Goal: Task Accomplishment & Management: Complete application form

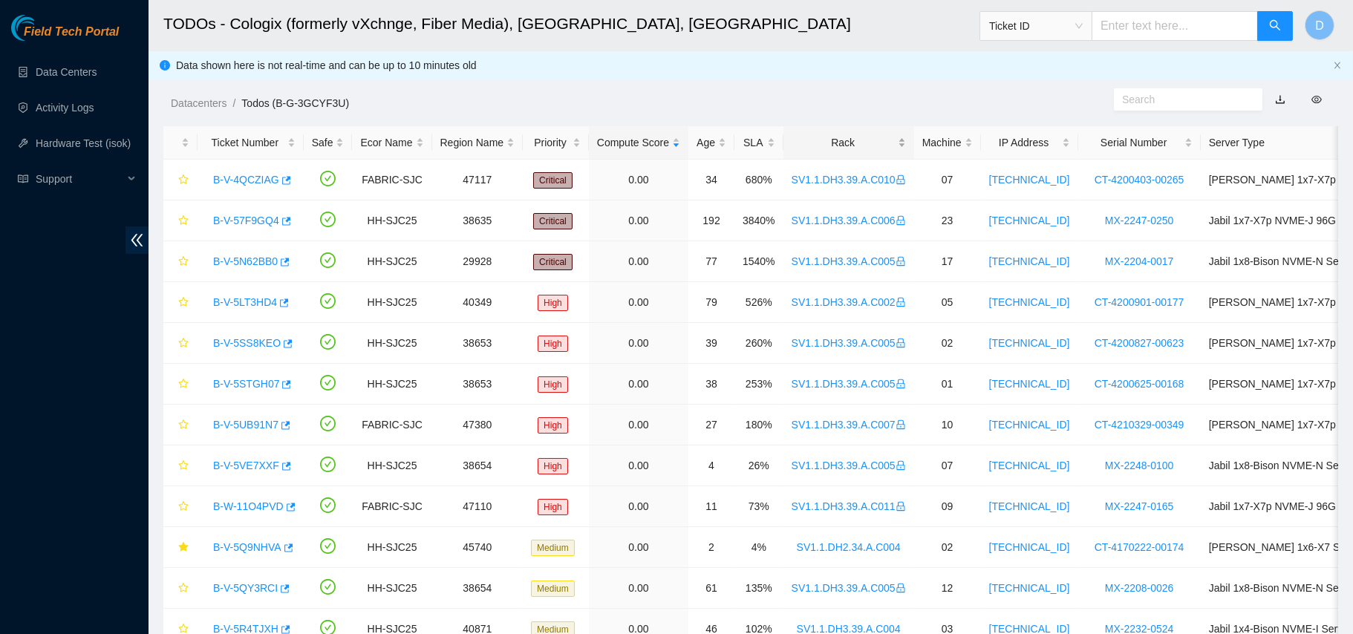
click at [841, 134] on div "Rack" at bounding box center [849, 142] width 114 height 16
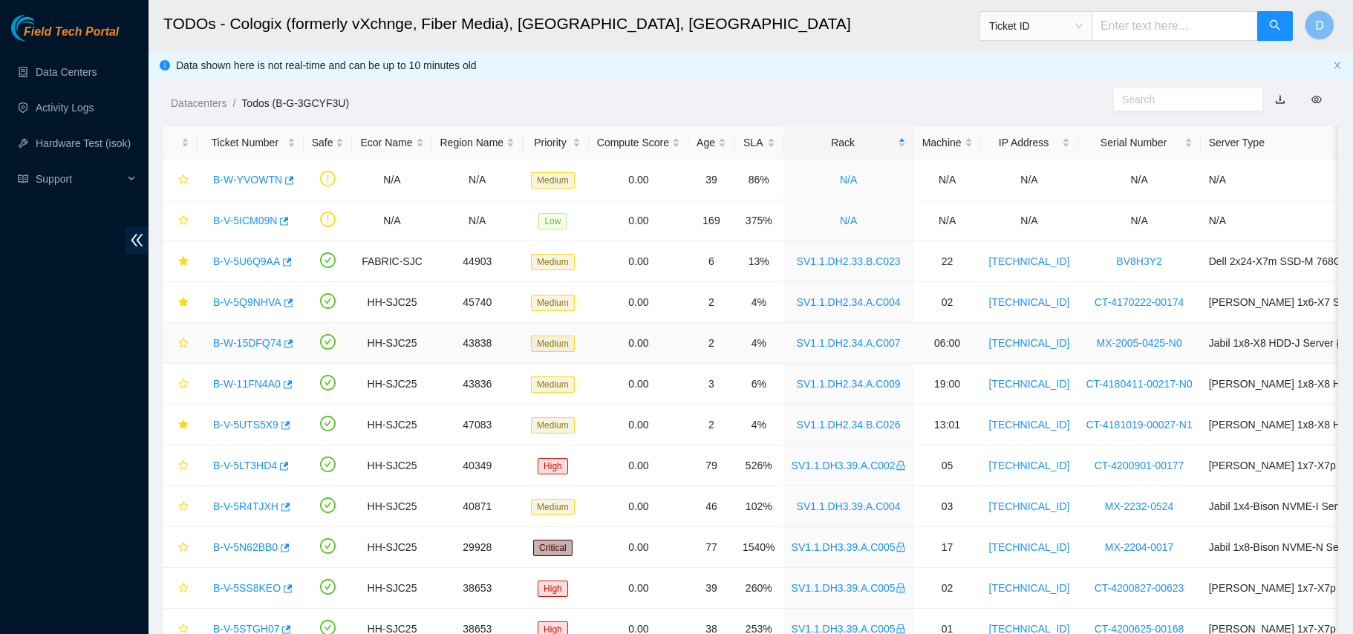
click at [238, 337] on link "B-W-15DFQ74" at bounding box center [247, 343] width 68 height 12
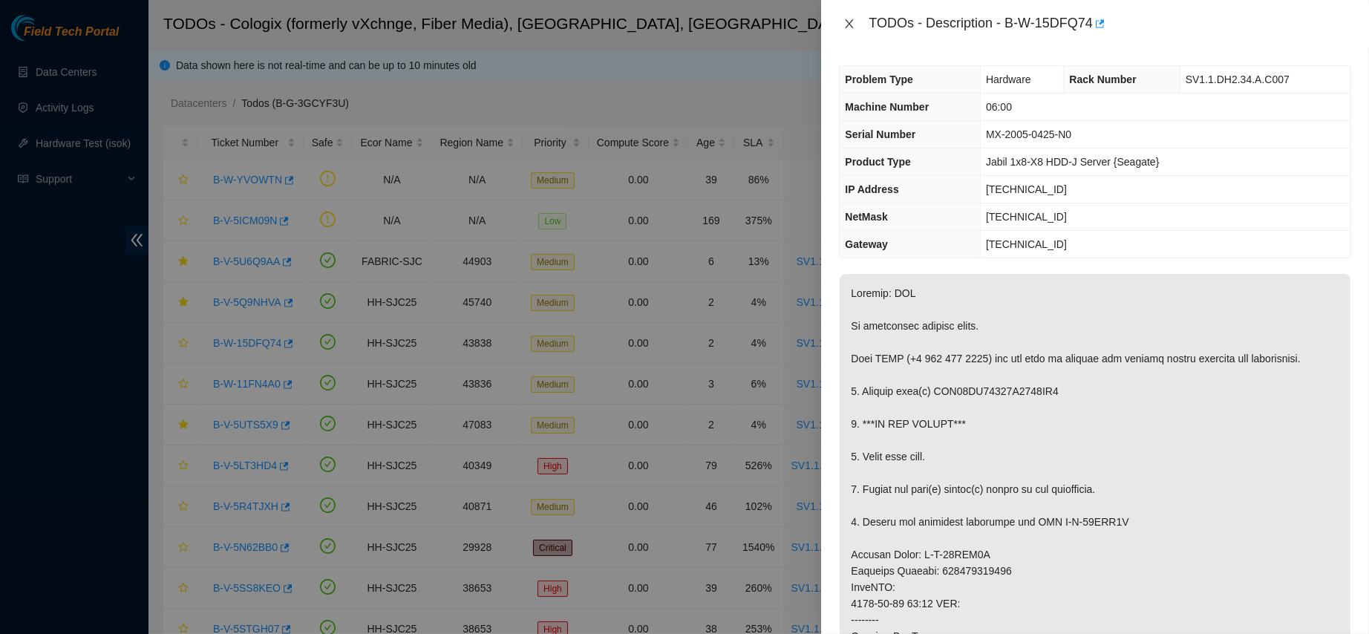
click at [844, 20] on icon "close" at bounding box center [850, 24] width 12 height 12
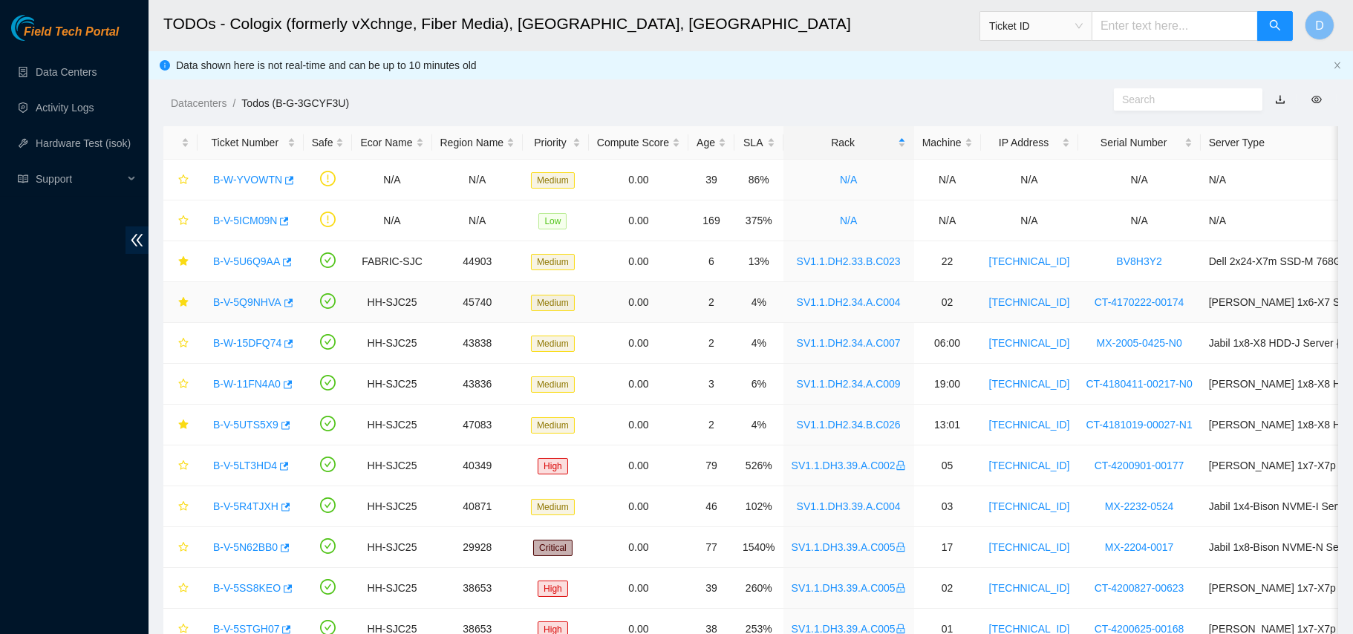
click at [241, 299] on link "B-V-5Q9NHVA" at bounding box center [247, 302] width 68 height 12
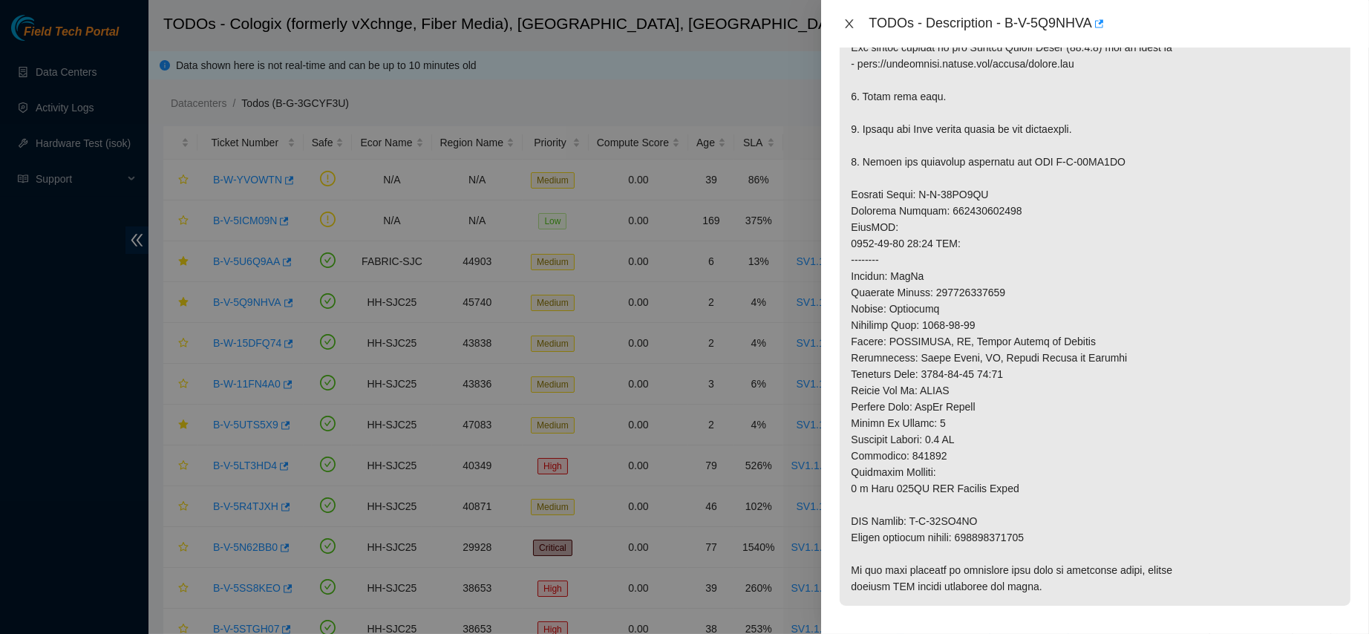
click at [850, 21] on icon "close" at bounding box center [850, 24] width 12 height 12
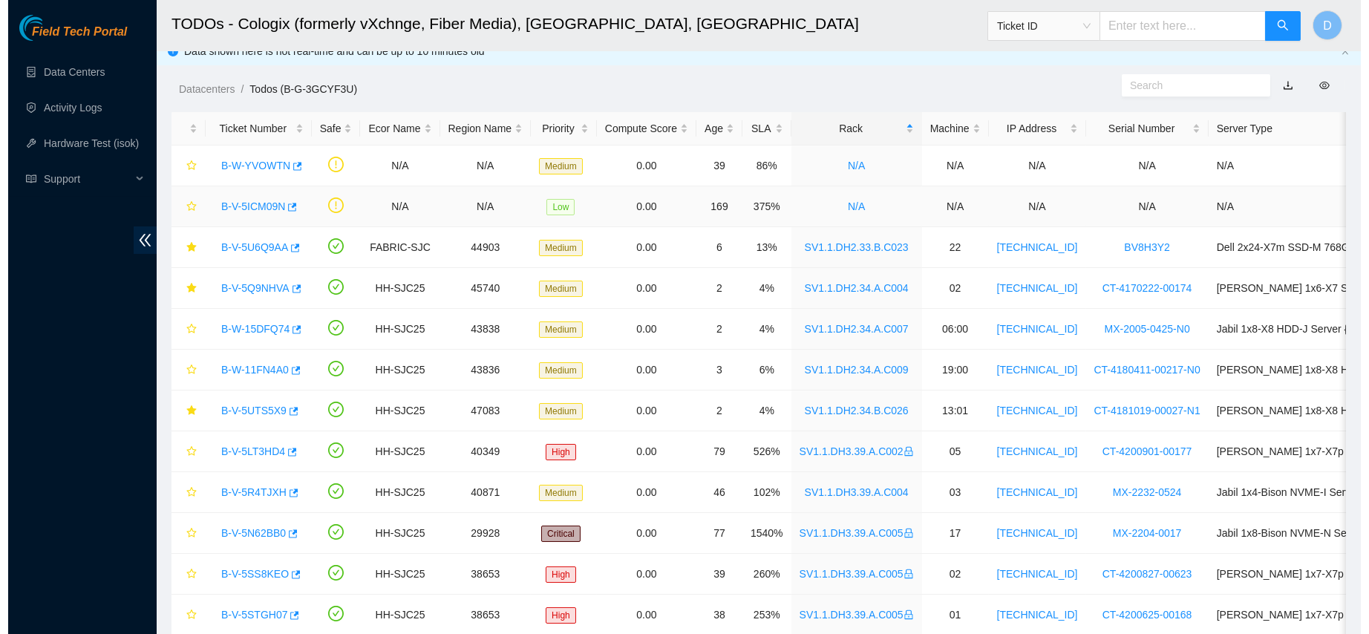
scroll to position [16, 0]
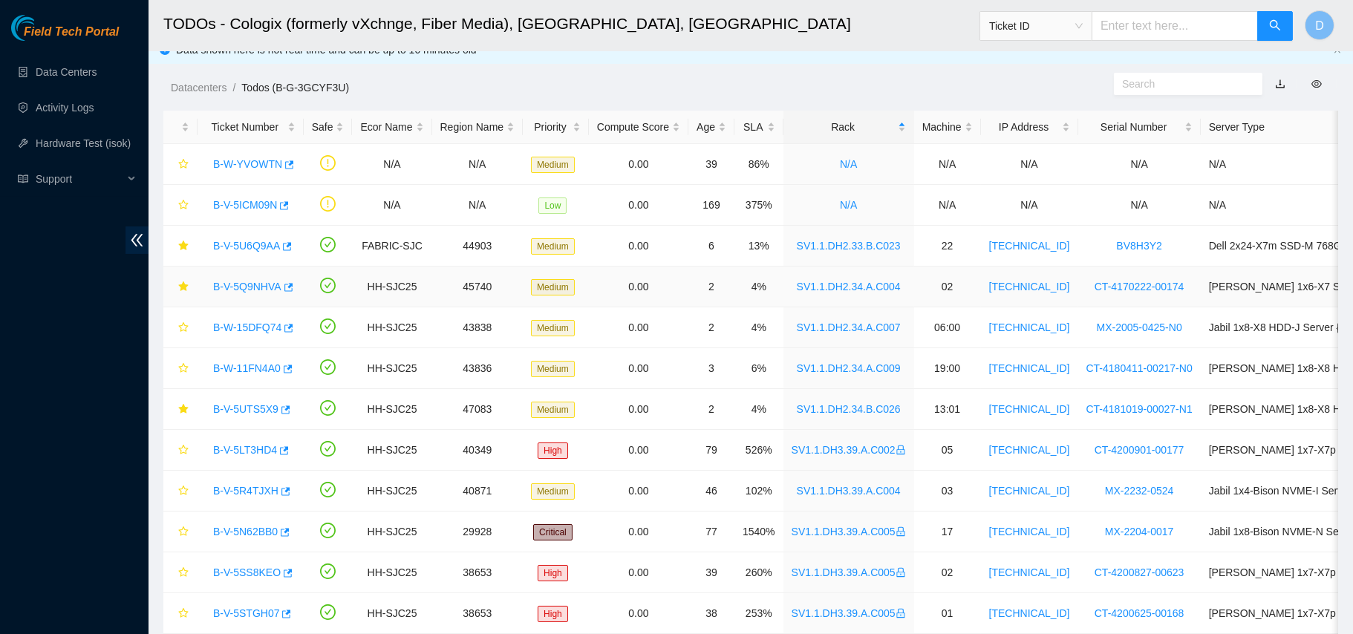
click at [234, 284] on link "B-V-5Q9NHVA" at bounding box center [247, 287] width 68 height 12
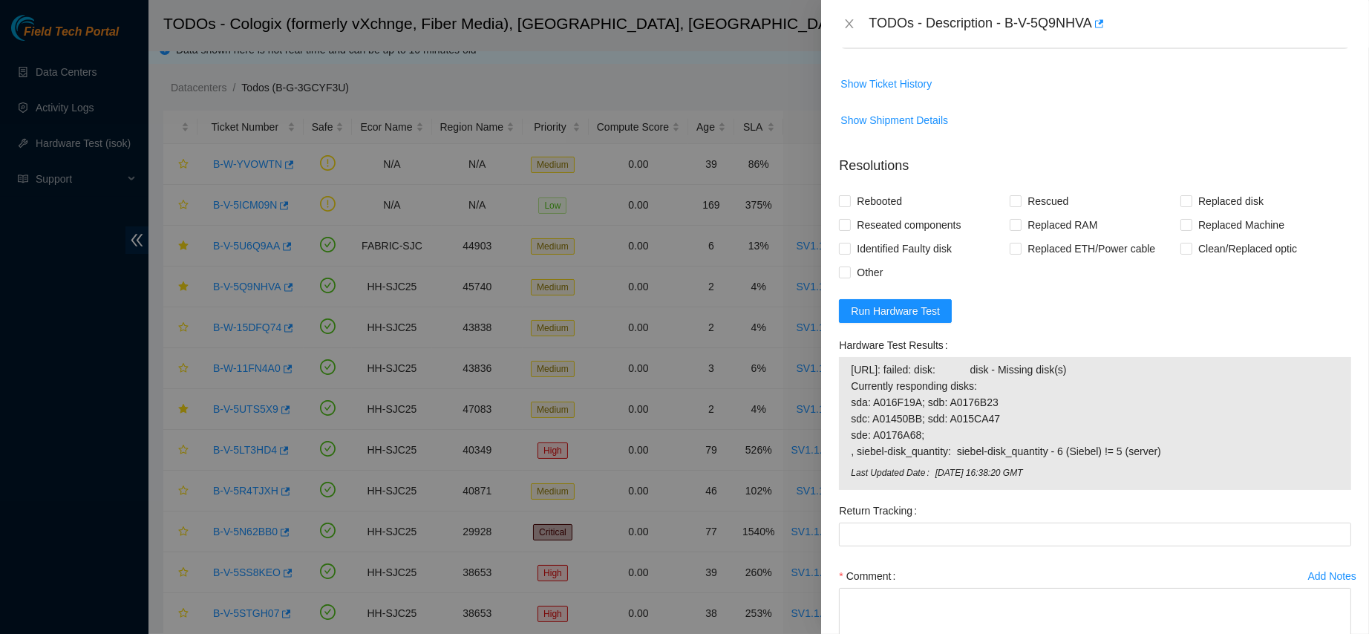
scroll to position [962, 0]
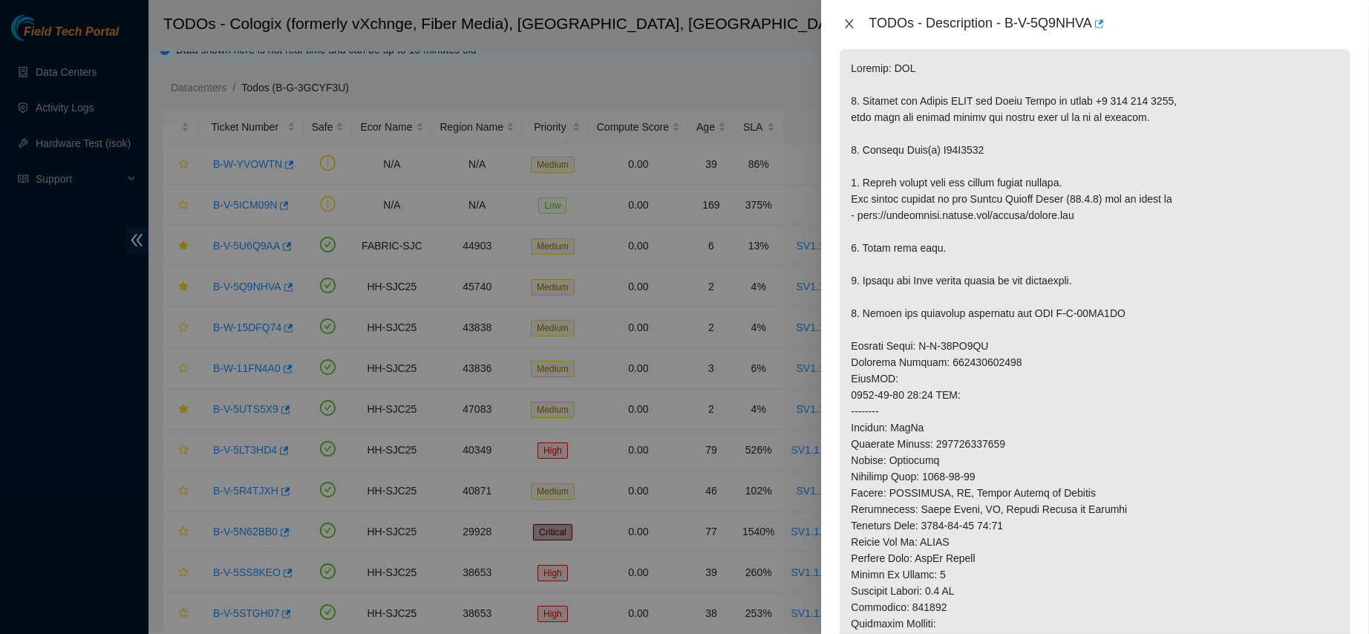
click at [847, 23] on icon "close" at bounding box center [850, 24] width 12 height 12
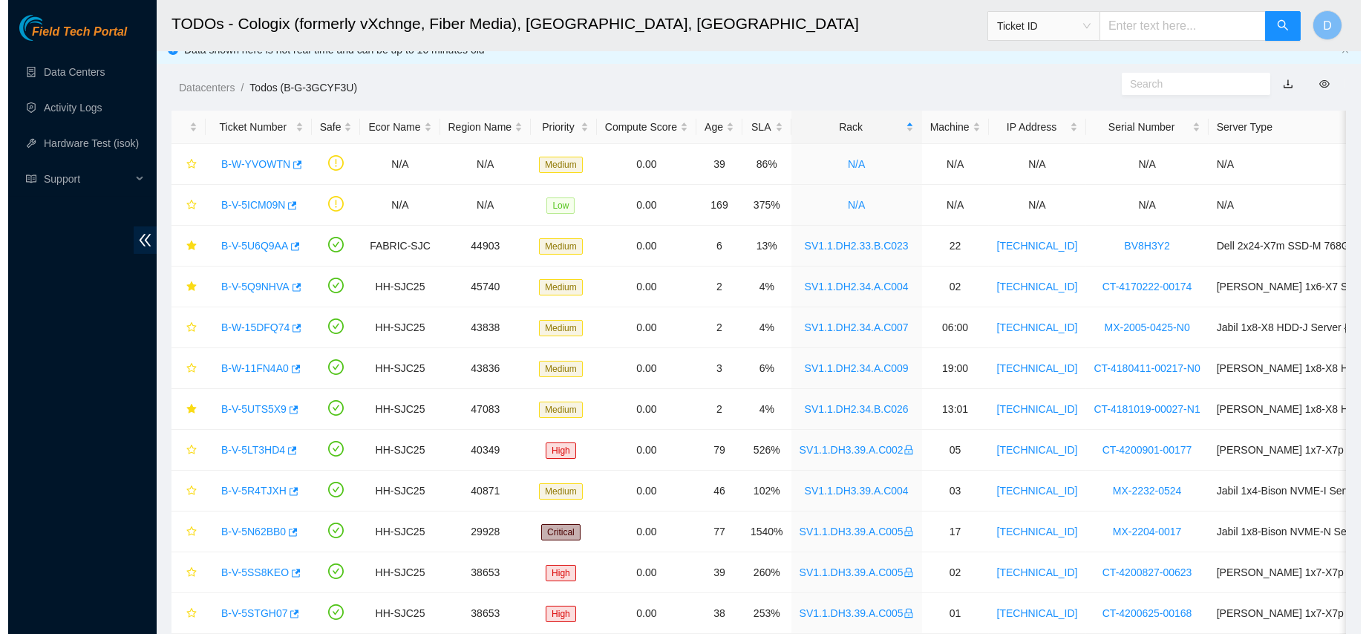
scroll to position [290, 0]
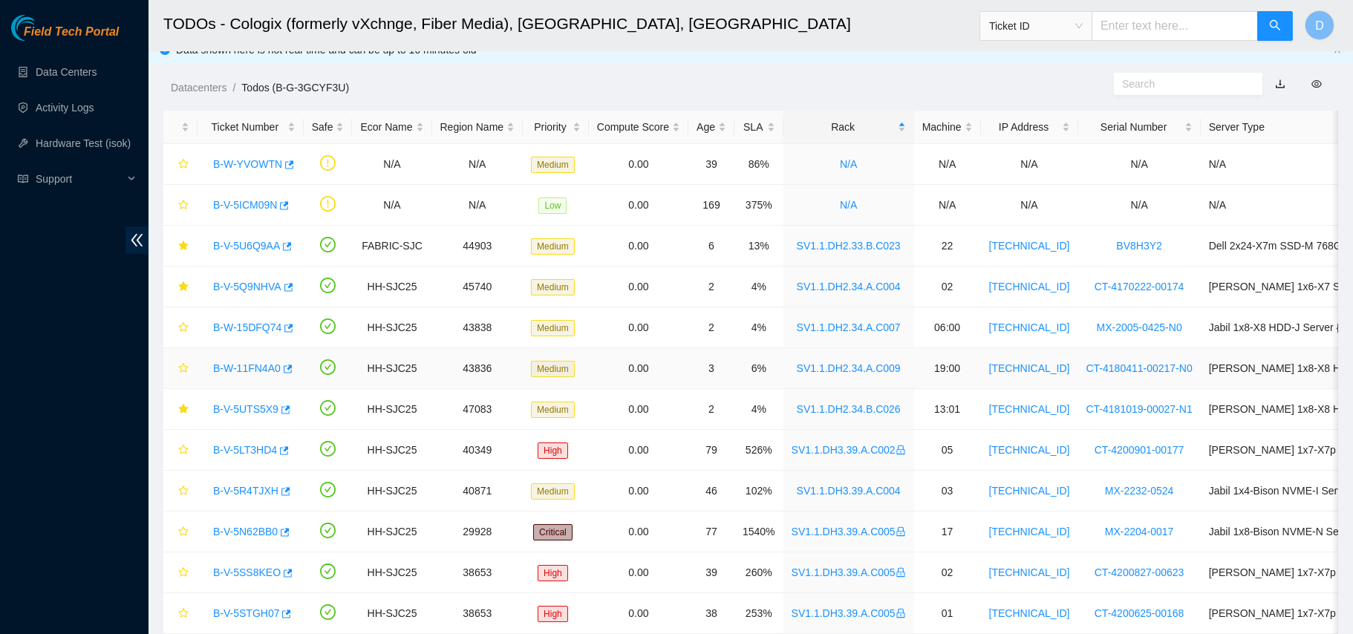
click at [259, 367] on link "B-W-11FN4A0" at bounding box center [247, 368] width 68 height 12
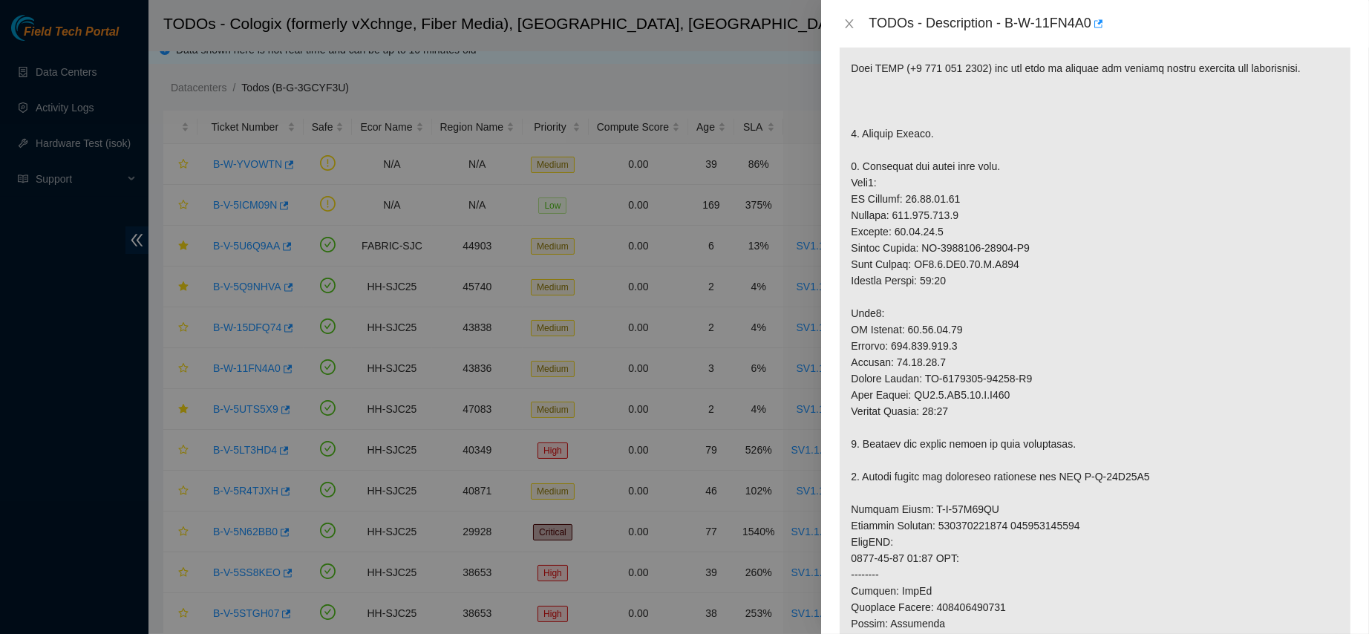
scroll to position [225, 0]
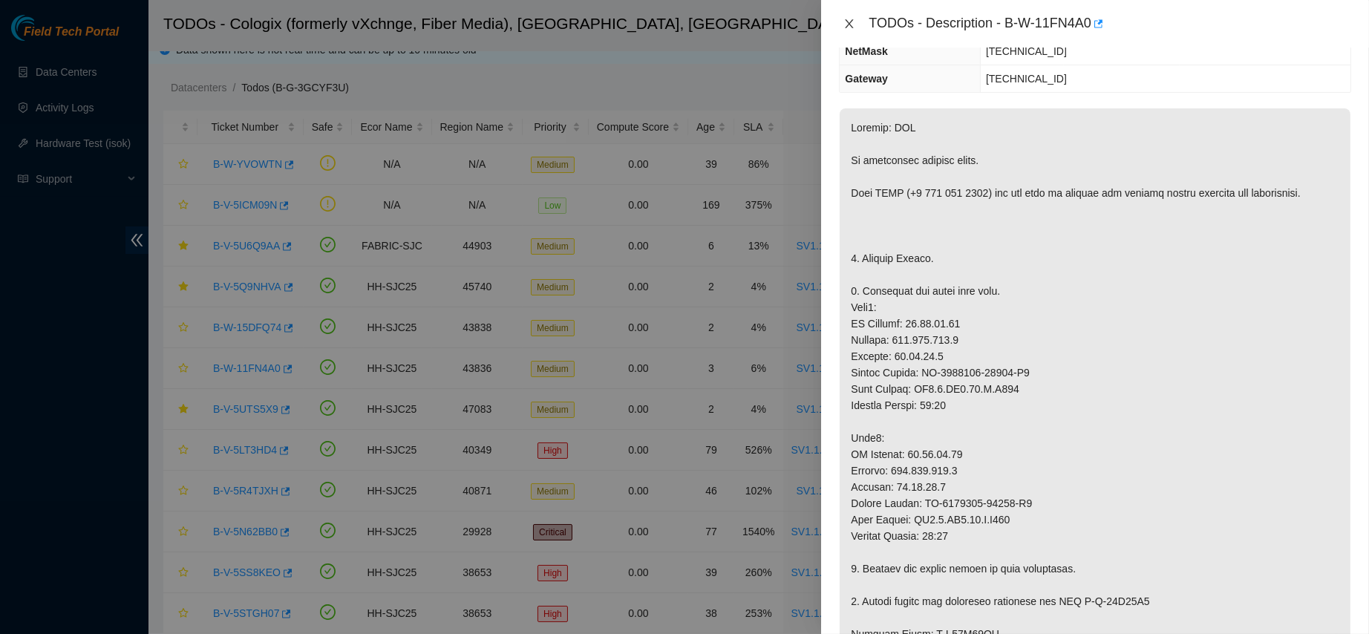
click at [847, 19] on icon "close" at bounding box center [850, 24] width 12 height 12
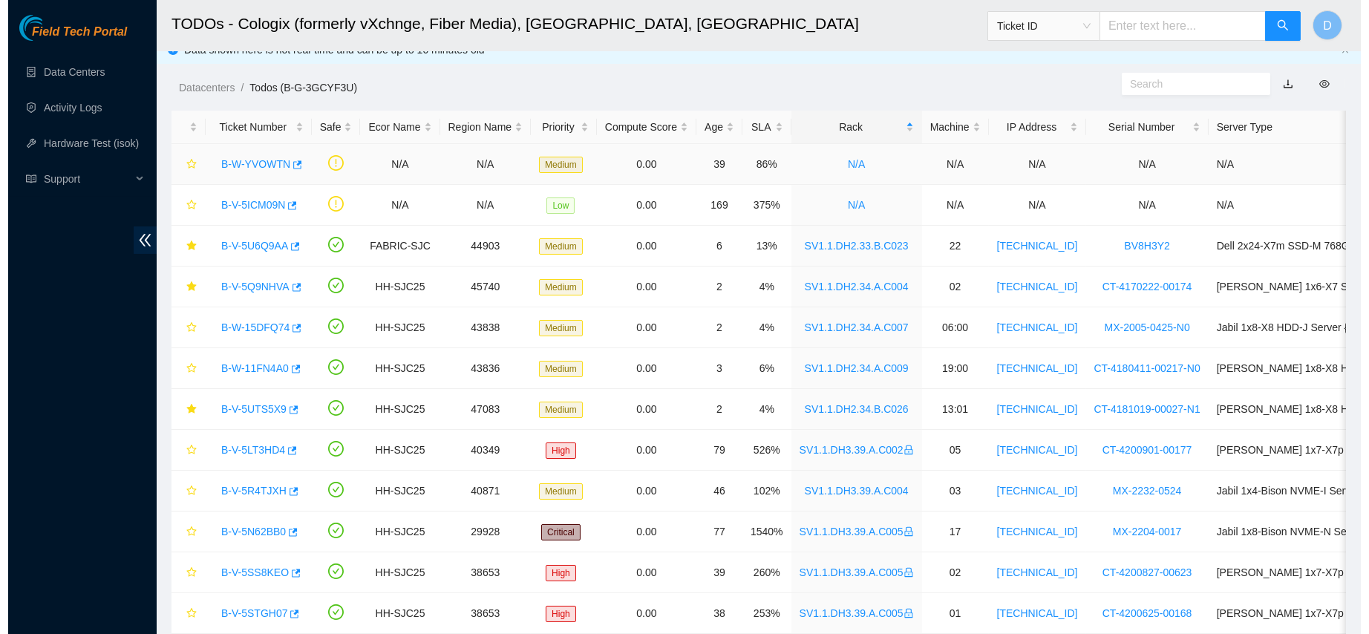
scroll to position [231, 0]
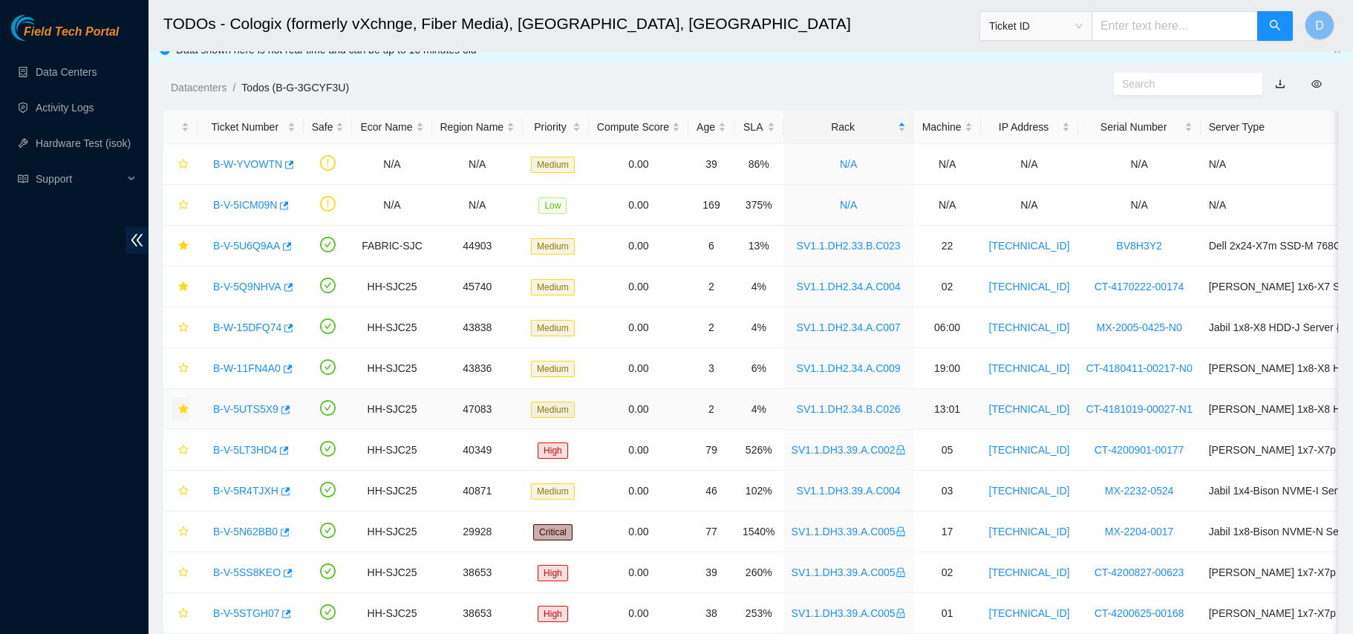
click at [181, 412] on icon "star" at bounding box center [183, 409] width 10 height 10
click at [182, 248] on icon "star" at bounding box center [183, 246] width 10 height 10
click at [241, 327] on link "B-W-15DFQ74" at bounding box center [247, 328] width 68 height 12
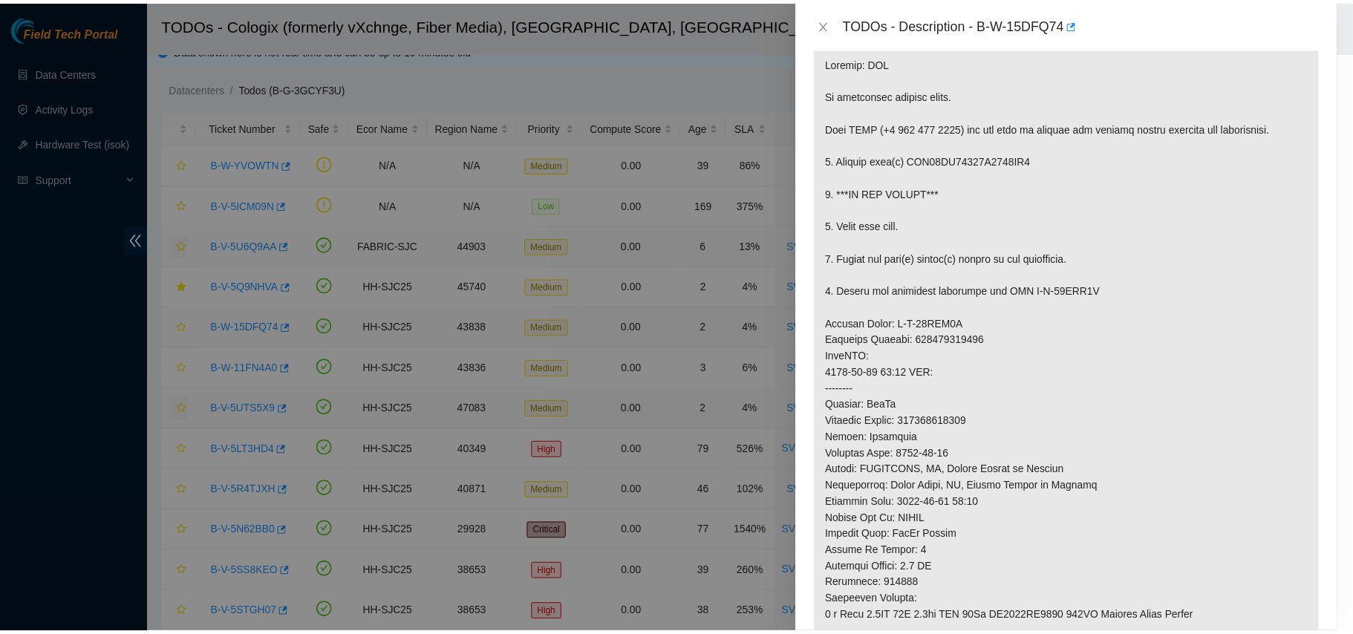
scroll to position [166, 0]
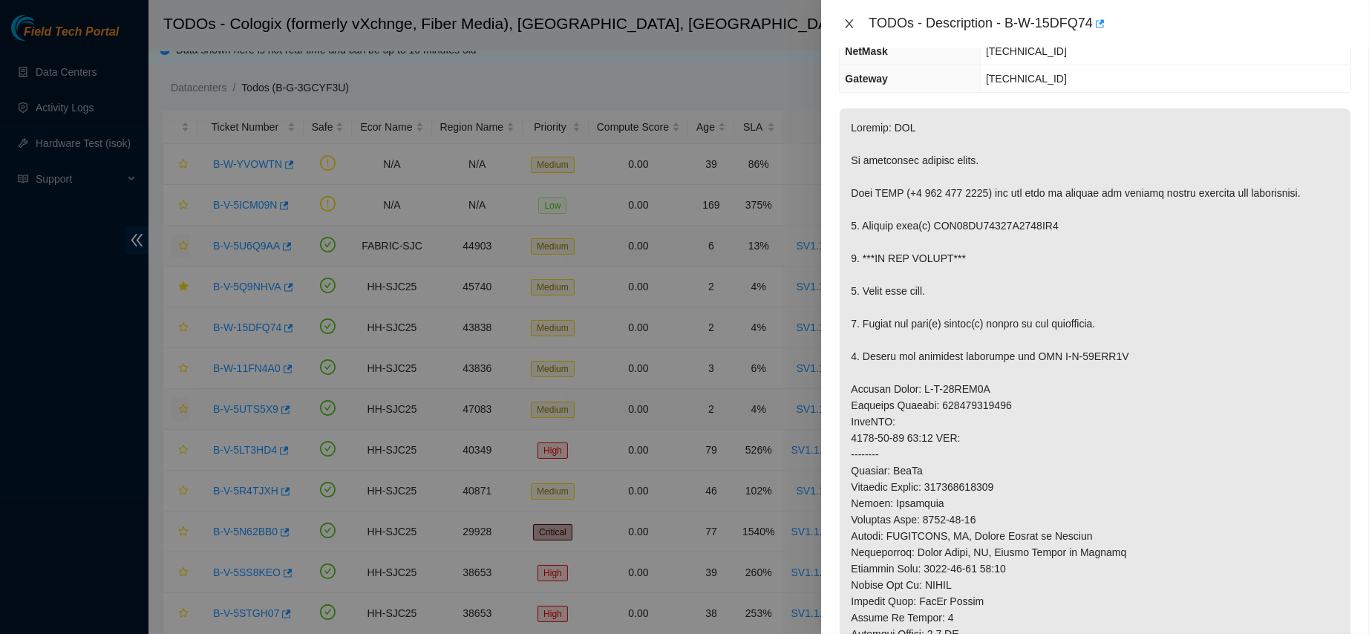
click at [852, 22] on icon "close" at bounding box center [850, 24] width 12 height 12
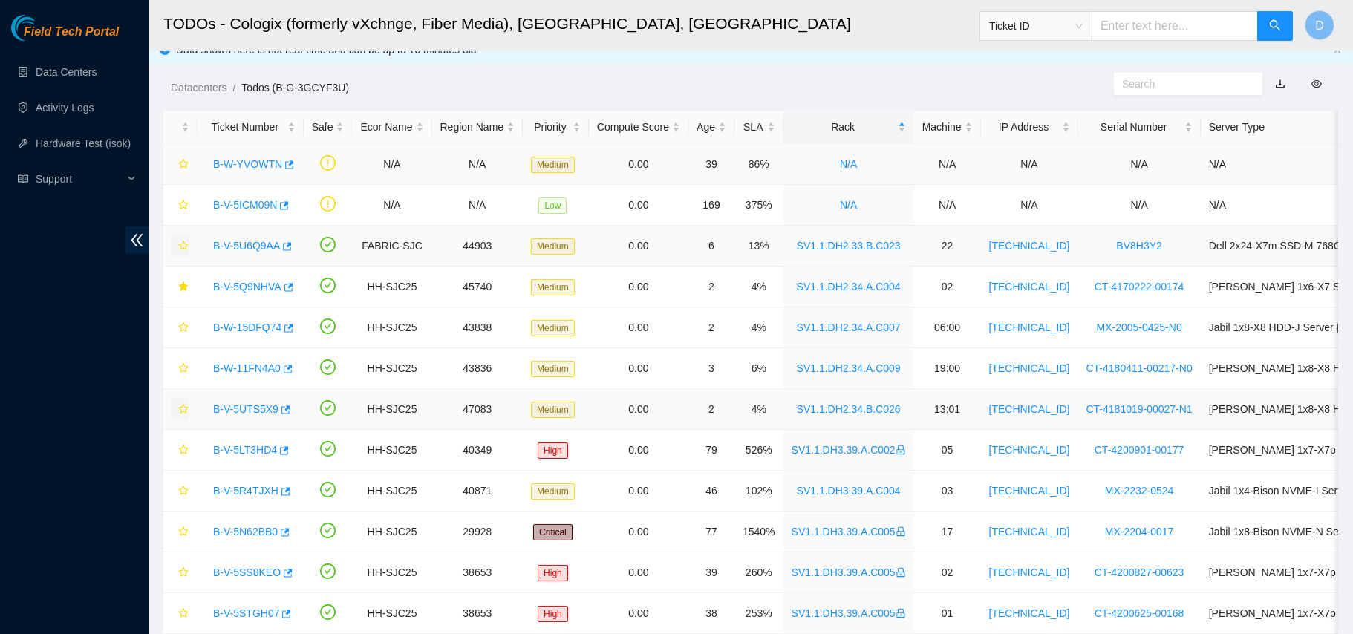
scroll to position [231, 0]
click at [186, 324] on icon "star" at bounding box center [183, 327] width 10 height 10
click at [184, 363] on icon "star" at bounding box center [183, 368] width 10 height 10
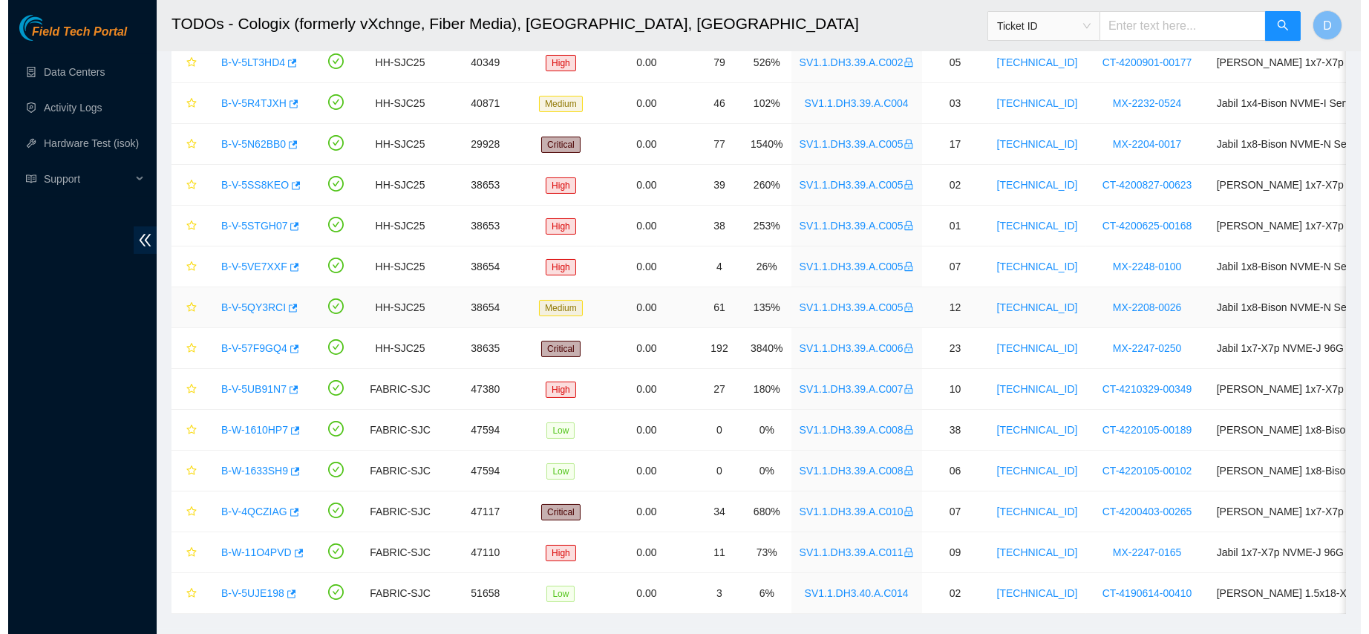
scroll to position [414, 0]
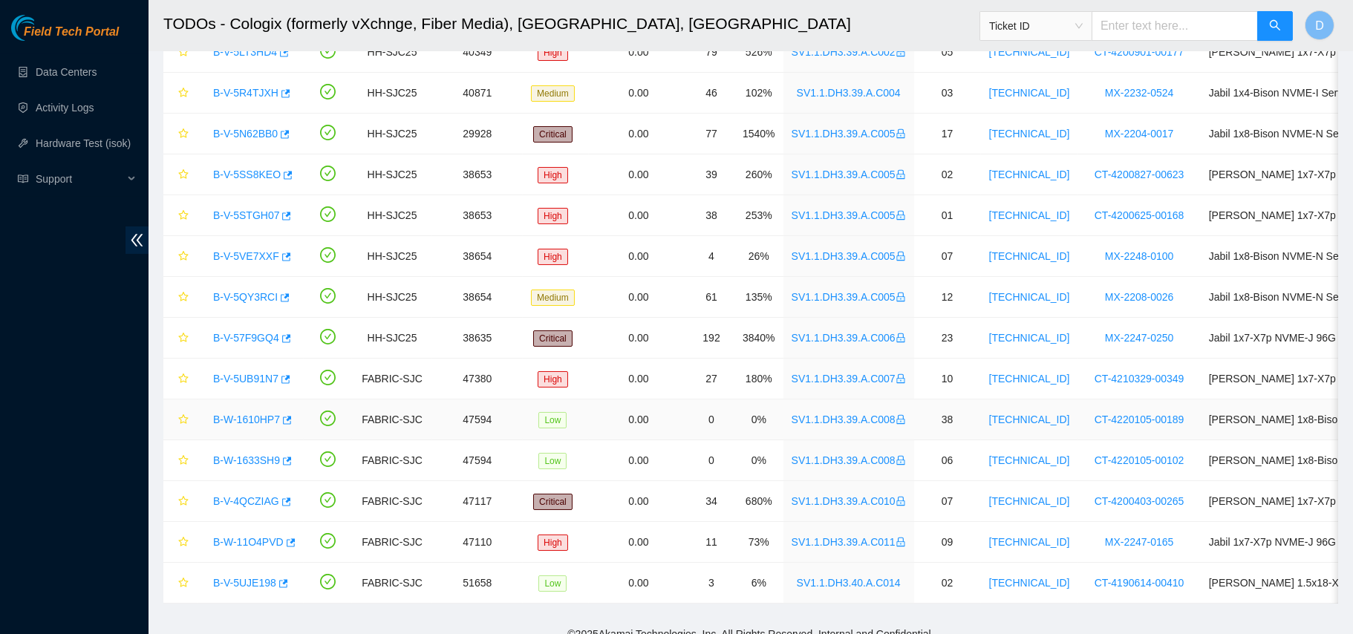
click at [253, 414] on link "B-W-1610HP7" at bounding box center [246, 420] width 67 height 12
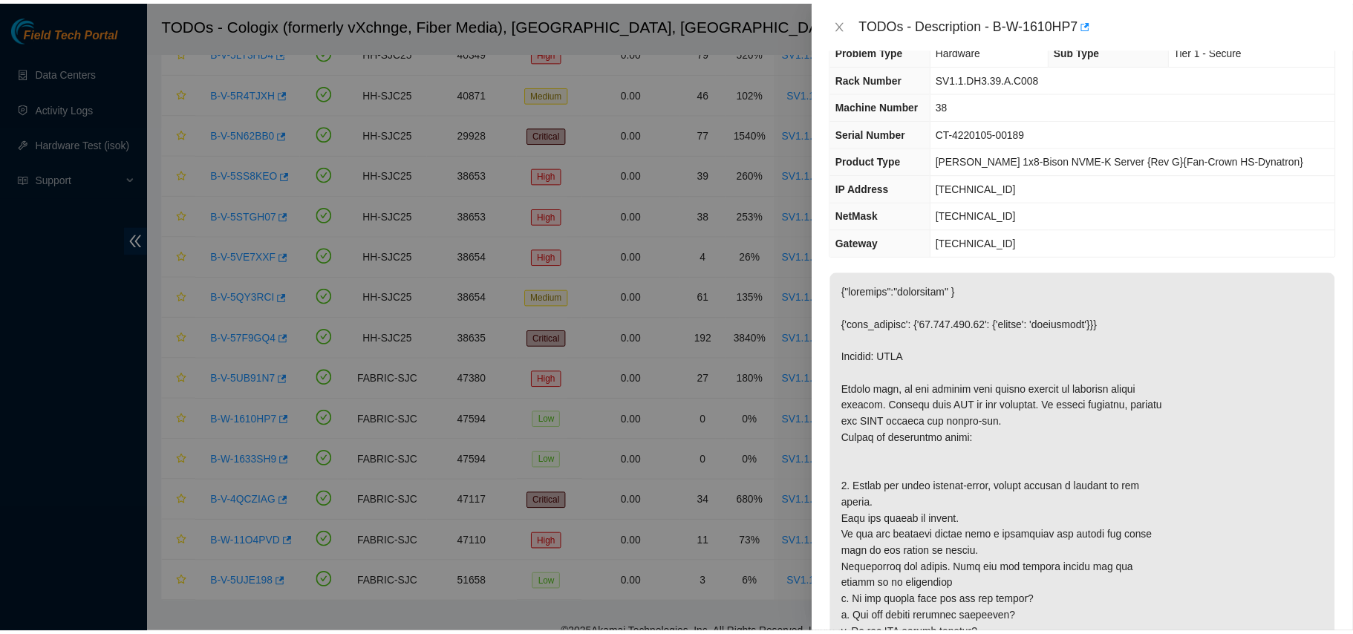
scroll to position [0, 0]
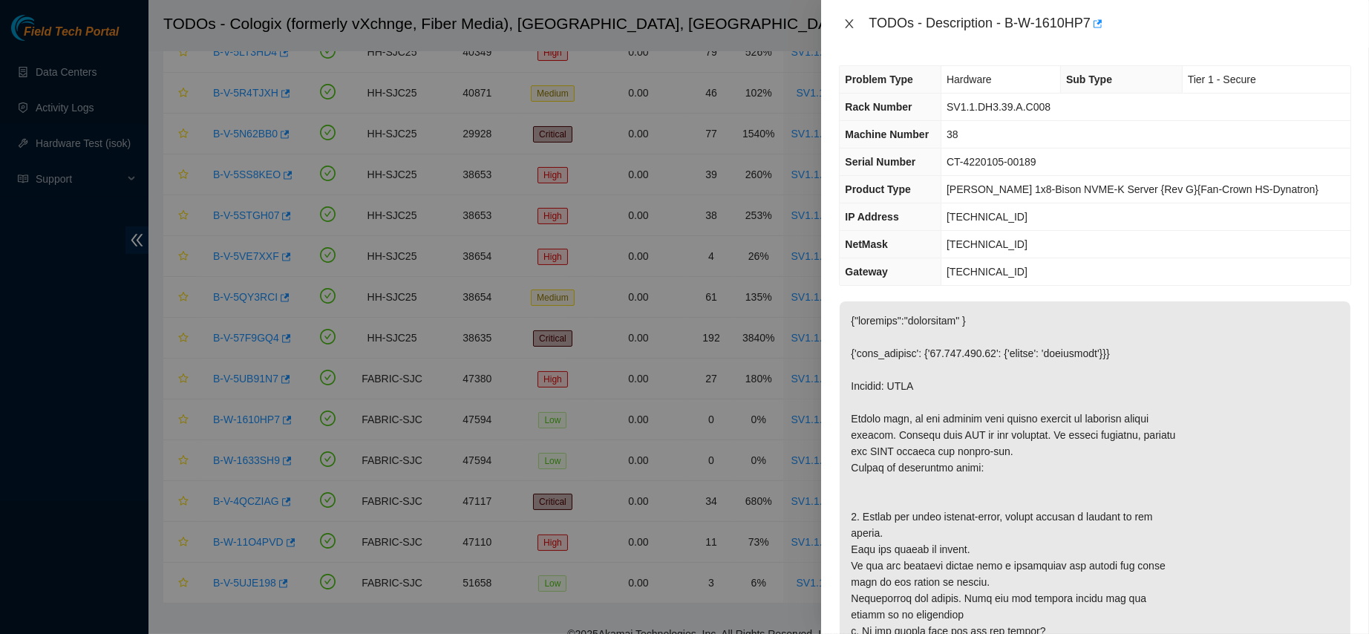
click at [850, 27] on icon "close" at bounding box center [850, 24] width 12 height 12
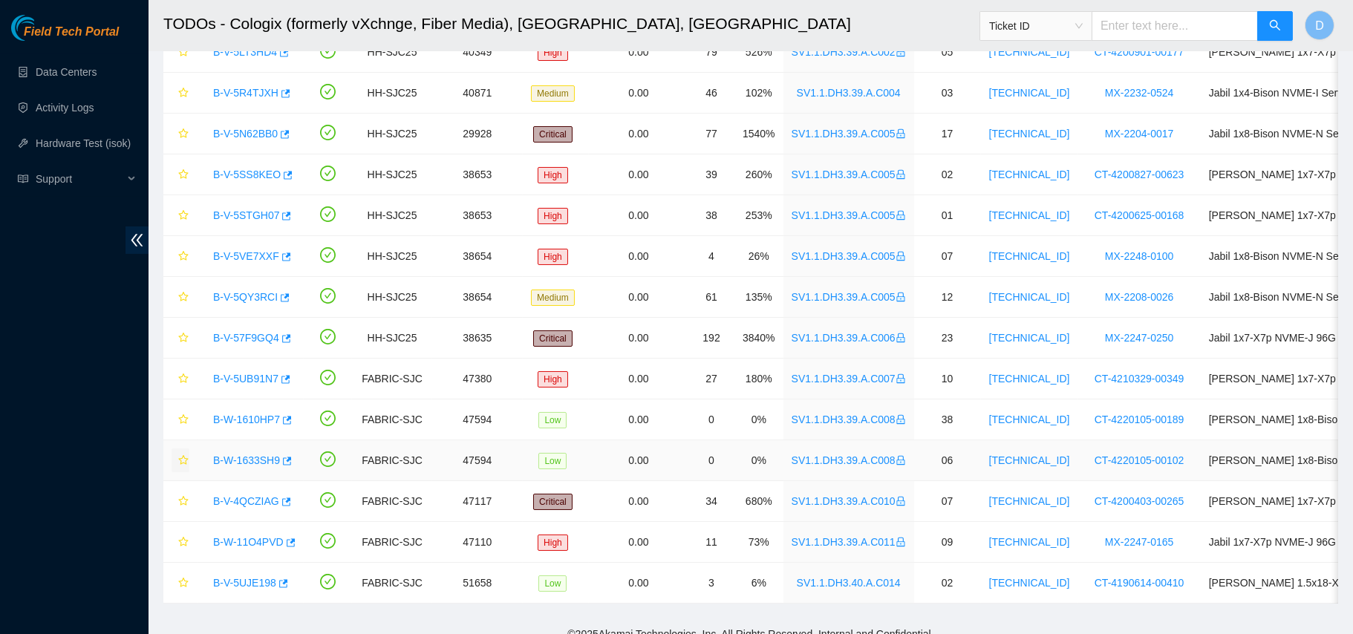
click at [183, 457] on icon "star" at bounding box center [183, 460] width 10 height 10
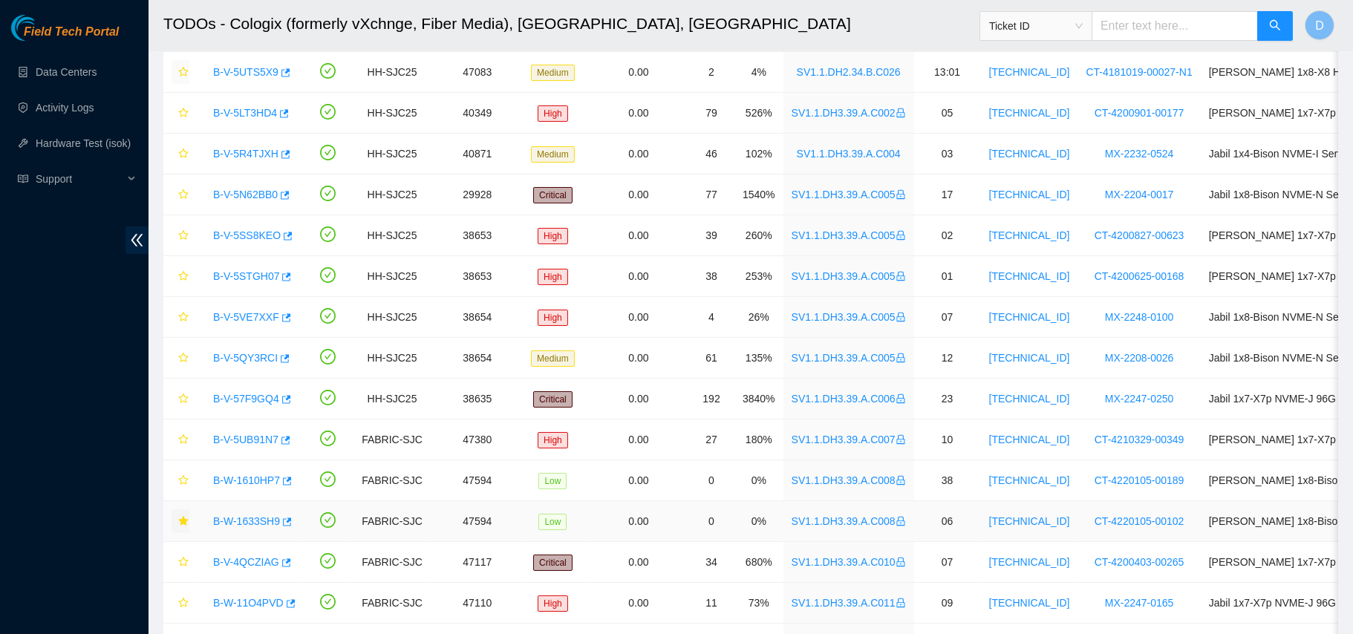
click at [261, 526] on link "B-W-1633SH9" at bounding box center [246, 521] width 67 height 12
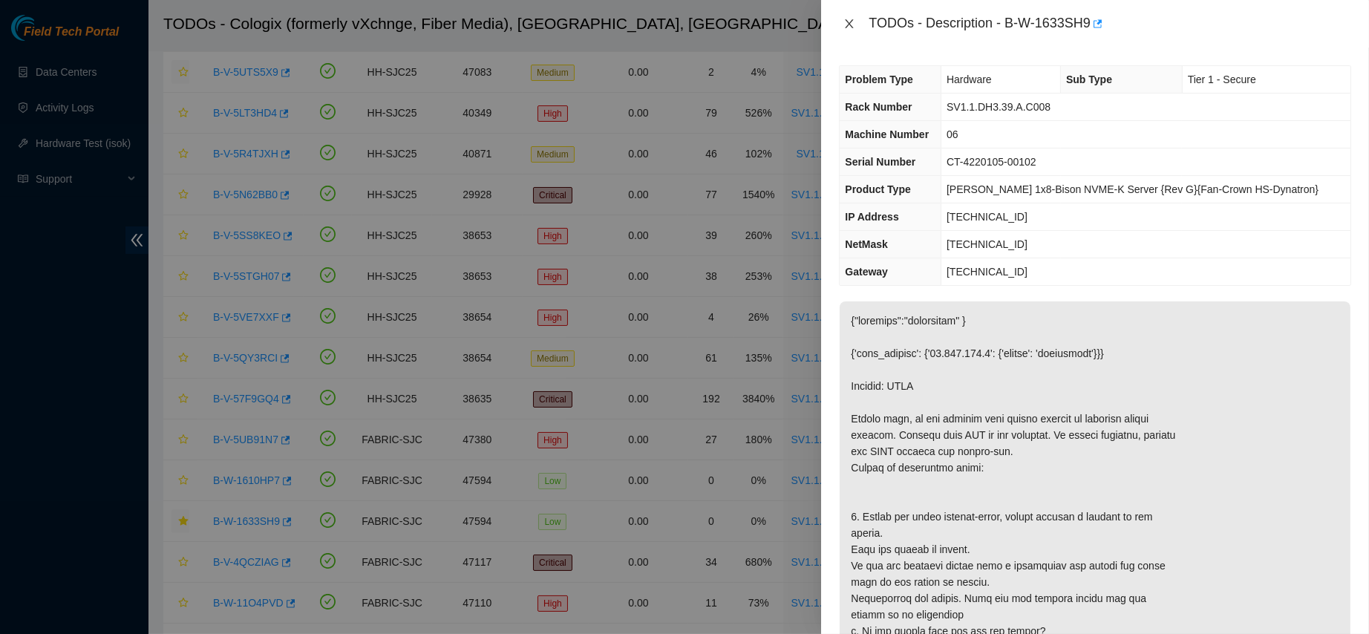
click at [847, 20] on icon "close" at bounding box center [850, 23] width 8 height 9
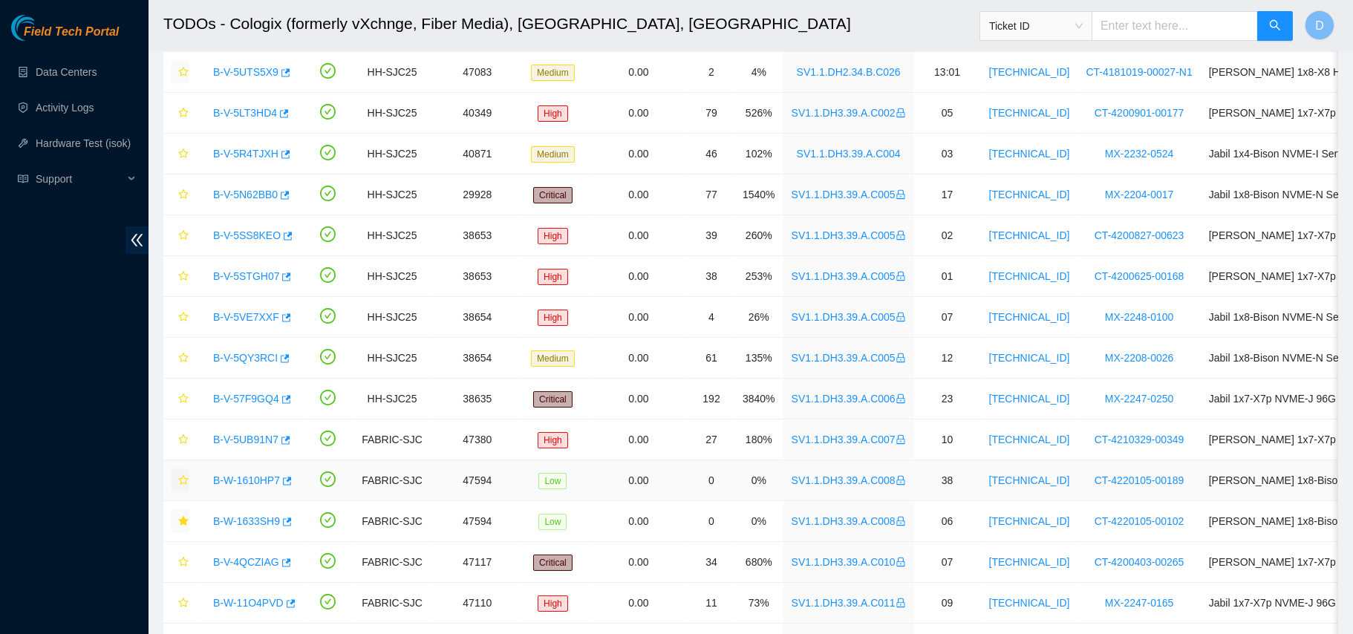
click at [180, 472] on button "button" at bounding box center [181, 481] width 18 height 24
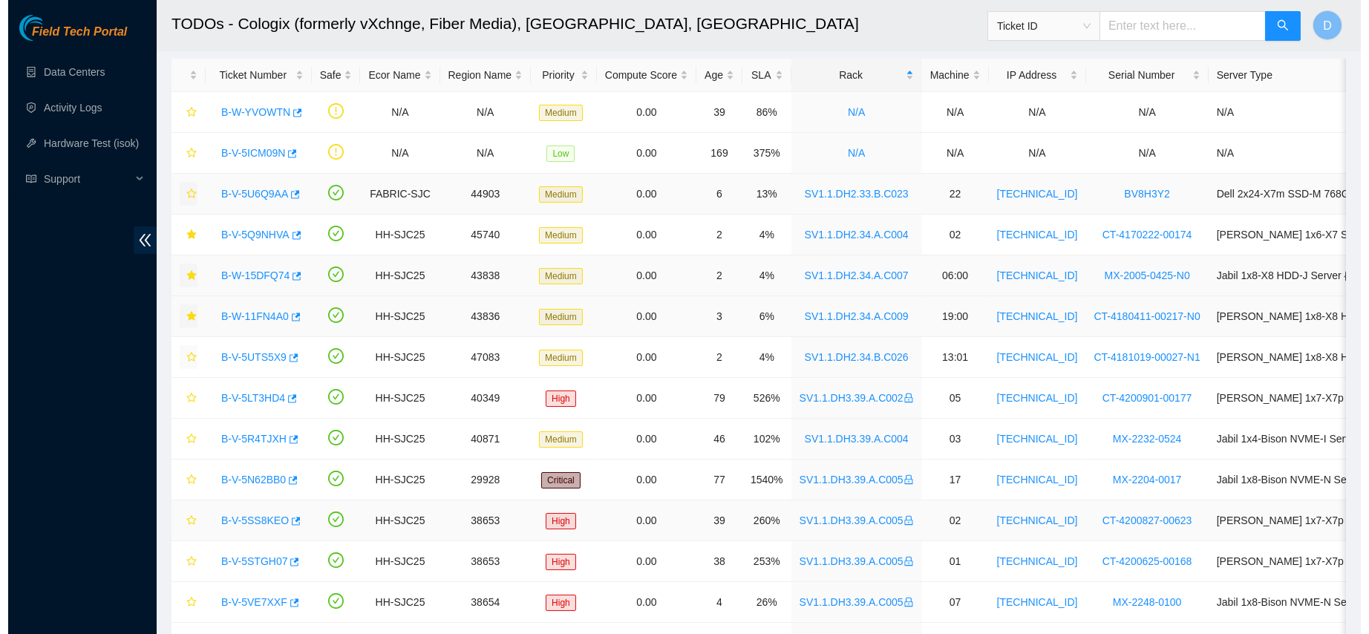
scroll to position [67, 0]
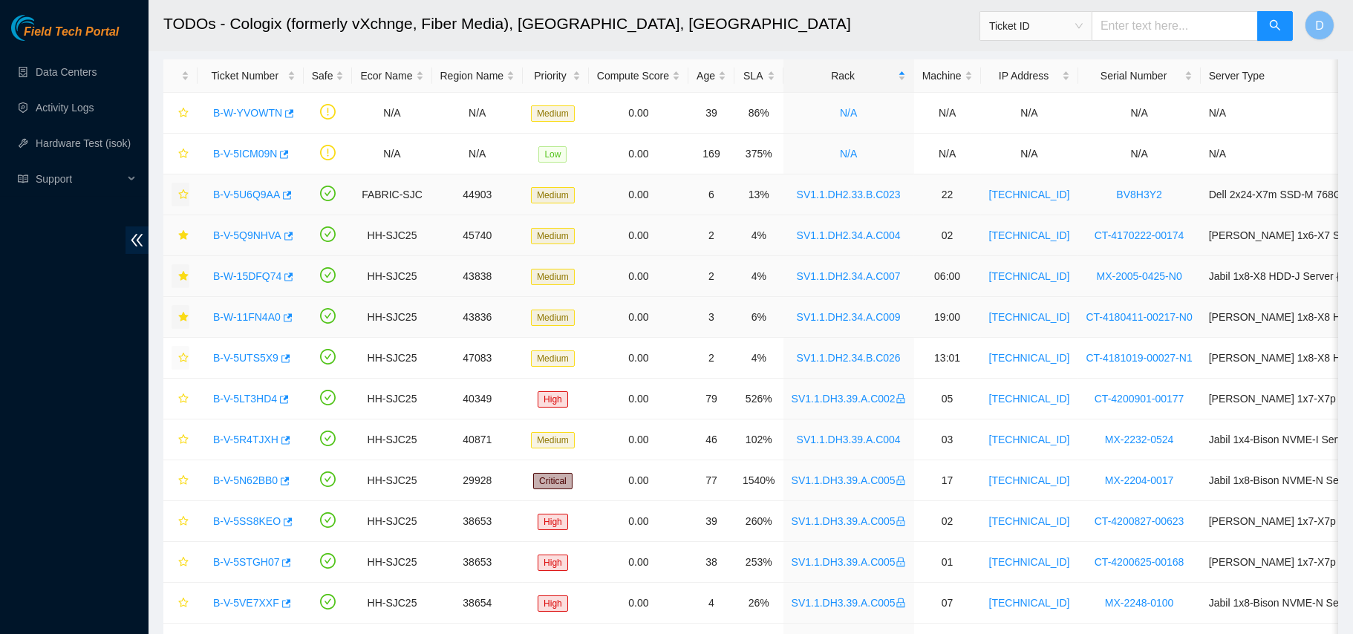
click at [252, 230] on link "B-V-5Q9NHVA" at bounding box center [247, 235] width 68 height 12
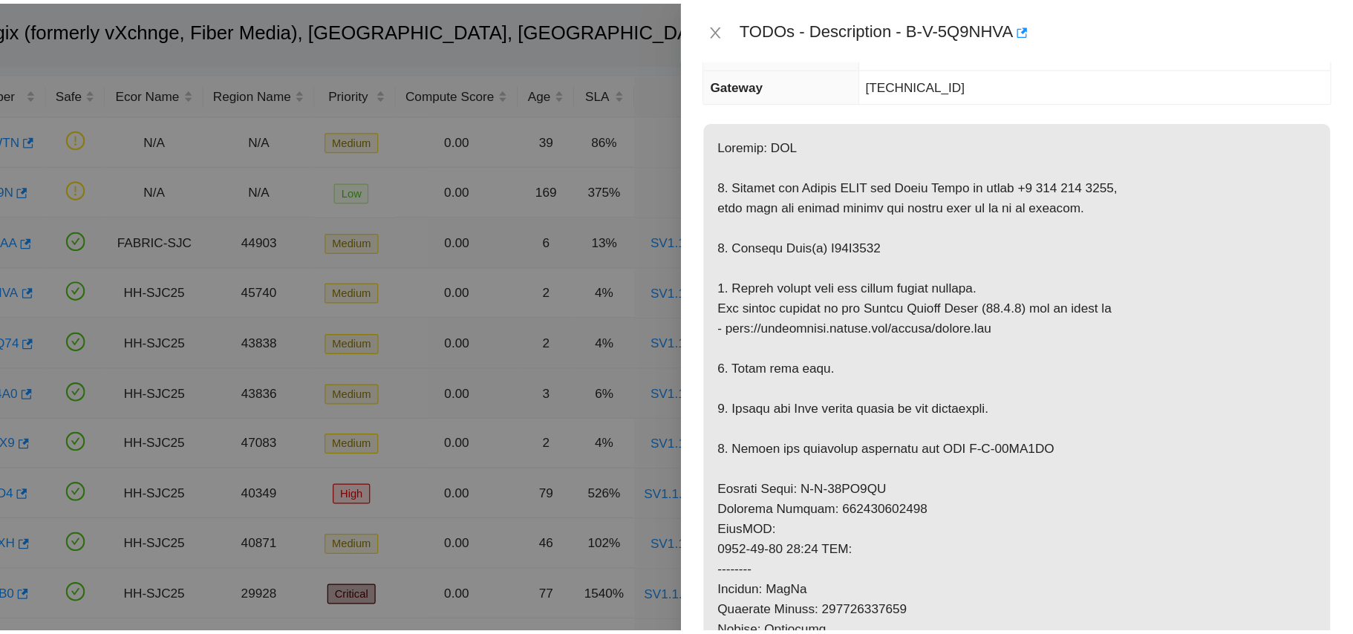
scroll to position [0, 0]
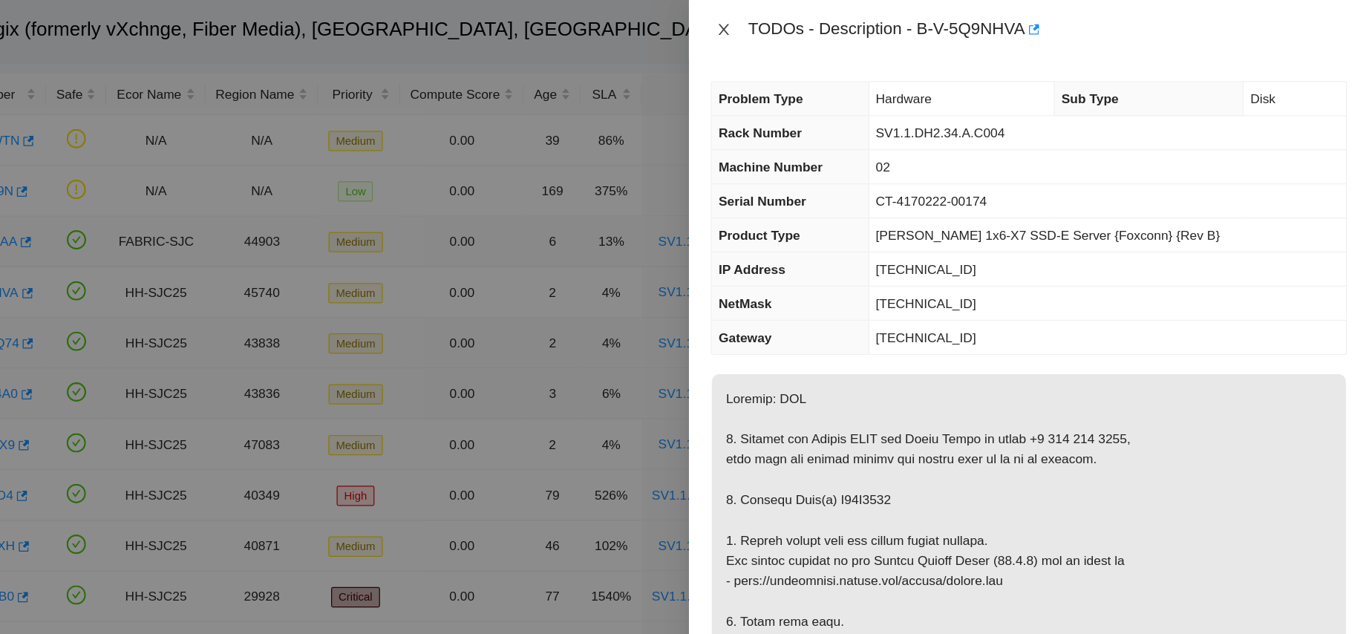
click at [849, 20] on icon "close" at bounding box center [850, 24] width 12 height 12
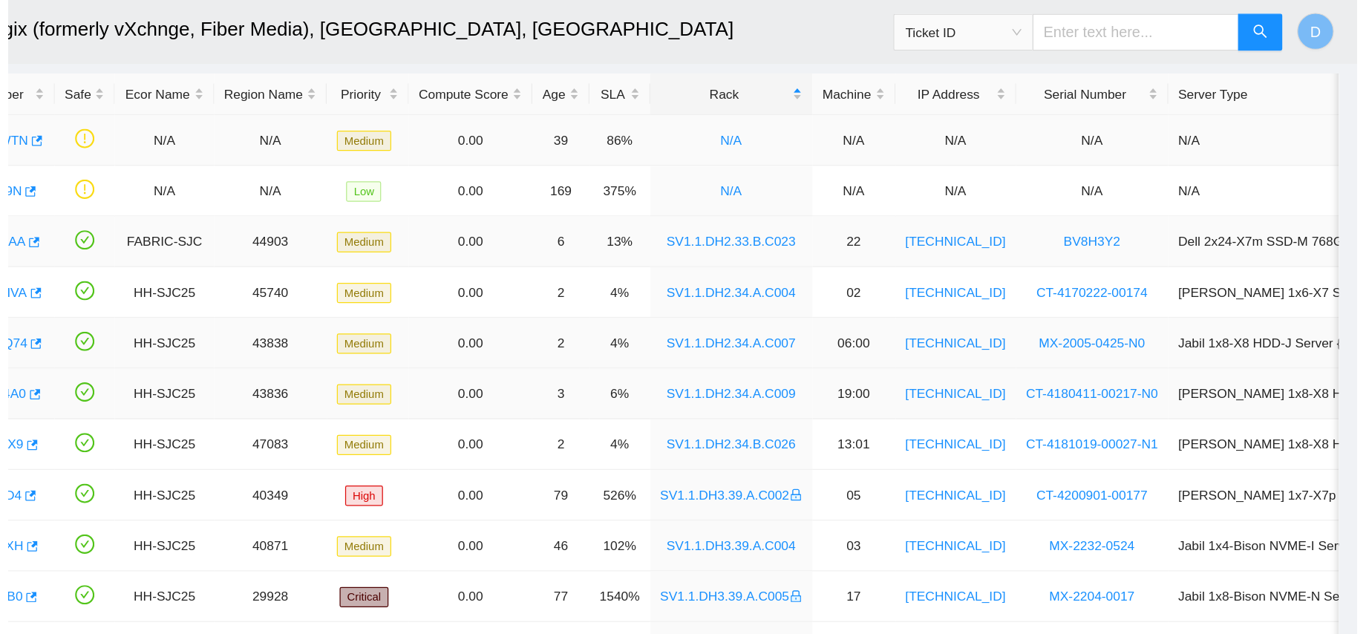
scroll to position [67, 0]
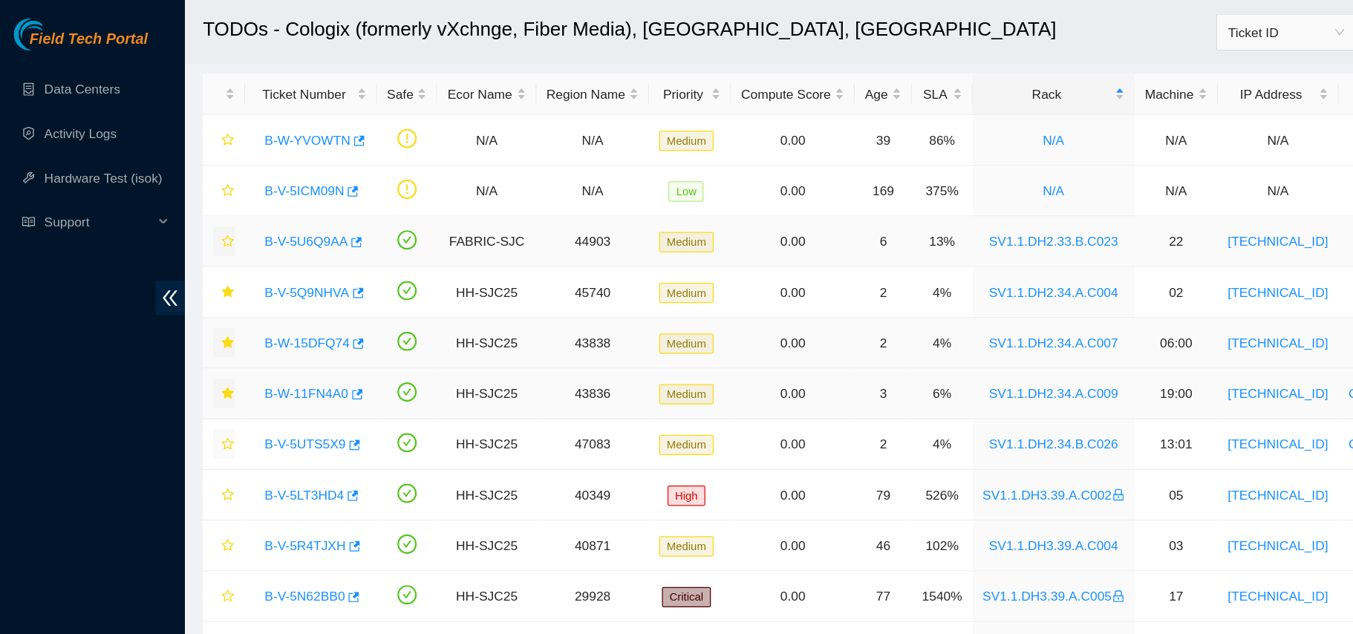
click at [247, 281] on link "B-W-15DFQ74" at bounding box center [247, 276] width 68 height 12
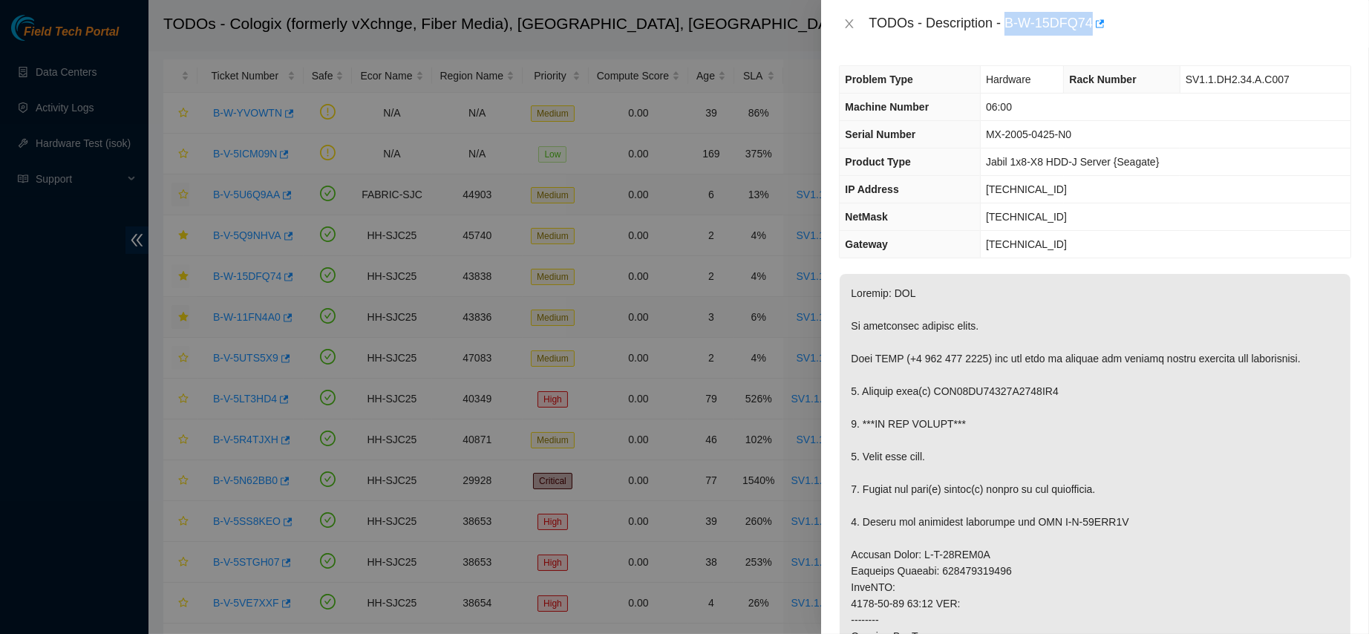
drag, startPoint x: 1051, startPoint y: 16, endPoint x: 1189, endPoint y: 13, distance: 138.1
click at [1189, 13] on div "TODOs - Description - B-W-15DFQ74" at bounding box center [1110, 24] width 483 height 24
copy div "B-W-15DFQ74"
click at [851, 21] on icon "close" at bounding box center [850, 24] width 12 height 12
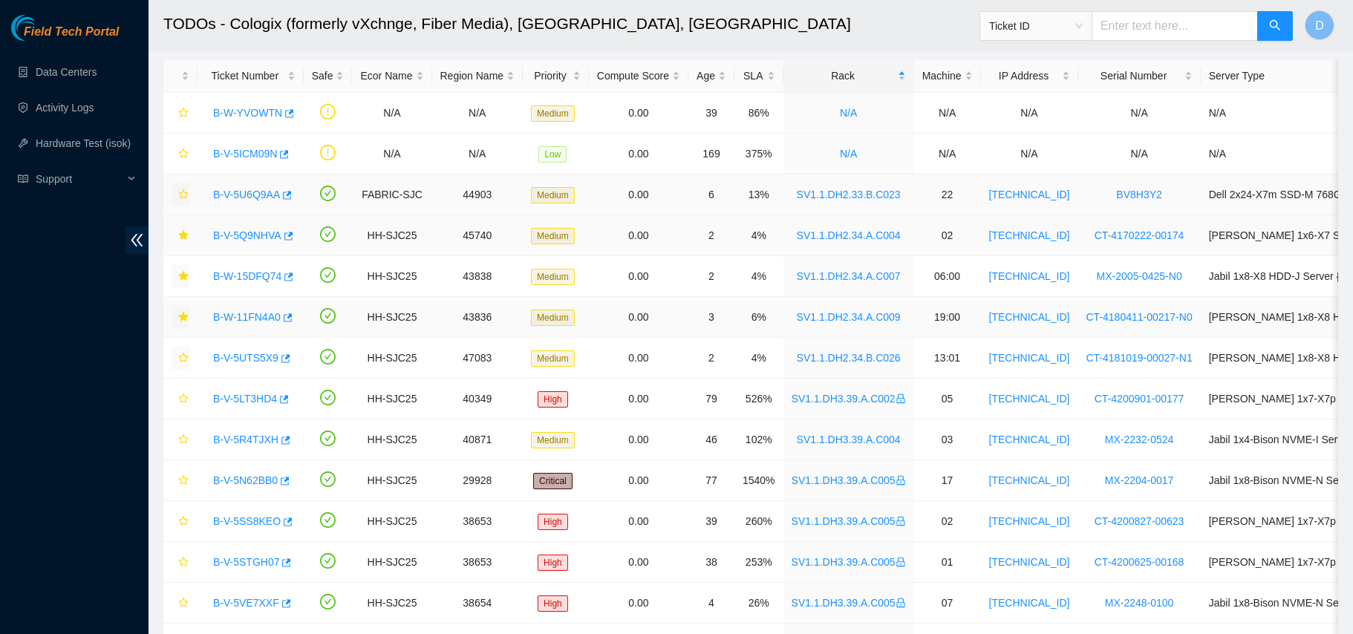
click at [248, 232] on link "B-V-5Q9NHVA" at bounding box center [247, 235] width 68 height 12
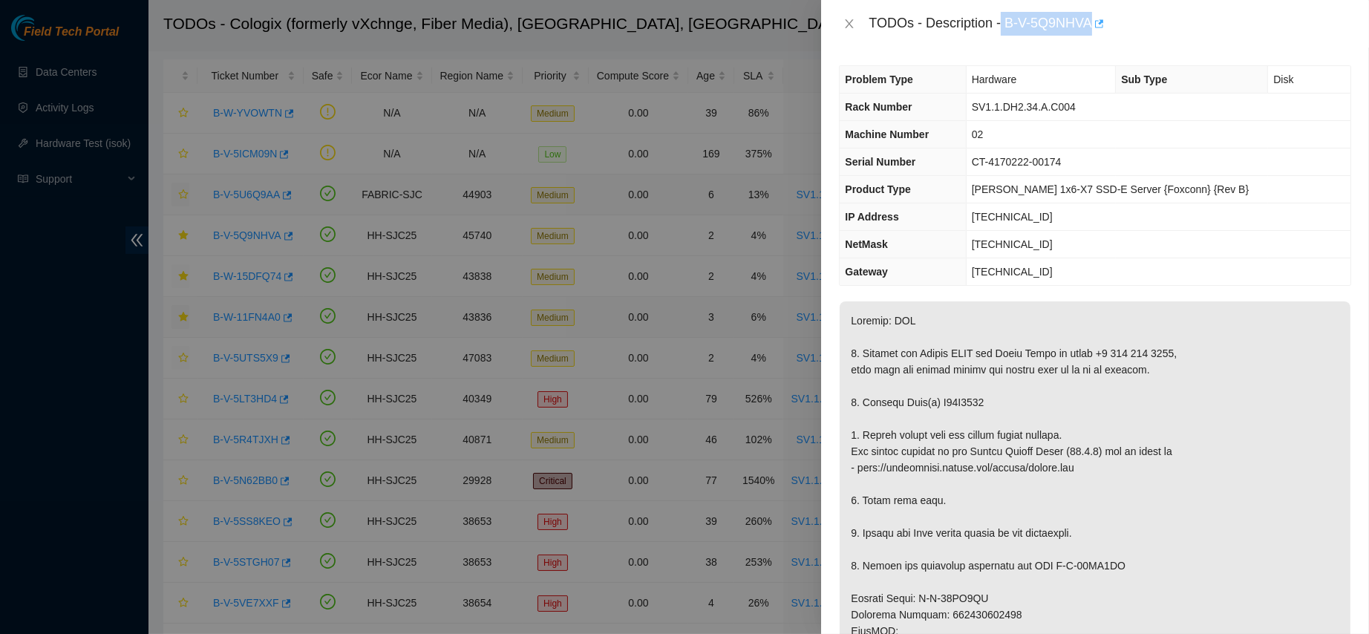
drag, startPoint x: 1049, startPoint y: 19, endPoint x: 1182, endPoint y: 29, distance: 133.3
click at [1182, 29] on div "TODOs - Description - B-V-5Q9NHVA" at bounding box center [1110, 24] width 483 height 24
copy div "B-V-5Q9NHVA"
click at [852, 25] on icon "close" at bounding box center [850, 24] width 12 height 12
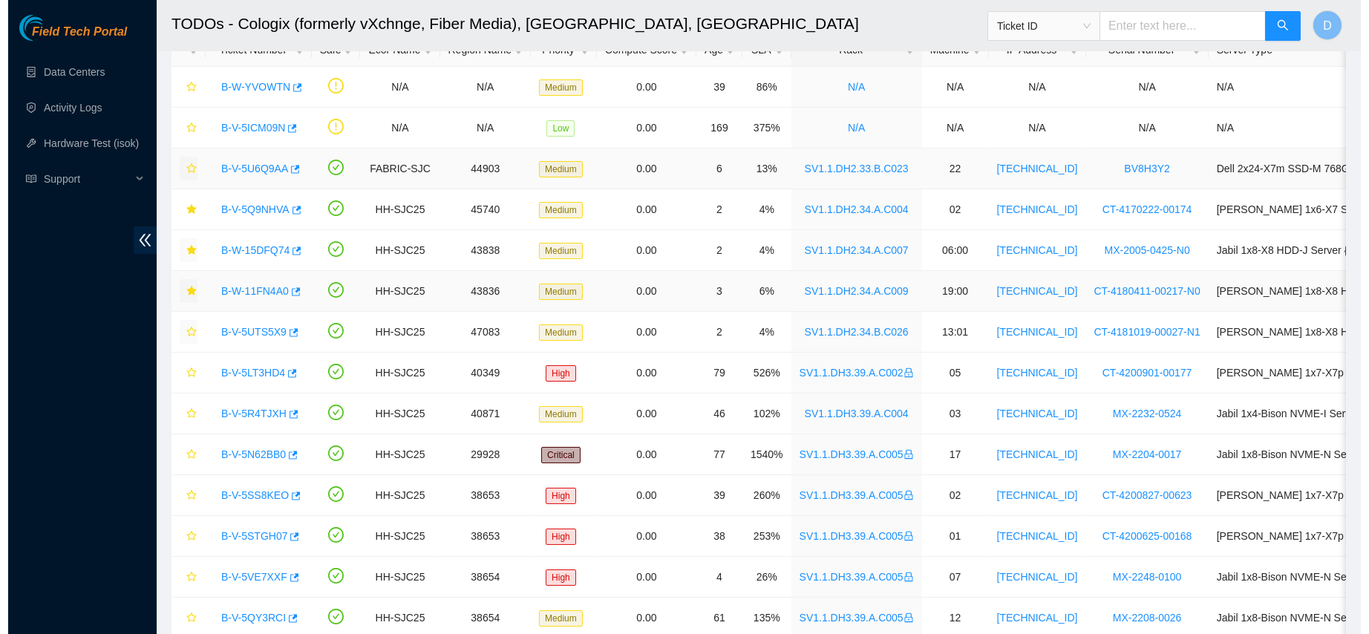
scroll to position [92, 0]
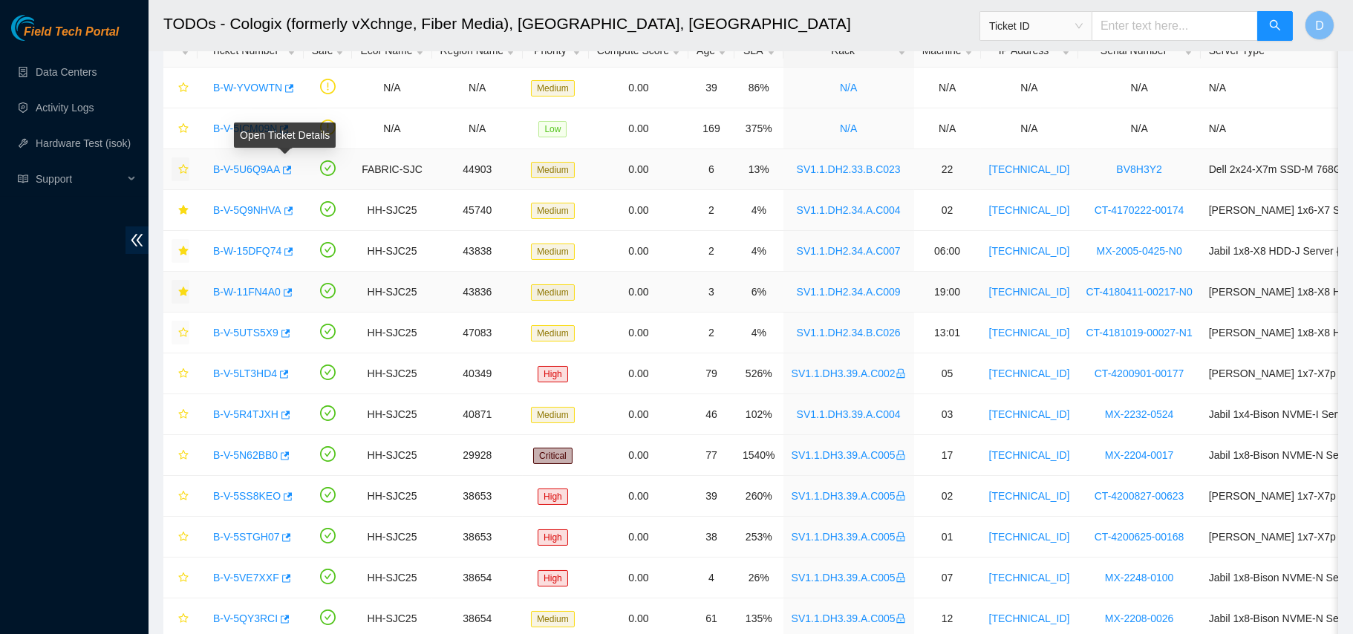
drag, startPoint x: 246, startPoint y: 168, endPoint x: 376, endPoint y: 154, distance: 131.5
click at [246, 168] on link "B-V-5U6Q9AA" at bounding box center [246, 169] width 67 height 12
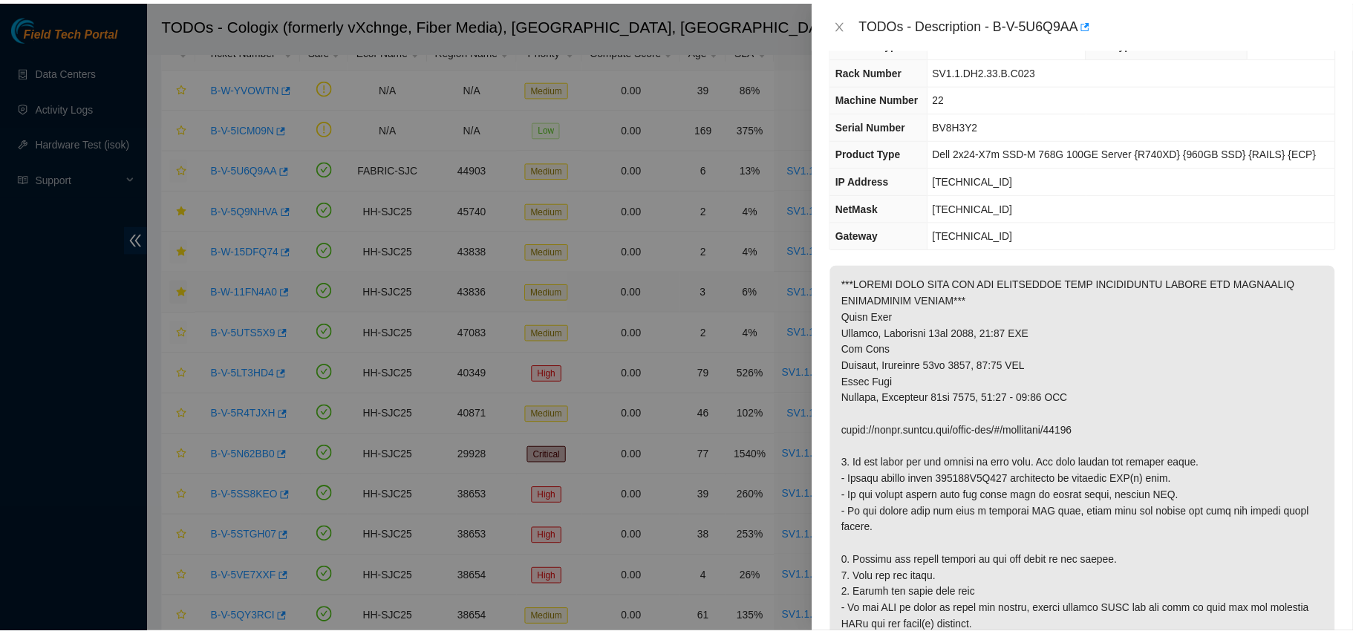
scroll to position [47, 0]
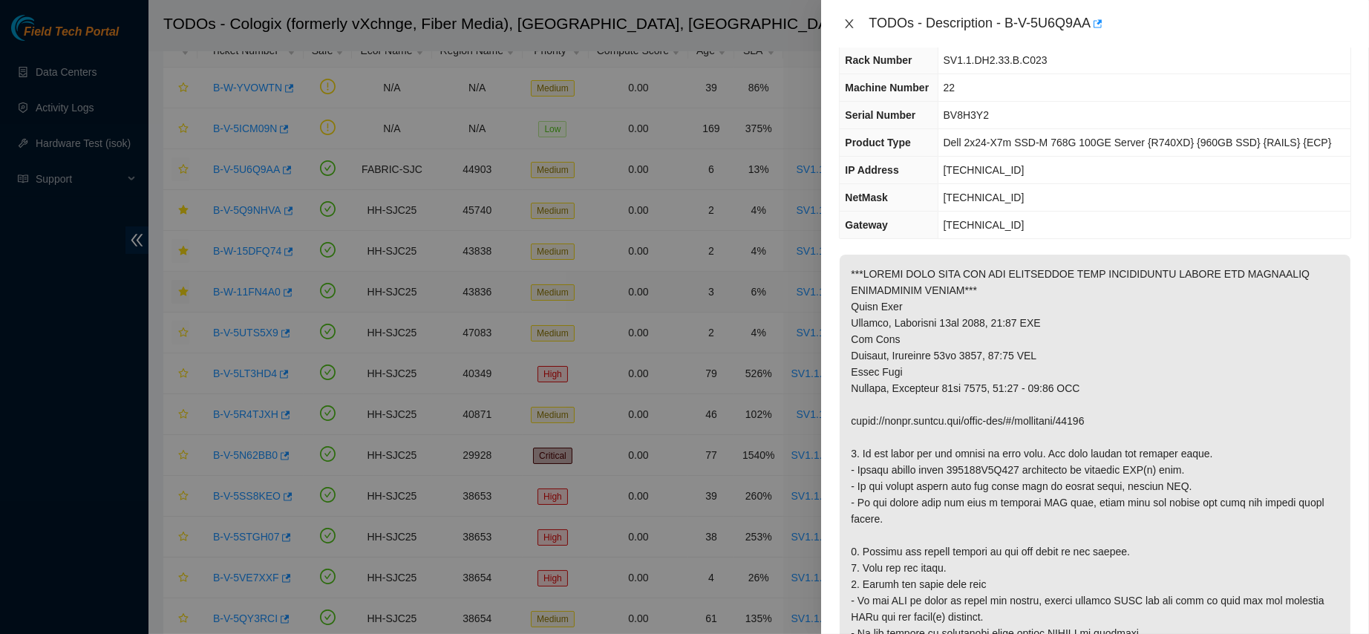
click at [844, 22] on icon "close" at bounding box center [850, 24] width 12 height 12
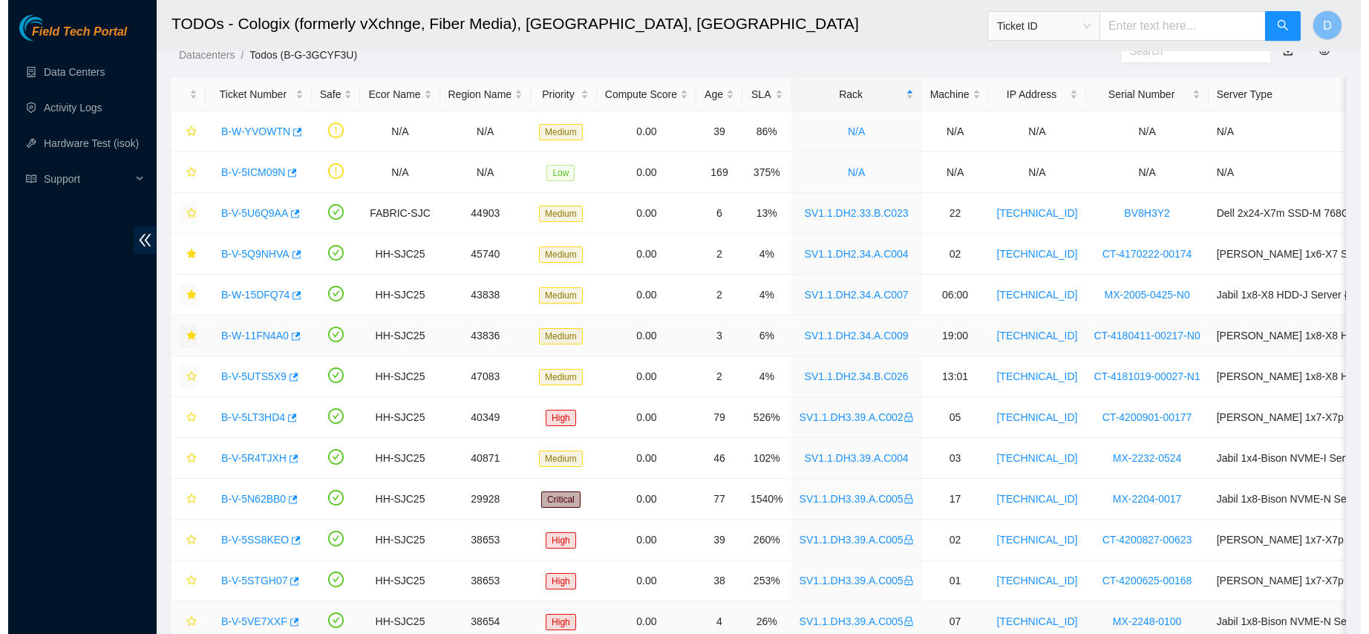
scroll to position [0, 0]
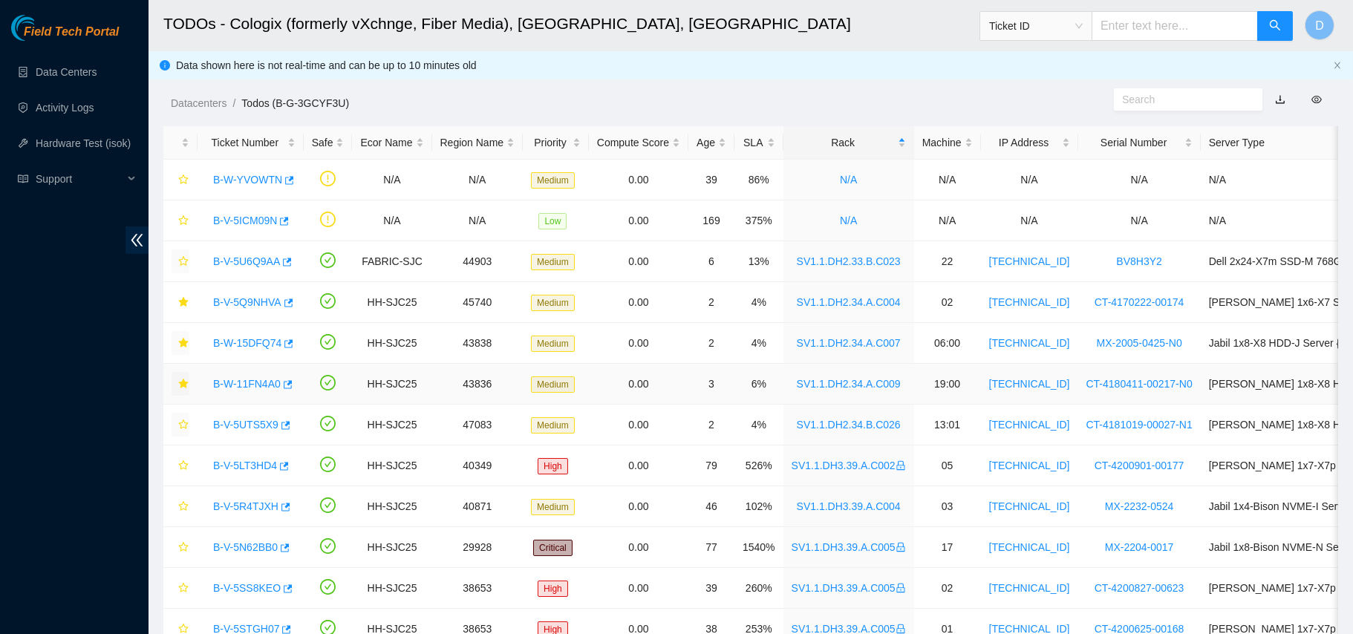
click at [256, 381] on link "B-W-11FN4A0" at bounding box center [247, 384] width 68 height 12
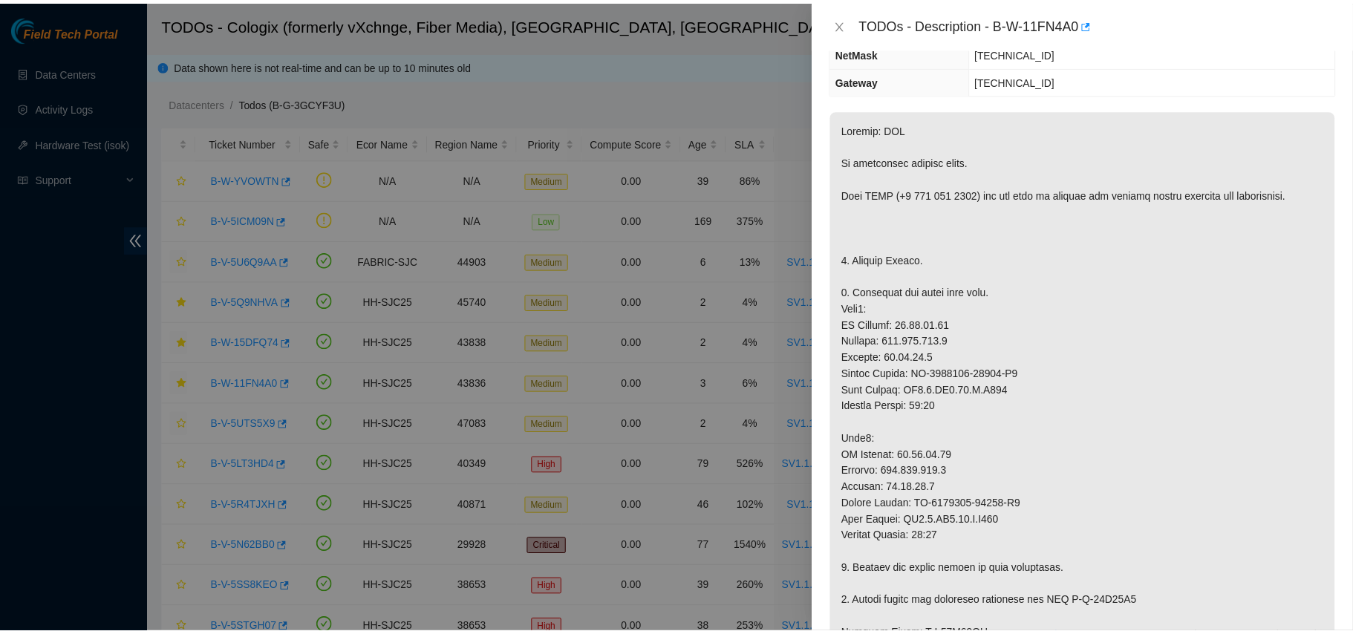
scroll to position [163, 0]
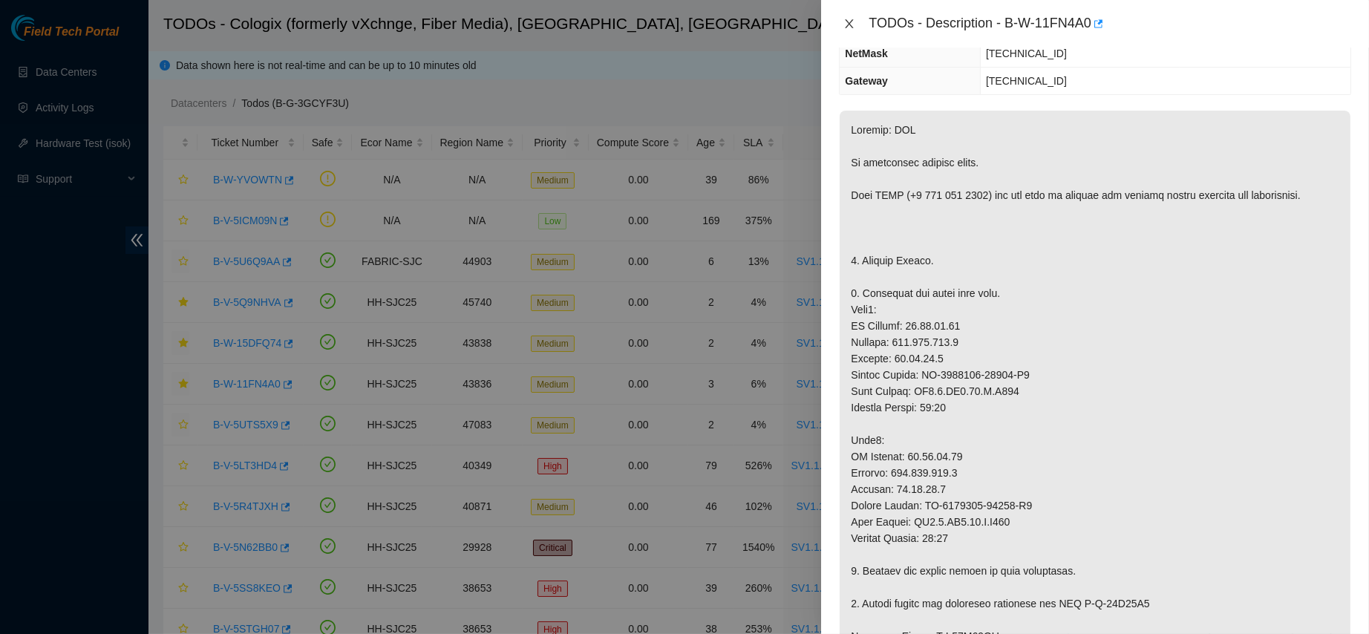
click at [849, 27] on icon "close" at bounding box center [850, 24] width 12 height 12
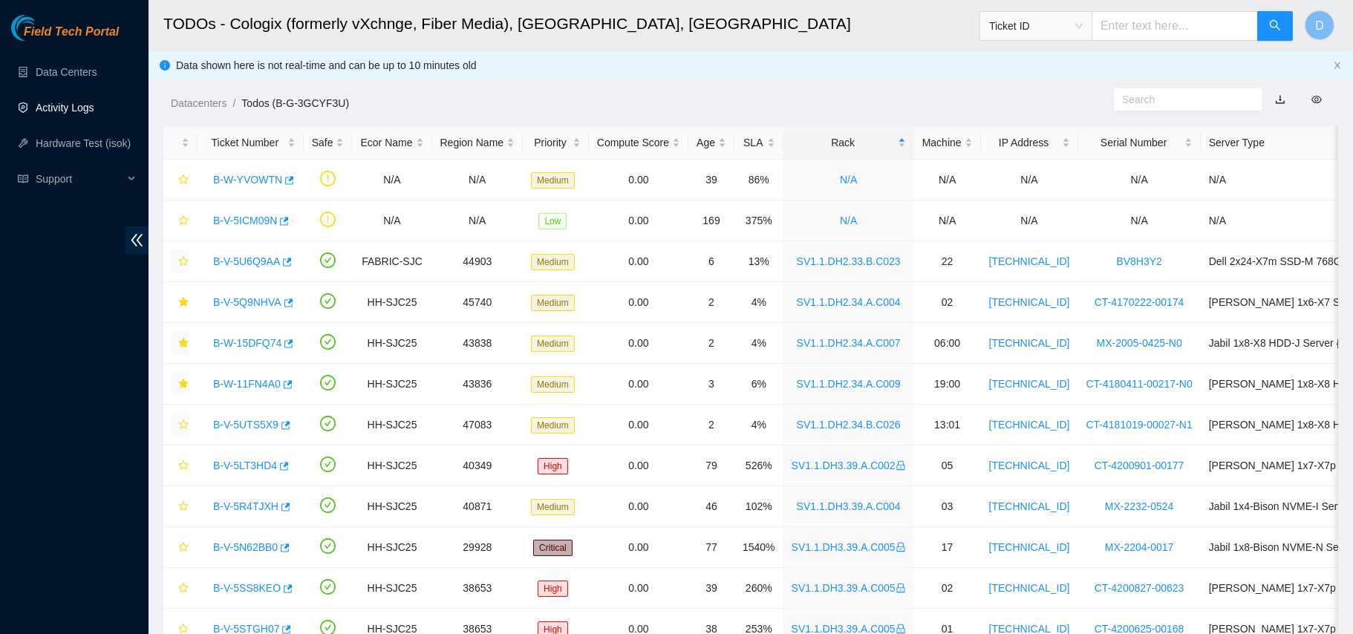
scroll to position [229, 0]
click at [62, 66] on link "Data Centers" at bounding box center [66, 72] width 61 height 12
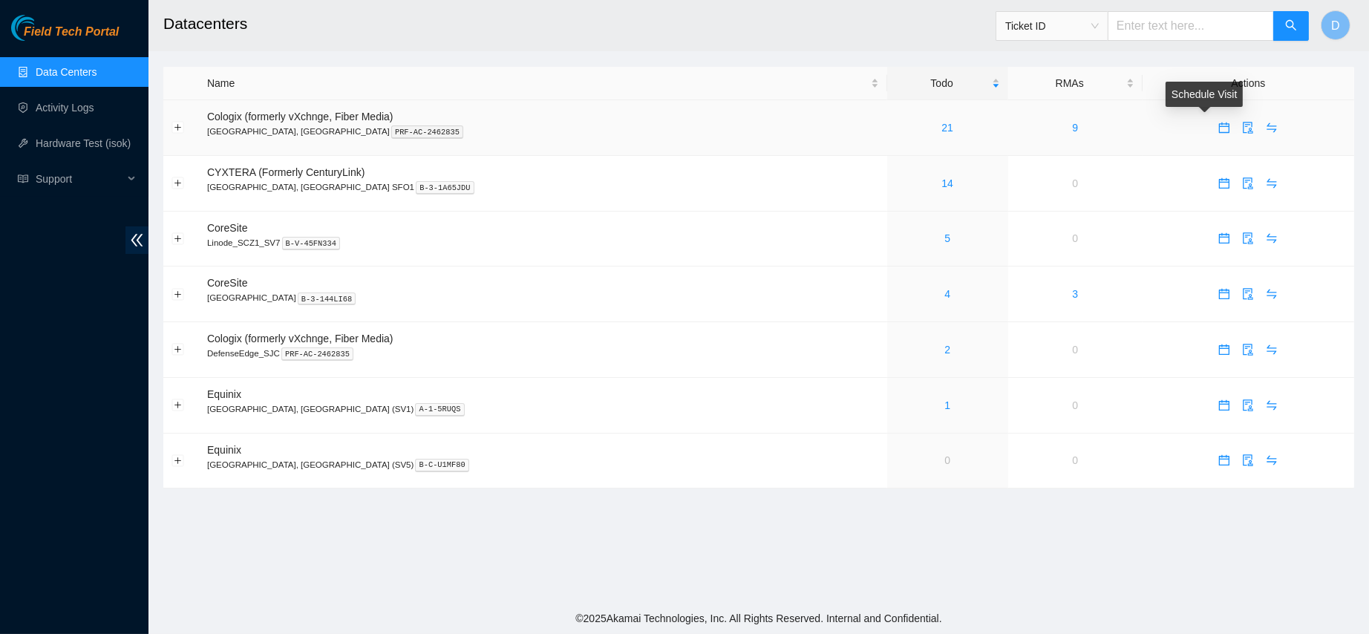
click at [1219, 131] on icon "calendar" at bounding box center [1225, 128] width 12 height 12
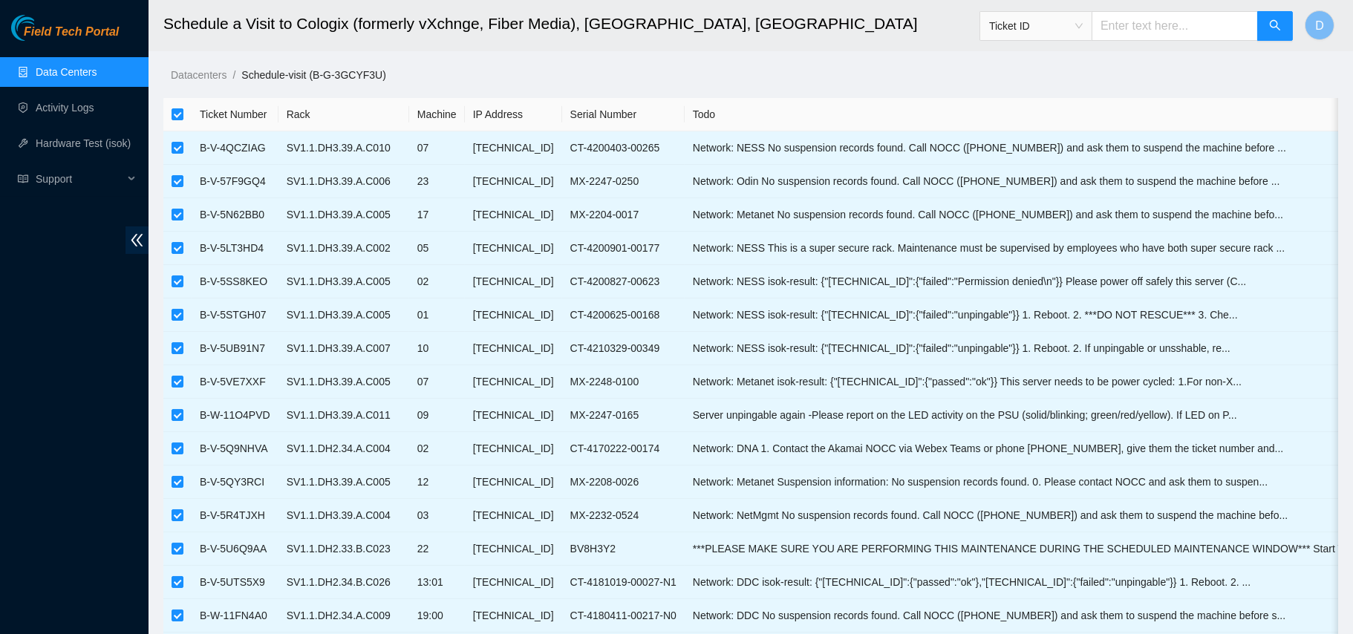
click at [176, 112] on input "checkbox" at bounding box center [178, 114] width 12 height 12
checkbox input "false"
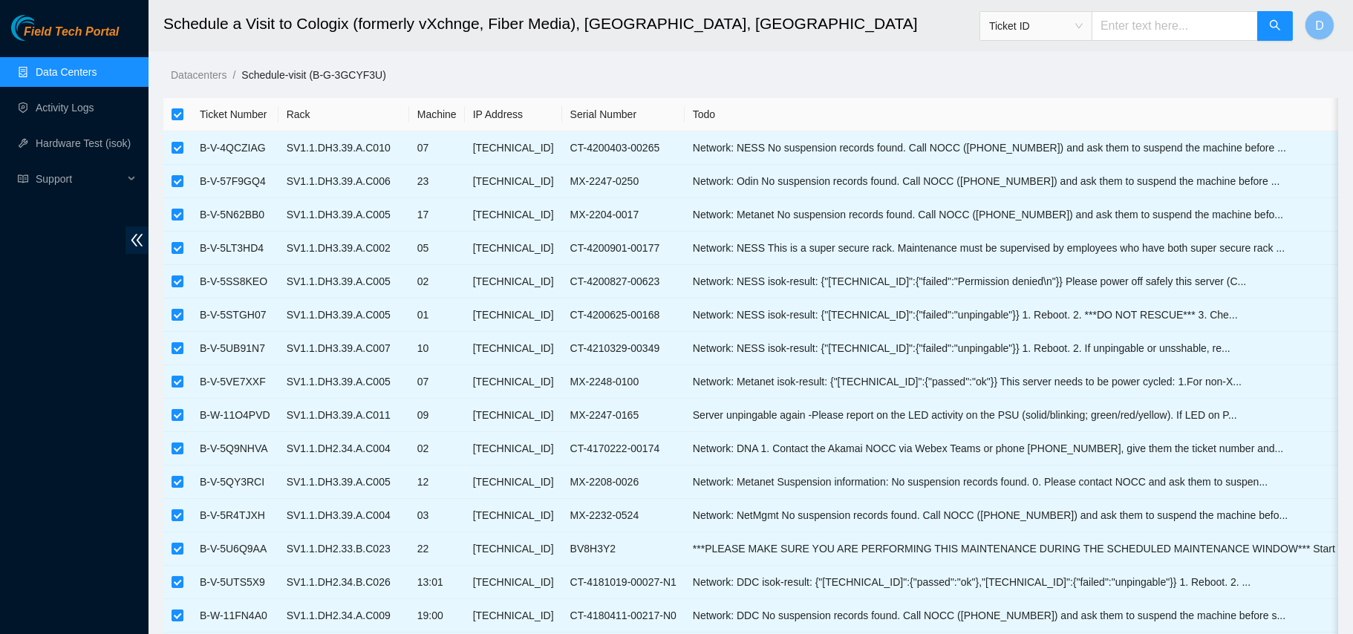
checkbox input "false"
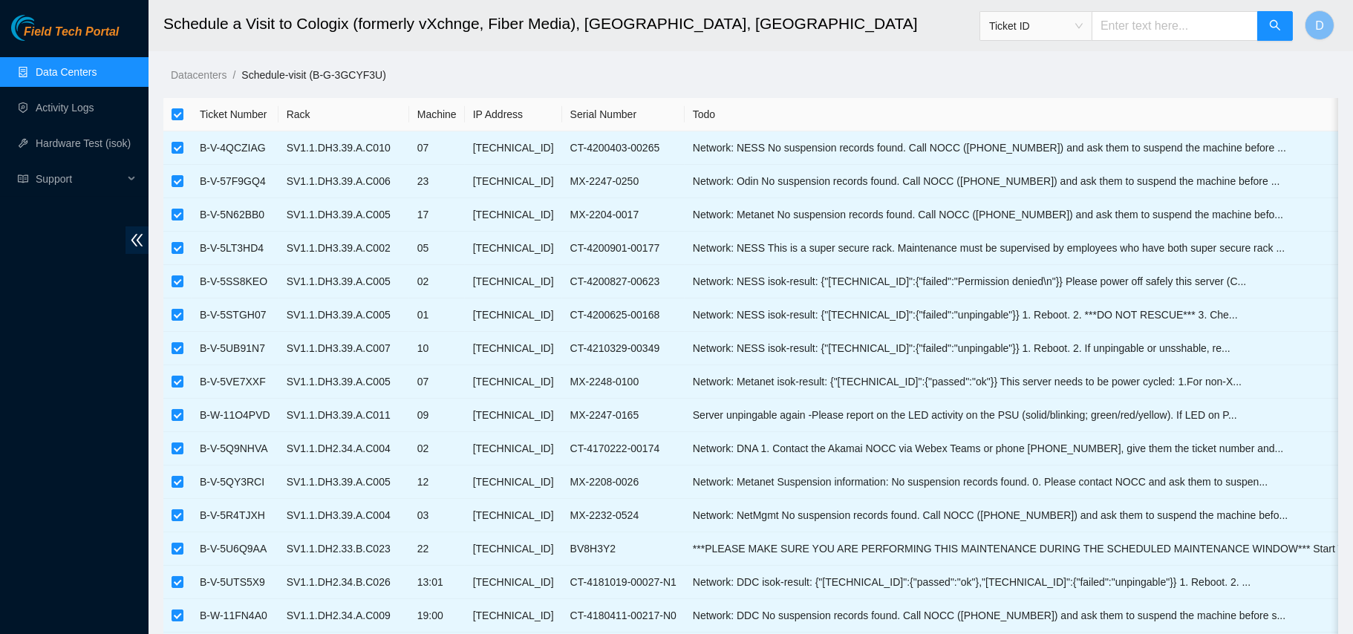
checkbox input "false"
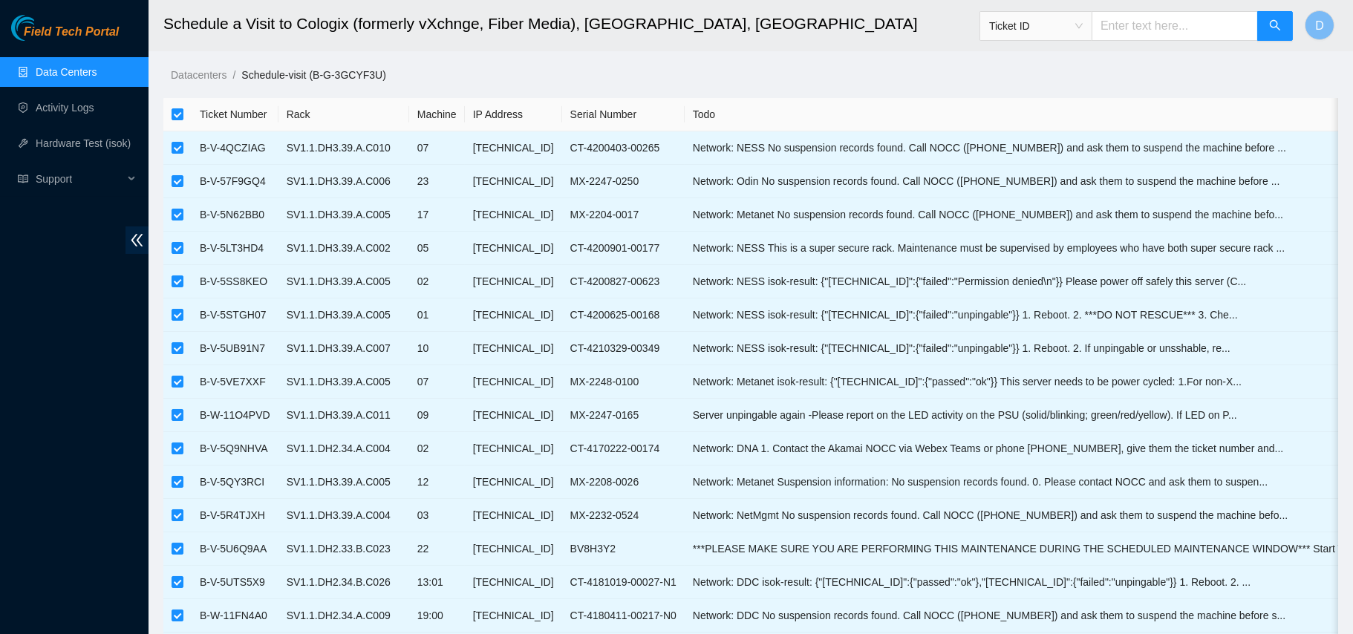
checkbox input "false"
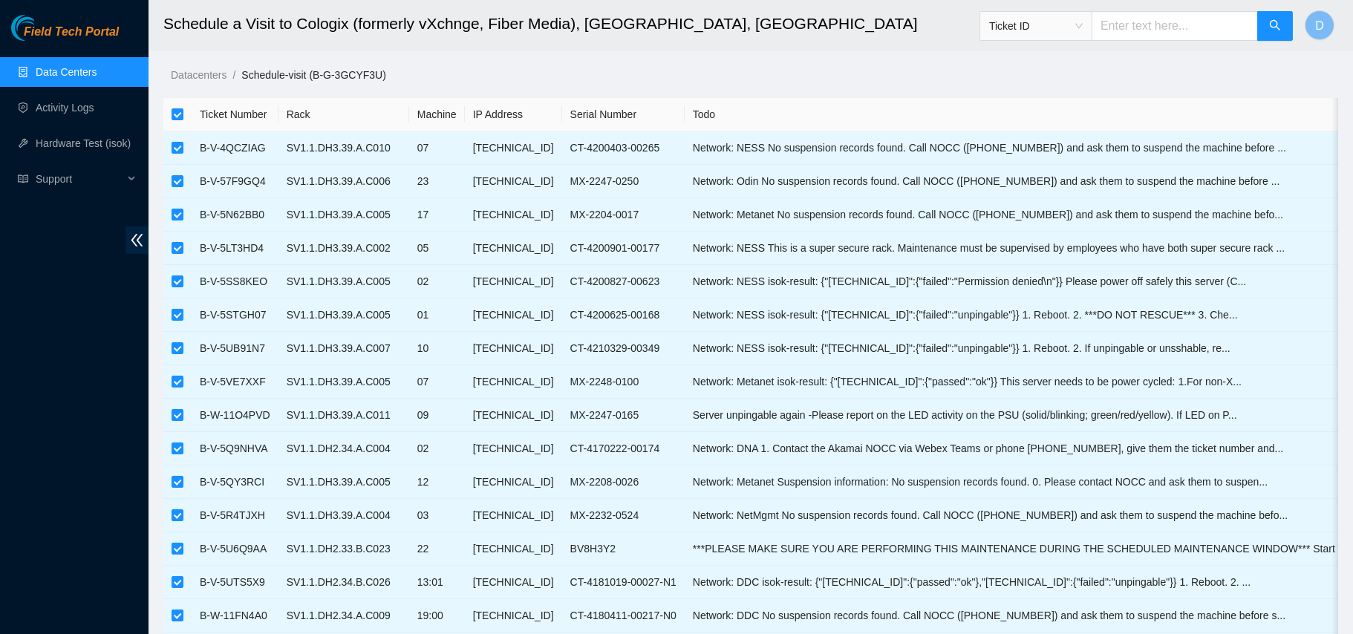
checkbox input "false"
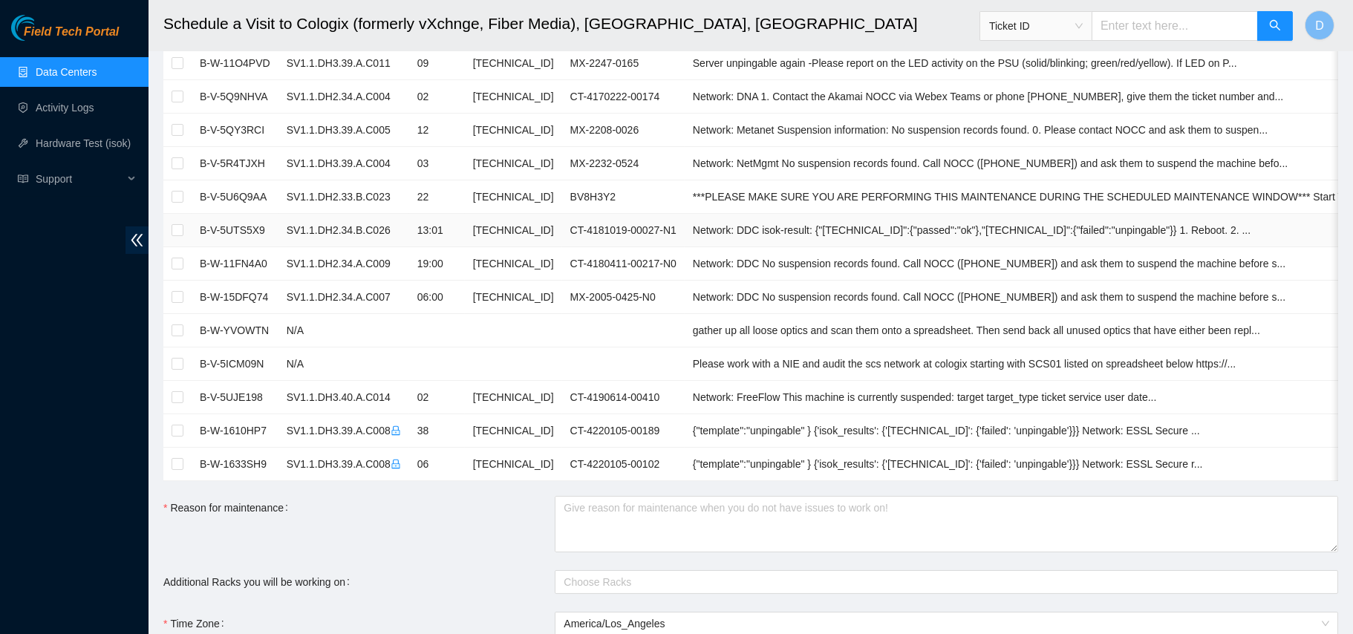
scroll to position [365, 0]
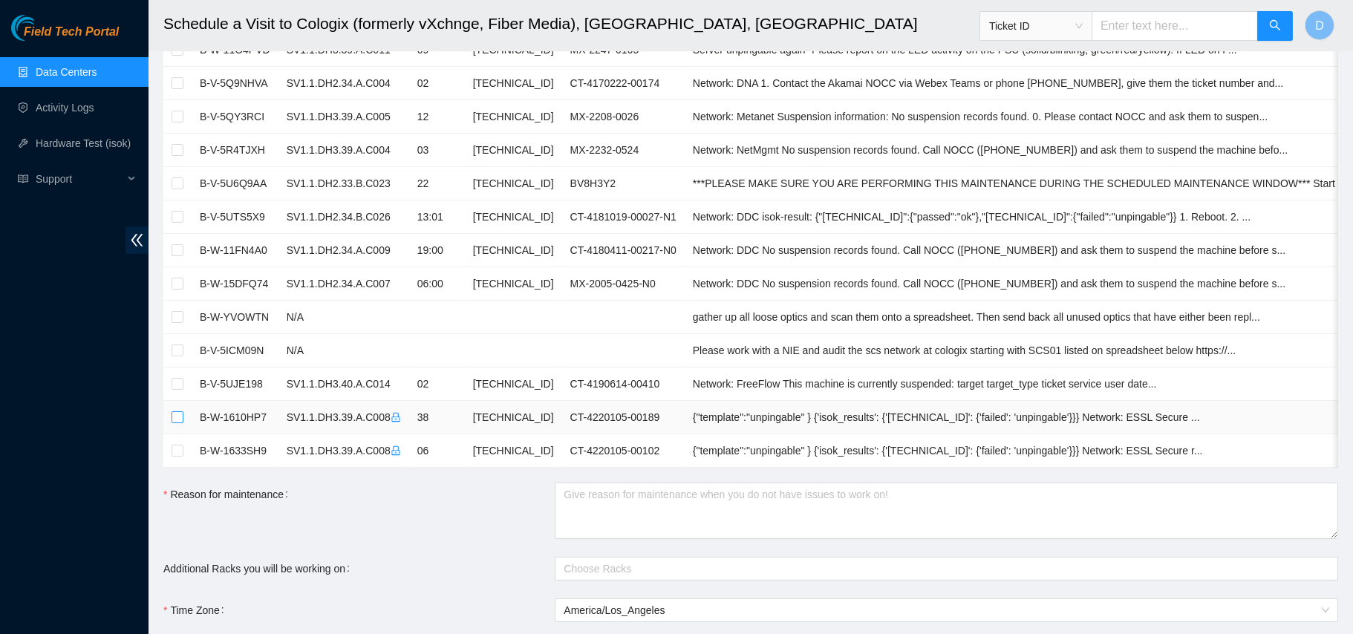
click at [183, 416] on input "checkbox" at bounding box center [178, 417] width 12 height 12
checkbox input "true"
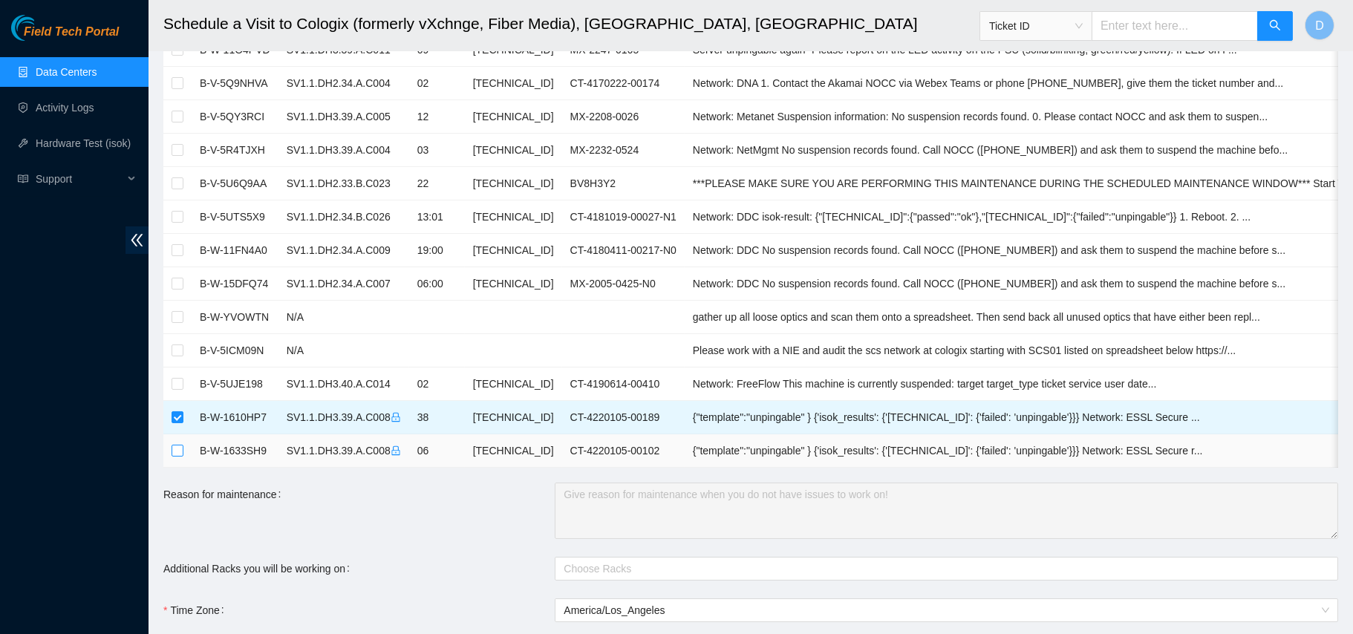
click at [177, 449] on input "checkbox" at bounding box center [178, 451] width 12 height 12
checkbox input "true"
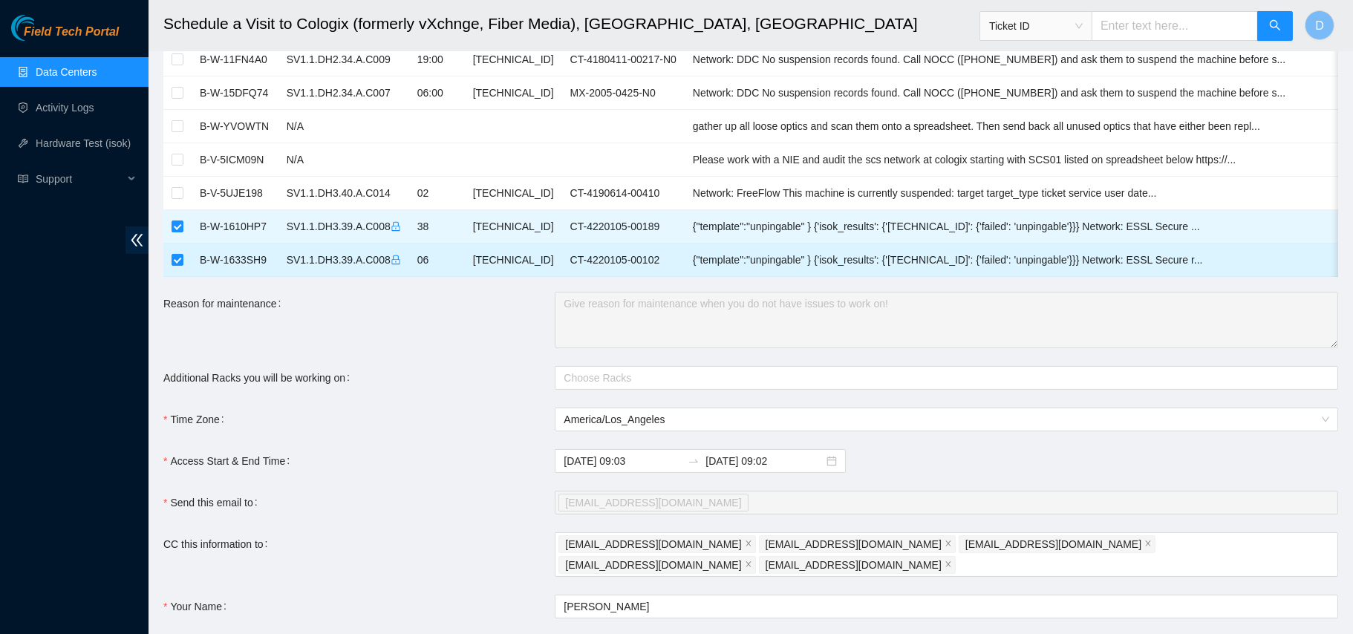
scroll to position [708, 0]
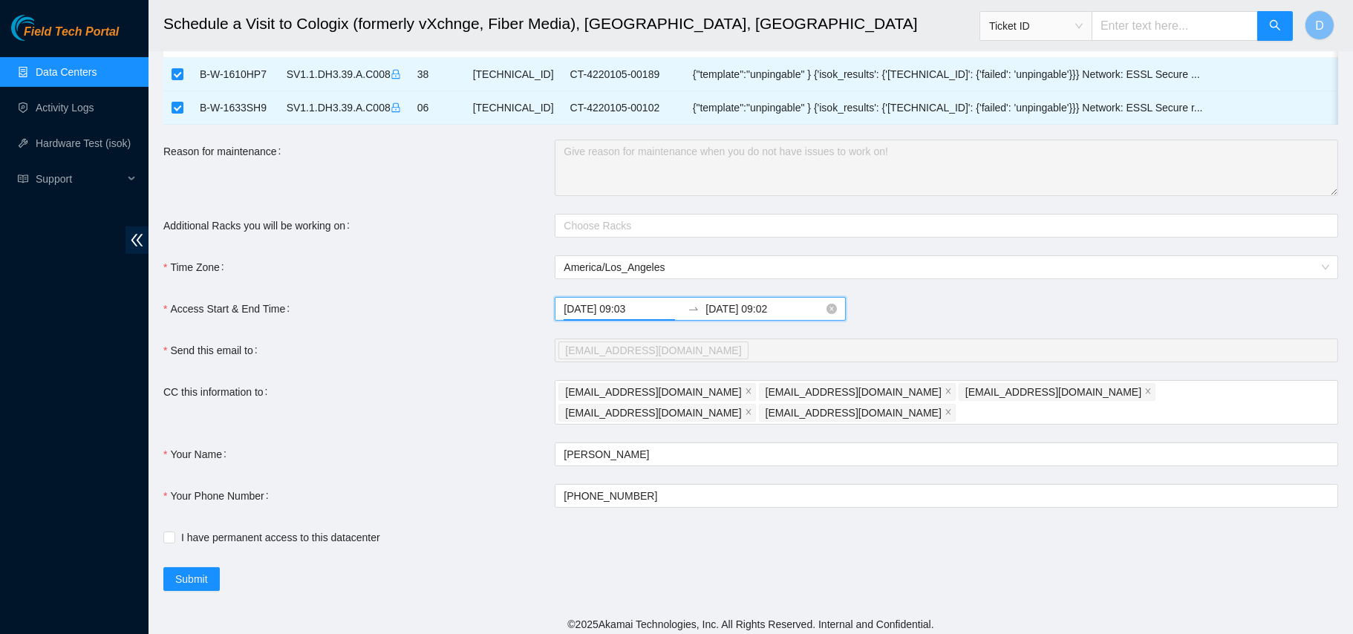
click at [656, 317] on input "2025-09-15 09:03" at bounding box center [623, 309] width 118 height 16
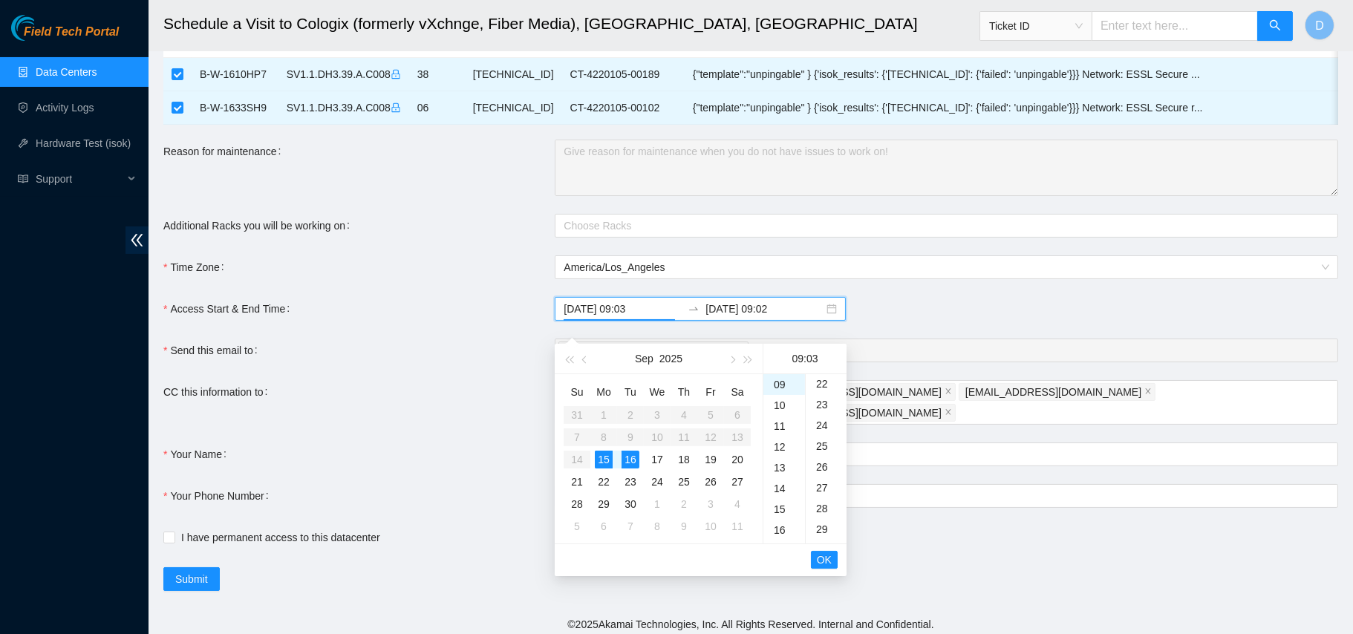
scroll to position [474, 0]
click at [823, 532] on div "30" at bounding box center [826, 534] width 41 height 21
type input "2025-09-15 09:30"
click at [751, 317] on input "2025-09-16 09:02" at bounding box center [764, 309] width 118 height 16
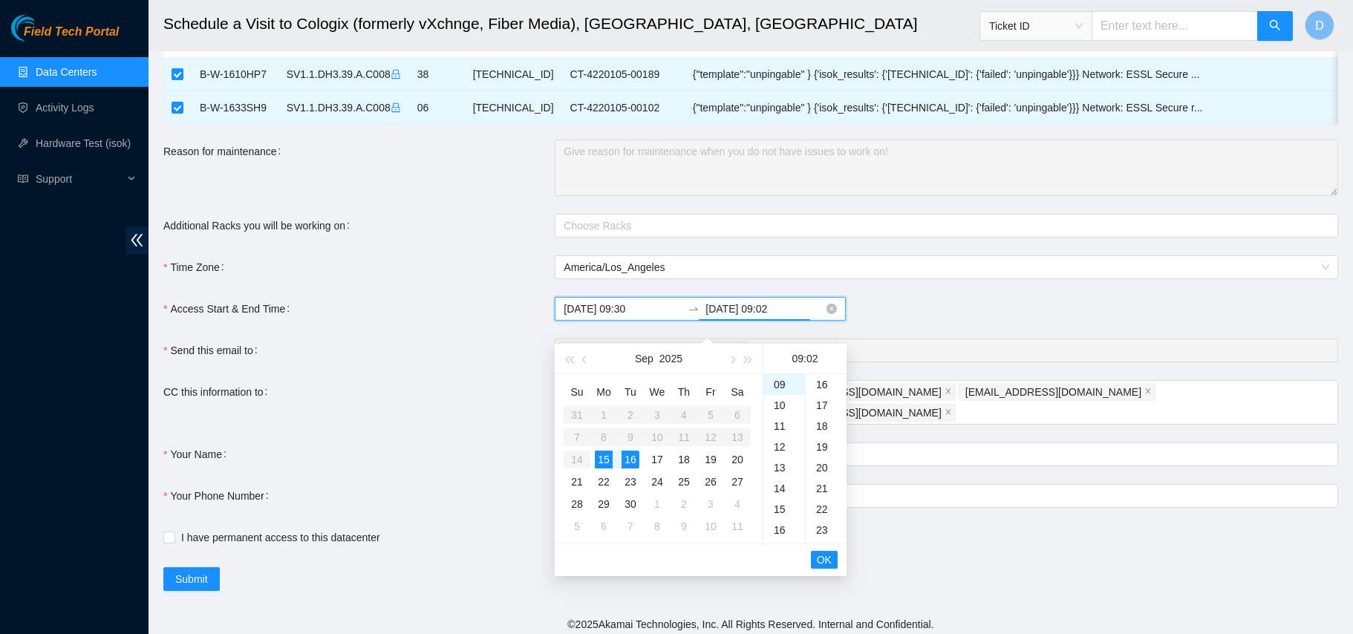
scroll to position [41, 0]
click at [602, 451] on div "15" at bounding box center [604, 460] width 18 height 18
click at [774, 496] on div "14" at bounding box center [784, 488] width 42 height 21
click at [816, 385] on div "00" at bounding box center [826, 384] width 41 height 21
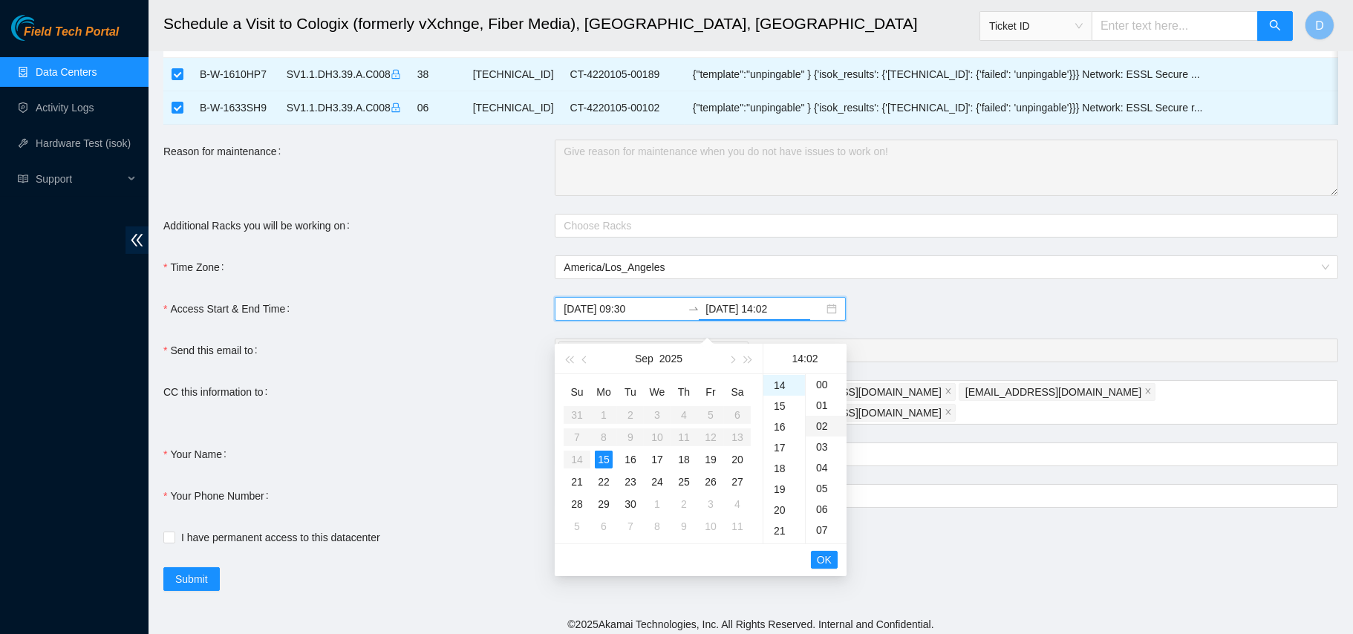
type input "2025-09-15 14:00"
click at [832, 565] on button "OK" at bounding box center [824, 560] width 27 height 18
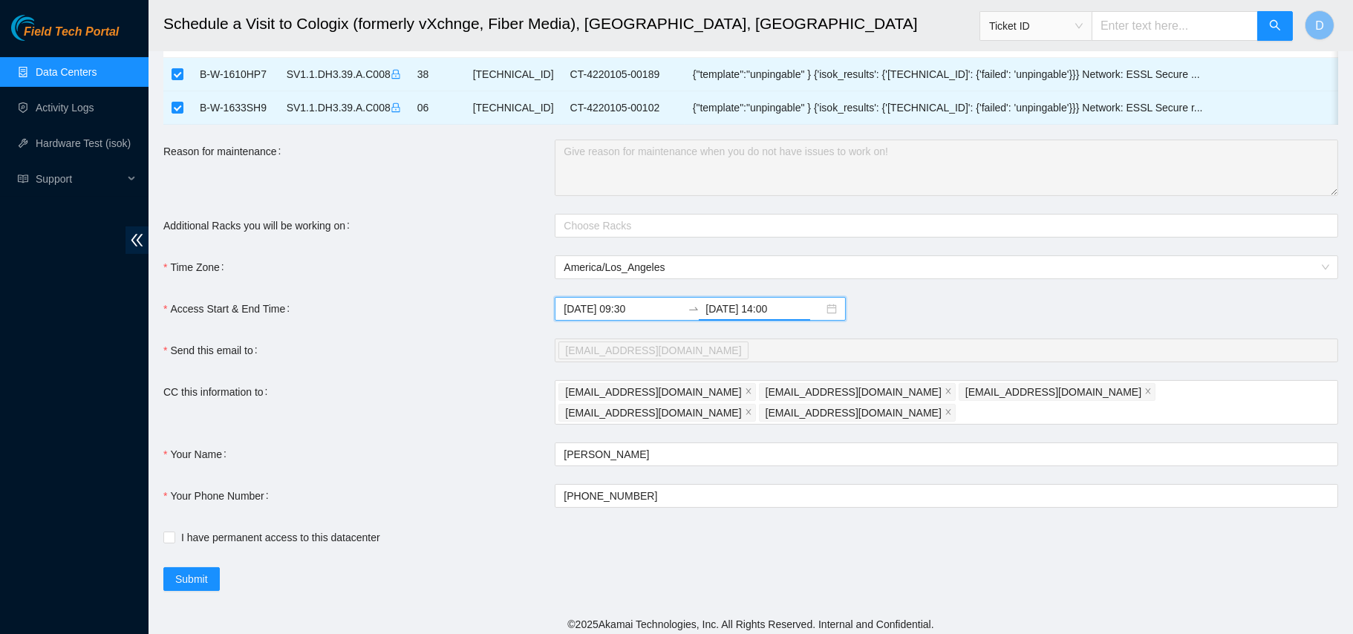
click at [163, 536] on span at bounding box center [169, 538] width 12 height 12
click at [163, 536] on input "I have permanent access to this datacenter" at bounding box center [168, 537] width 10 height 10
checkbox input "true"
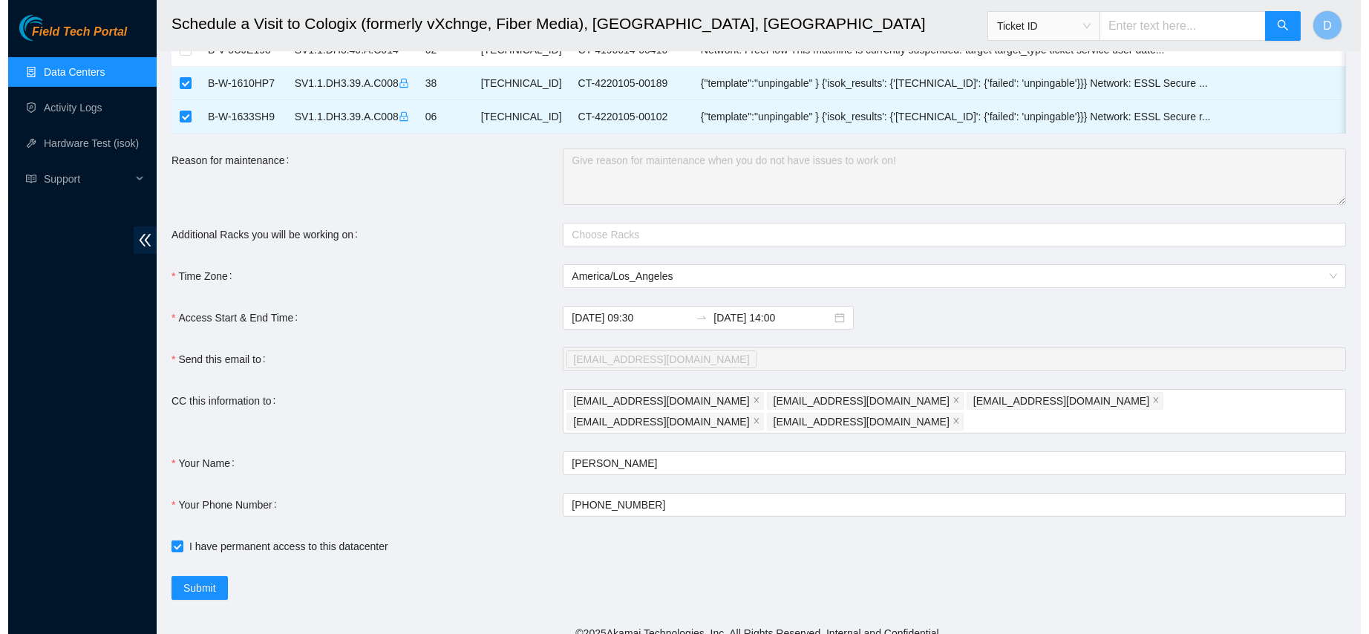
scroll to position [702, 0]
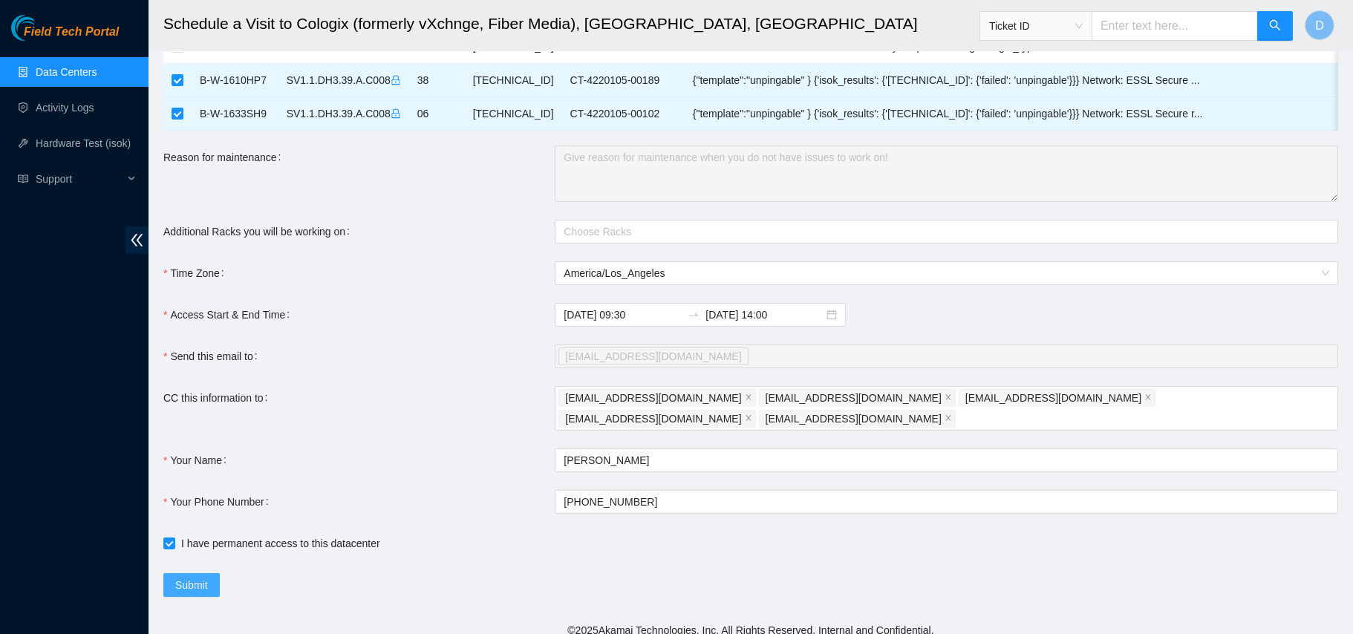
click at [206, 578] on span "Submit" at bounding box center [191, 585] width 33 height 16
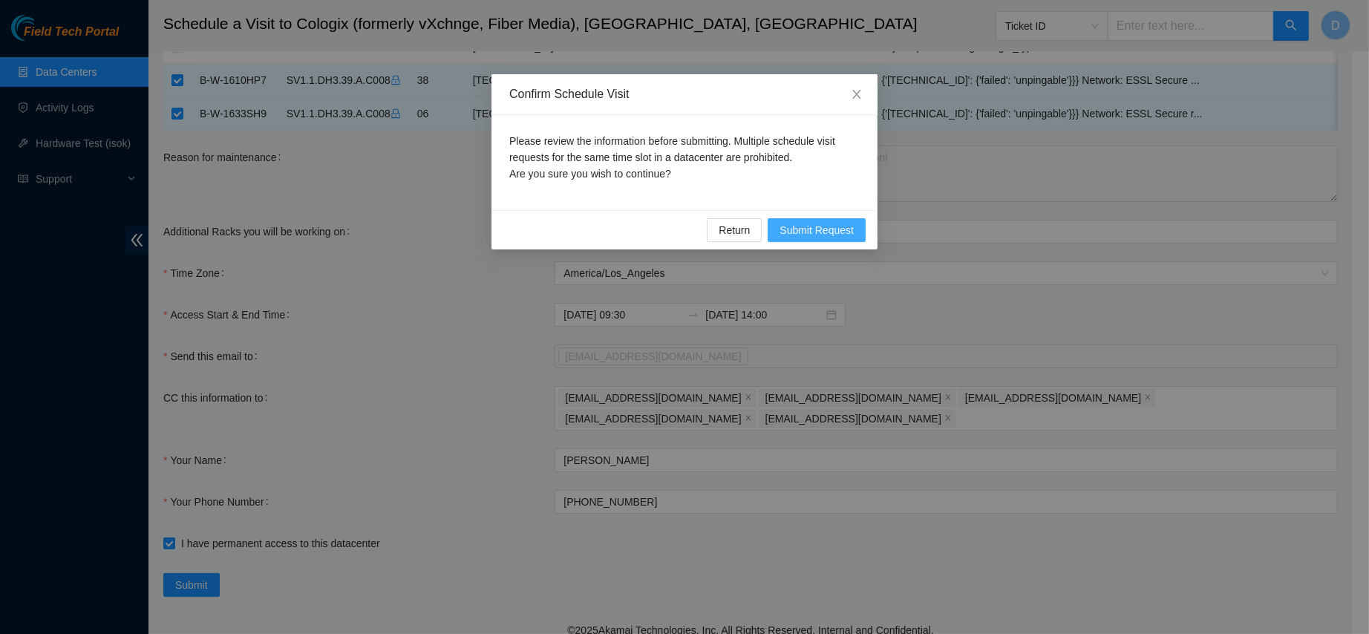
click at [826, 238] on button "Submit Request" at bounding box center [817, 230] width 98 height 24
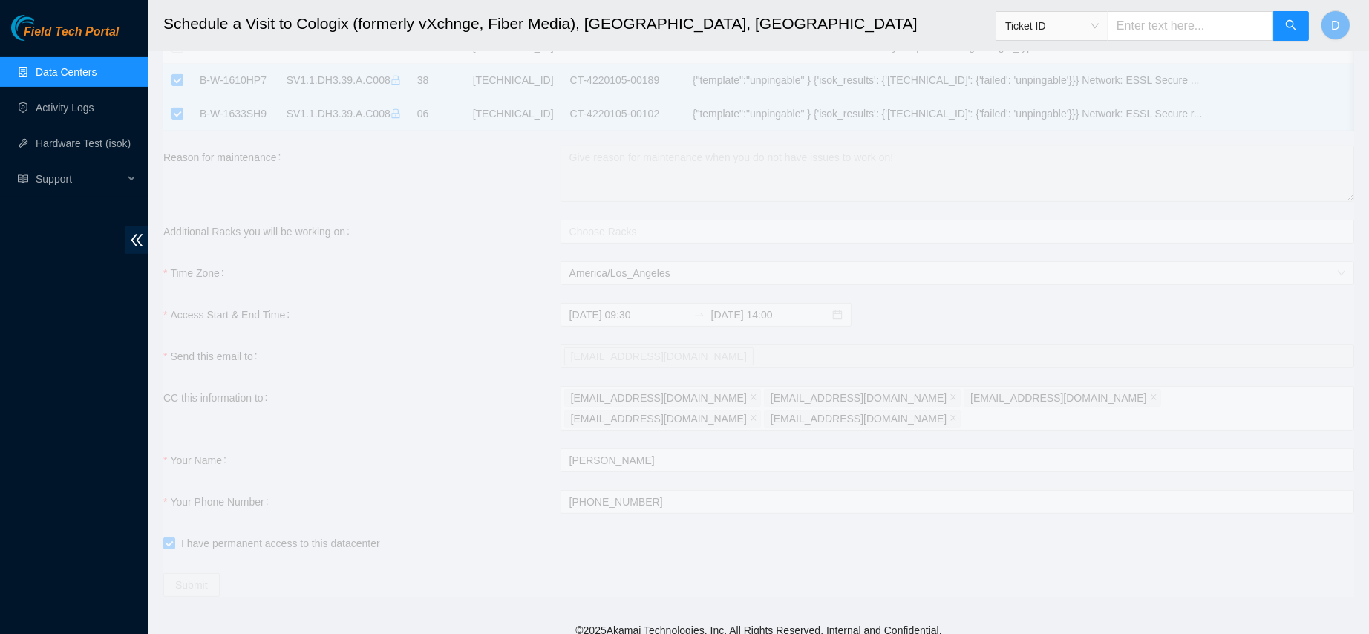
scroll to position [692, 0]
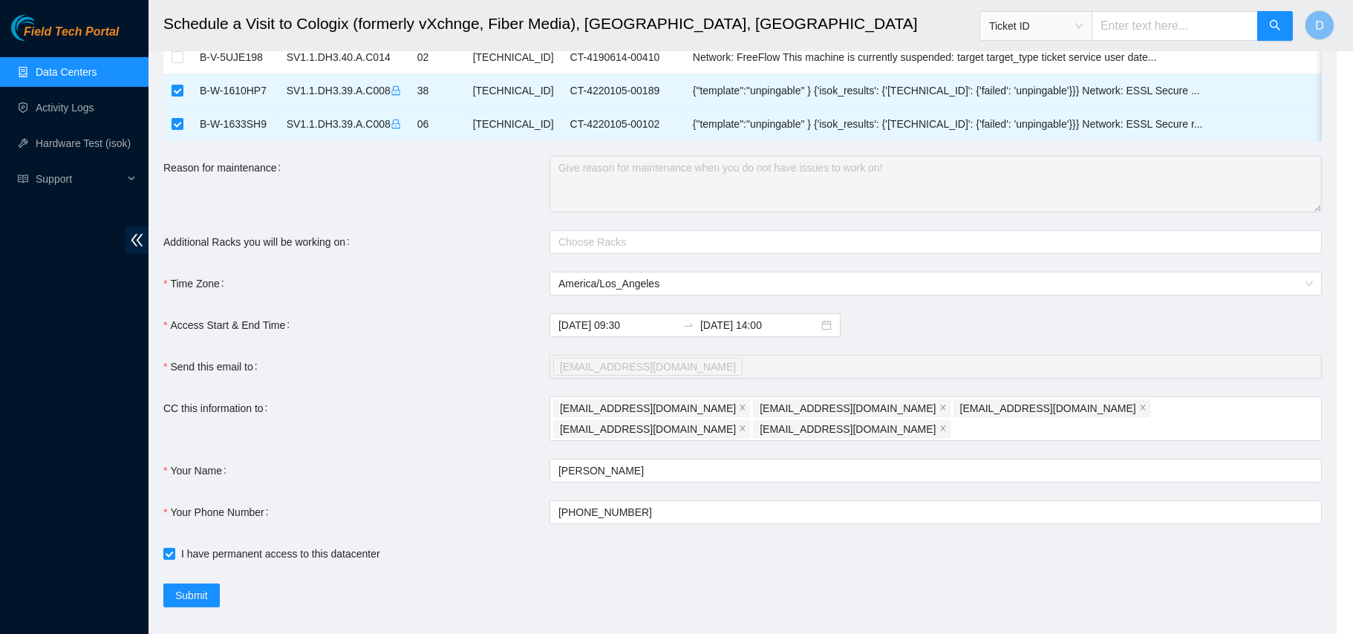
type input "2025-09-15 09:04"
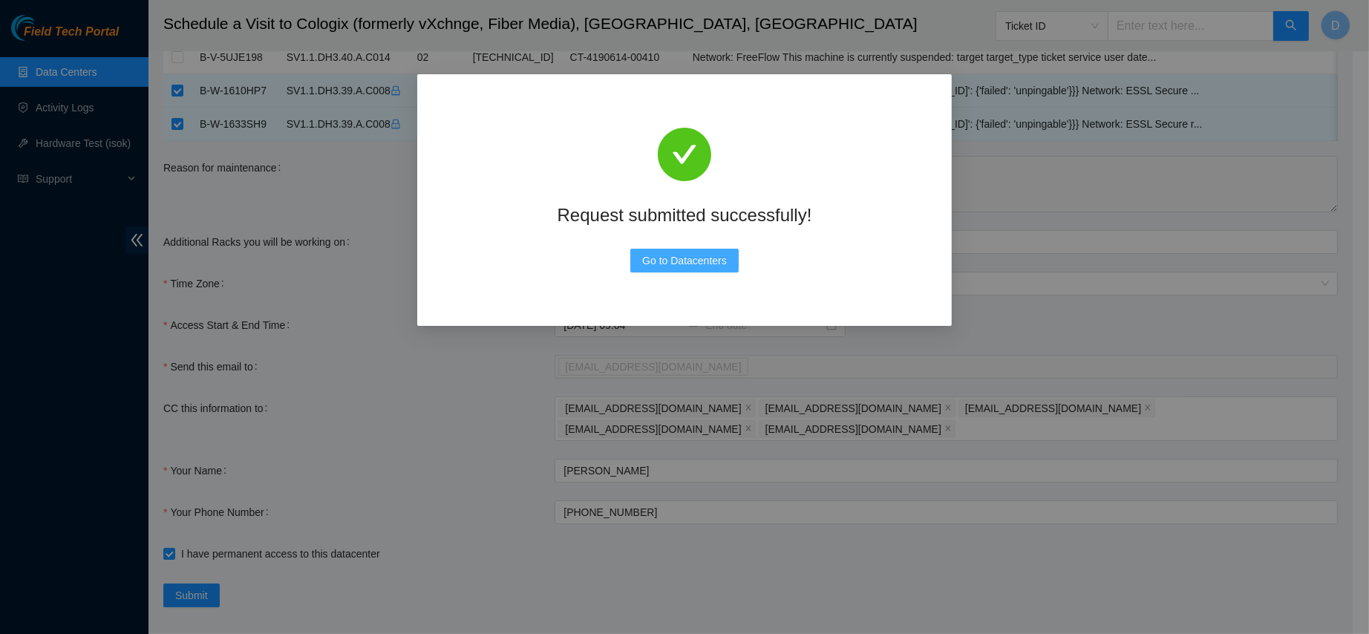
click at [646, 257] on span "Go to Datacenters" at bounding box center [684, 260] width 85 height 16
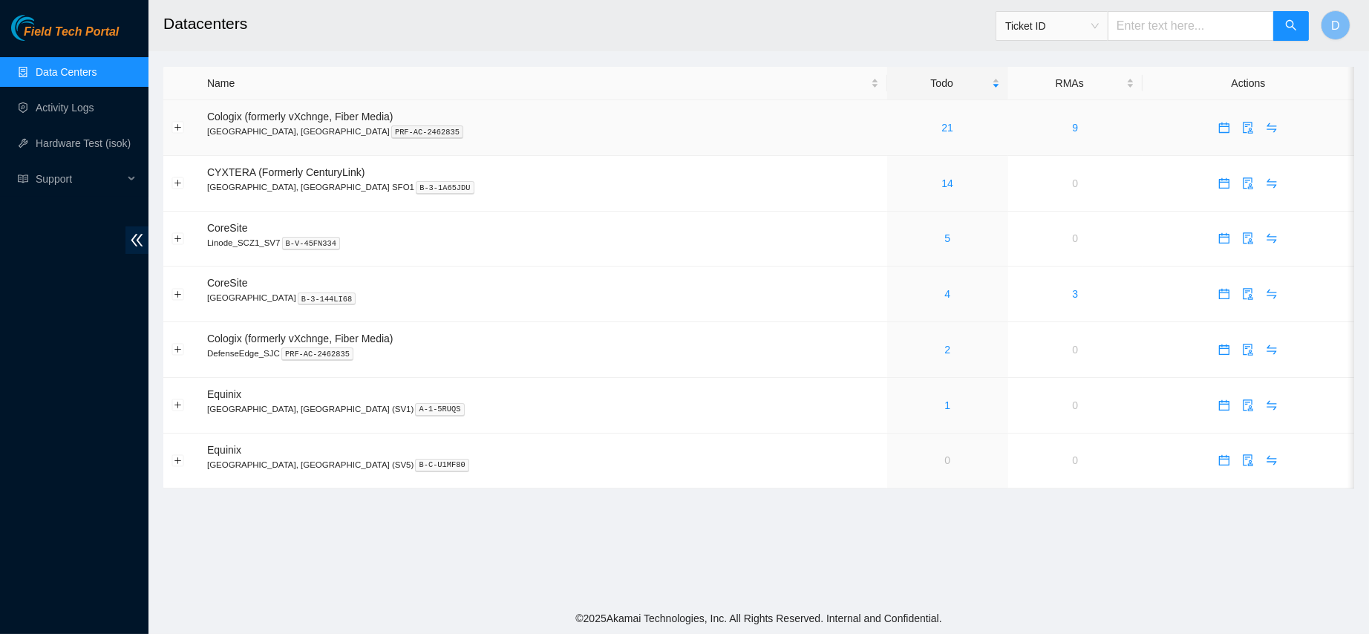
click at [896, 136] on div "21" at bounding box center [948, 128] width 105 height 16
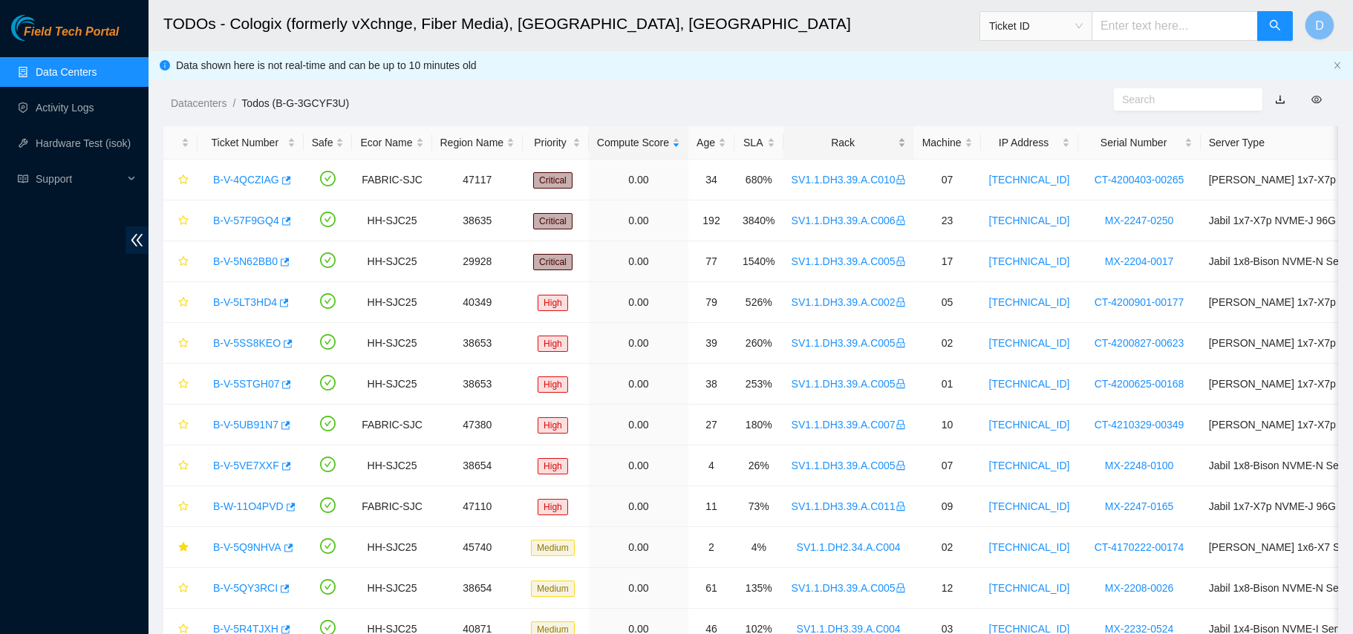
click at [835, 151] on div "Rack" at bounding box center [849, 142] width 114 height 16
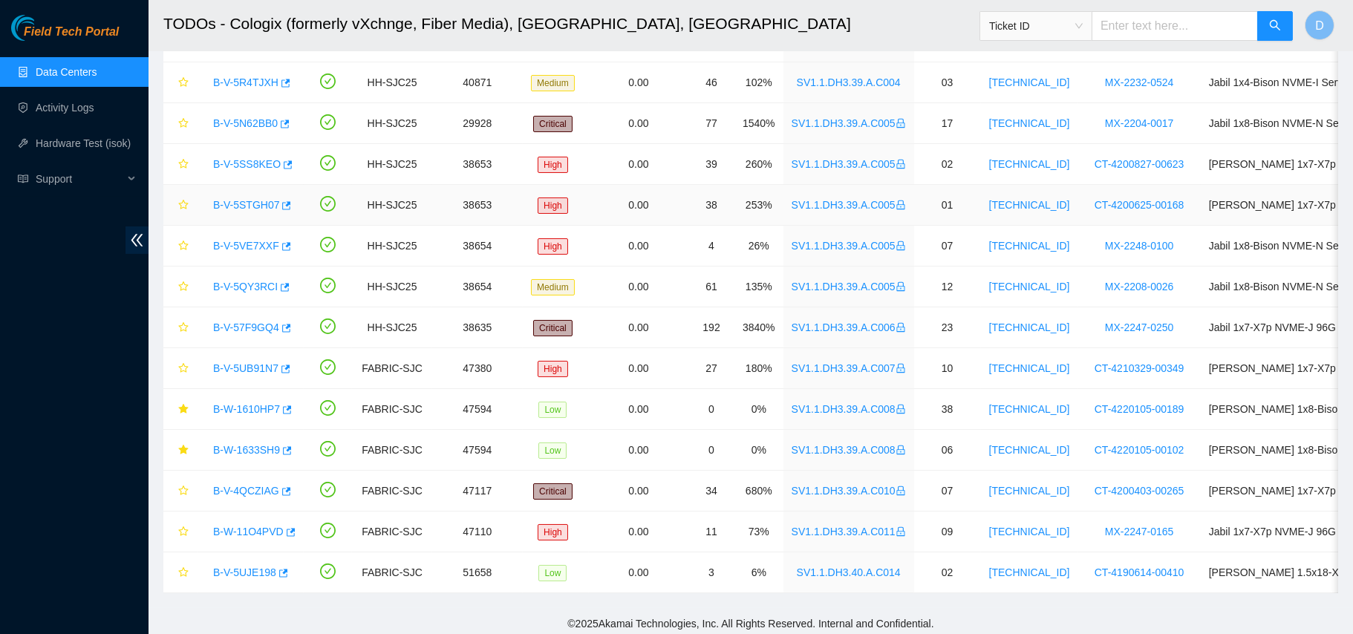
scroll to position [444, 0]
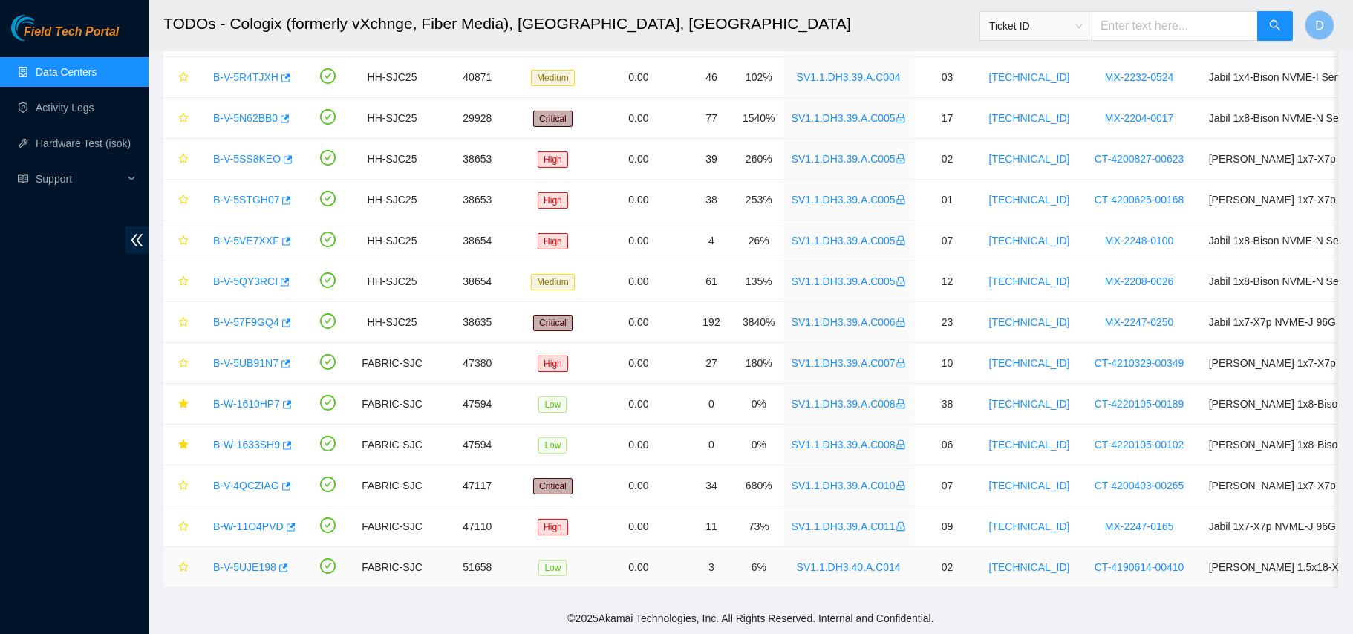
click at [241, 561] on link "B-V-5UJE198" at bounding box center [244, 567] width 63 height 12
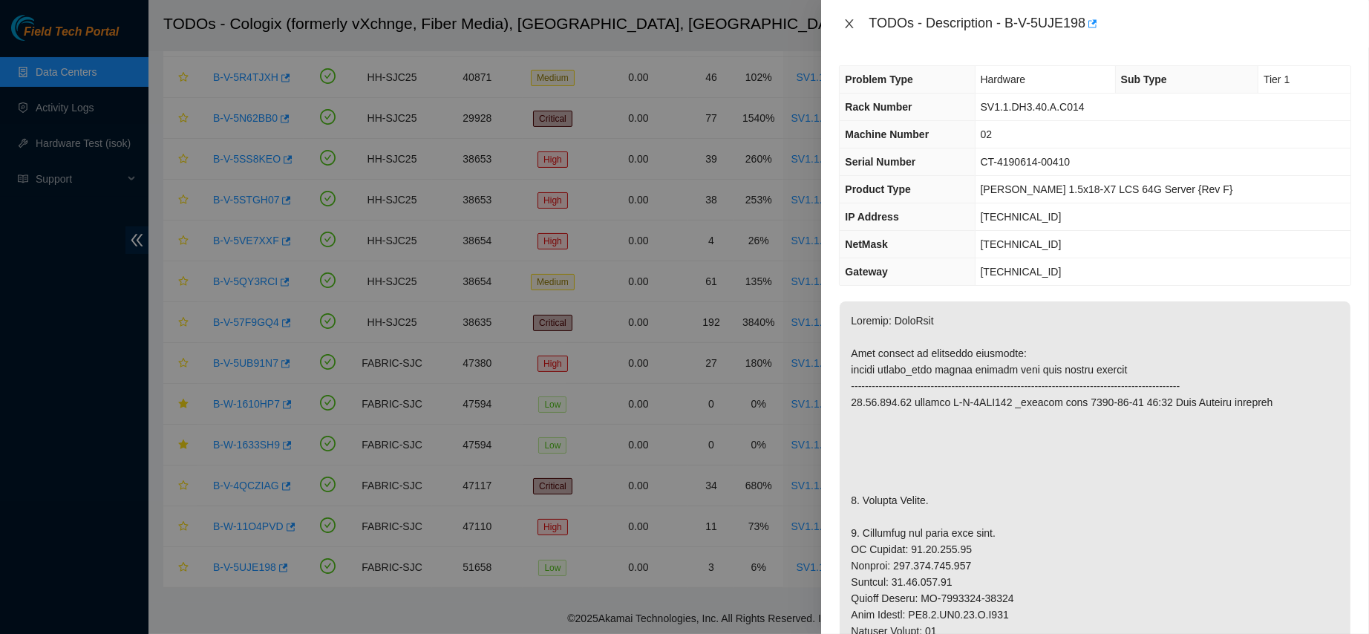
click at [858, 17] on button "Close" at bounding box center [849, 24] width 21 height 14
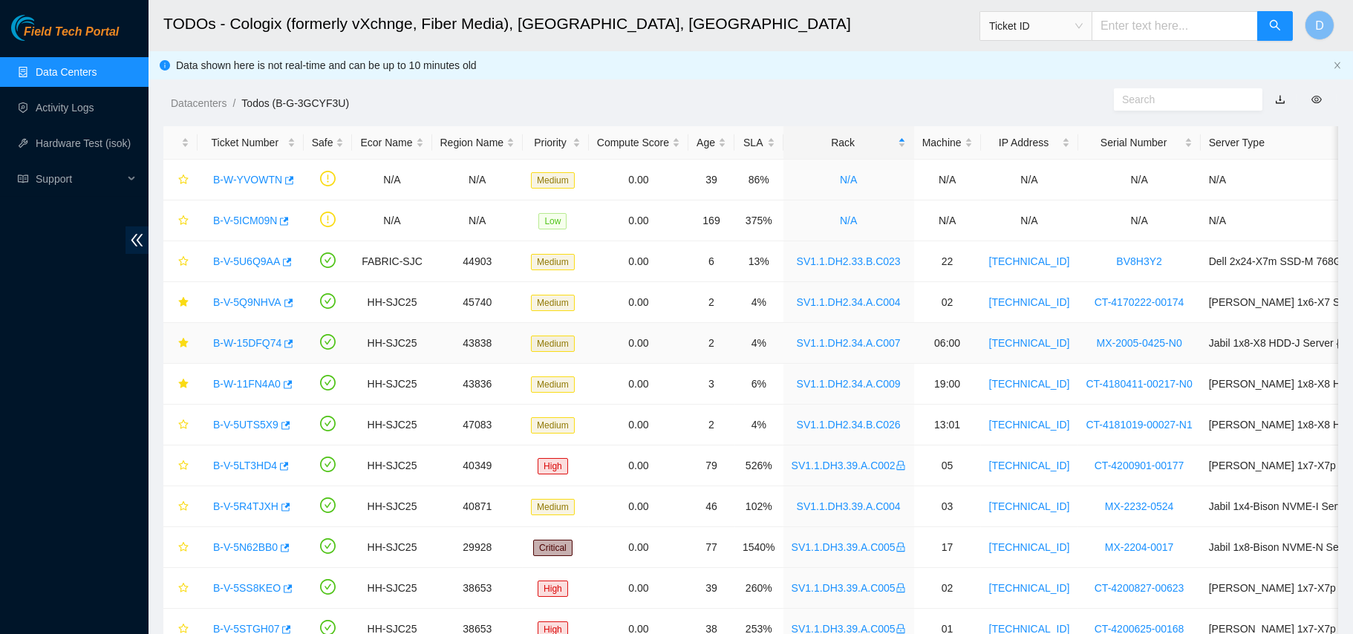
click at [235, 345] on link "B-W-15DFQ74" at bounding box center [247, 343] width 68 height 12
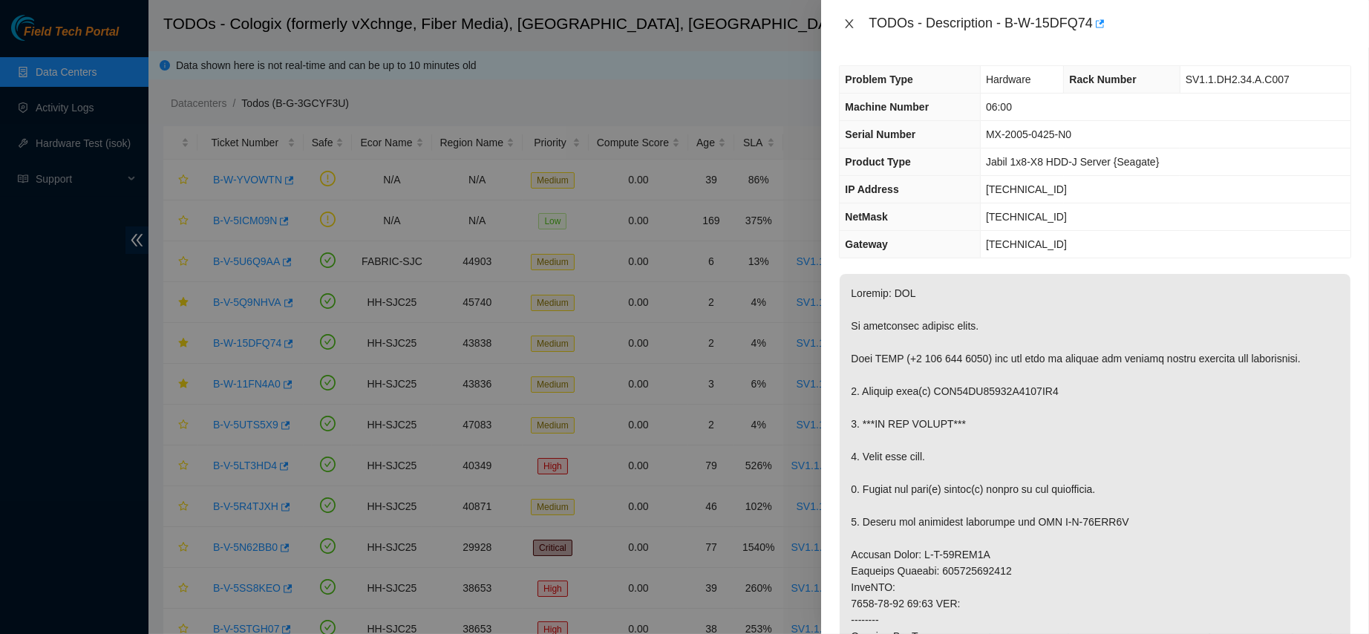
click at [846, 28] on icon "close" at bounding box center [850, 24] width 12 height 12
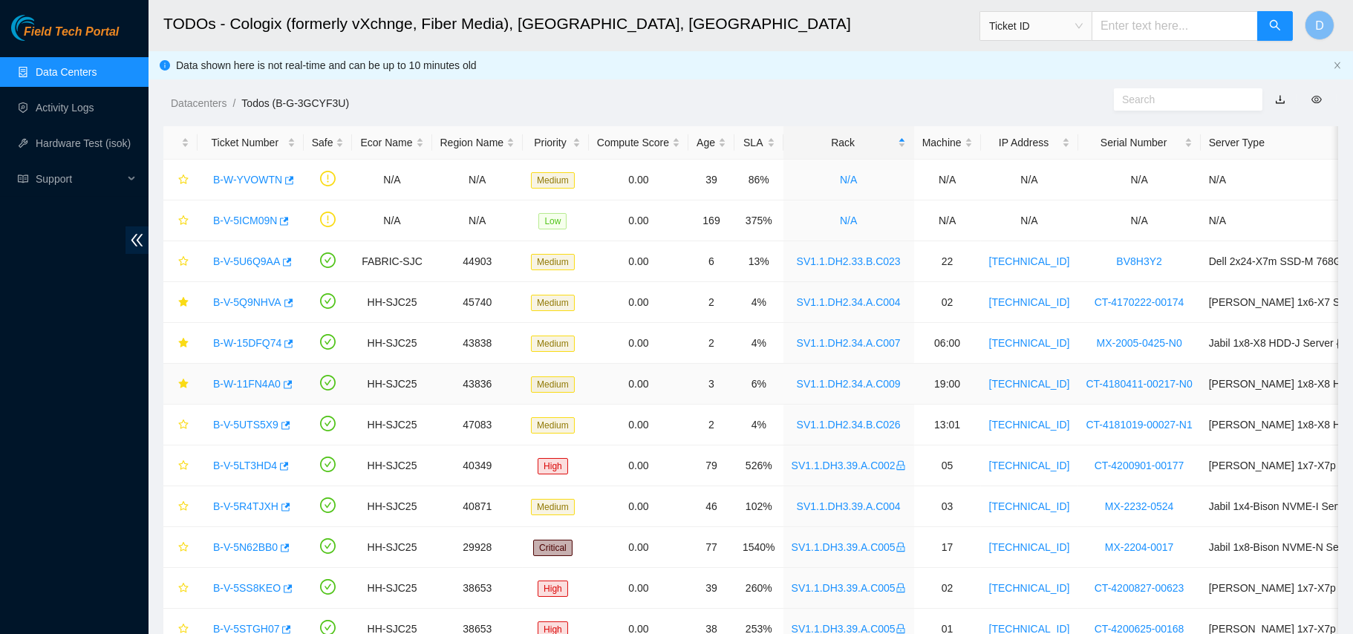
click at [245, 385] on link "B-W-11FN4A0" at bounding box center [247, 384] width 68 height 12
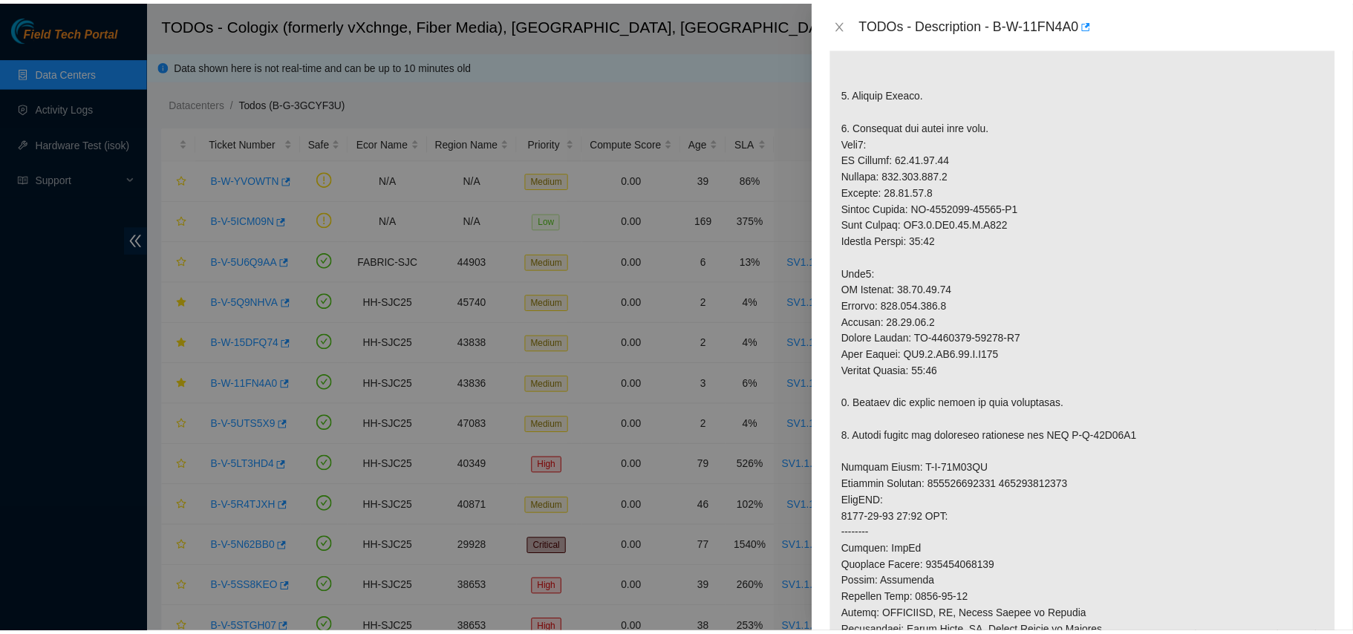
scroll to position [333, 0]
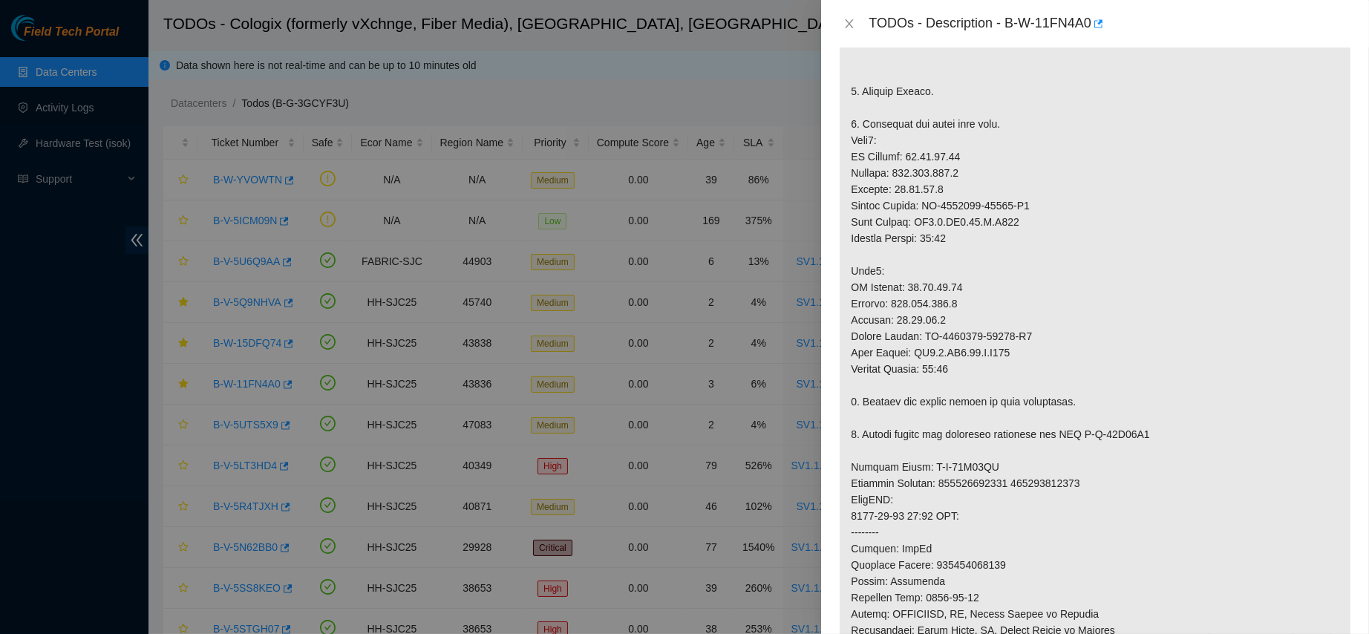
click at [850, 33] on div "TODOs - Description - B-W-11FN4A0" at bounding box center [1095, 24] width 512 height 24
click at [852, 26] on icon "close" at bounding box center [850, 23] width 8 height 9
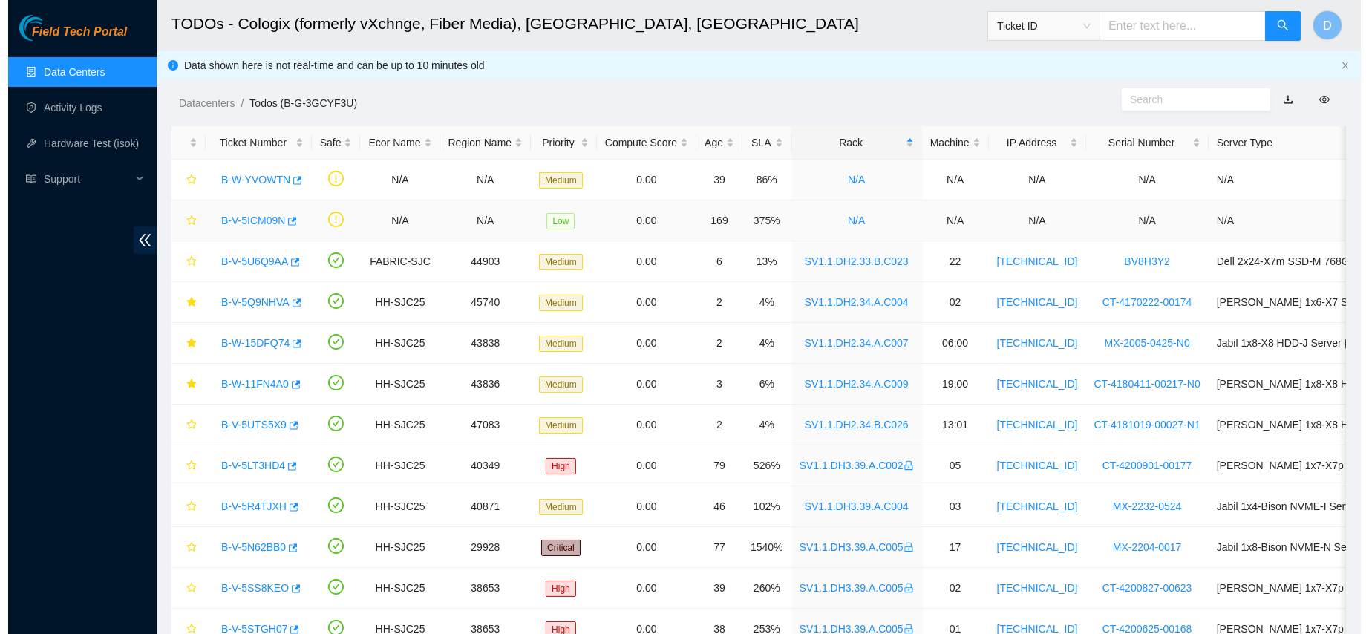
scroll to position [398, 0]
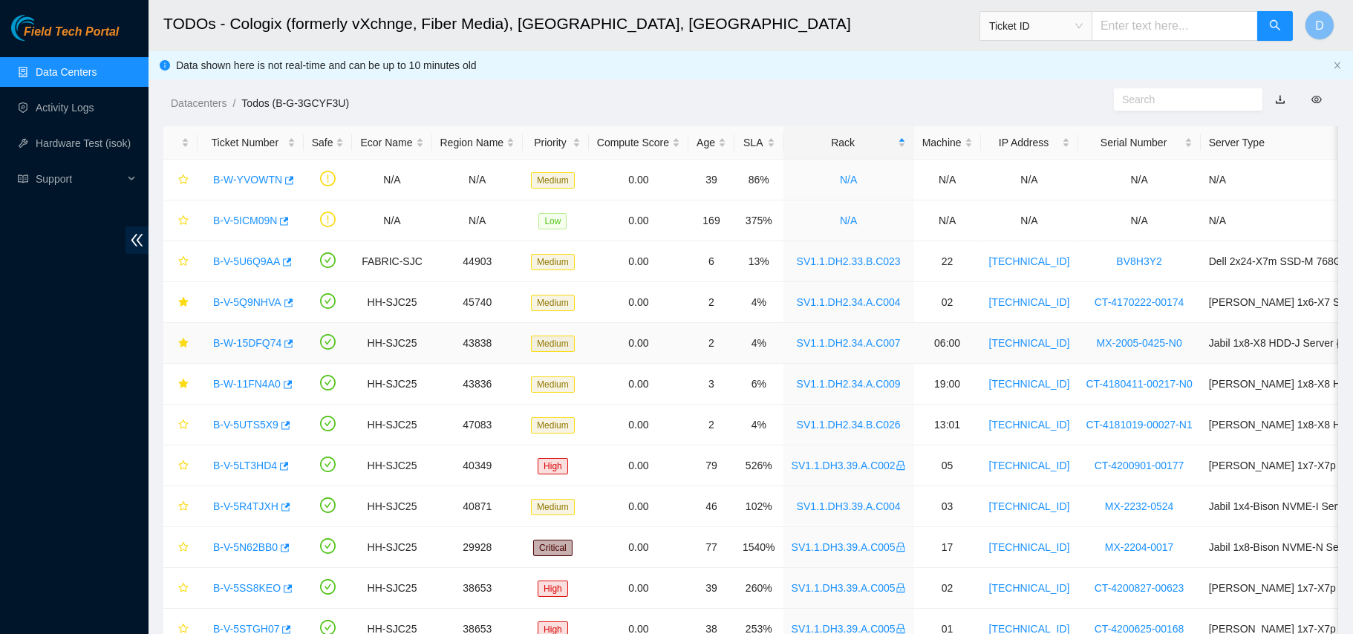
click at [245, 347] on link "B-W-15DFQ74" at bounding box center [247, 343] width 68 height 12
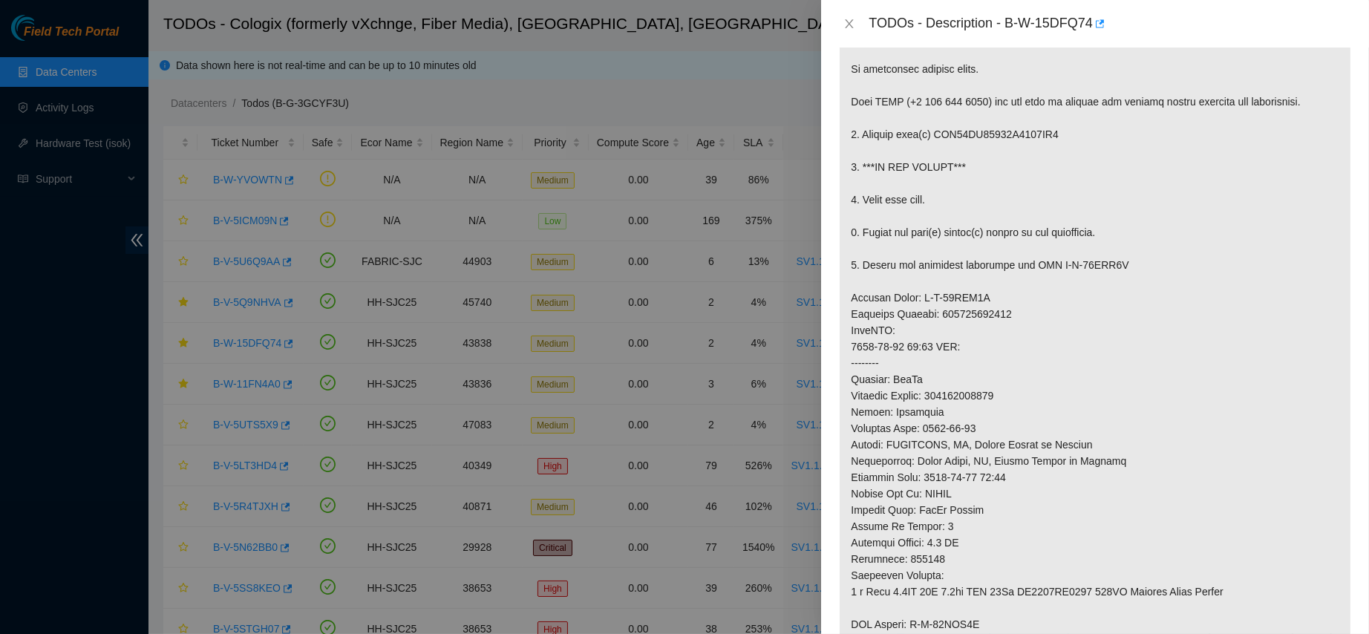
scroll to position [0, 0]
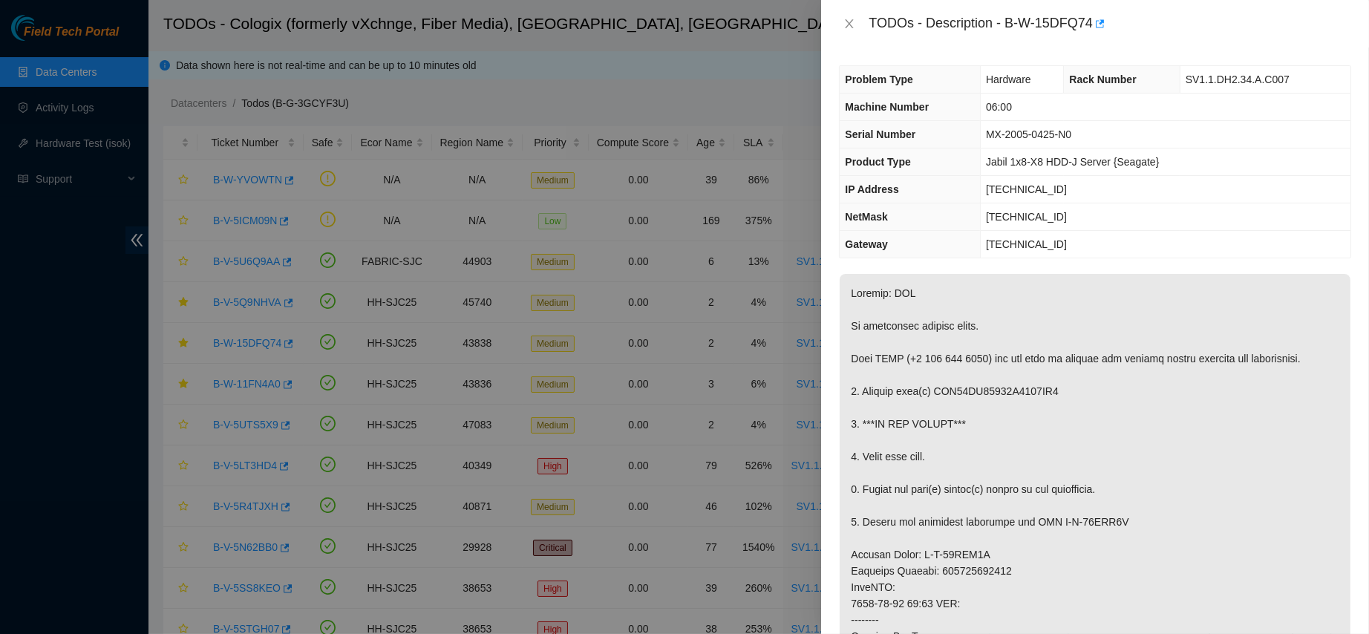
click at [760, 46] on div at bounding box center [684, 317] width 1369 height 634
click at [848, 23] on icon "close" at bounding box center [850, 24] width 12 height 12
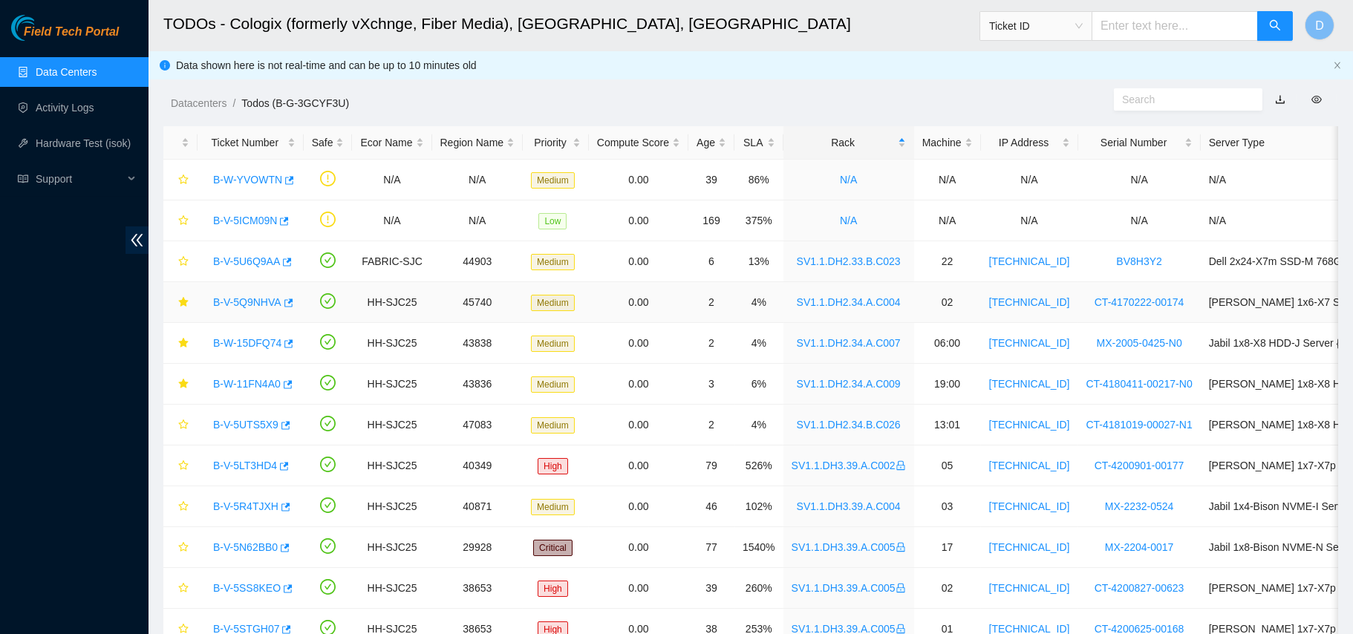
drag, startPoint x: 251, startPoint y: 305, endPoint x: 446, endPoint y: 270, distance: 198.4
click at [251, 305] on link "B-V-5Q9NHVA" at bounding box center [247, 302] width 68 height 12
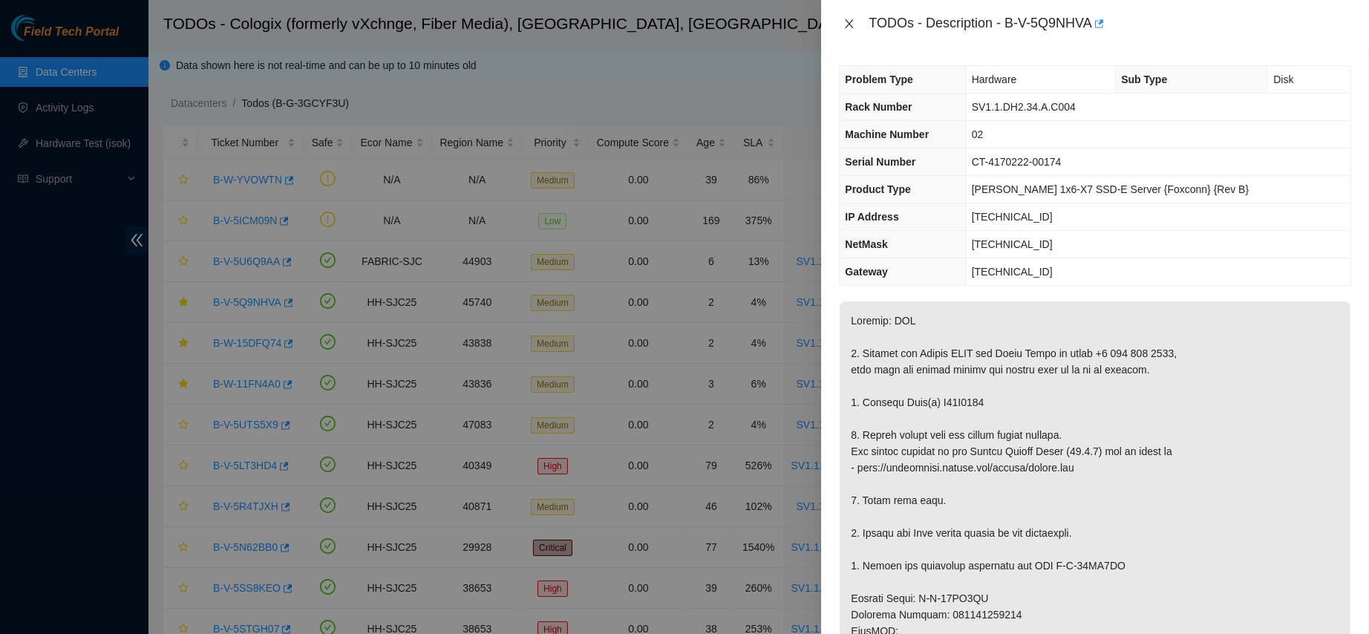
click at [853, 25] on icon "close" at bounding box center [850, 24] width 12 height 12
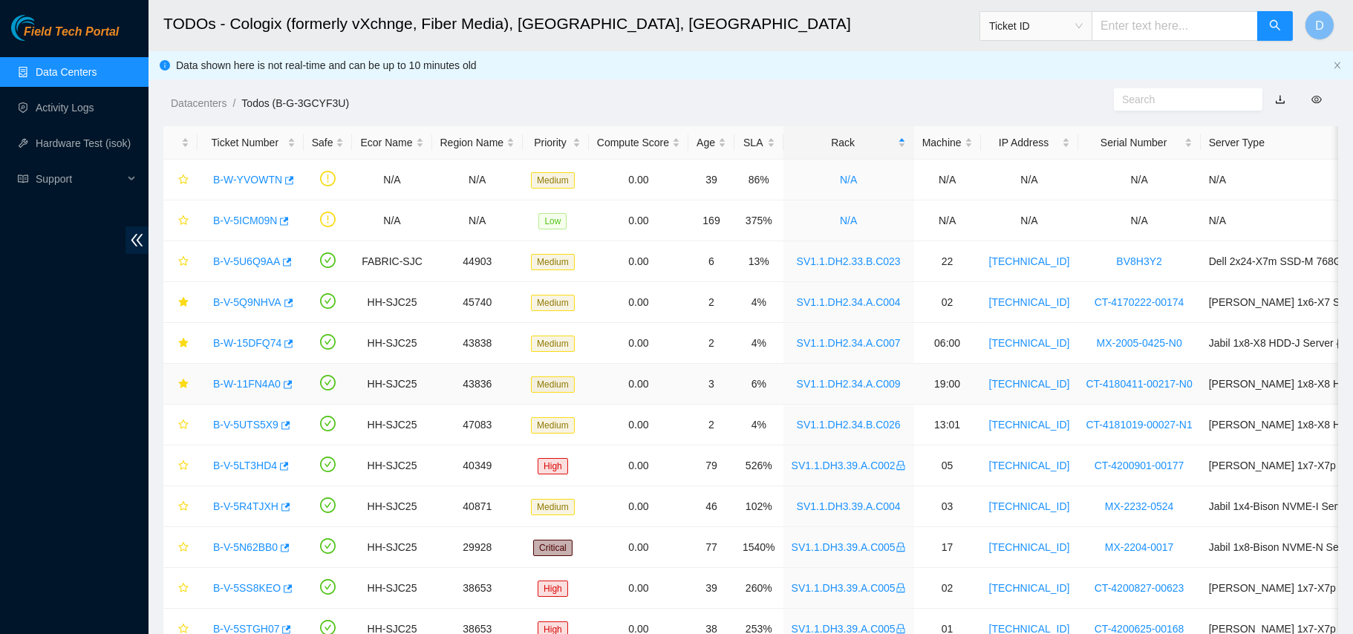
click at [255, 375] on div "B-W-11FN4A0" at bounding box center [251, 384] width 90 height 24
drag, startPoint x: 246, startPoint y: 382, endPoint x: 1019, endPoint y: 322, distance: 775.3
click at [246, 382] on link "B-W-11FN4A0" at bounding box center [247, 384] width 68 height 12
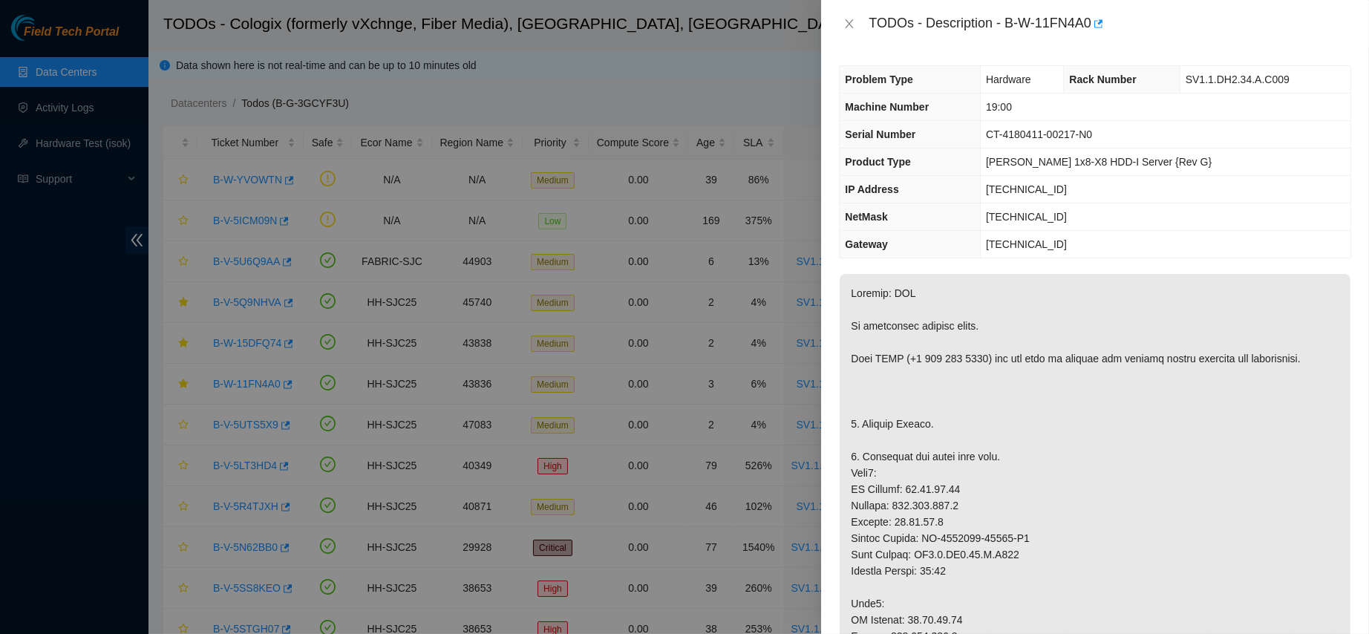
scroll to position [1207, 0]
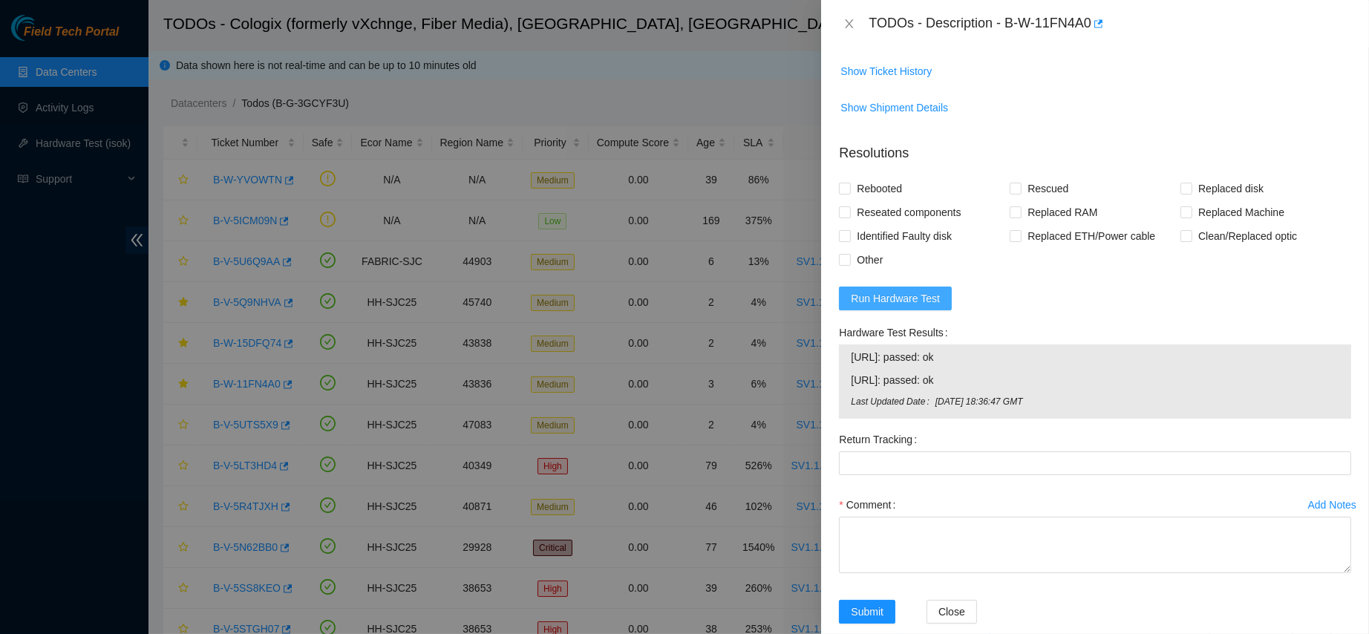
click at [922, 301] on span "Run Hardware Test" at bounding box center [895, 298] width 89 height 16
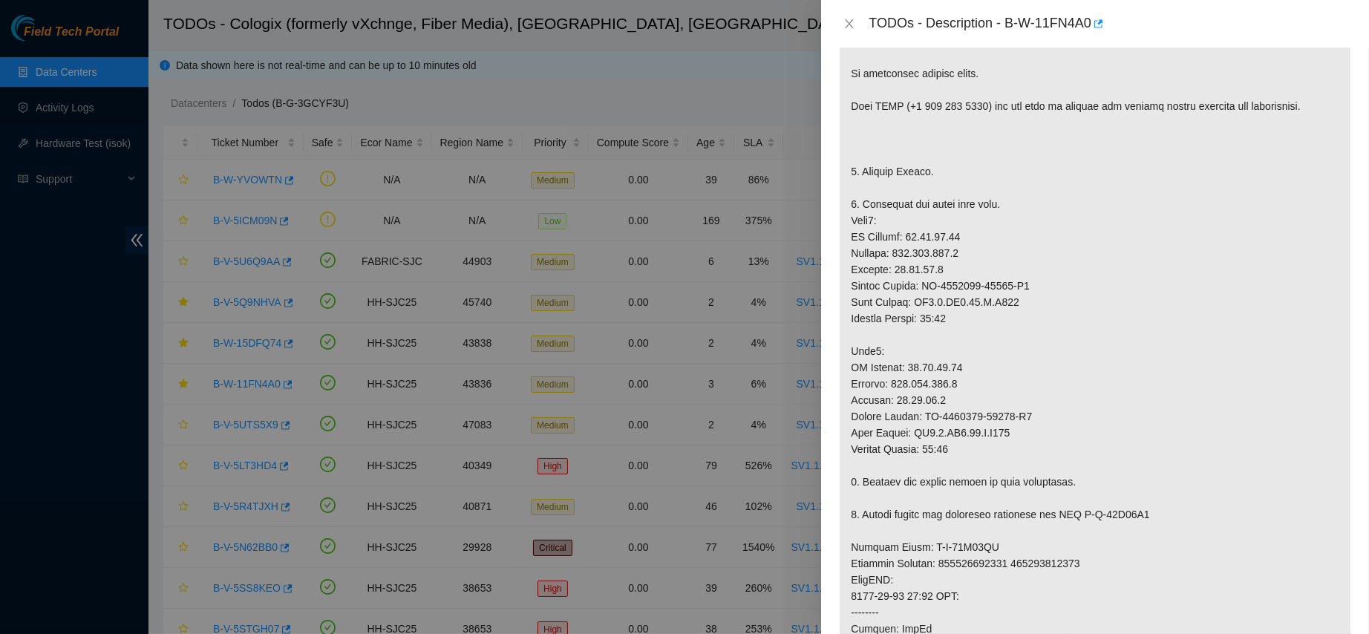
scroll to position [0, 0]
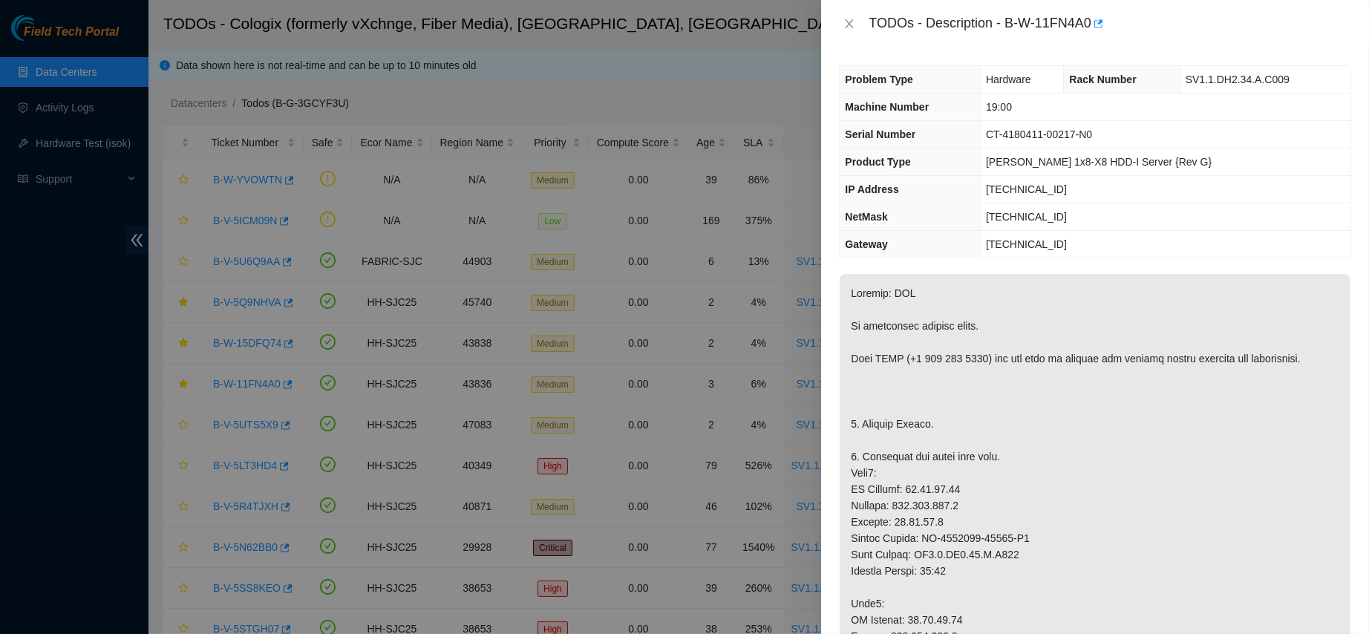
click at [852, 15] on div "TODOs - Description - B-W-11FN4A0" at bounding box center [1095, 24] width 512 height 24
click at [848, 30] on button "Close" at bounding box center [849, 24] width 21 height 14
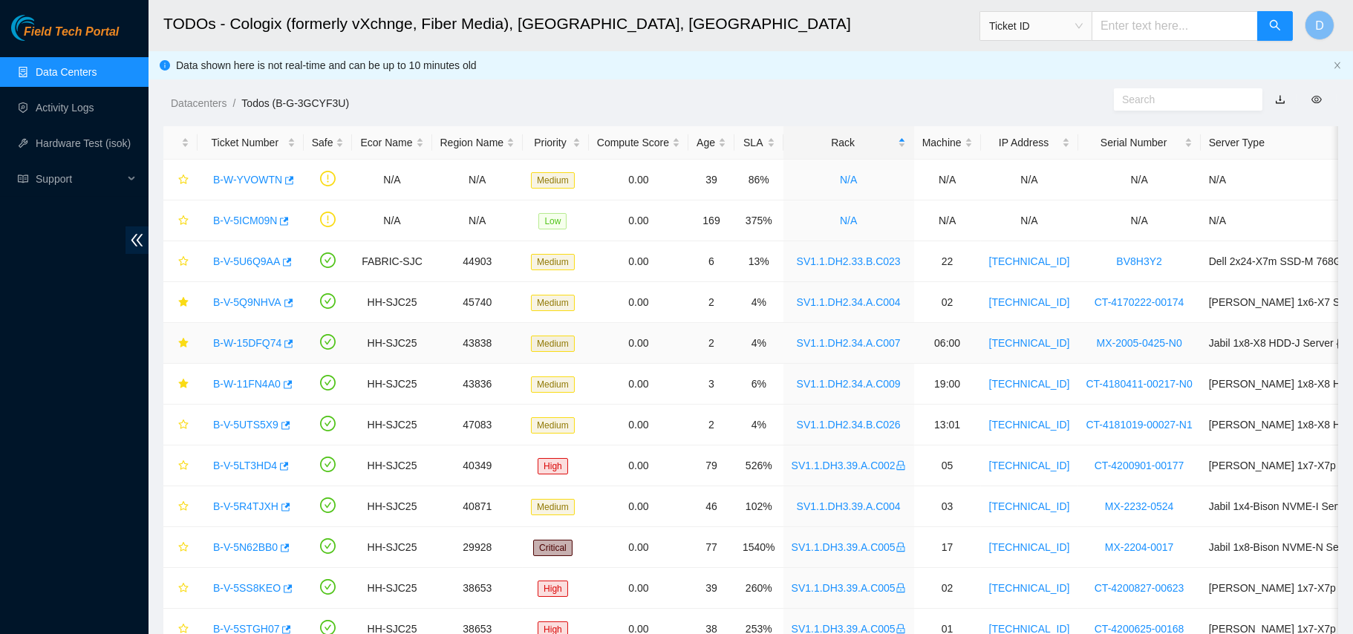
click at [237, 337] on link "B-W-15DFQ74" at bounding box center [247, 343] width 68 height 12
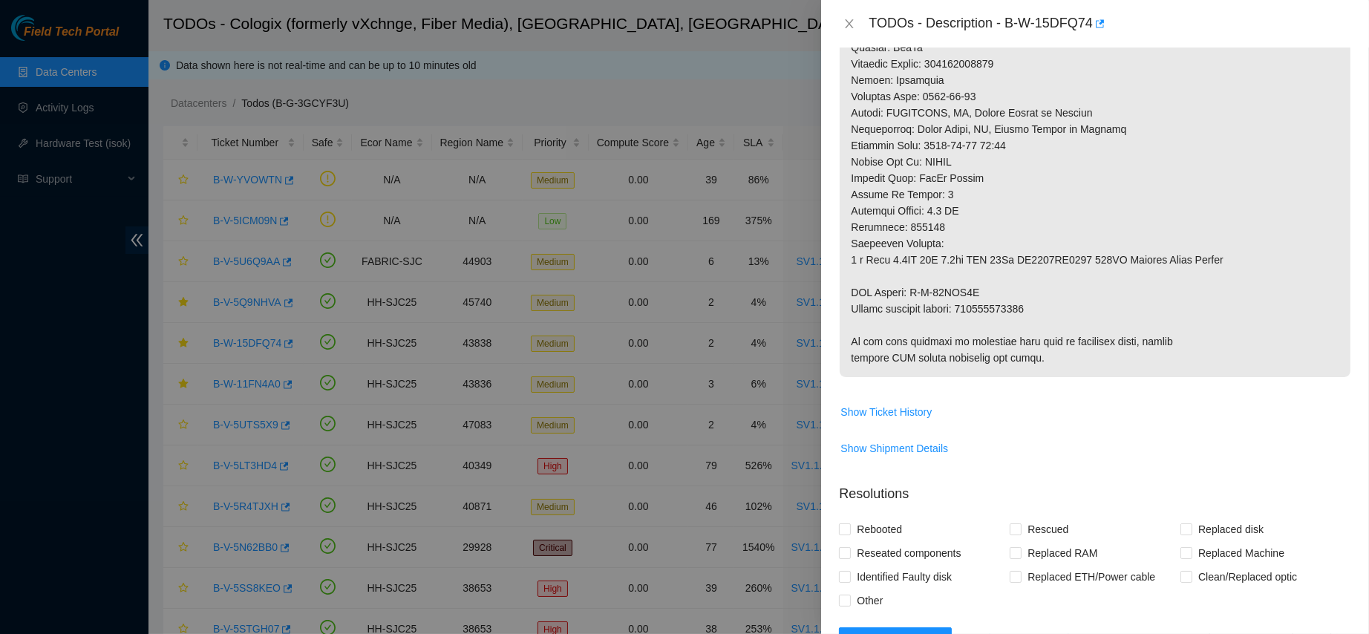
scroll to position [694, 0]
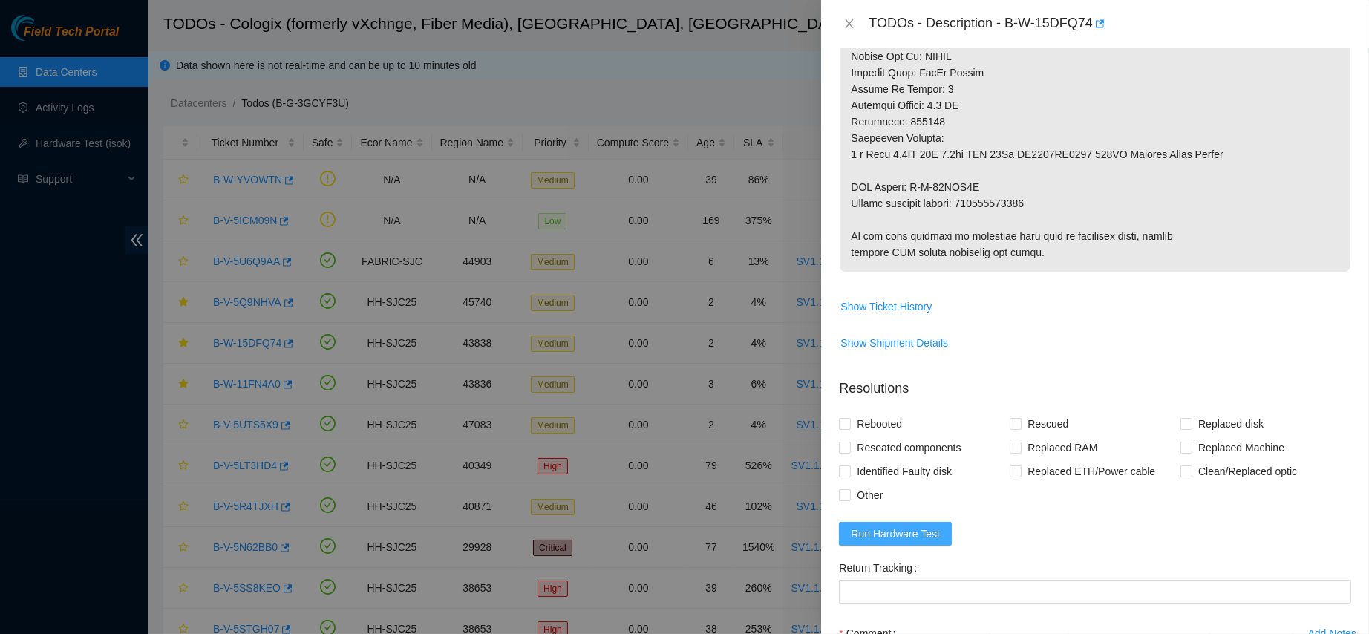
click at [906, 546] on button "Run Hardware Test" at bounding box center [895, 534] width 113 height 24
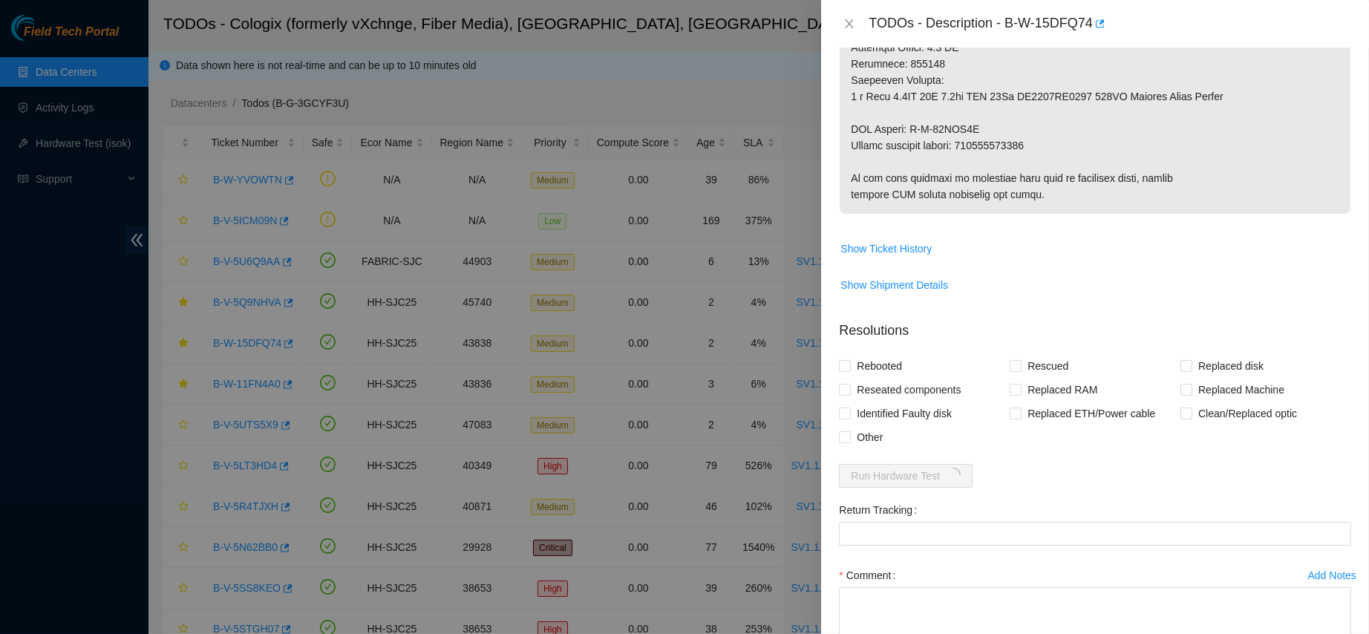
scroll to position [756, 0]
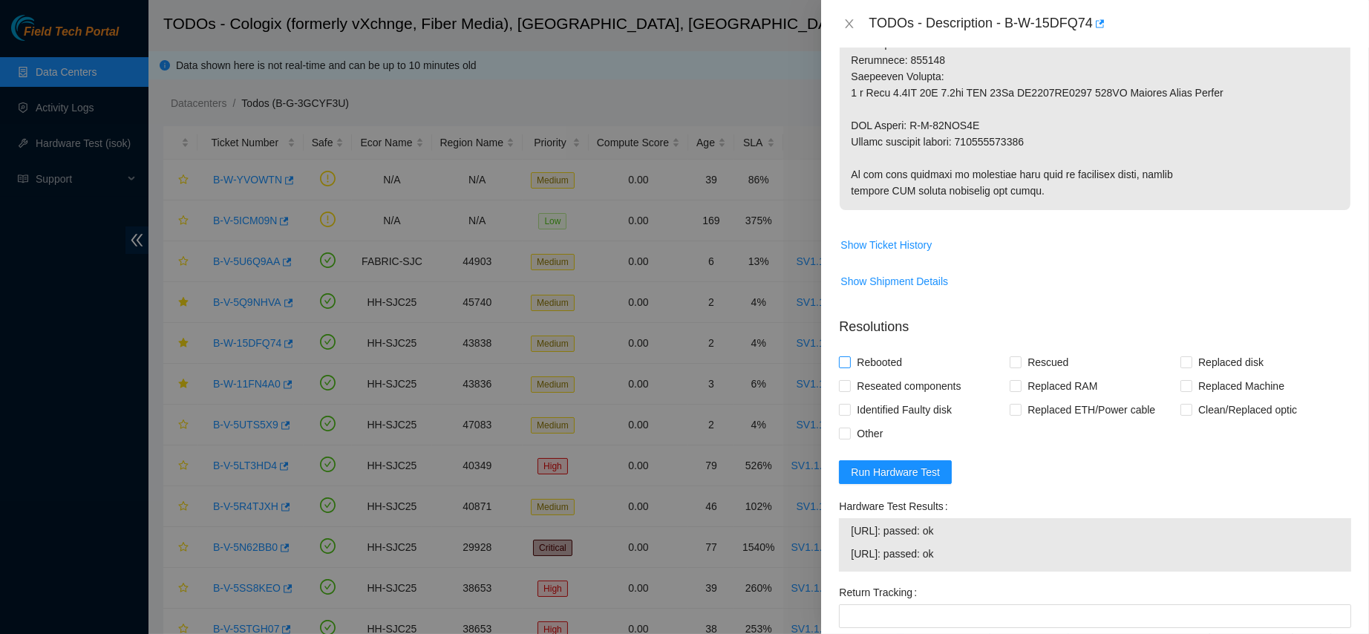
click at [888, 371] on span "Rebooted" at bounding box center [879, 362] width 57 height 24
click at [849, 367] on input "Rebooted" at bounding box center [844, 361] width 10 height 10
checkbox input "true"
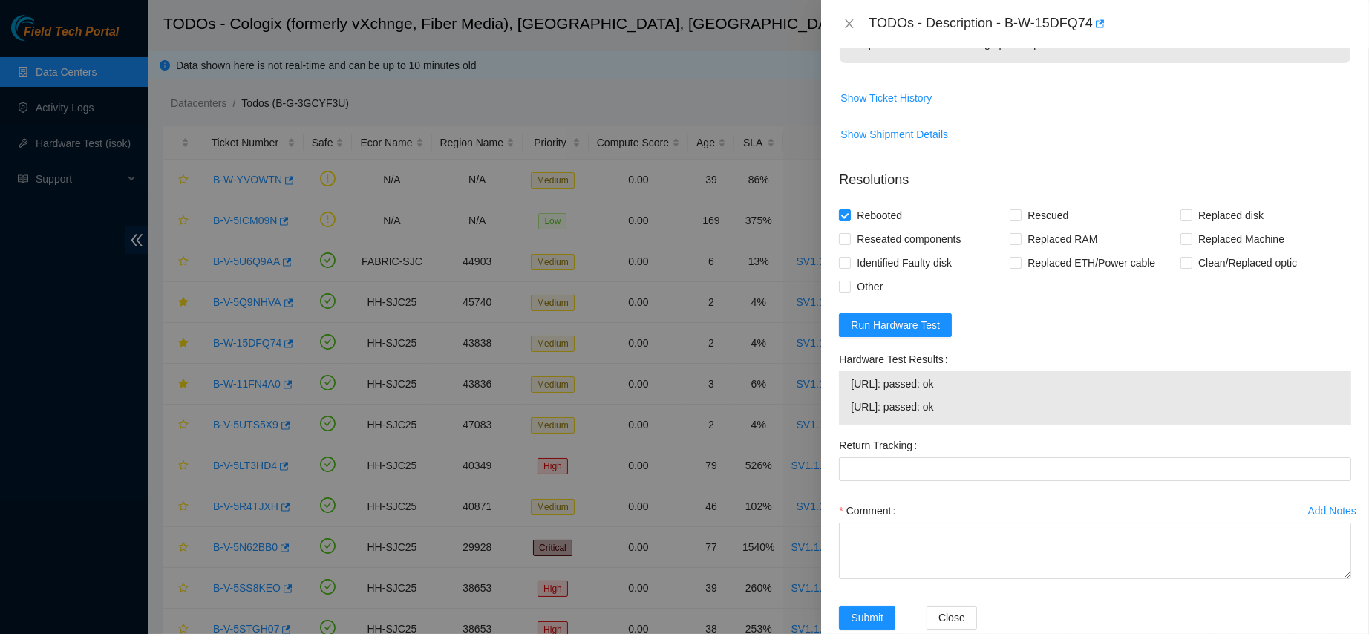
scroll to position [938, 0]
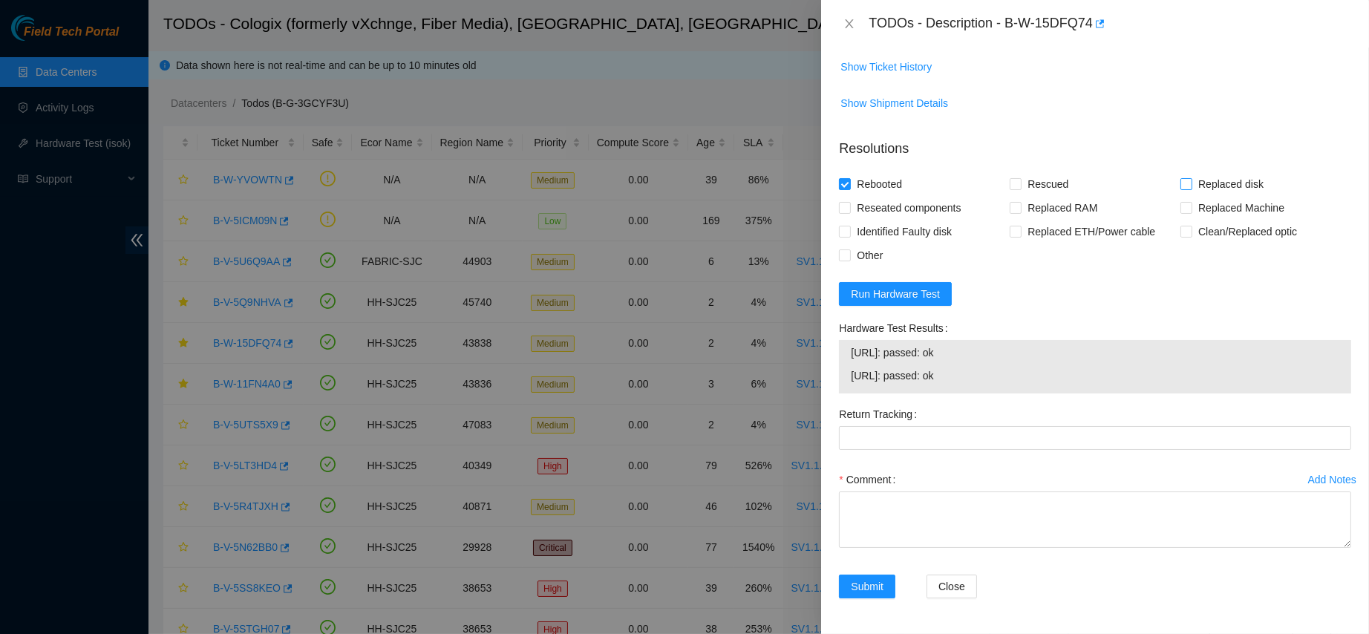
click at [1193, 196] on span "Replaced disk" at bounding box center [1231, 184] width 77 height 24
click at [1189, 189] on input "Replaced disk" at bounding box center [1186, 183] width 10 height 10
checkbox input "true"
click at [925, 501] on textarea "Comment" at bounding box center [1095, 520] width 512 height 56
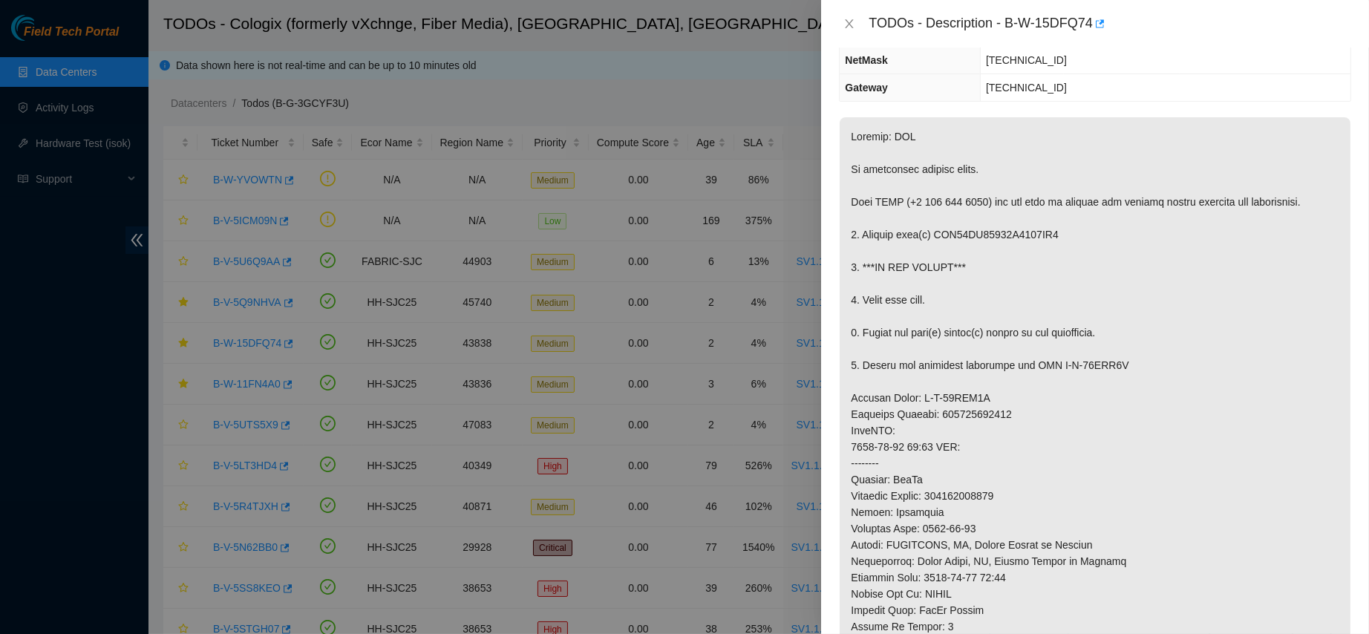
scroll to position [156, 0]
drag, startPoint x: 982, startPoint y: 232, endPoint x: 931, endPoint y: 228, distance: 50.6
click at [931, 228] on p at bounding box center [1095, 464] width 511 height 692
copy p "WFK64SV9"
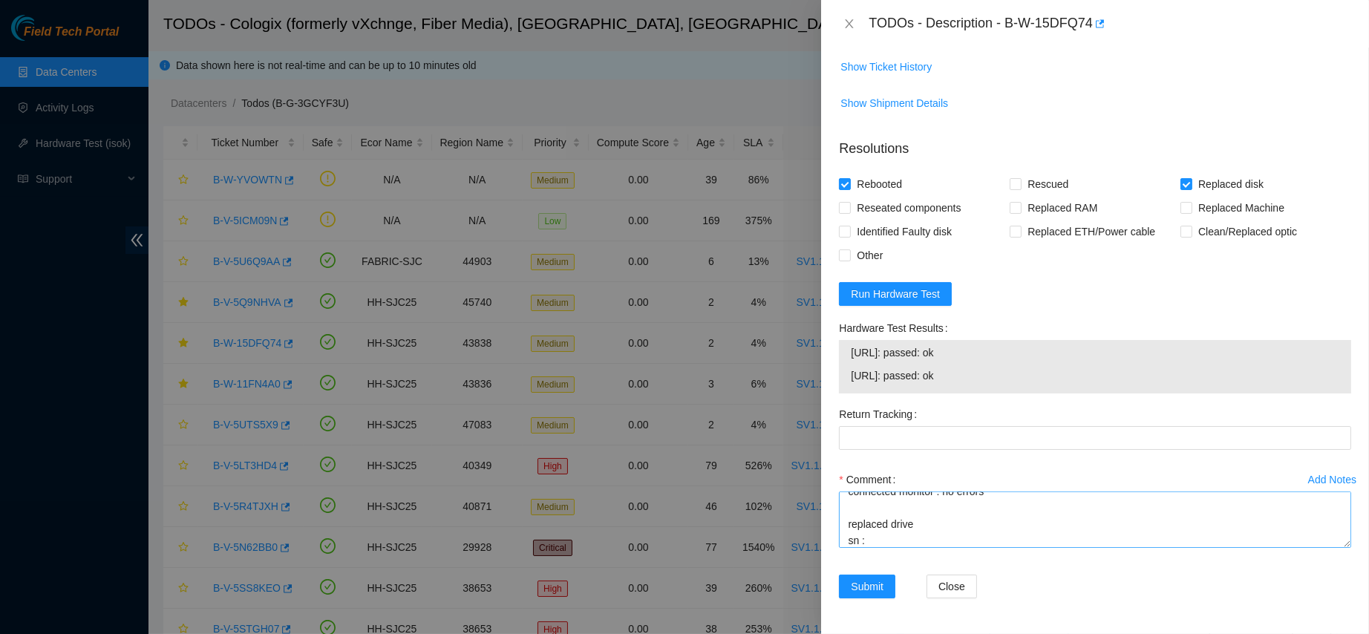
scroll to position [943, 0]
click at [911, 539] on textarea "contacted nocc to confirm that ticket was safe verified sn on machine connected…" at bounding box center [1095, 520] width 512 height 56
paste textarea "WFK64SV9"
paste textarea "WFKA2G86"
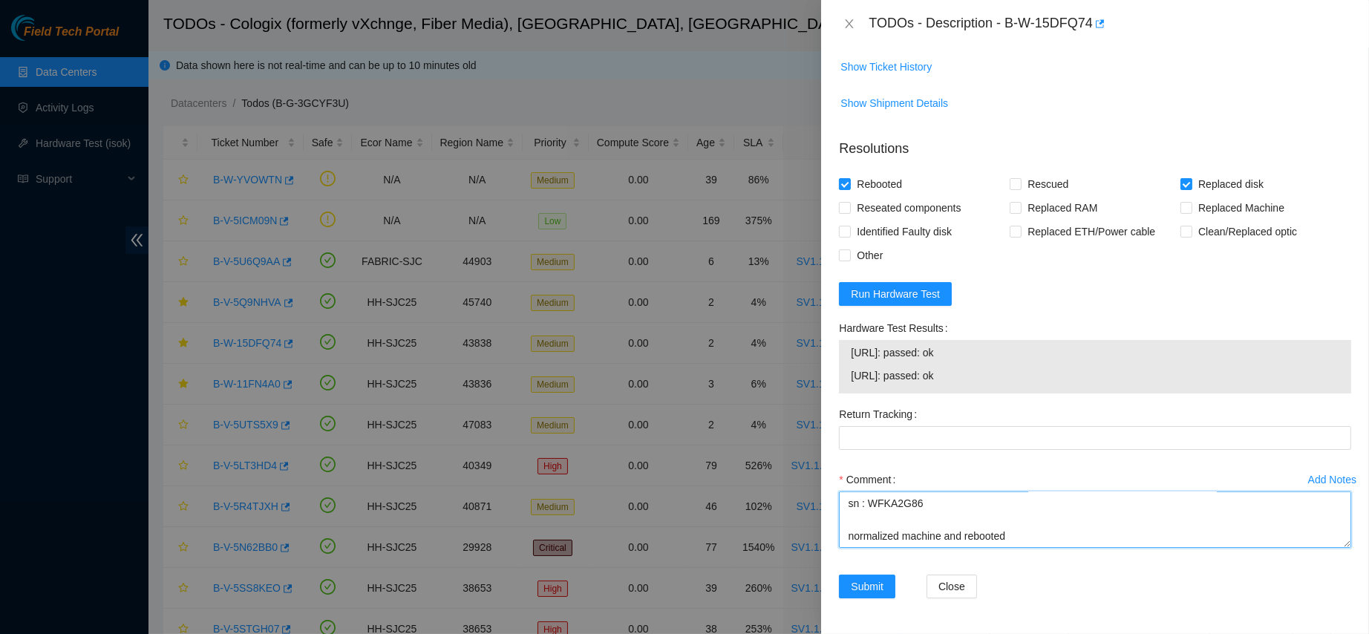
scroll to position [192, 0]
drag, startPoint x: 847, startPoint y: 356, endPoint x: 1005, endPoint y: 373, distance: 159.7
click at [1005, 373] on div "[URL]: passed: ok [URL]: passed: ok" at bounding box center [1095, 366] width 512 height 53
copy tbody "[URL]: passed: ok [URL]: passed: ok"
click at [1005, 373] on span "[URL]: passed: ok" at bounding box center [1095, 376] width 489 height 16
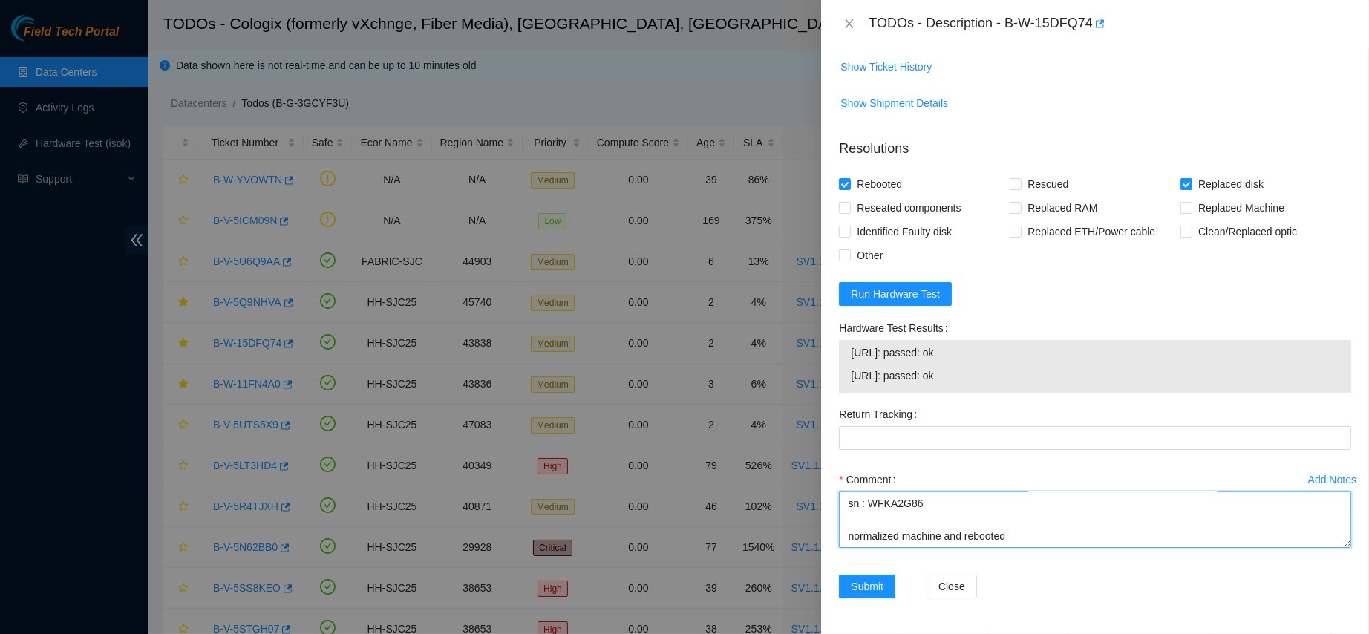
click at [898, 535] on textarea "contacted nocc to confirm that ticket was safe verified sn on machine connected…" at bounding box center [1095, 520] width 512 height 56
paste textarea "[URL]: passed: ok [URL]: passed: ok"
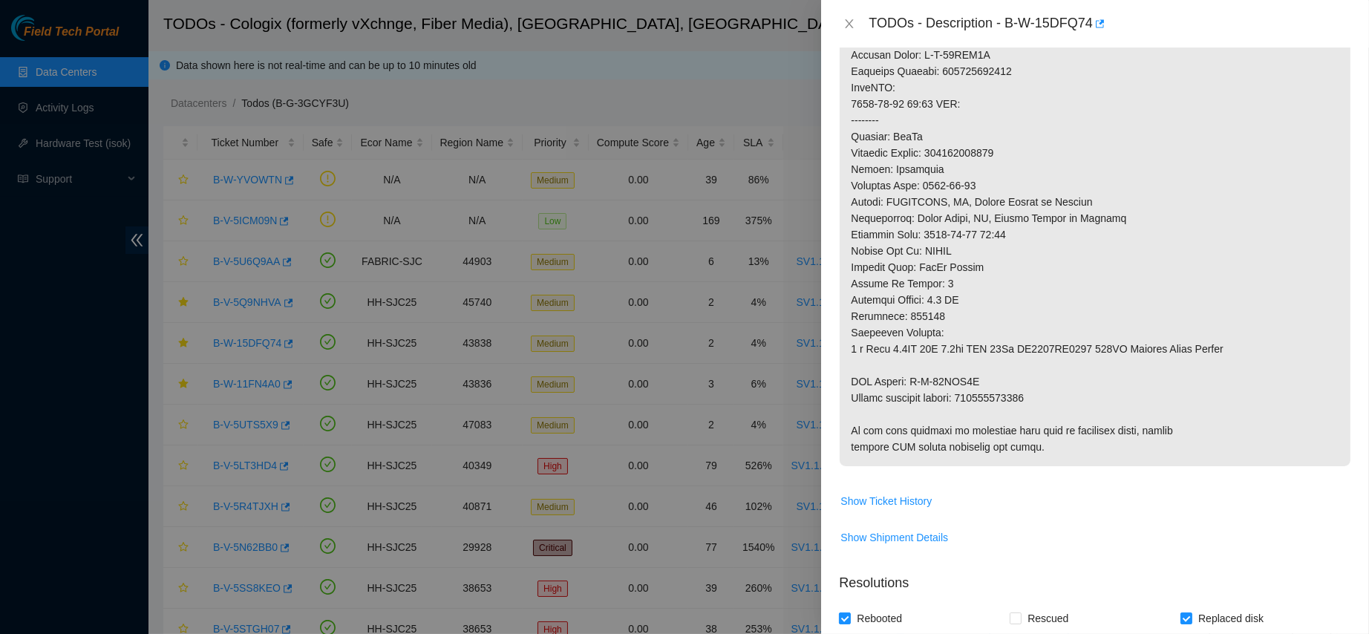
scroll to position [477, 0]
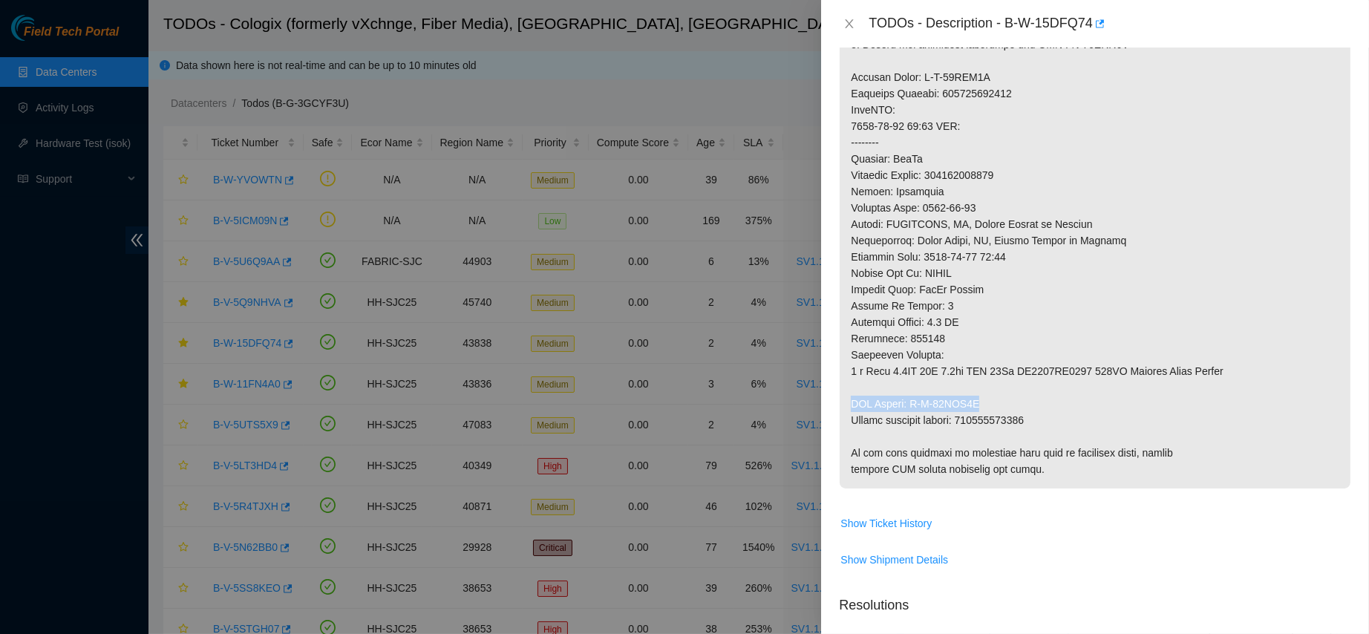
drag, startPoint x: 978, startPoint y: 402, endPoint x: 845, endPoint y: 405, distance: 133.0
click at [845, 405] on p at bounding box center [1095, 143] width 511 height 692
copy p "RMA Return: B-W-15LAV4E"
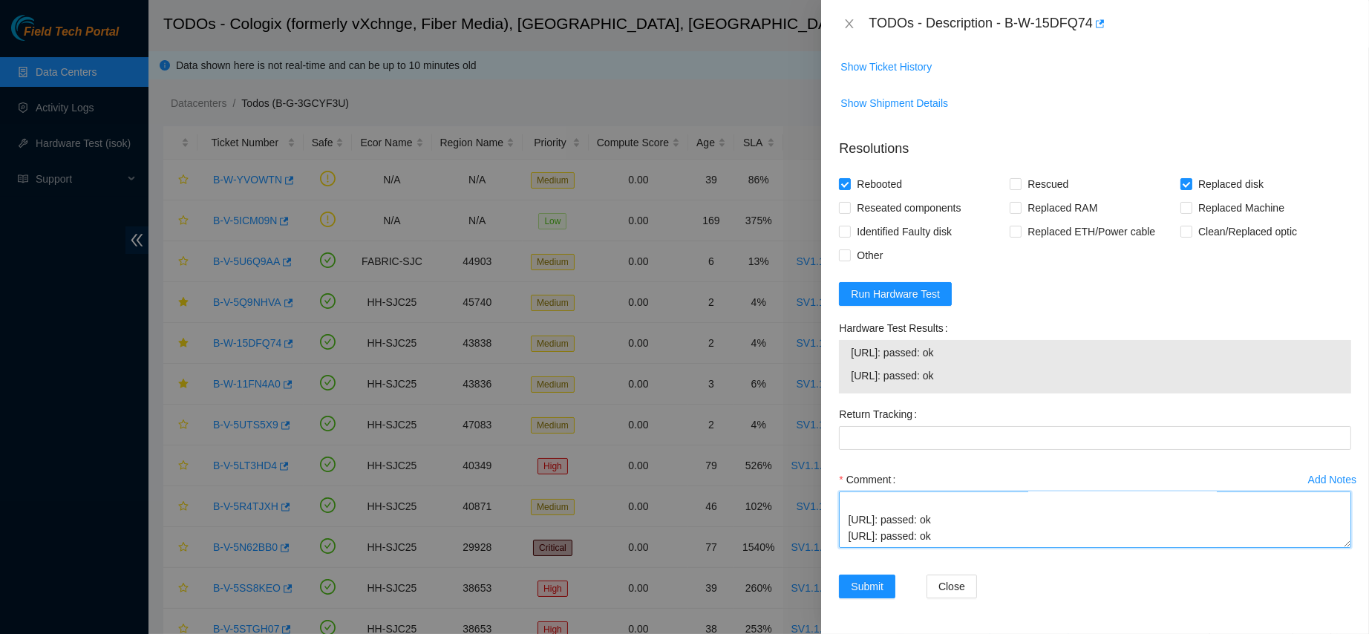
click at [867, 538] on textarea "contacted nocc to confirm that ticket was safe verified sn on machine connected…" at bounding box center [1095, 520] width 512 height 56
paste textarea "RMA Return: B-W-15LAV4E"
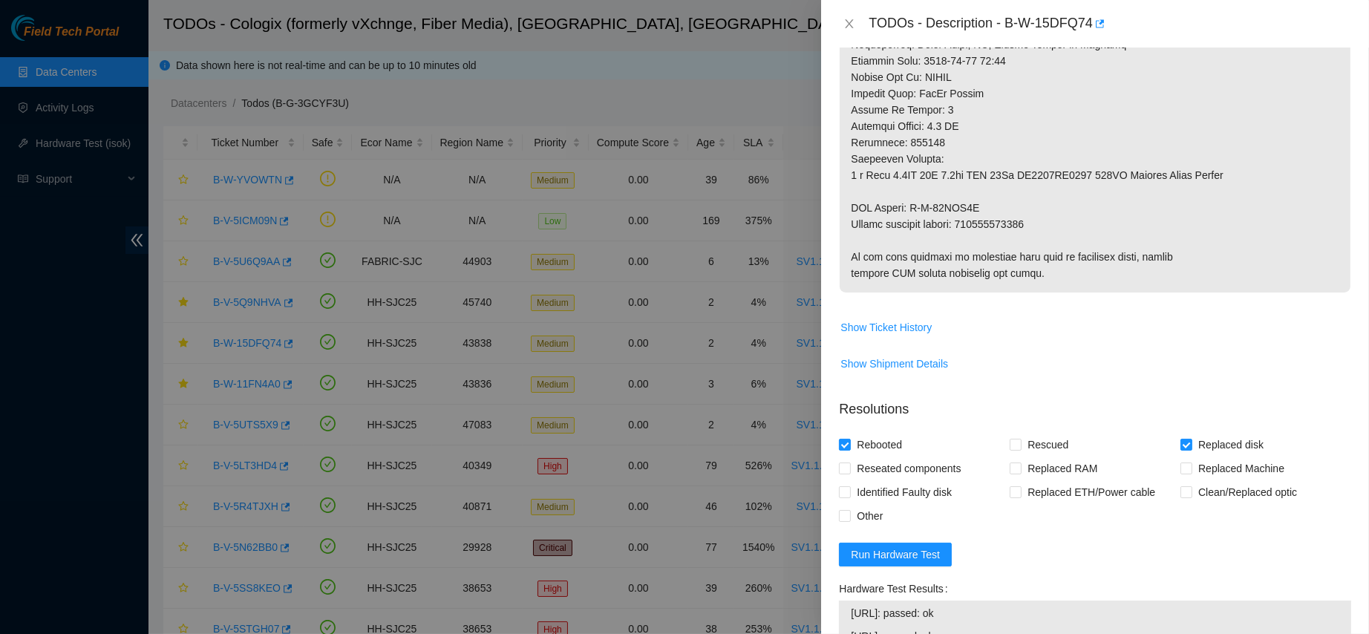
scroll to position [668, 0]
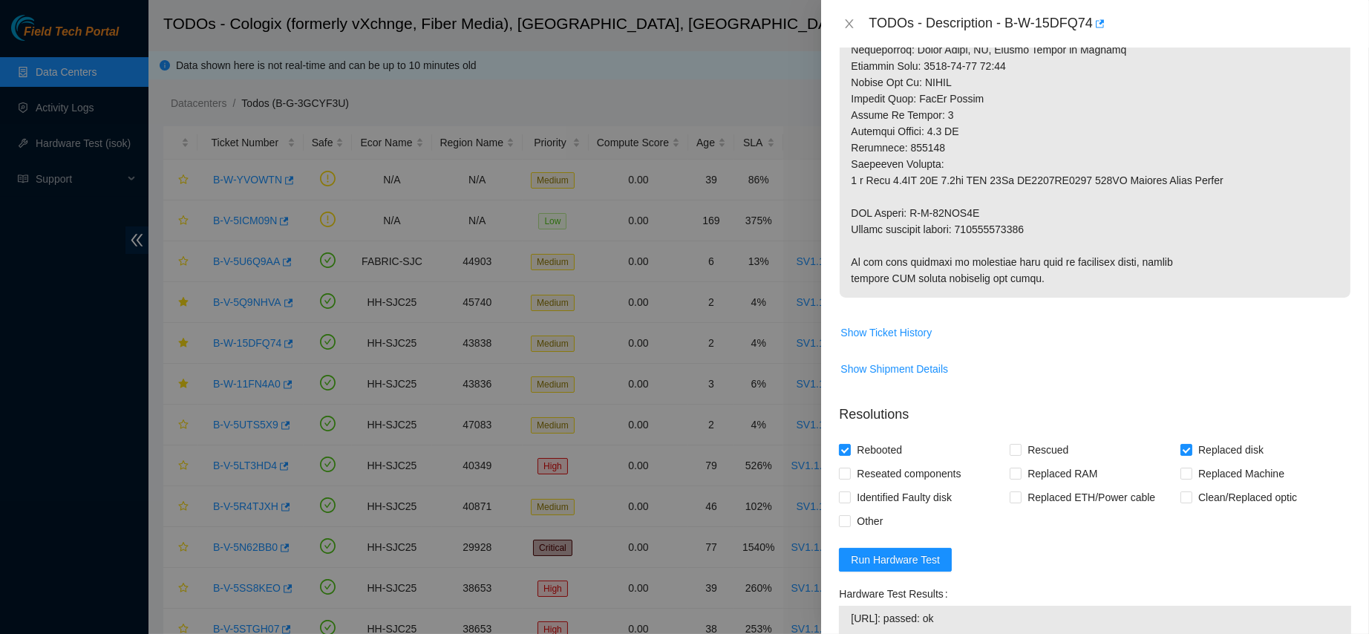
type textarea "contacted nocc to confirm that ticket was safe verified sn on machine connected…"
copy p "463470050692"
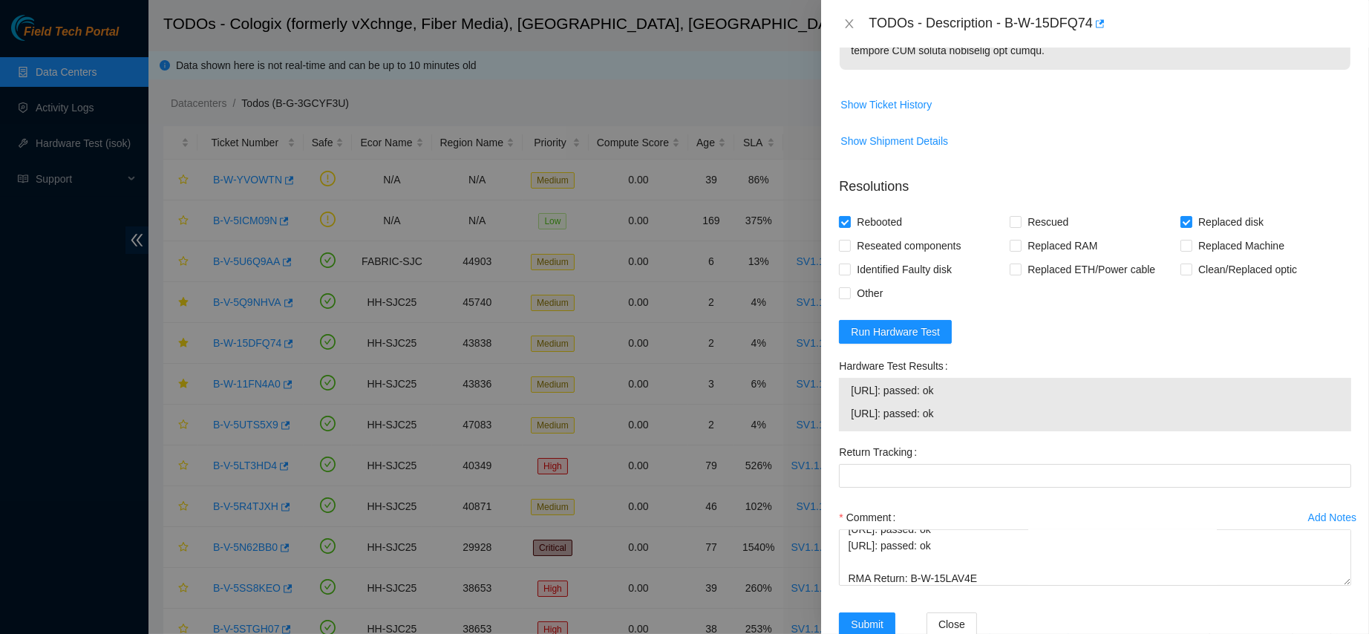
scroll to position [944, 0]
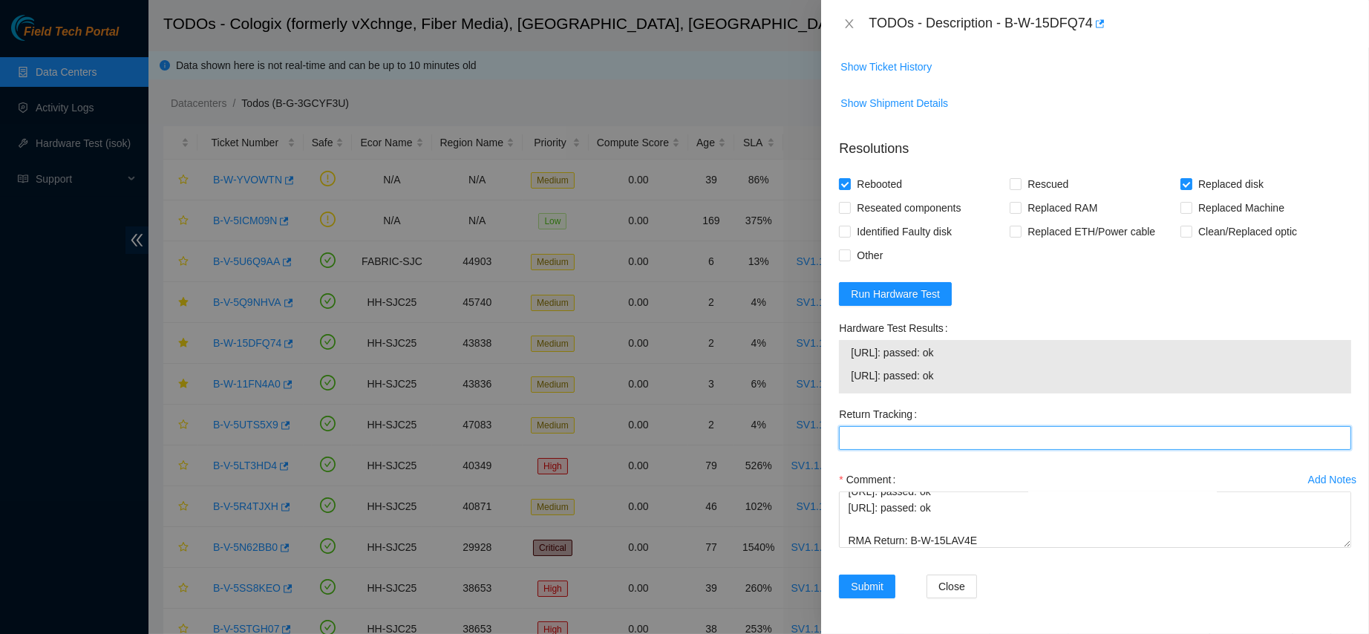
click at [938, 444] on Tracking "Return Tracking" at bounding box center [1095, 438] width 512 height 24
paste Tracking "463470050692"
type Tracking "463470050692"
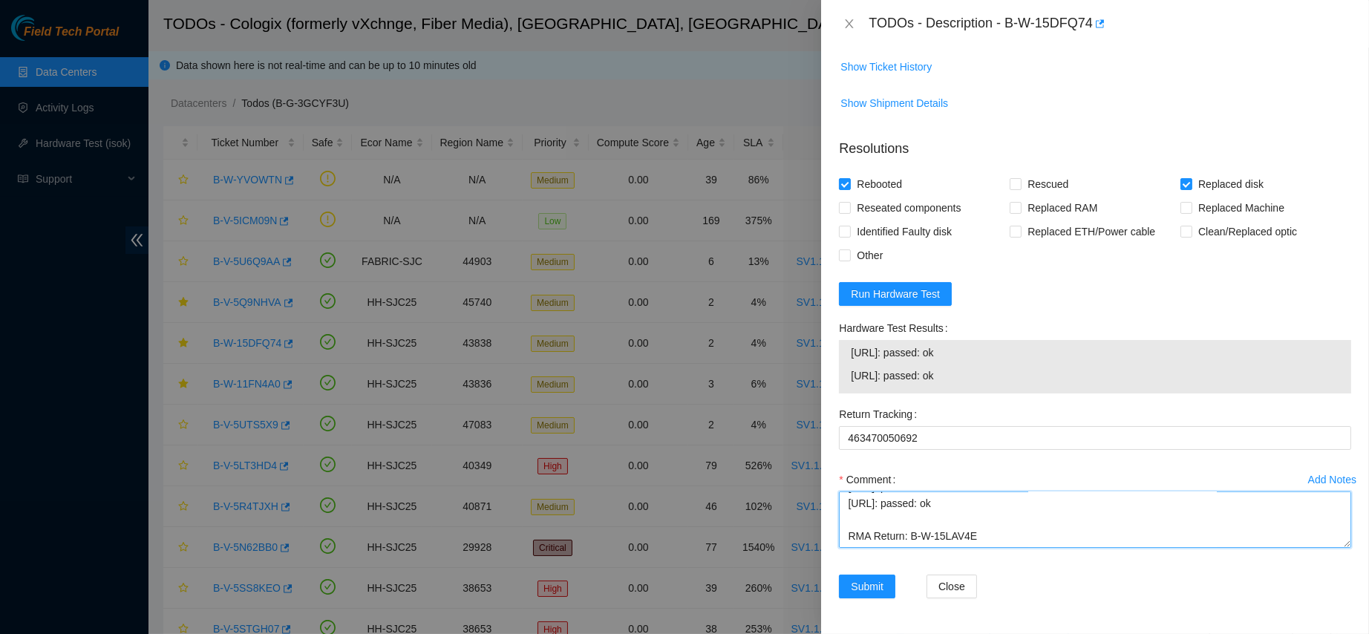
scroll to position [0, 0]
drag, startPoint x: 999, startPoint y: 535, endPoint x: 818, endPoint y: 454, distance: 197.5
click at [818, 454] on div "TODOs - Description - B-W-15DFQ74 Problem Type Hardware Rack Number SV1.1.DH2.3…" at bounding box center [684, 317] width 1369 height 634
click at [854, 593] on span "Submit" at bounding box center [867, 586] width 33 height 16
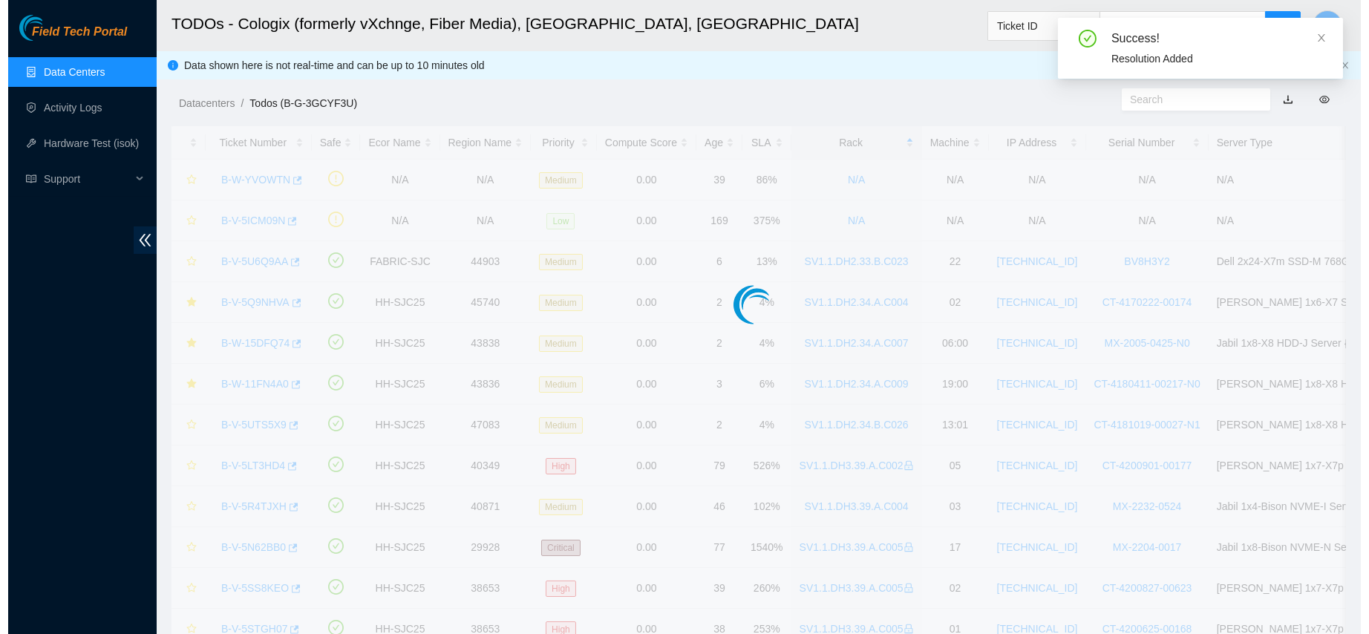
scroll to position [339, 0]
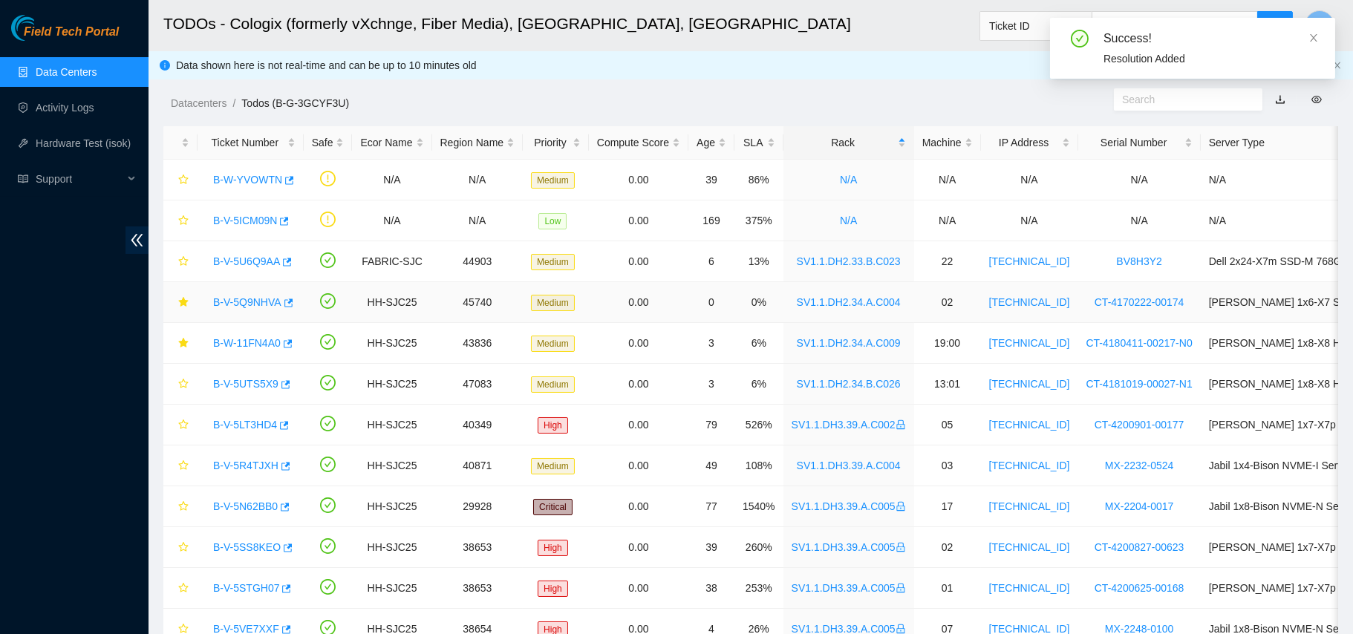
click at [252, 300] on link "B-V-5Q9NHVA" at bounding box center [247, 302] width 68 height 12
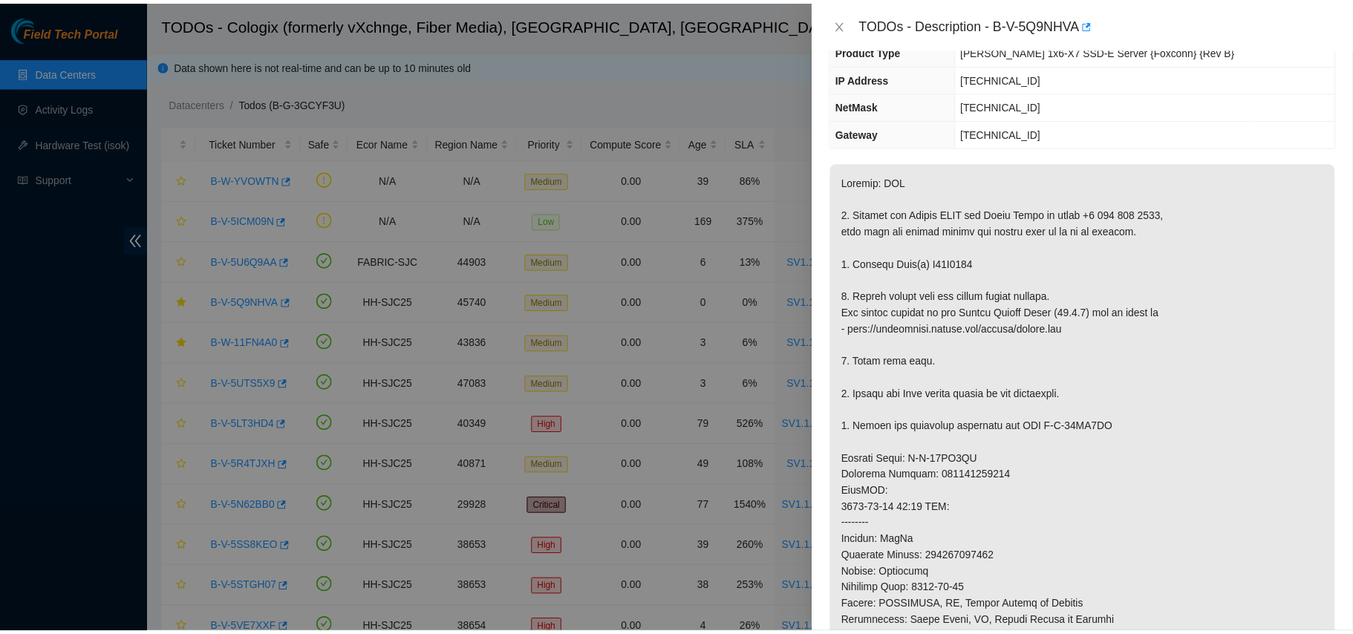
scroll to position [0, 0]
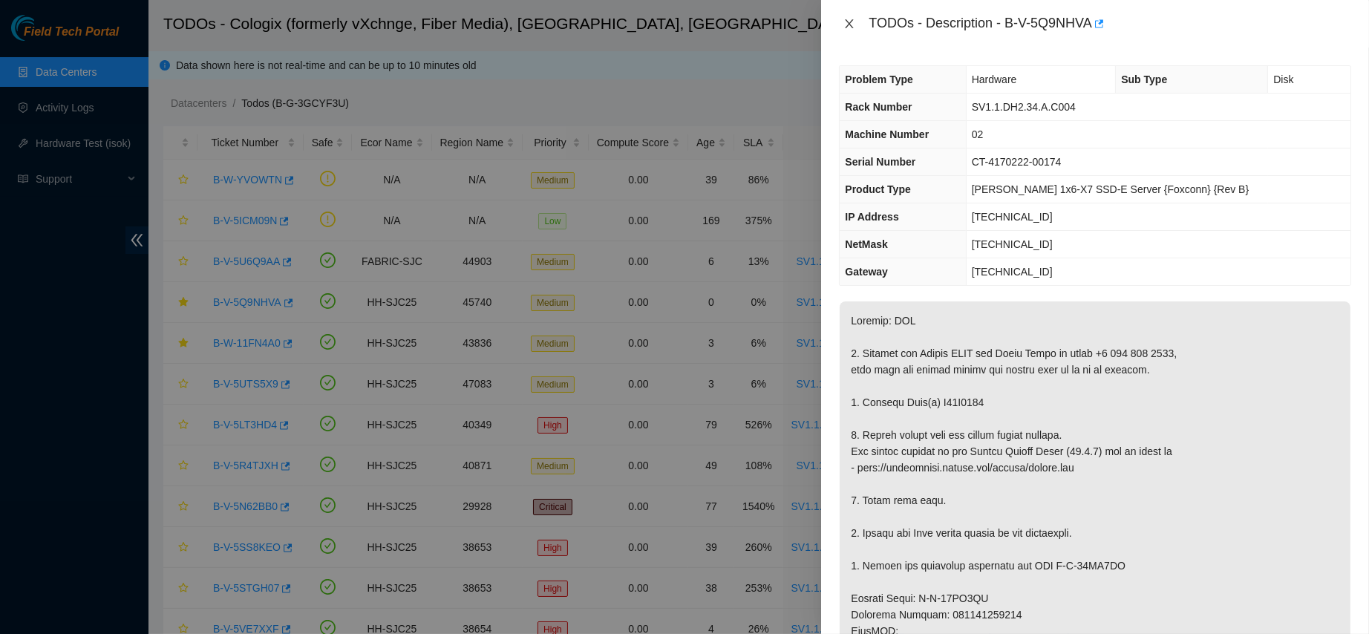
click at [852, 22] on icon "close" at bounding box center [850, 24] width 12 height 12
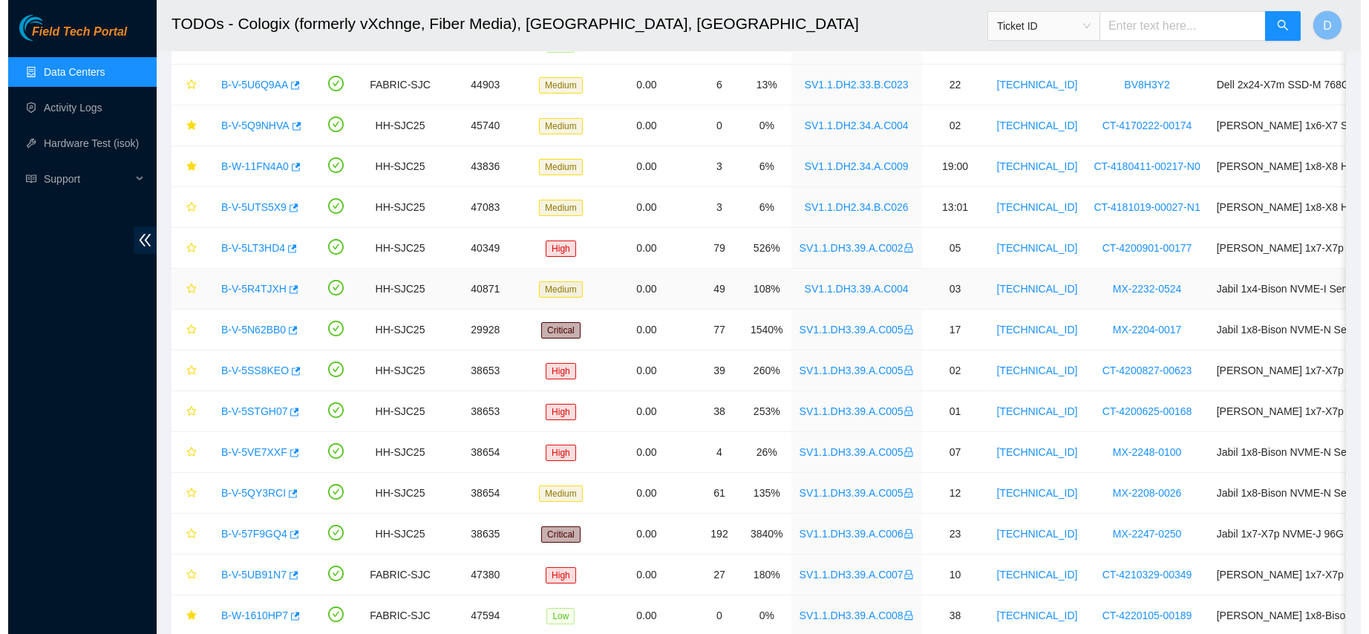
scroll to position [172, 0]
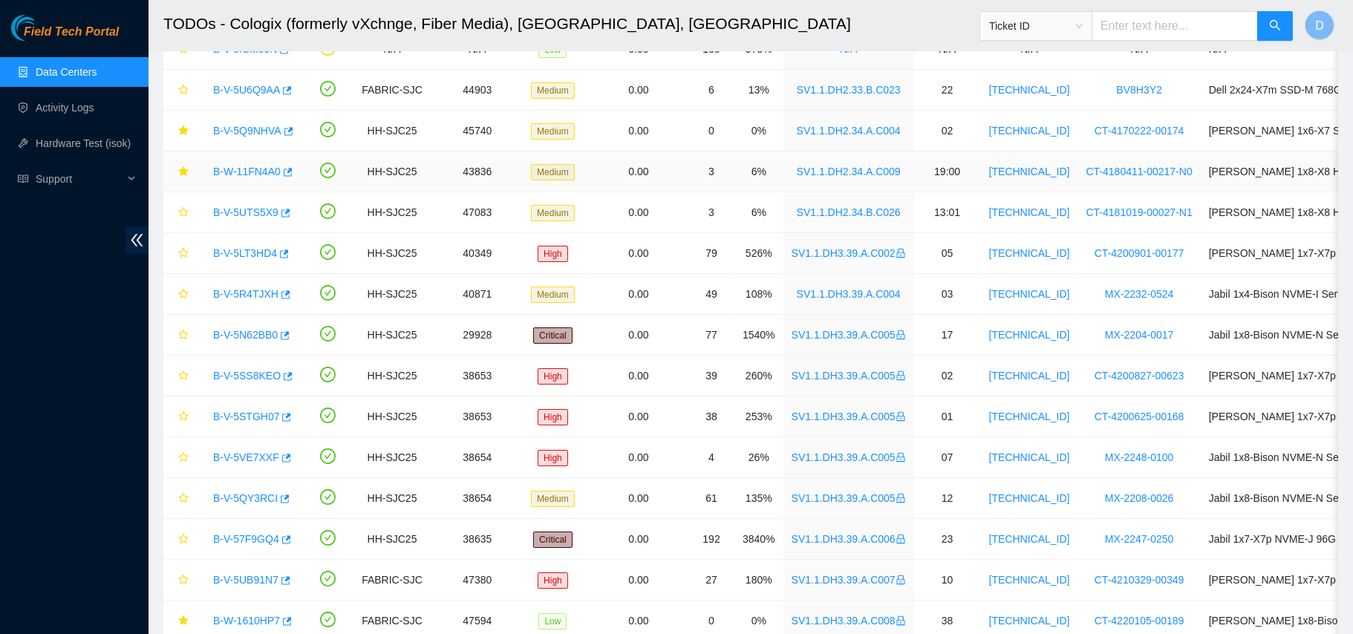
click at [247, 172] on link "B-W-11FN4A0" at bounding box center [247, 172] width 68 height 12
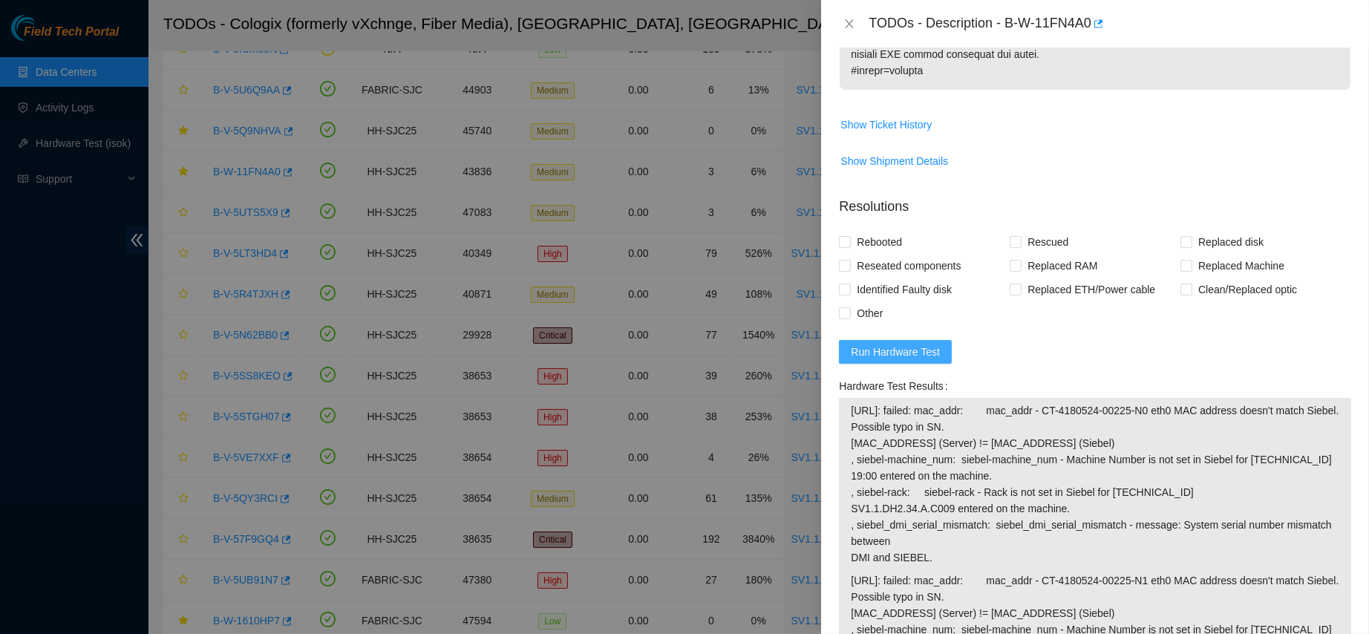
click at [919, 360] on span "Run Hardware Test" at bounding box center [895, 352] width 89 height 16
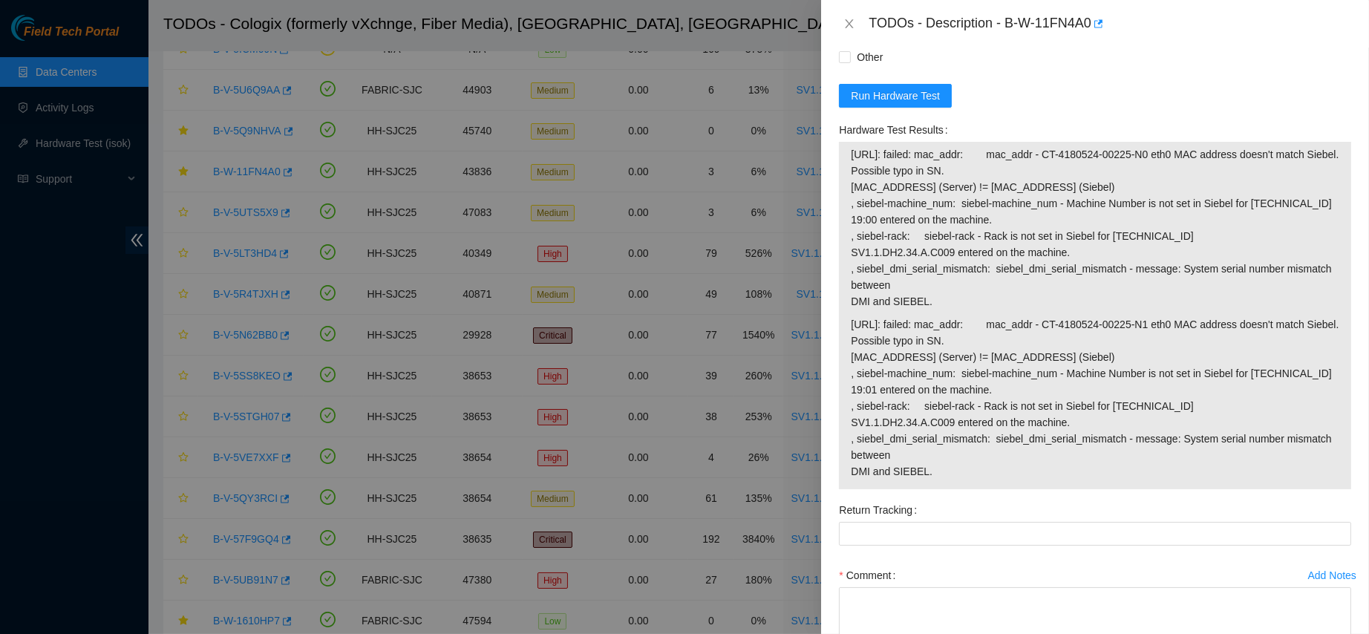
scroll to position [1402, 0]
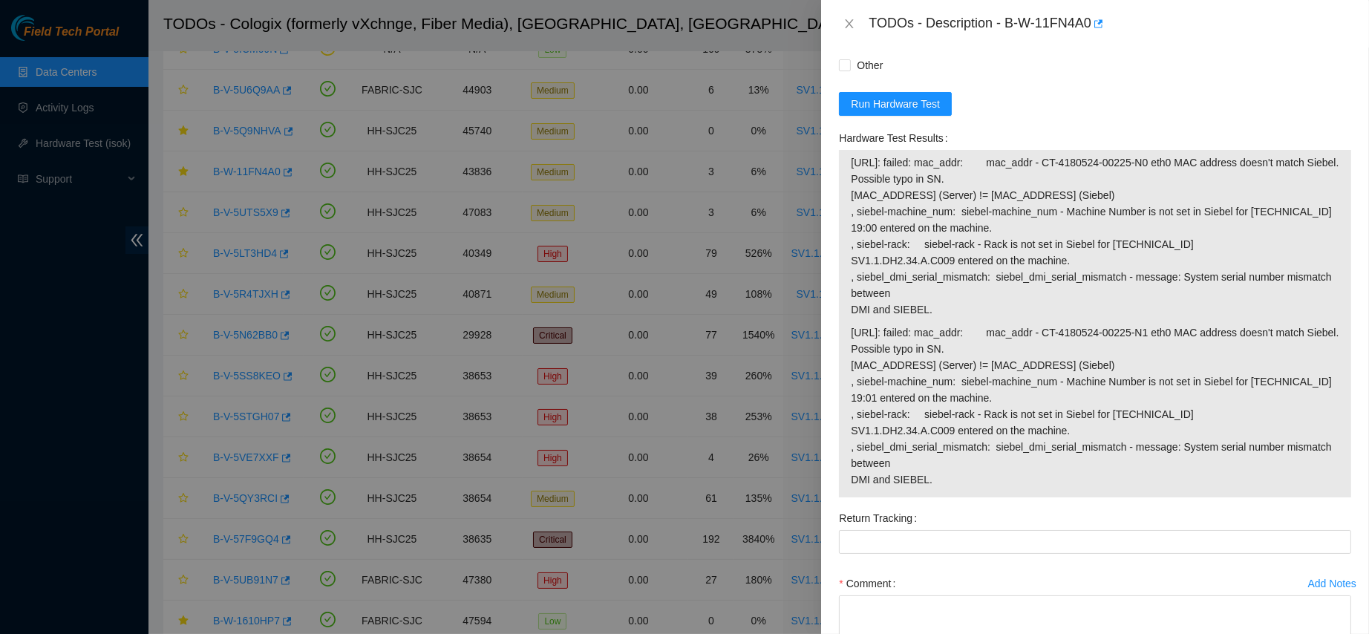
drag, startPoint x: 852, startPoint y: 170, endPoint x: 1069, endPoint y: 537, distance: 426.1
click at [1069, 498] on div "[URL]: failed: mac_addr: mac_addr - CT-4180524-00225-N0 eth0 MAC address doesn'…" at bounding box center [1095, 324] width 512 height 348
copy tbody "[URL]: failed: mac_addr: mac_addr - CT-4180524-00225-N0 eth0 MAC address doesn'…"
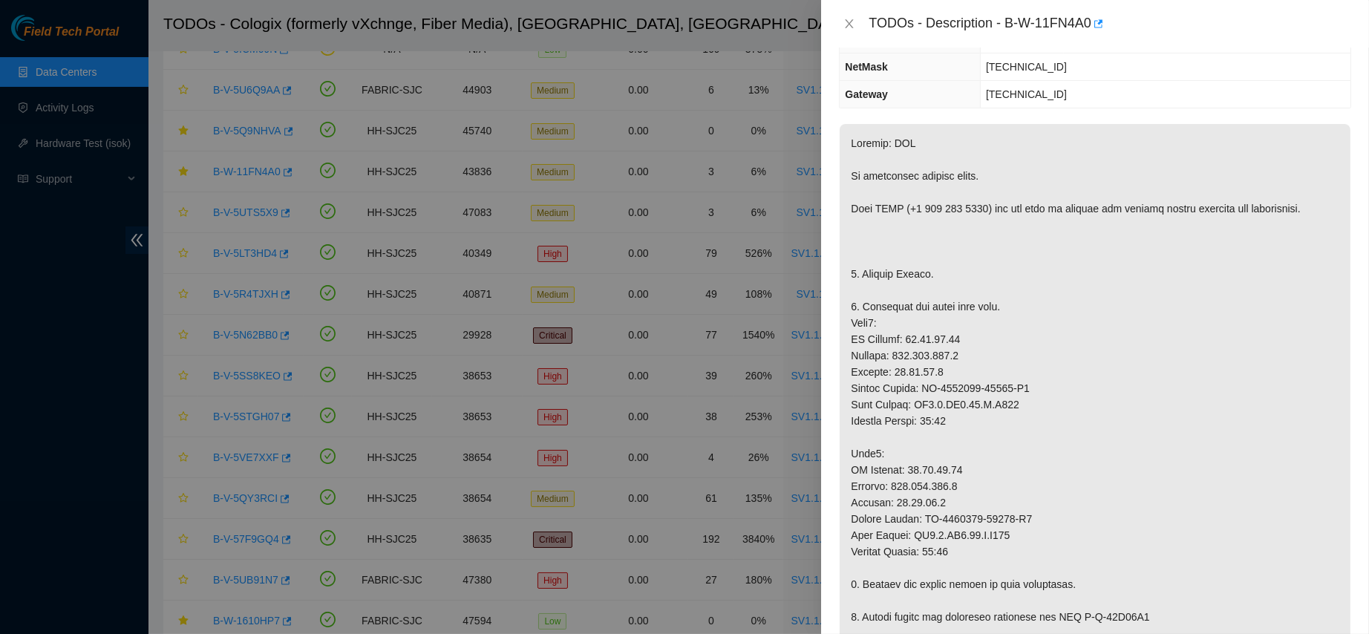
scroll to position [61, 0]
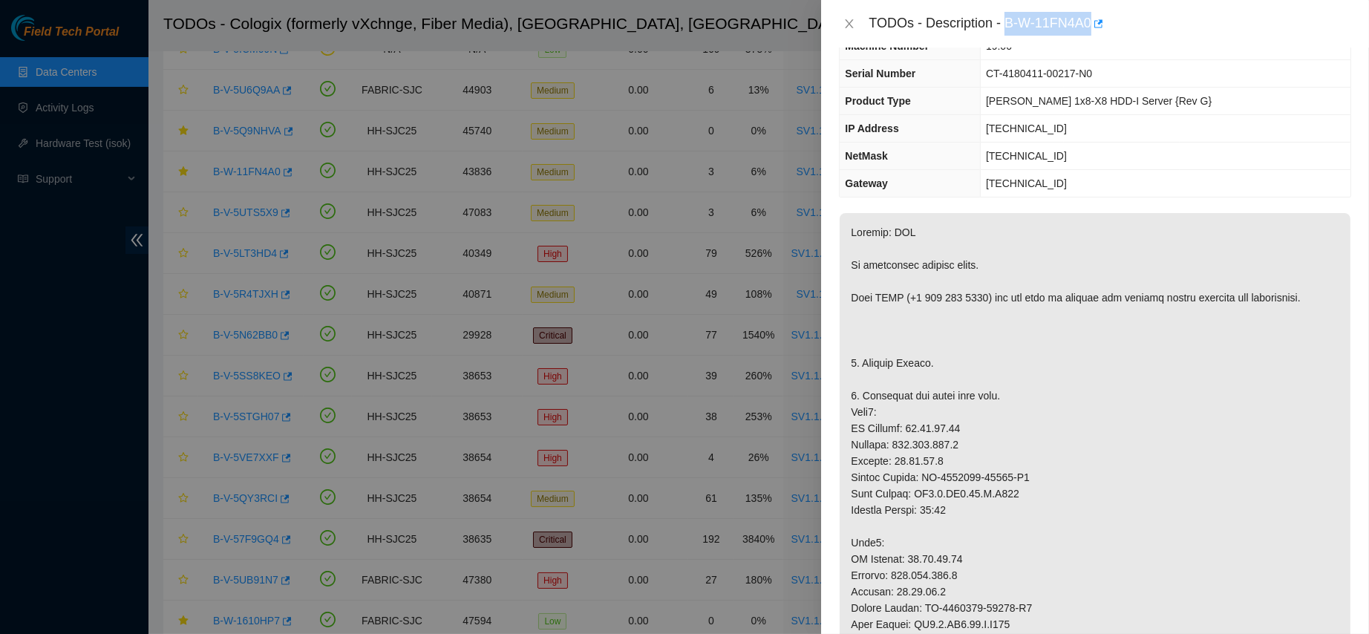
drag, startPoint x: 1054, startPoint y: 16, endPoint x: 1195, endPoint y: 15, distance: 140.4
click at [1195, 15] on div "TODOs - Description - B-W-11FN4A0" at bounding box center [1110, 24] width 483 height 24
copy div "B-W-11FN4A0"
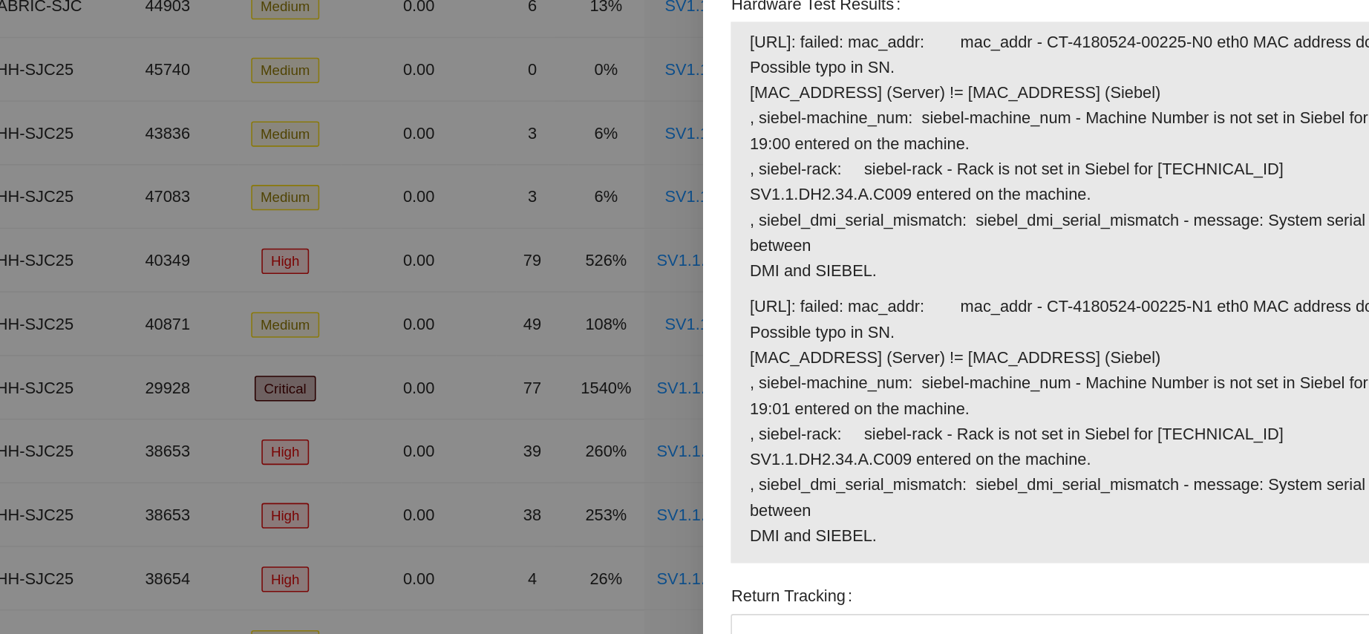
scroll to position [1464, 0]
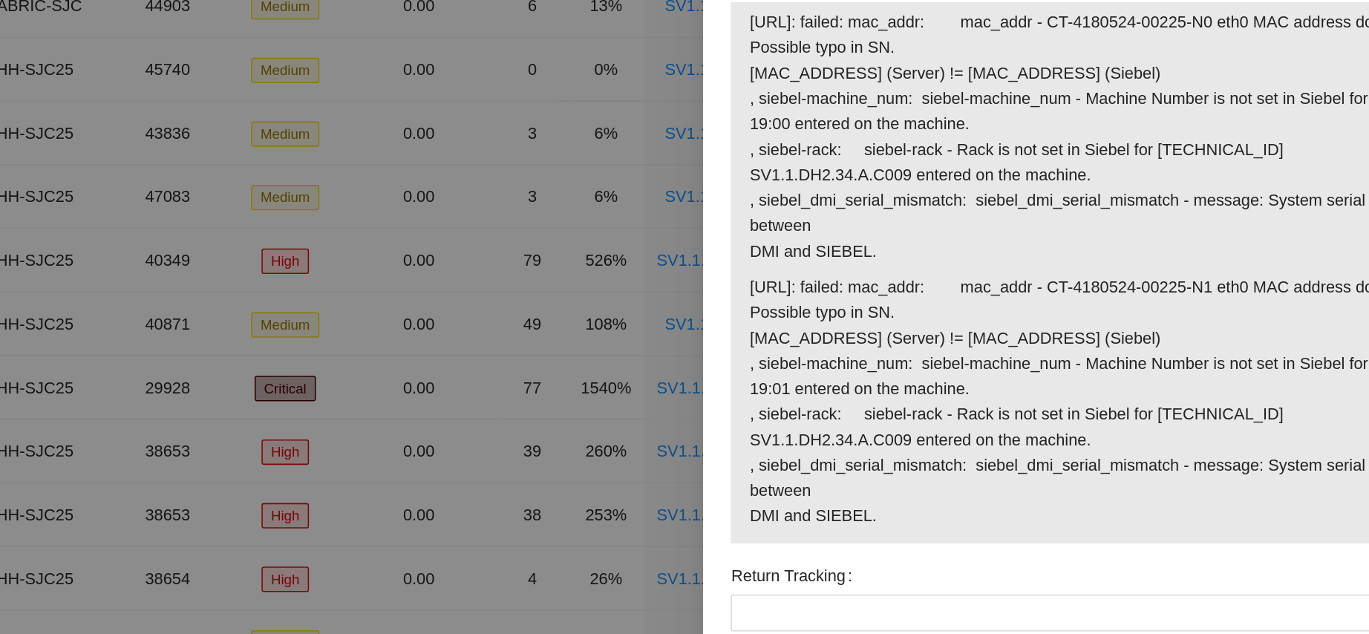
drag, startPoint x: 892, startPoint y: 270, endPoint x: 932, endPoint y: 268, distance: 40.1
click at [932, 255] on span "[URL]: failed: mac_addr: mac_addr - CT-4180524-00225-N0 eth0 MAC address doesn'…" at bounding box center [1095, 173] width 489 height 163
drag, startPoint x: 893, startPoint y: 281, endPoint x: 922, endPoint y: 275, distance: 28.8
click at [922, 255] on span "[URL]: failed: mac_addr: mac_addr - CT-4180524-00225-N0 eth0 MAC address doesn'…" at bounding box center [1095, 173] width 489 height 163
copy span "SIEBEL"
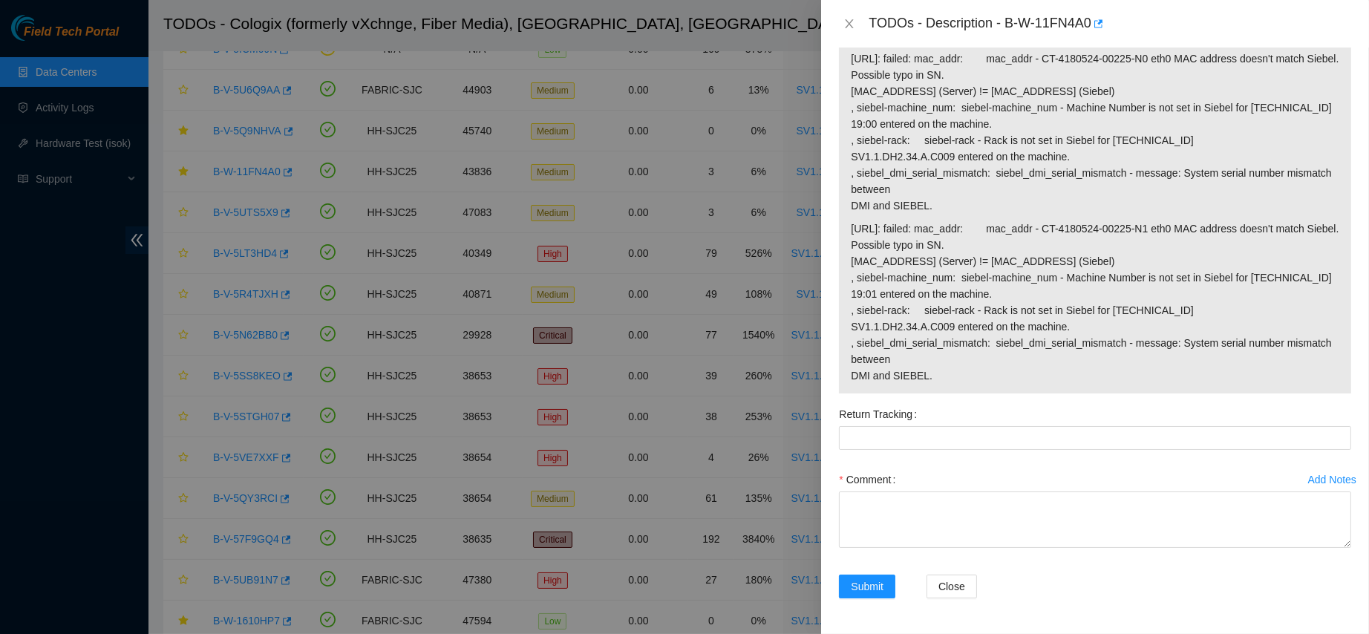
scroll to position [1461, 0]
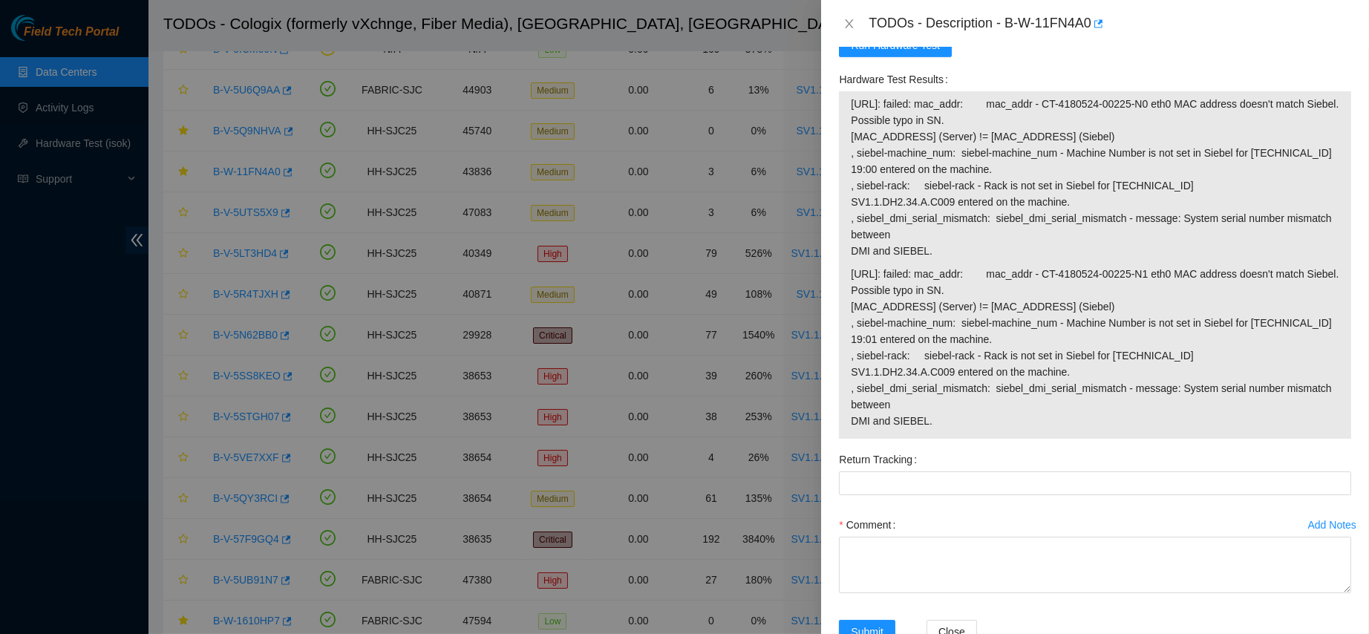
drag, startPoint x: 852, startPoint y: 112, endPoint x: 979, endPoint y: 470, distance: 380.0
click at [979, 435] on tbody "[URL]: failed: mac_addr: mac_addr - CT-4180524-00225-N0 eth0 MAC address doesn'…" at bounding box center [1095, 265] width 490 height 340
copy tbody "[URL]: failed: mac_addr: mac_addr - CT-4180524-00225-N0 eth0 MAC address doesn'…"
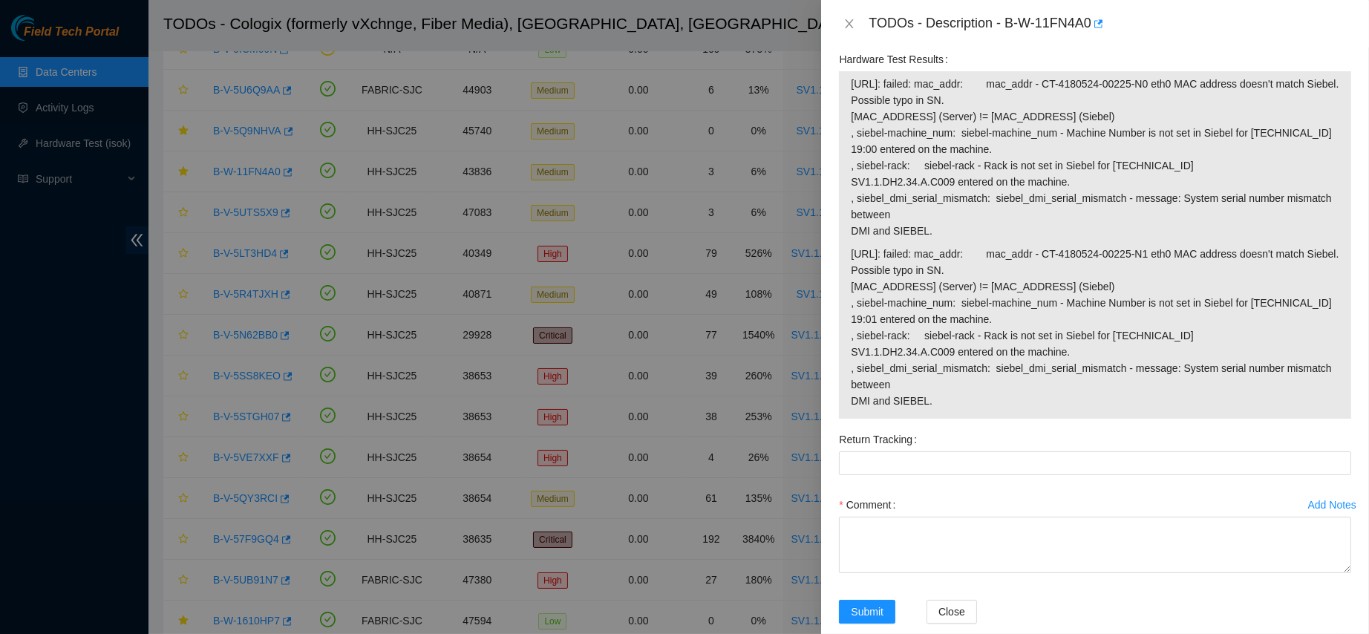
scroll to position [1549, 0]
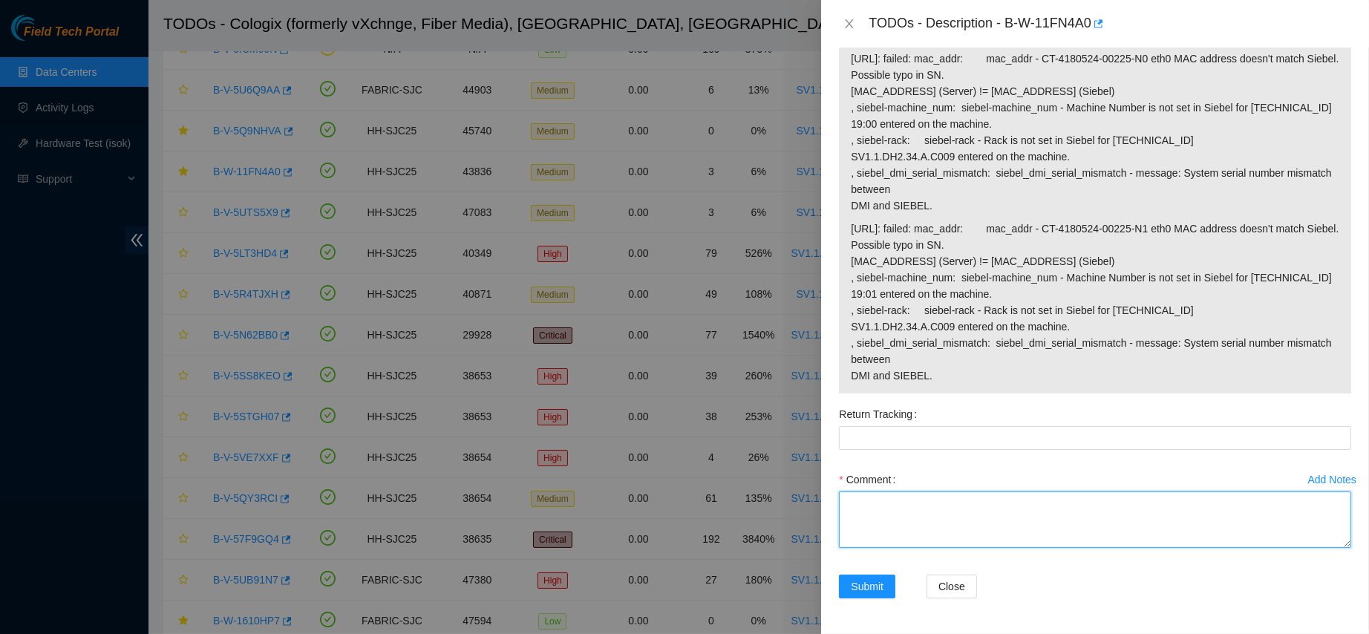
click at [873, 506] on textarea "Comment" at bounding box center [1095, 520] width 512 height 56
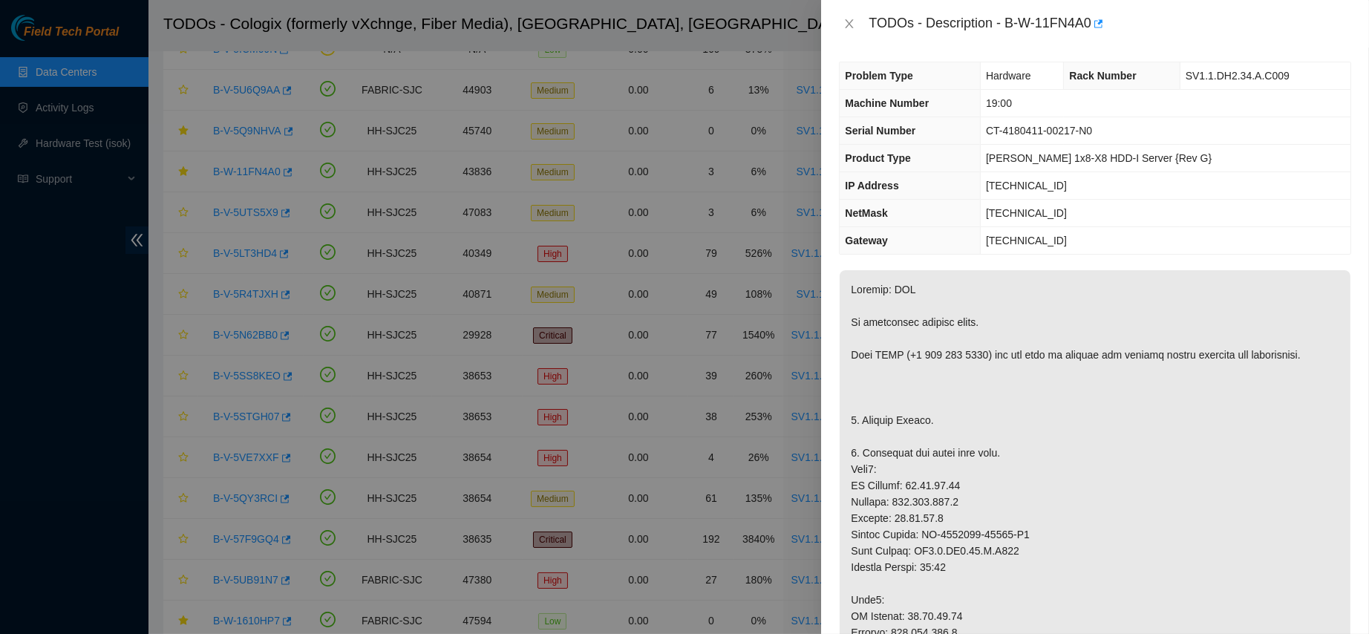
scroll to position [0, 0]
drag, startPoint x: 988, startPoint y: 137, endPoint x: 1114, endPoint y: 138, distance: 125.5
click at [1114, 138] on td "CT-4180411-00217-N0" at bounding box center [1166, 134] width 370 height 27
copy span "CT-4180411-00217-N0"
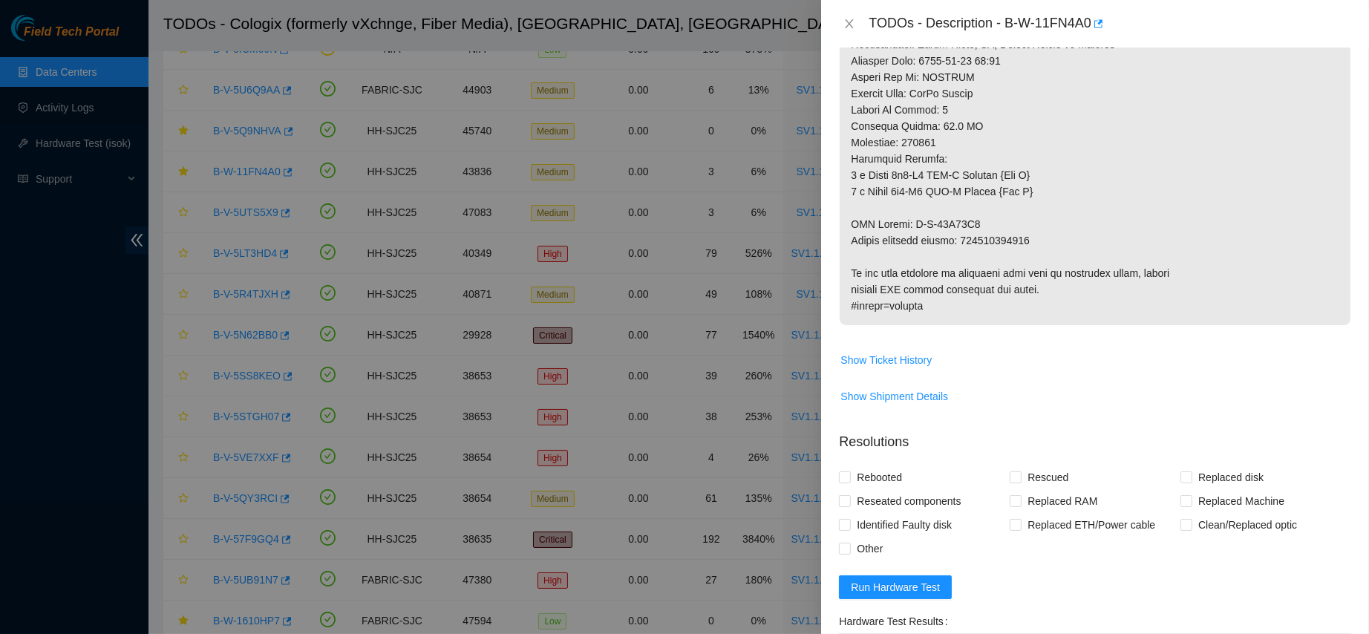
scroll to position [1549, 0]
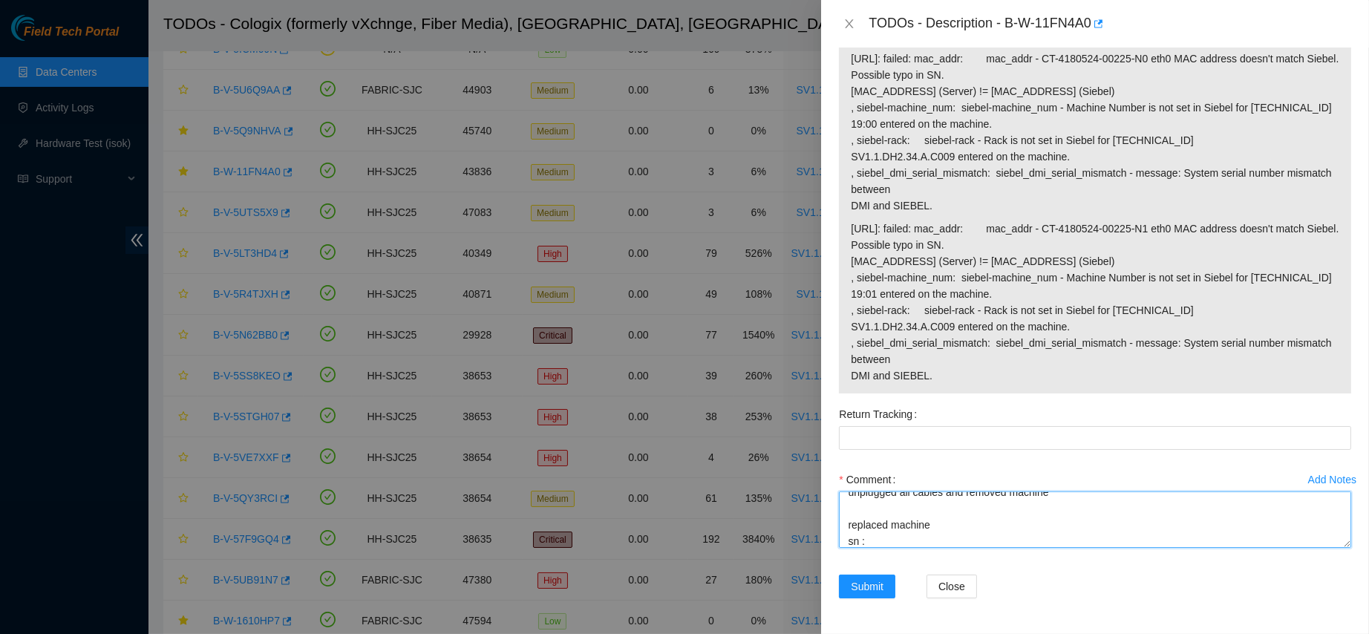
click at [896, 540] on textarea "contacted nocc to confirm that ticket was safe verified sn on machine connected…" at bounding box center [1095, 520] width 512 height 56
paste textarea "CT-4180411-00217-N0"
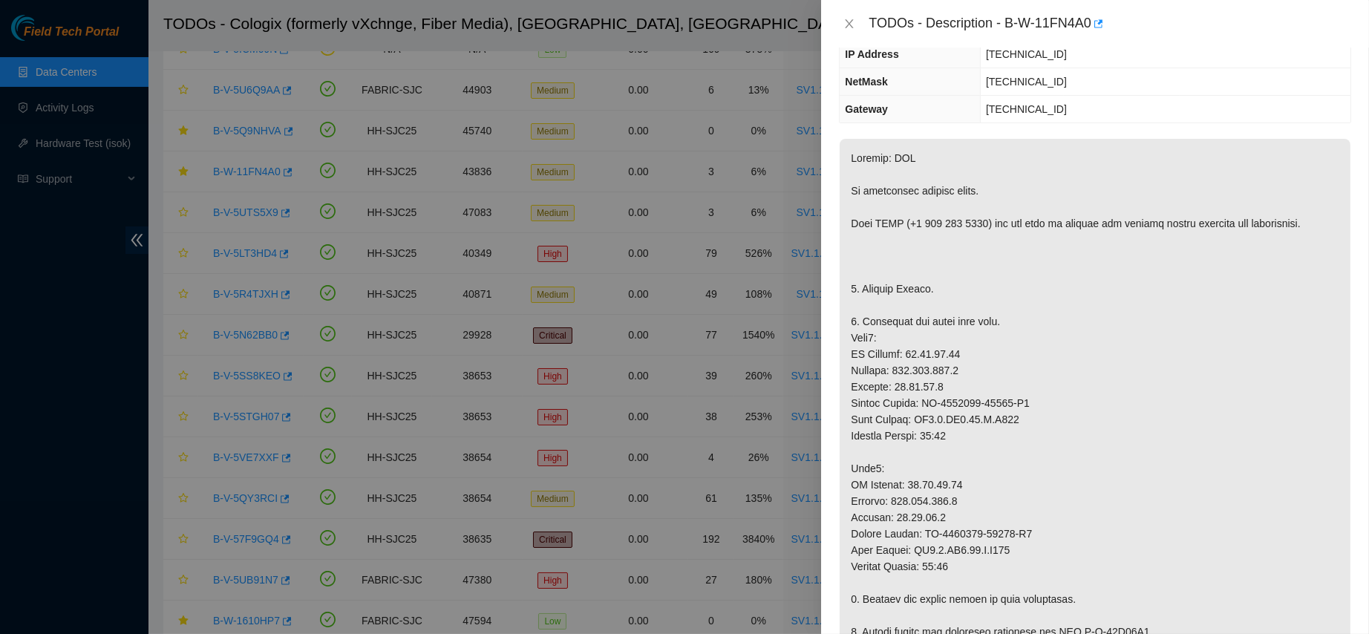
scroll to position [121, 0]
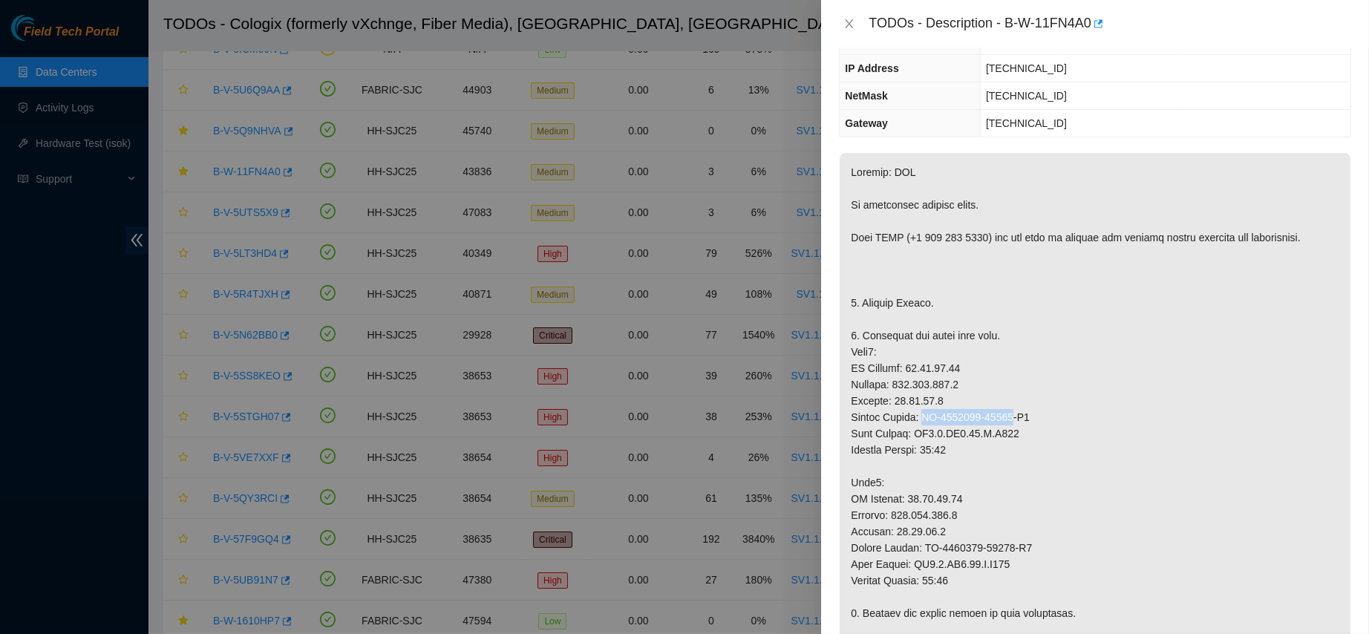
drag, startPoint x: 1007, startPoint y: 414, endPoint x: 924, endPoint y: 414, distance: 82.4
click at [924, 414] on p at bounding box center [1095, 638] width 511 height 970
copy p "CT-4180524-00225"
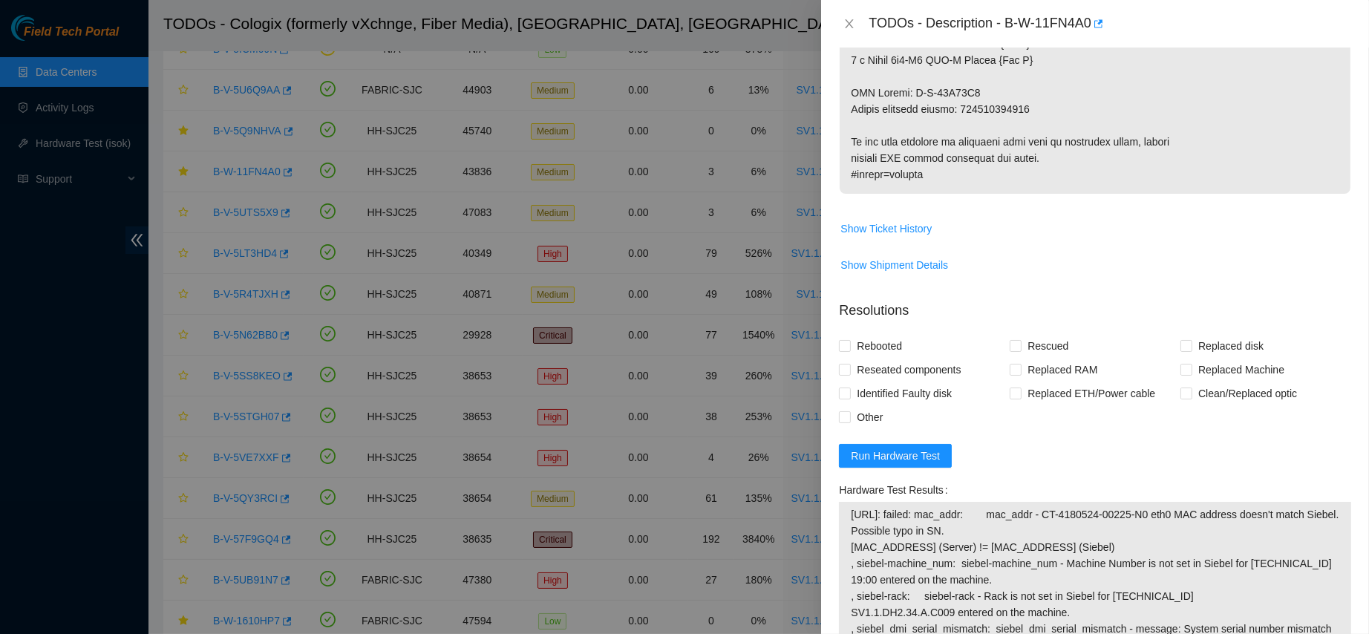
scroll to position [1549, 0]
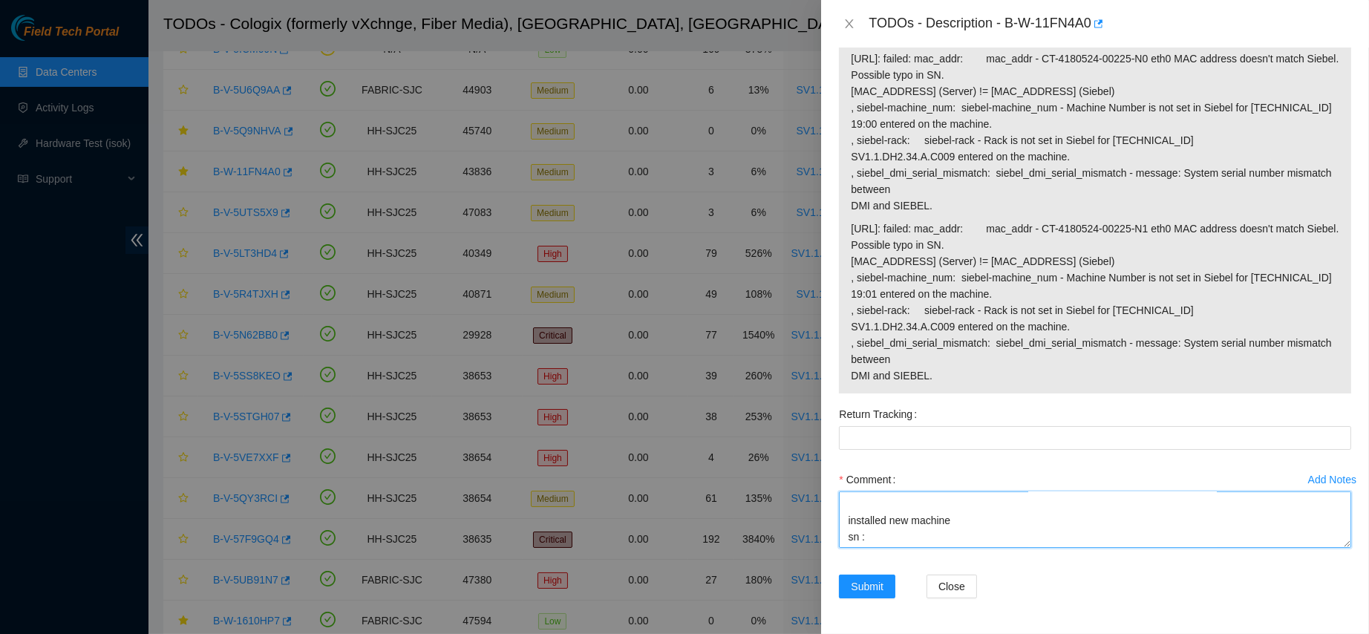
click at [887, 532] on textarea "contacted nocc to confirm that ticket was safe verified sn on machine connected…" at bounding box center [1095, 520] width 512 height 56
paste textarea "CT-4180524-00225"
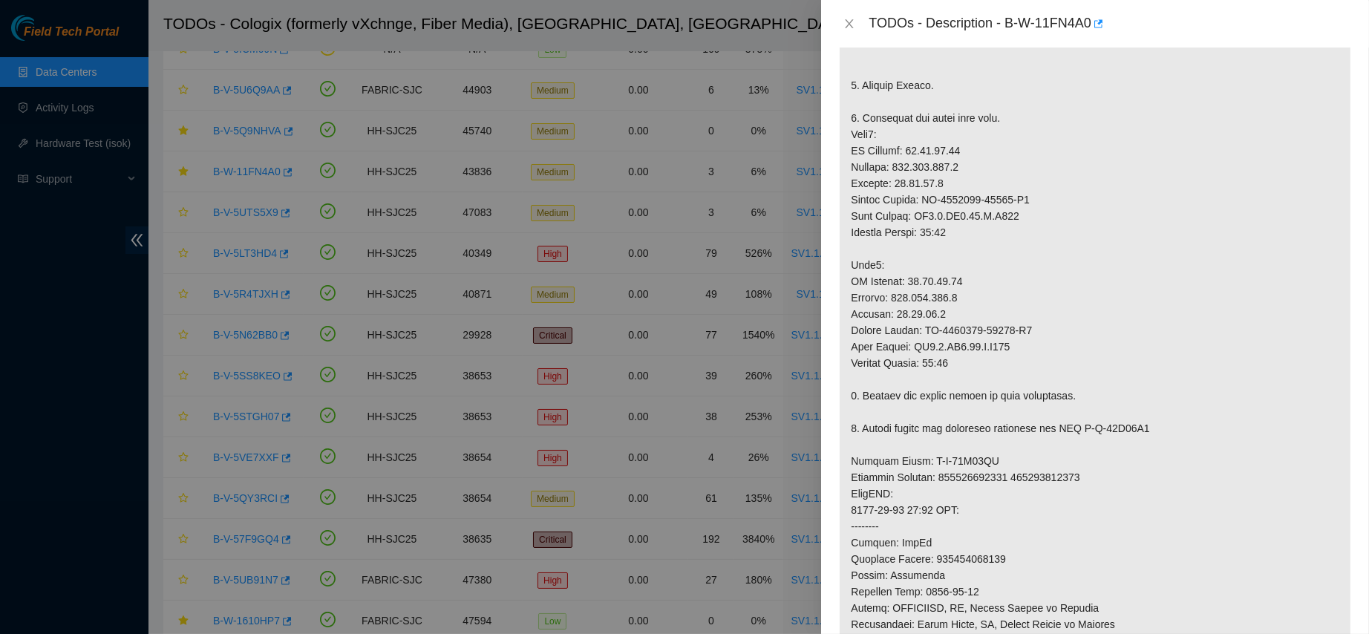
scroll to position [335, 0]
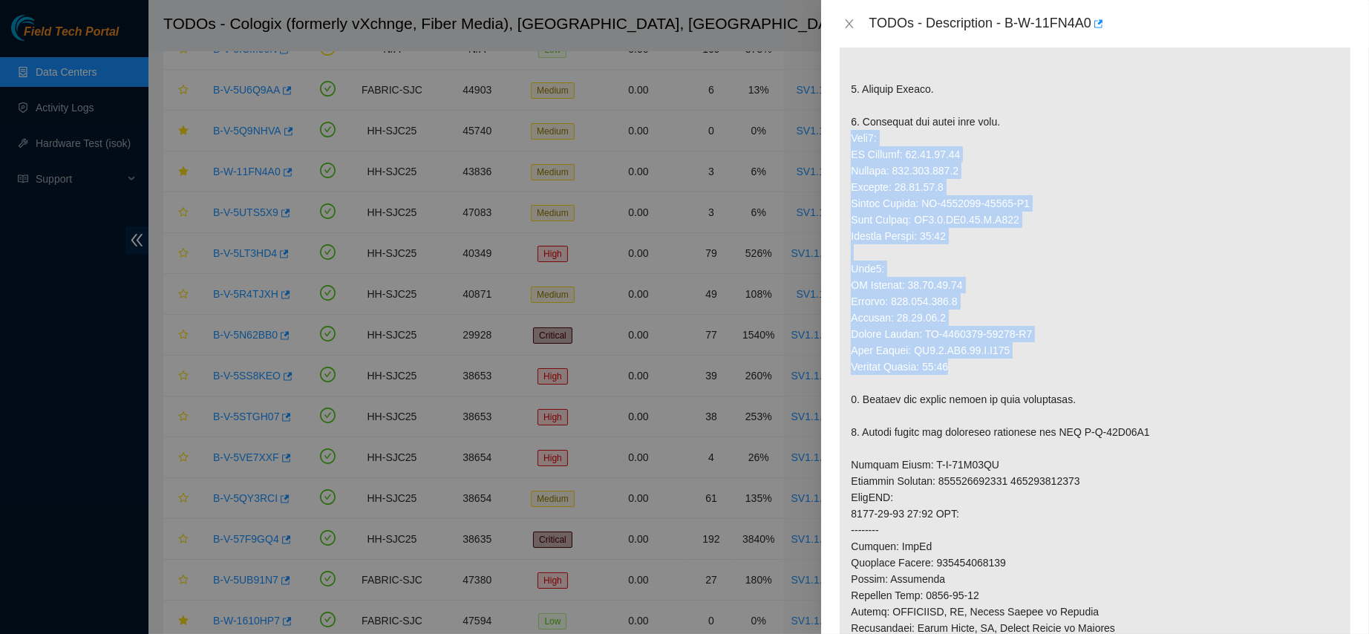
drag, startPoint x: 854, startPoint y: 136, endPoint x: 1012, endPoint y: 362, distance: 275.6
click at [1012, 362] on p at bounding box center [1095, 424] width 511 height 970
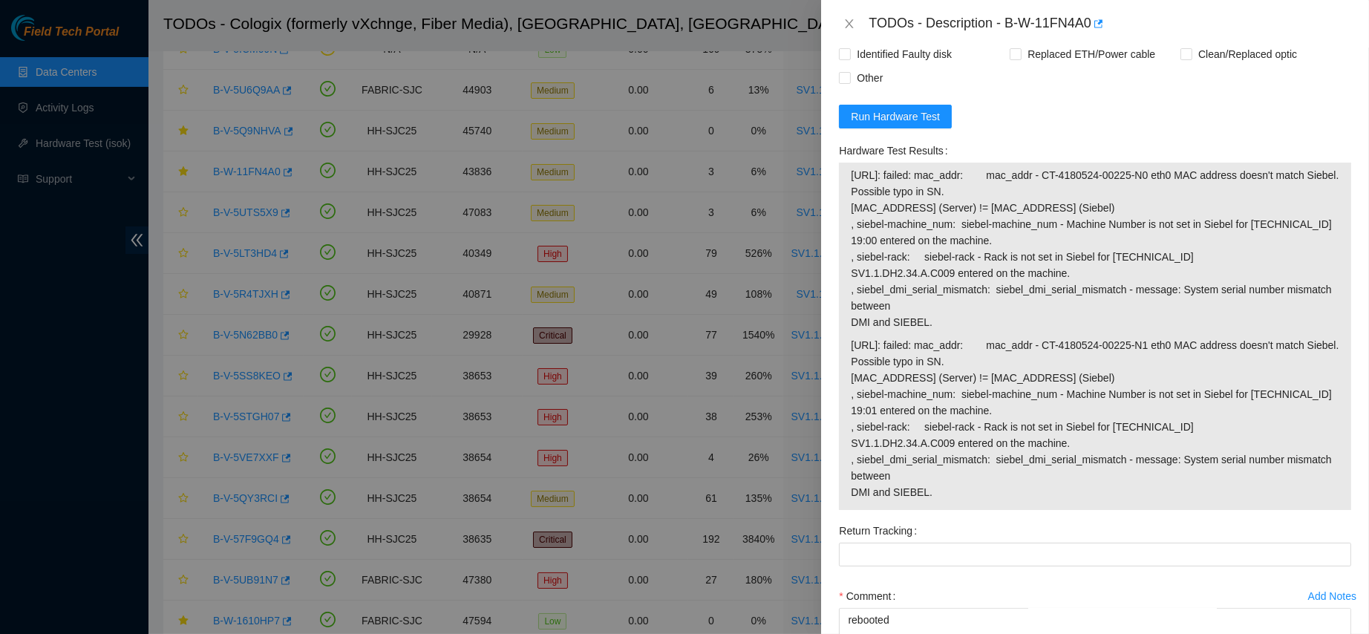
scroll to position [1549, 0]
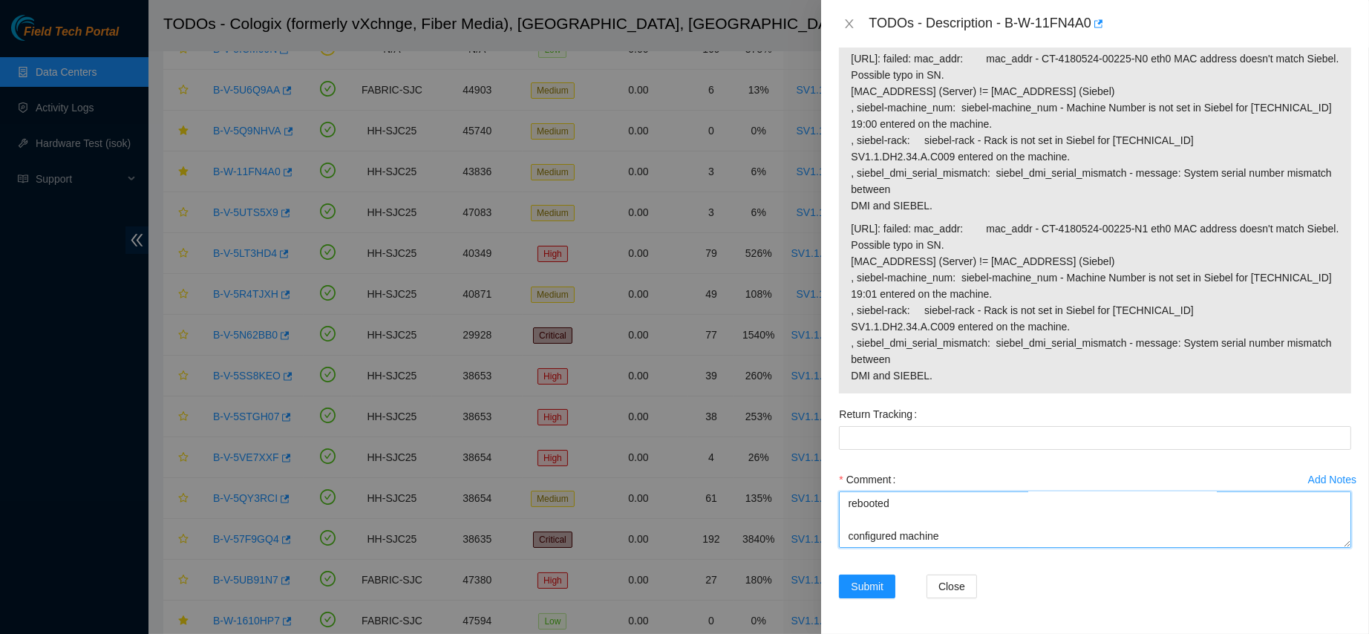
click at [873, 539] on textarea "contacted nocc to confirm that ticket was safe verified sn on machine connected…" at bounding box center [1095, 520] width 512 height 56
paste textarea "Node0: IP Address: [TECHNICAL_ID] Netmask: [TECHNICAL_ID] Gateway: [TECHNICAL_I…"
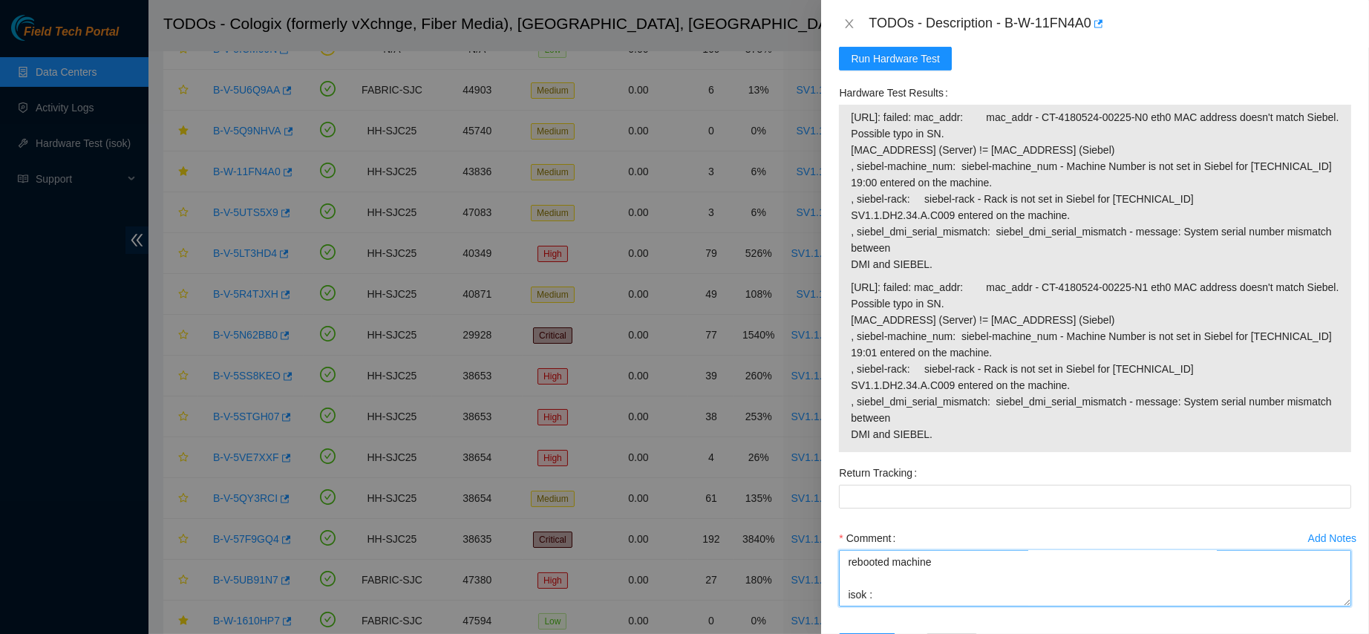
scroll to position [1452, 0]
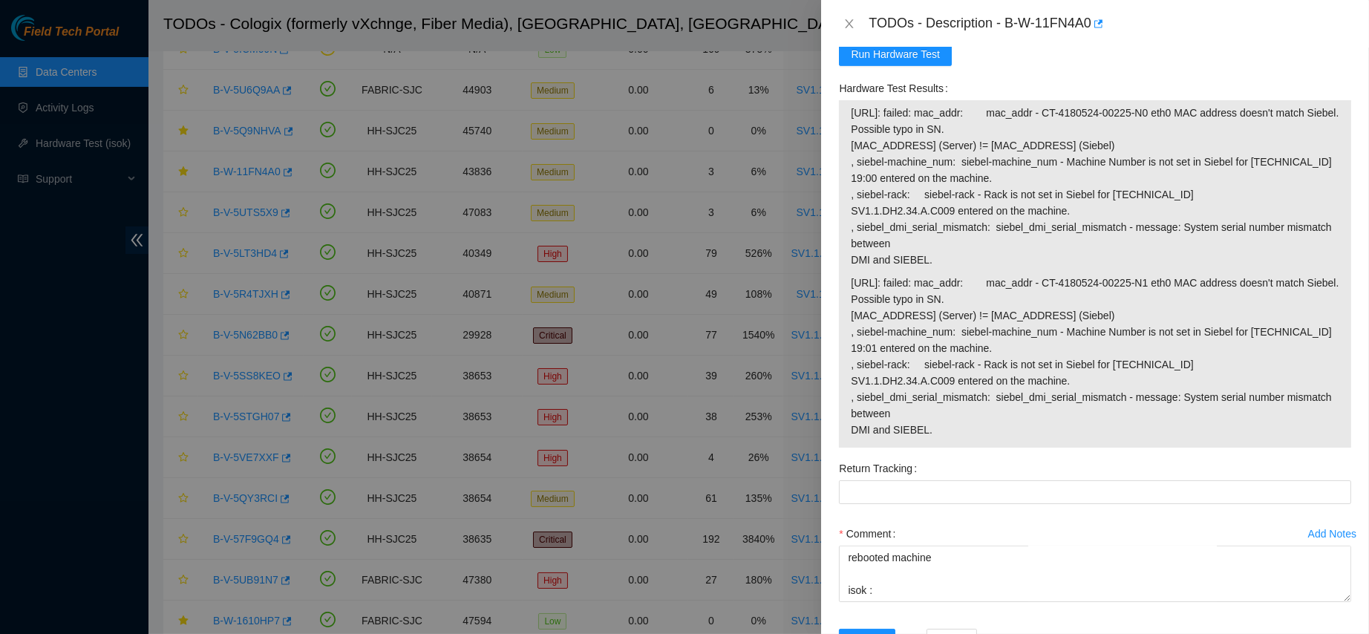
drag, startPoint x: 852, startPoint y: 122, endPoint x: 968, endPoint y: 467, distance: 364.0
click at [968, 444] on tbody "[URL]: failed: mac_addr: mac_addr - CT-4180524-00225-N0 eth0 MAC address doesn'…" at bounding box center [1095, 274] width 490 height 340
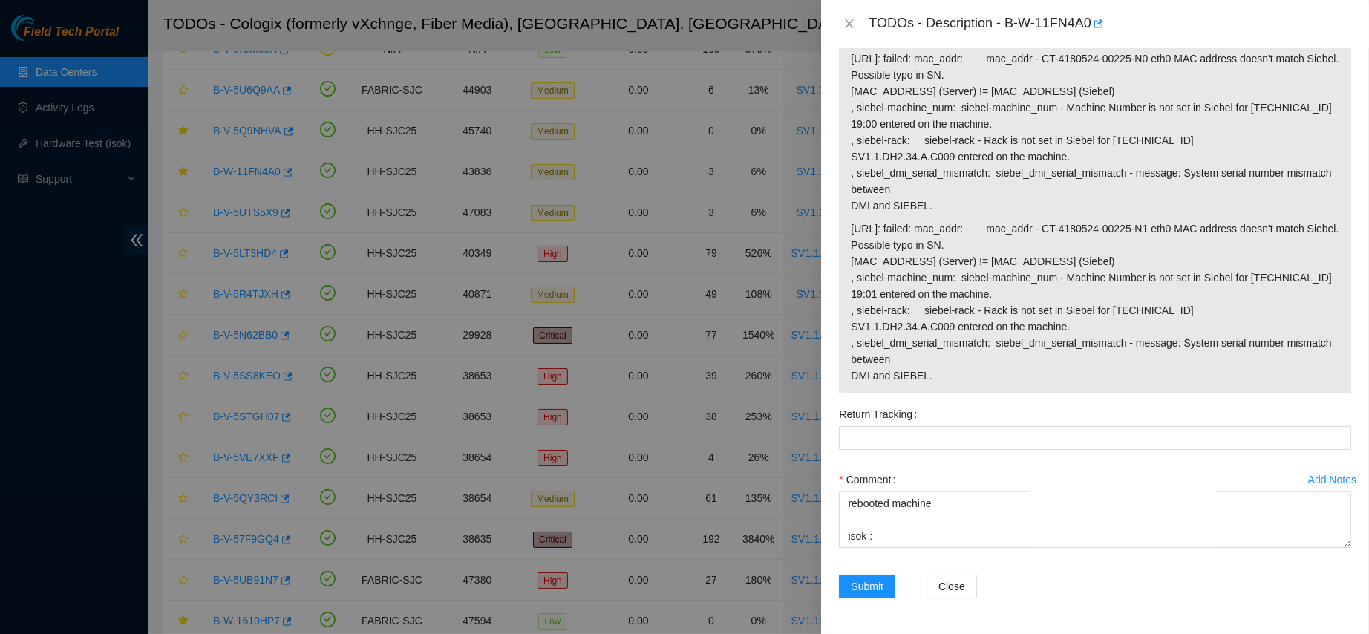
click at [880, 552] on div "Comment contacted nocc to confirm that ticket was safe verified sn on machine c…" at bounding box center [1095, 512] width 512 height 89
click at [864, 541] on textarea "contacted nocc to confirm that ticket was safe verified sn on machine connected…" at bounding box center [1095, 520] width 512 height 56
paste textarea "[URL]: failed: mac_addr: mac_addr - CT-4180524-00225-N0 eth0 MAC address doesn'…"
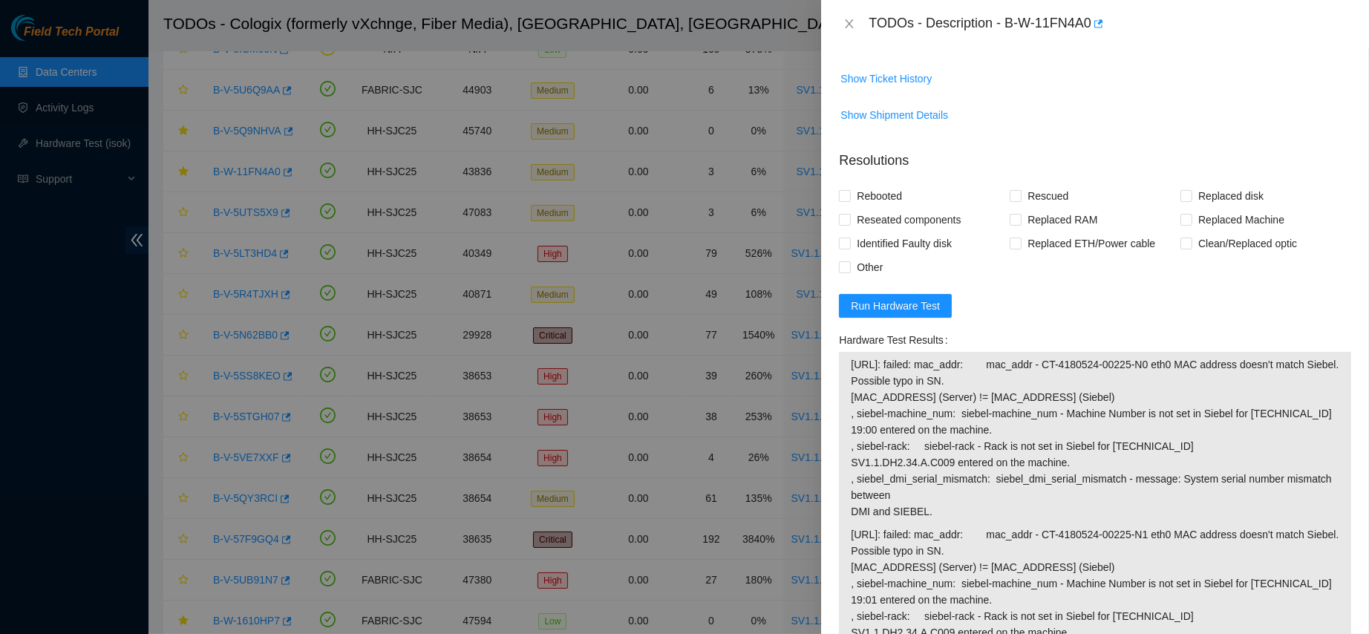
scroll to position [1140, 0]
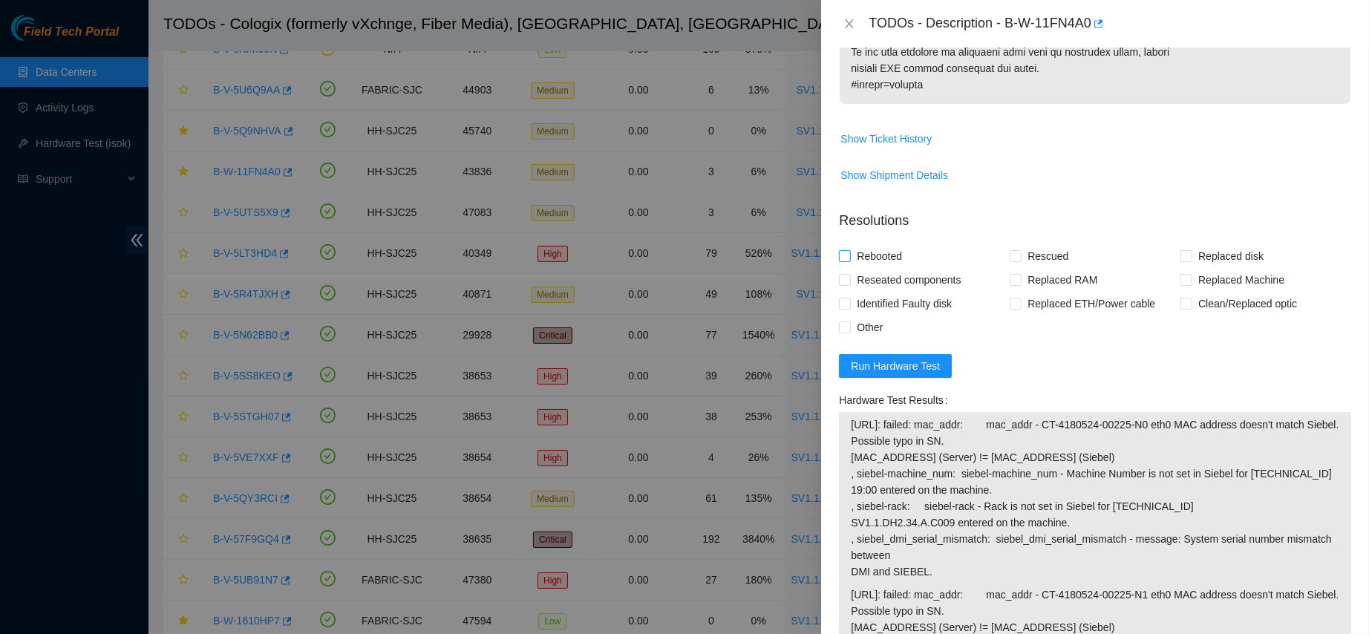
type textarea "contacted nocc to confirm that ticket was safe verified sn on machine connected…"
click at [856, 267] on span "Rebooted" at bounding box center [879, 256] width 57 height 24
click at [849, 261] on input "Rebooted" at bounding box center [844, 255] width 10 height 10
checkbox input "true"
click at [1022, 261] on span "Rescued" at bounding box center [1048, 256] width 53 height 24
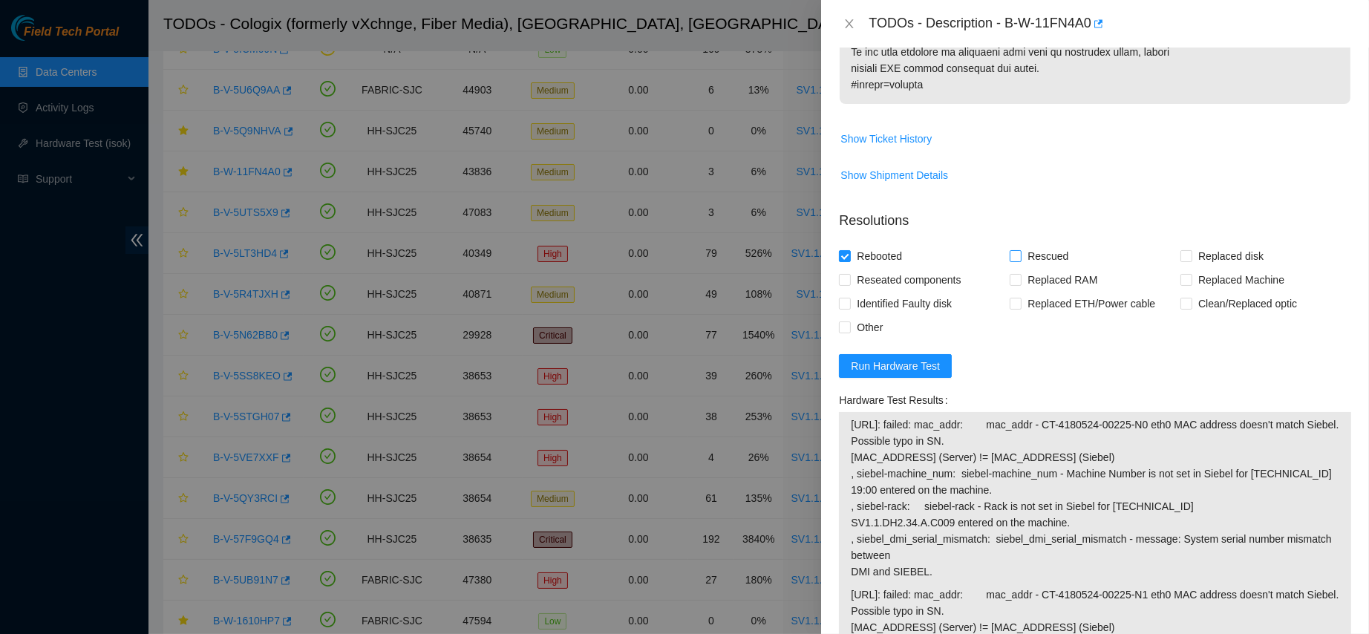
click at [1020, 261] on input "Rescued" at bounding box center [1015, 255] width 10 height 10
checkbox input "true"
click at [1193, 290] on span "Replaced Machine" at bounding box center [1242, 280] width 98 height 24
click at [1191, 284] on input "Replaced Machine" at bounding box center [1186, 279] width 10 height 10
checkbox input "true"
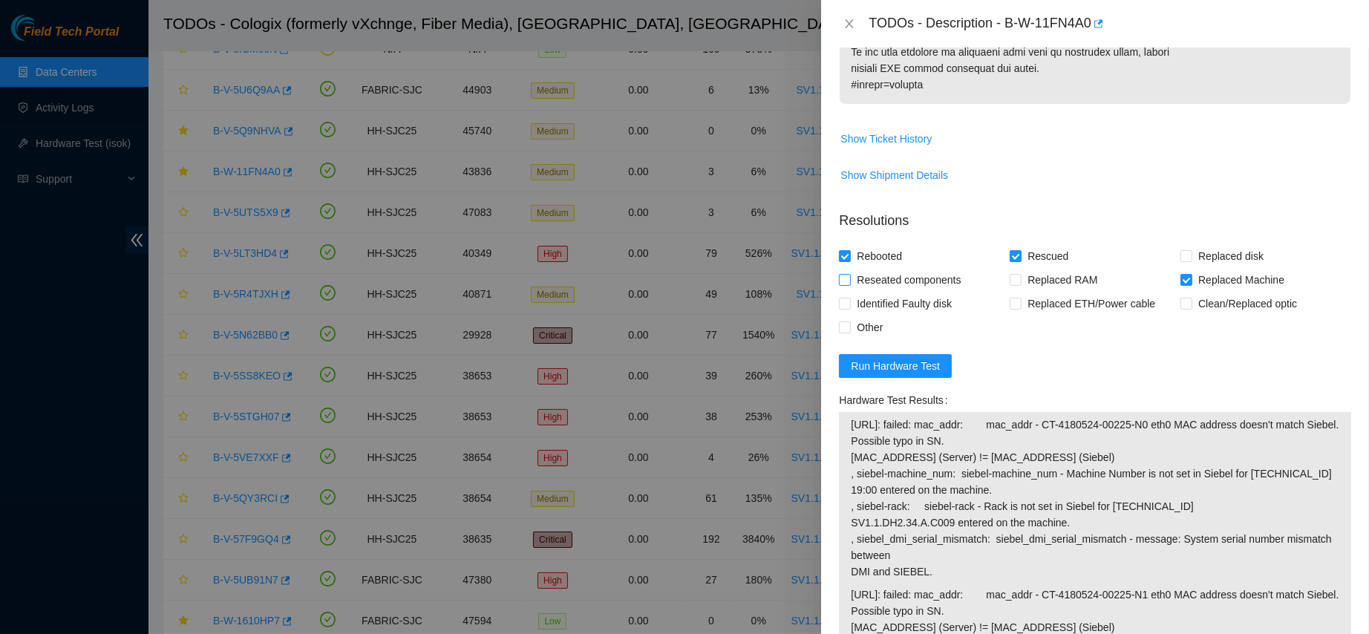
click at [891, 292] on span "Reseated components" at bounding box center [909, 280] width 116 height 24
click at [849, 284] on input "Reseated components" at bounding box center [844, 279] width 10 height 10
checkbox input "true"
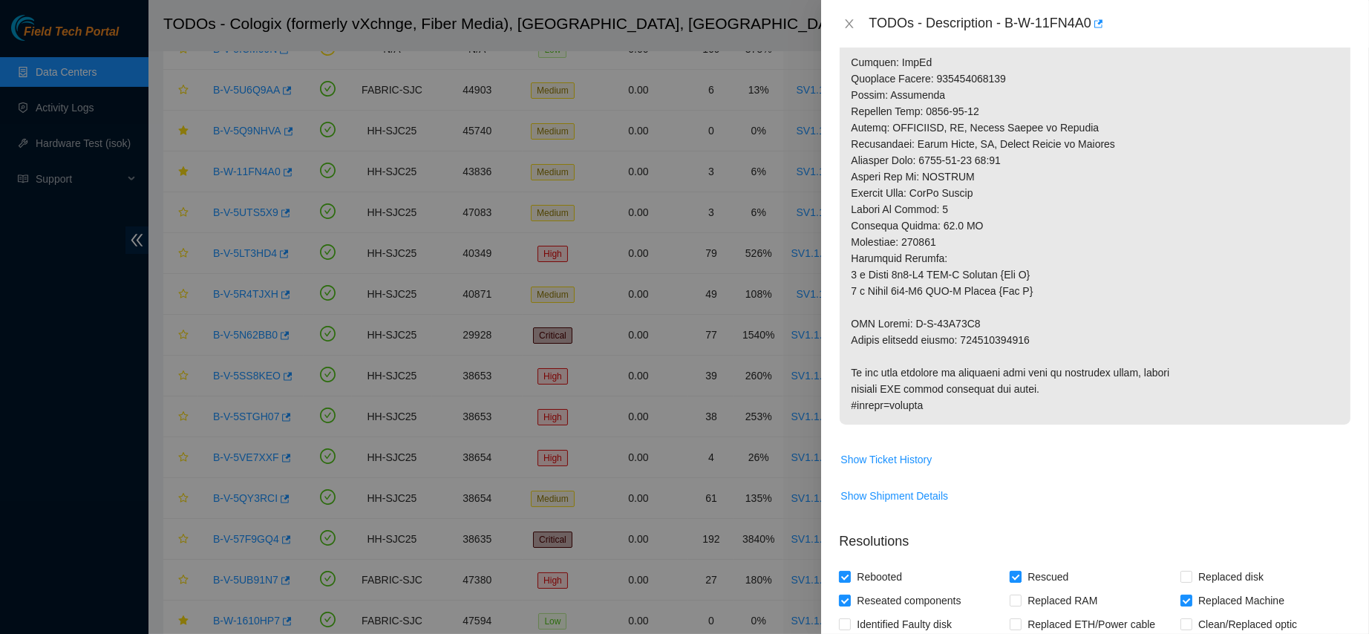
scroll to position [818, 0]
drag, startPoint x: 979, startPoint y: 319, endPoint x: 852, endPoint y: 326, distance: 127.9
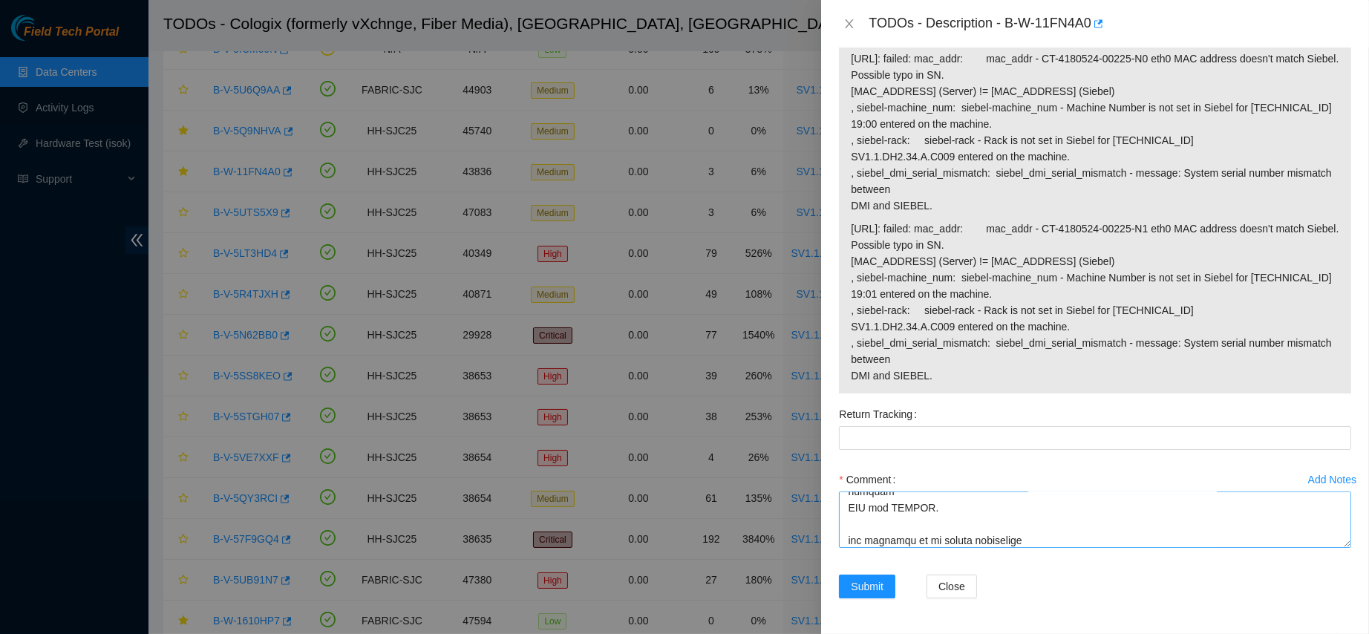
scroll to position [962, 0]
click at [1073, 539] on textarea "Comment" at bounding box center [1095, 520] width 512 height 56
paste textarea "RMA Return: B-W-15F95F8"
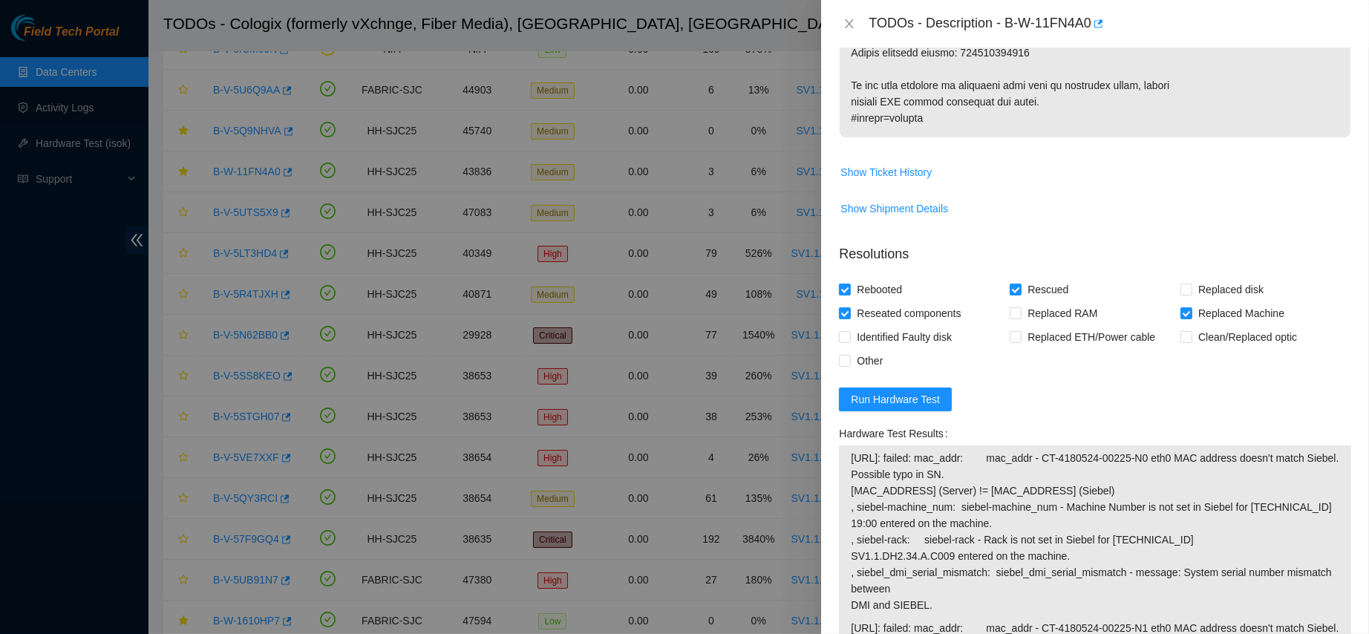
scroll to position [1077, 0]
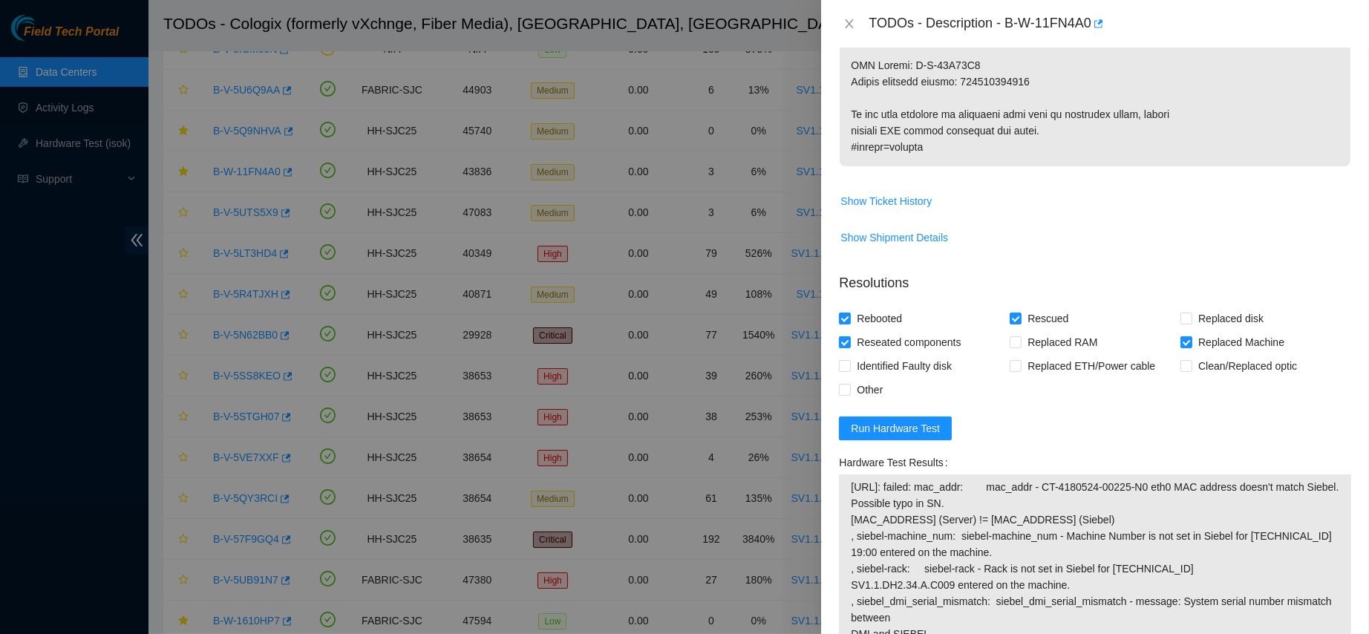
type textarea "contacted nocc to confirm that ticket was safe verified sn on machine connected…"
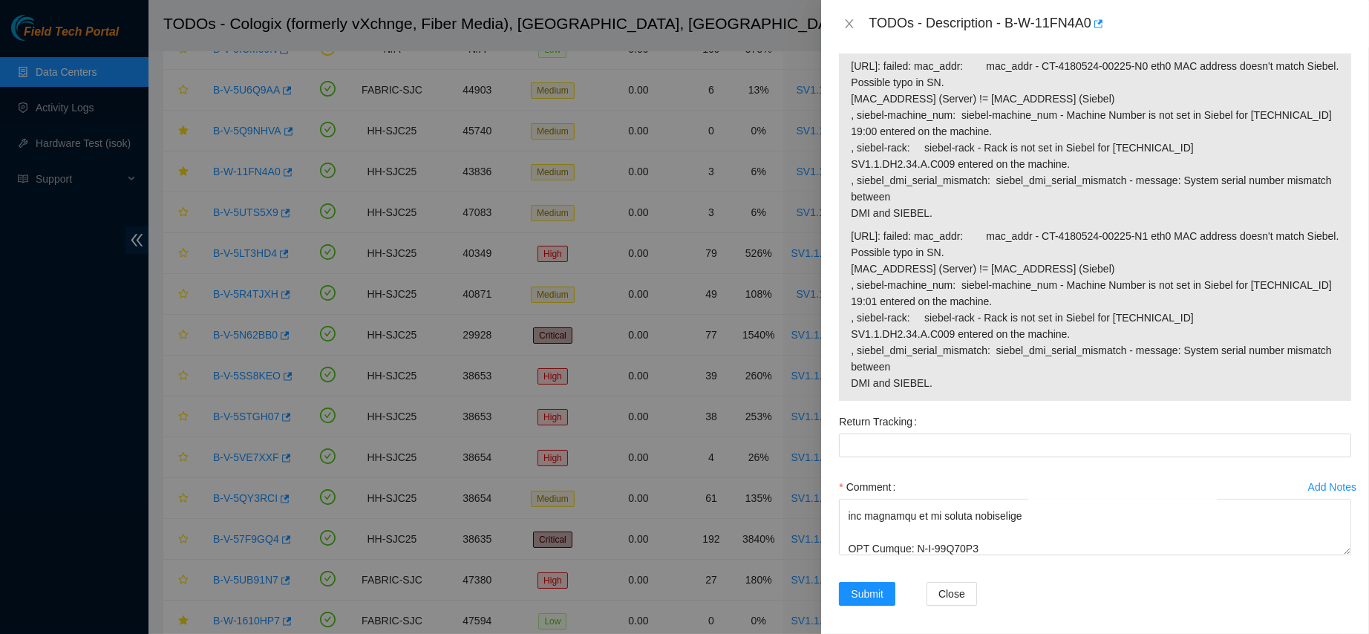
scroll to position [1549, 0]
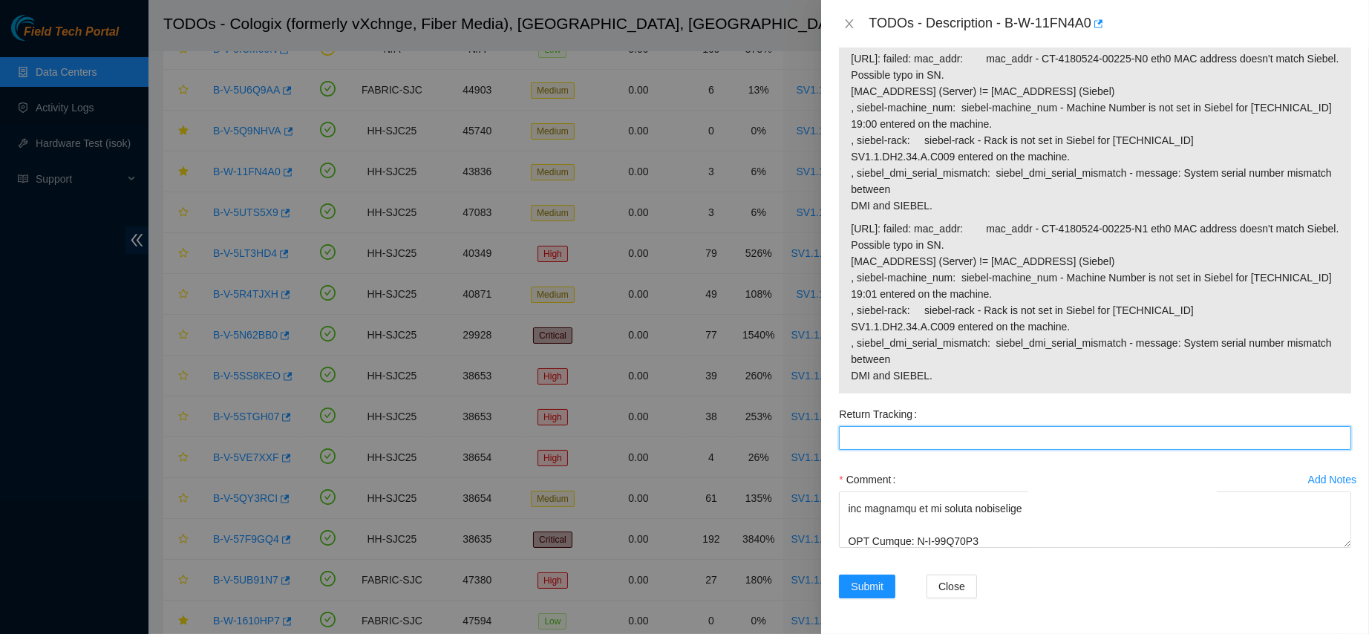
click at [918, 437] on Tracking "Return Tracking" at bounding box center [1095, 438] width 512 height 24
paste Tracking "417328425572"
type Tracking "417328425572"
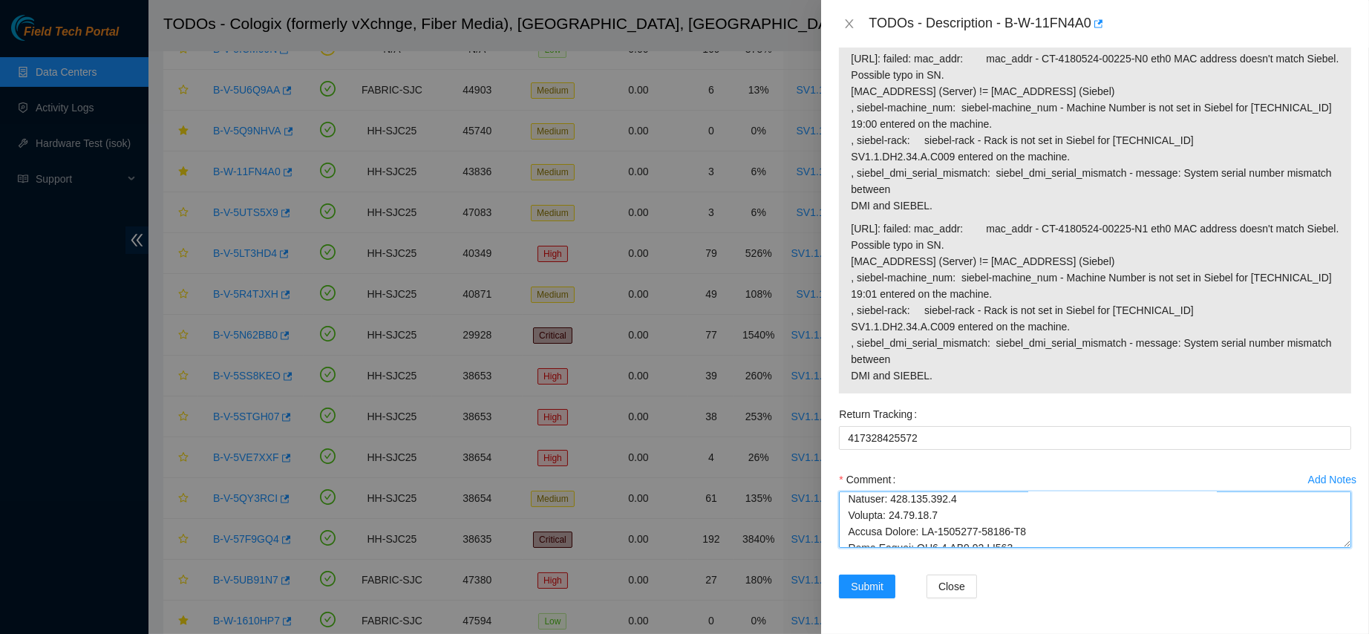
scroll to position [0, 0]
drag, startPoint x: 985, startPoint y: 541, endPoint x: 722, endPoint y: 432, distance: 285.3
click at [722, 432] on div "TODOs - Description - B-W-11FN4A0 Problem Type Hardware Rack Number SV1.1.DH2.3…" at bounding box center [684, 317] width 1369 height 634
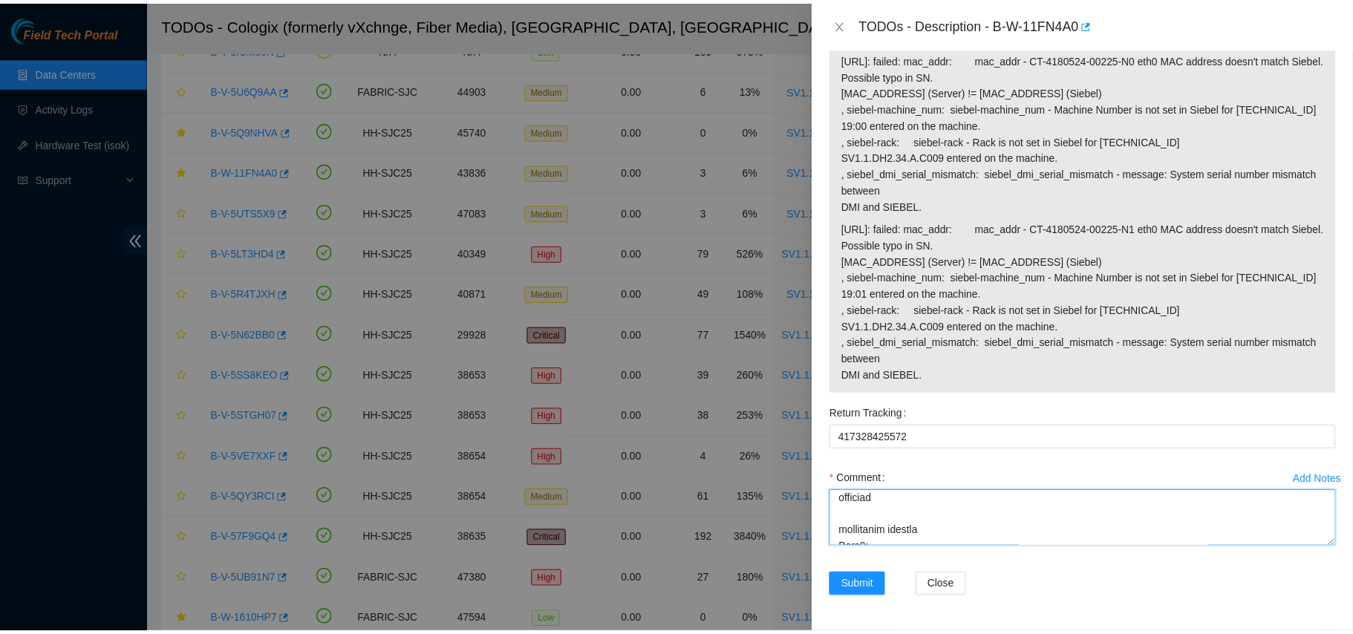
scroll to position [322, 0]
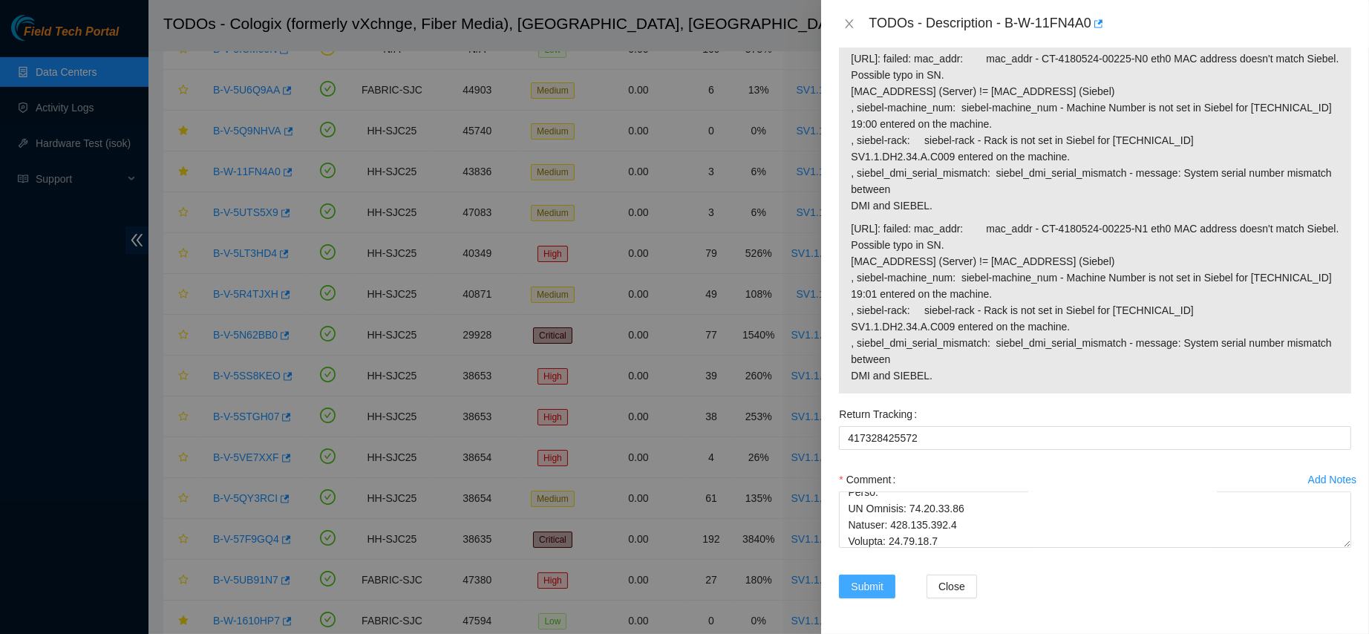
click at [861, 596] on button "Submit" at bounding box center [867, 587] width 56 height 24
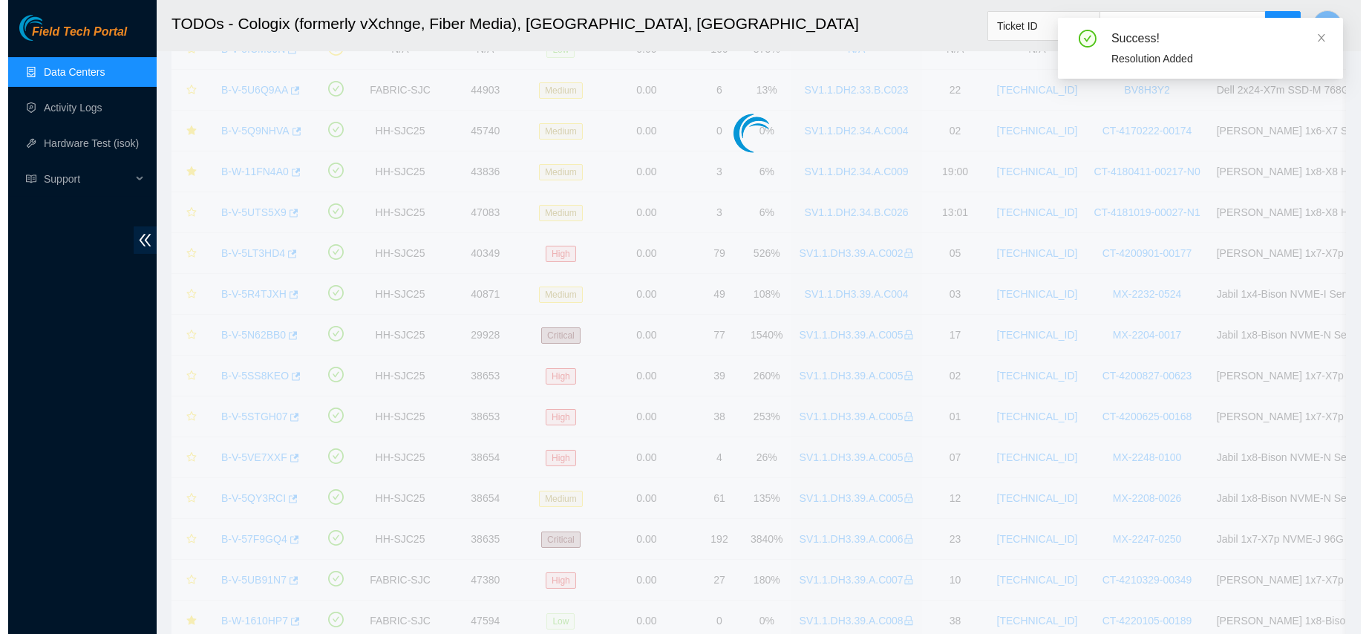
scroll to position [319, 0]
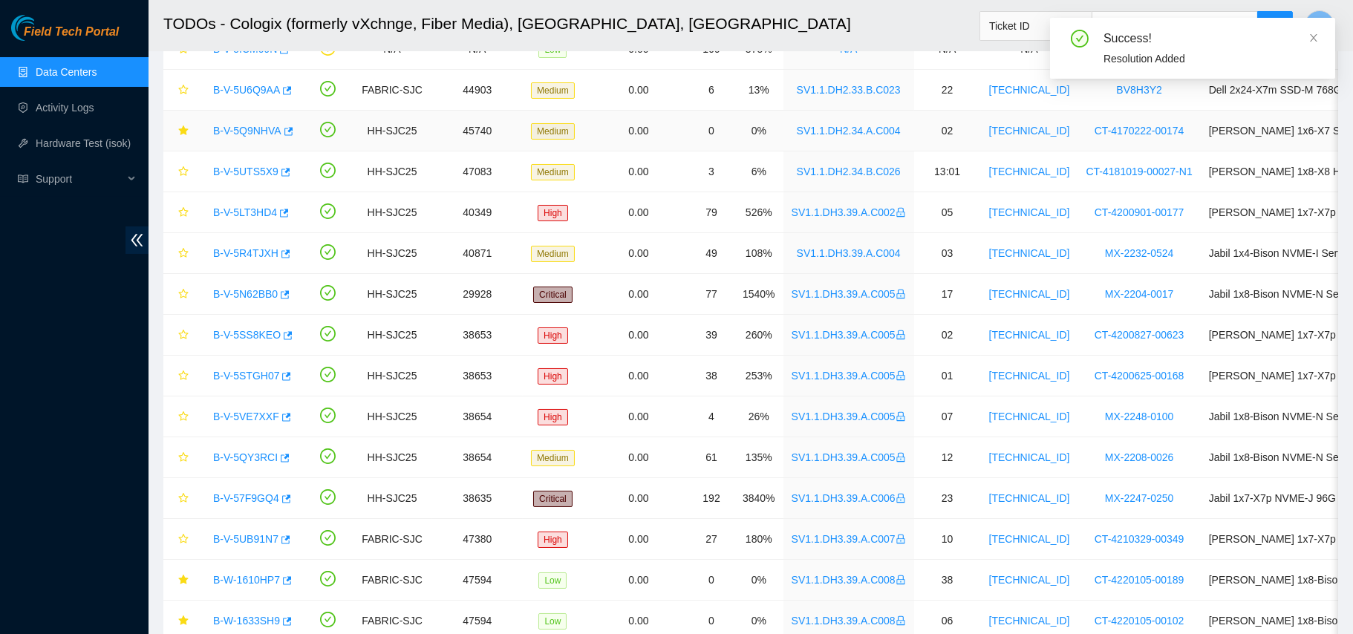
drag, startPoint x: 252, startPoint y: 133, endPoint x: 428, endPoint y: 148, distance: 176.6
click at [252, 132] on link "B-V-5Q9NHVA" at bounding box center [247, 131] width 68 height 12
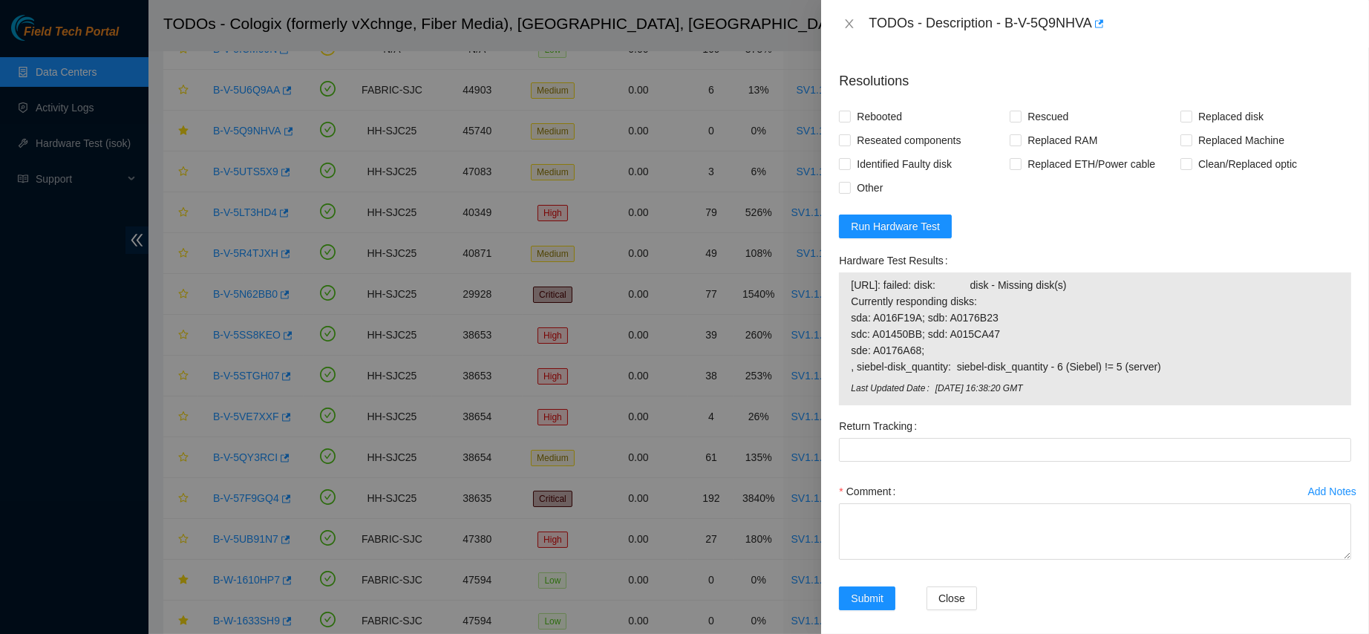
scroll to position [1068, 0]
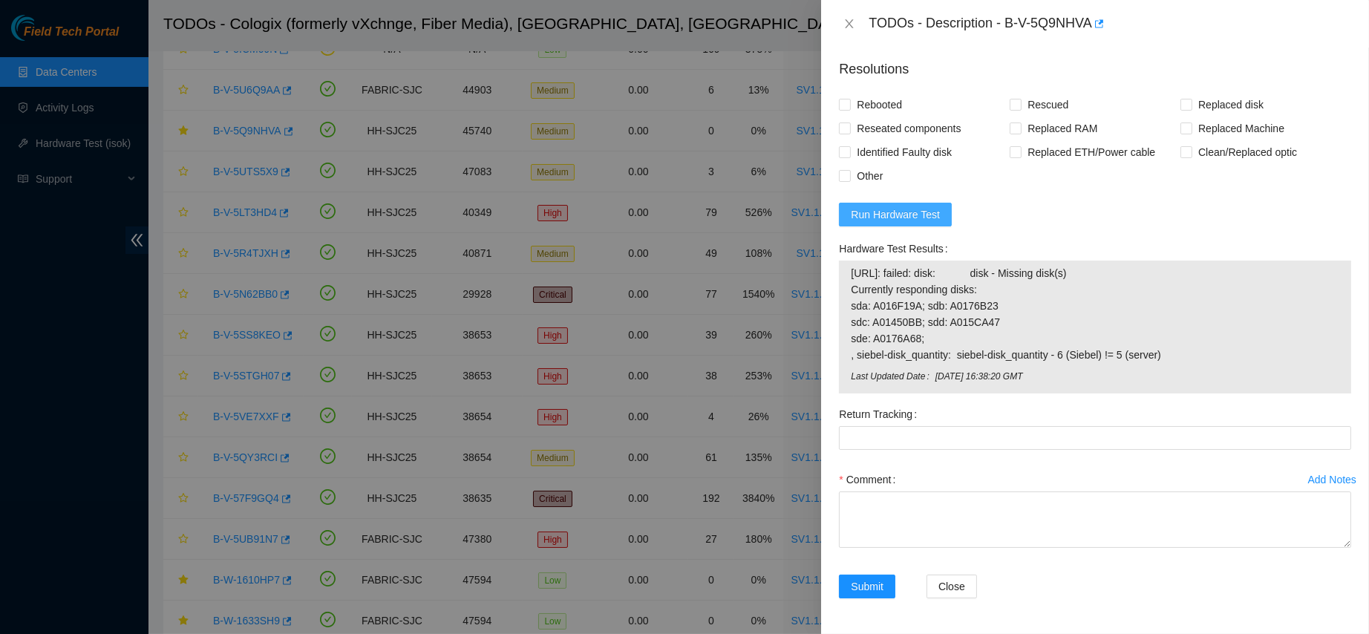
click at [925, 217] on span "Run Hardware Test" at bounding box center [895, 214] width 89 height 16
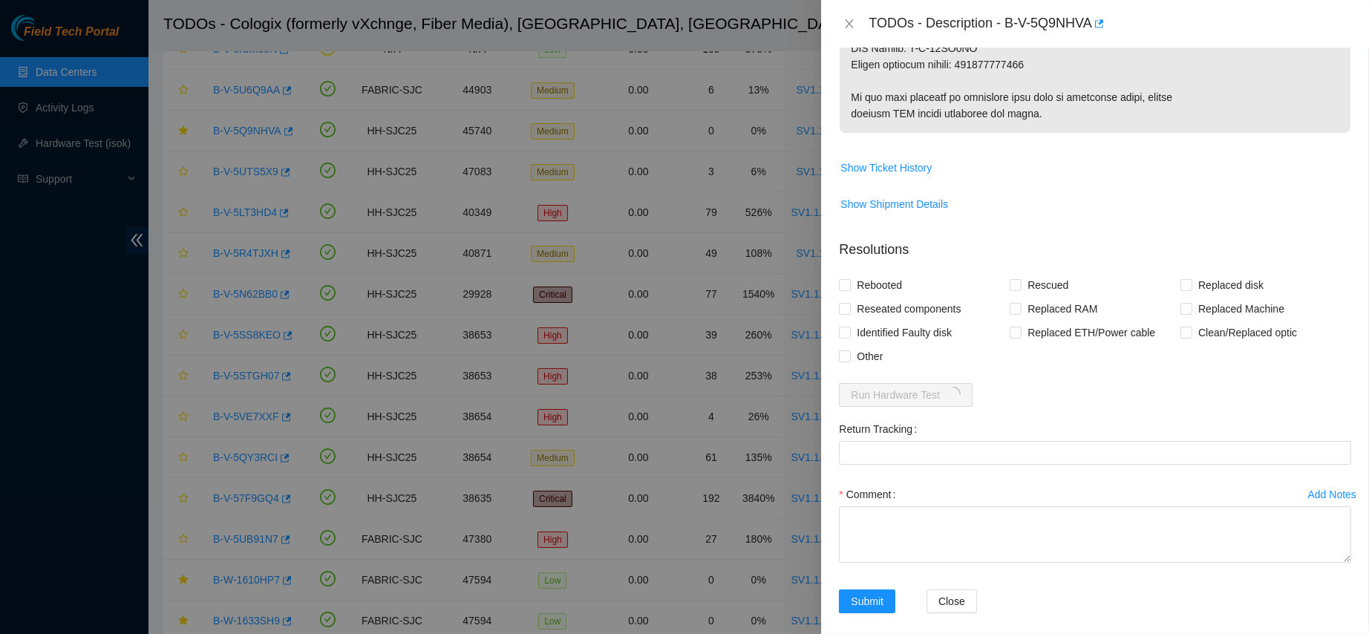
scroll to position [902, 0]
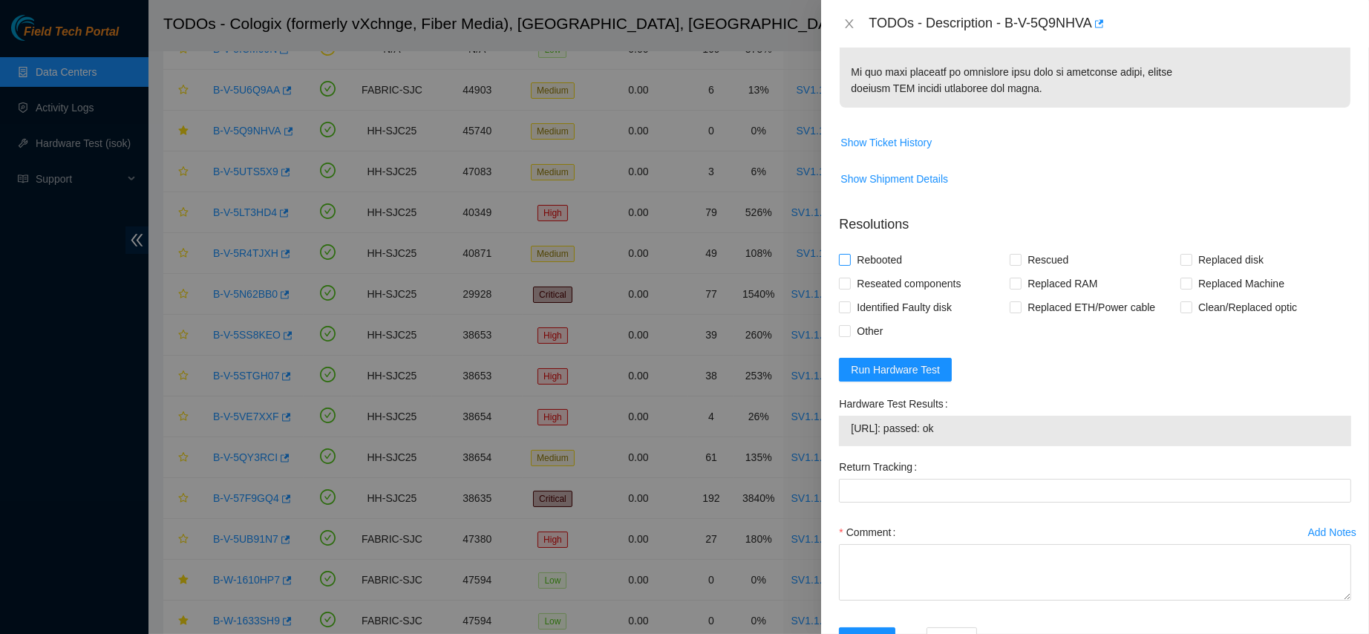
click at [890, 272] on span "Rebooted" at bounding box center [879, 260] width 57 height 24
click at [849, 264] on input "Rebooted" at bounding box center [844, 259] width 10 height 10
checkbox input "true"
click at [1051, 267] on span "Rescued" at bounding box center [1048, 260] width 53 height 24
click at [1020, 264] on input "Rescued" at bounding box center [1015, 259] width 10 height 10
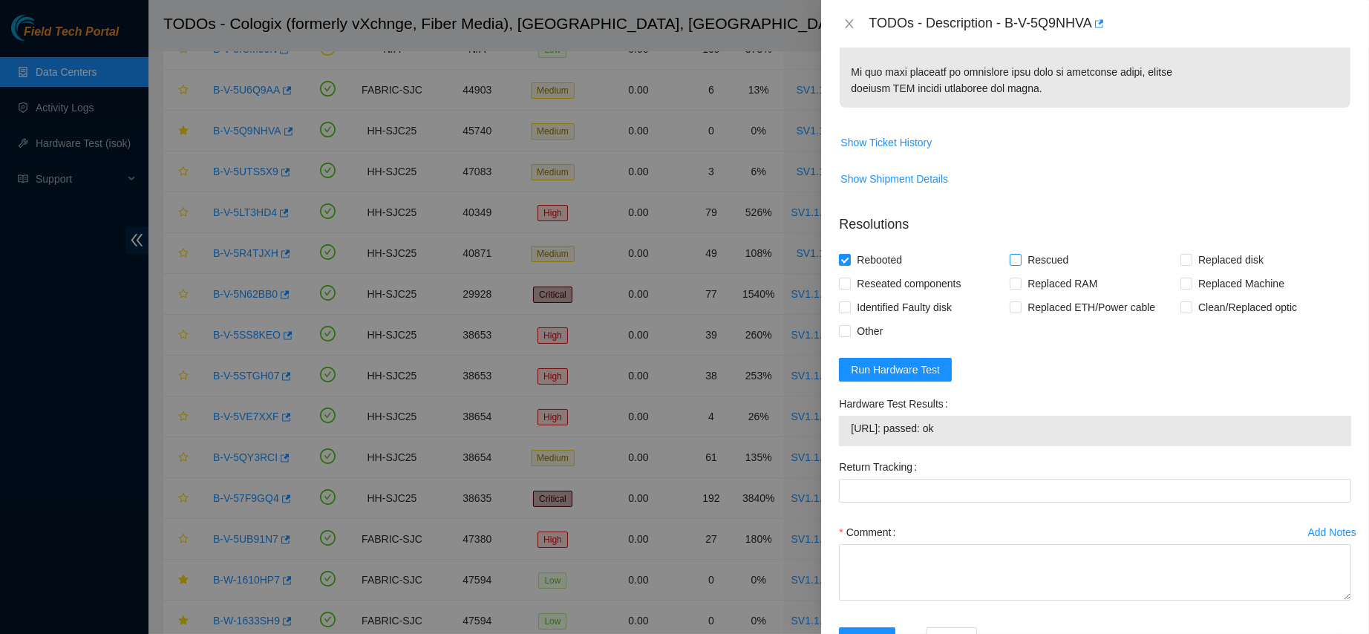
checkbox input "true"
click at [1215, 271] on span "Replaced disk" at bounding box center [1231, 260] width 77 height 24
click at [1191, 264] on input "Replaced disk" at bounding box center [1186, 259] width 10 height 10
checkbox input "true"
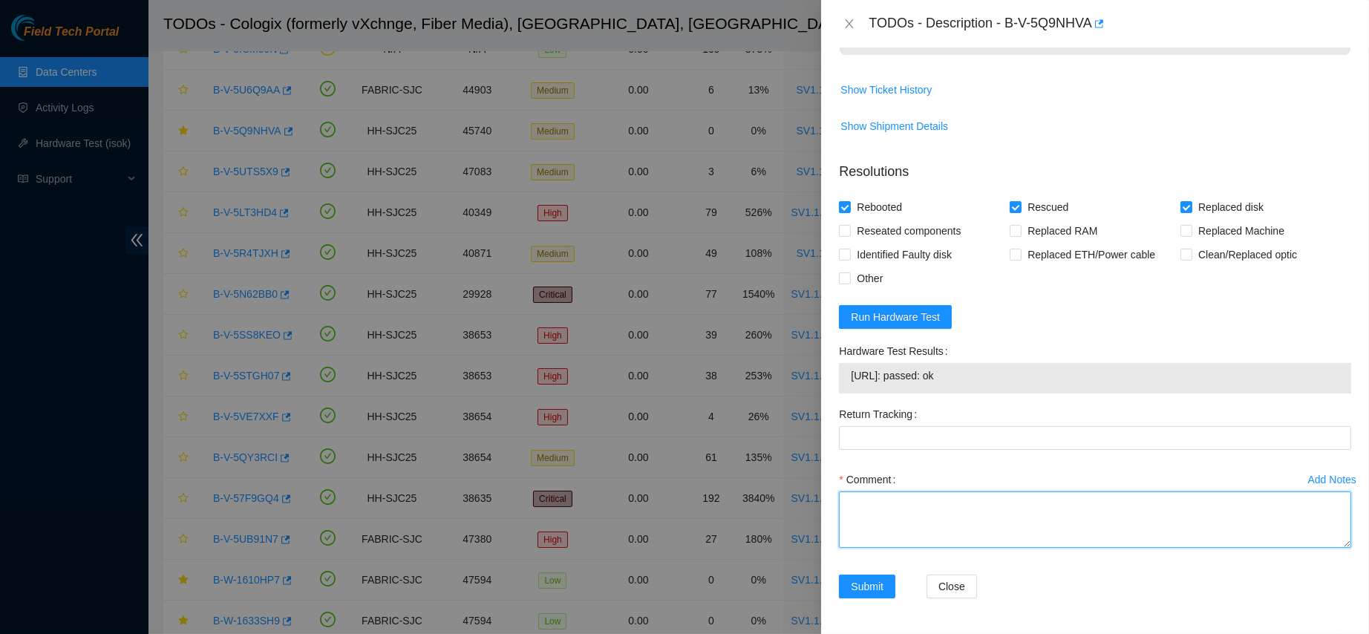
click at [927, 512] on textarea "Comment" at bounding box center [1095, 520] width 512 height 56
type textarea "C"
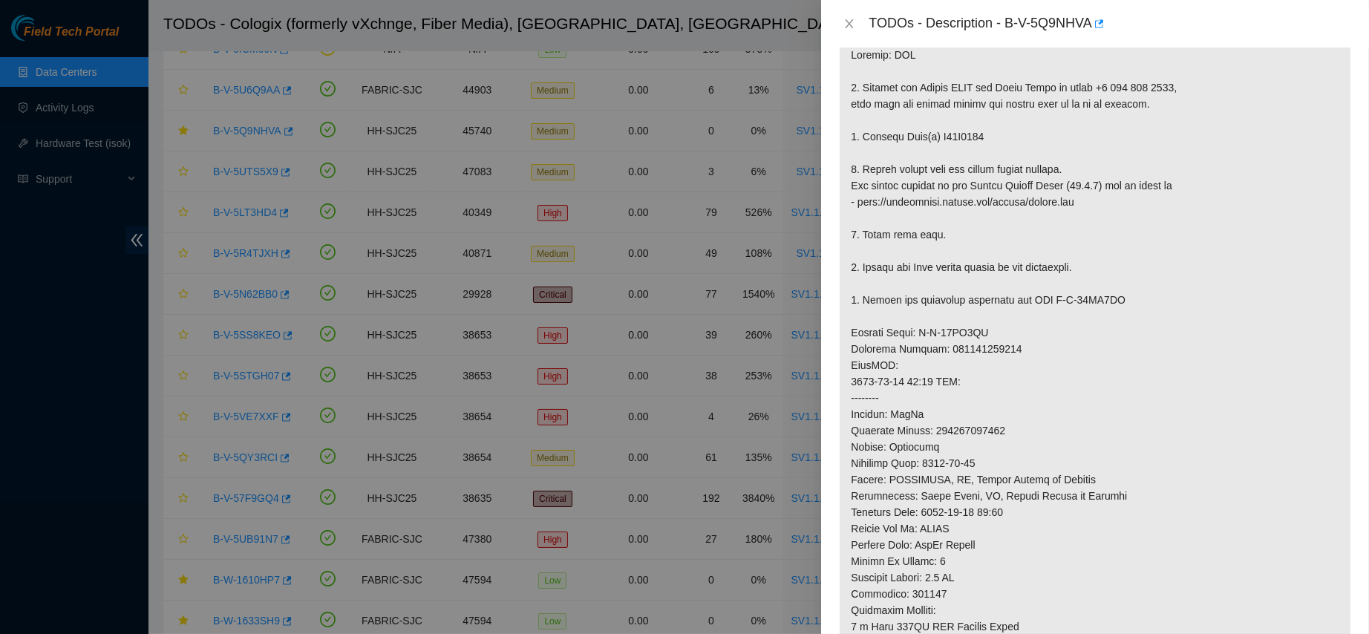
scroll to position [262, 0]
click at [962, 135] on p at bounding box center [1095, 393] width 511 height 708
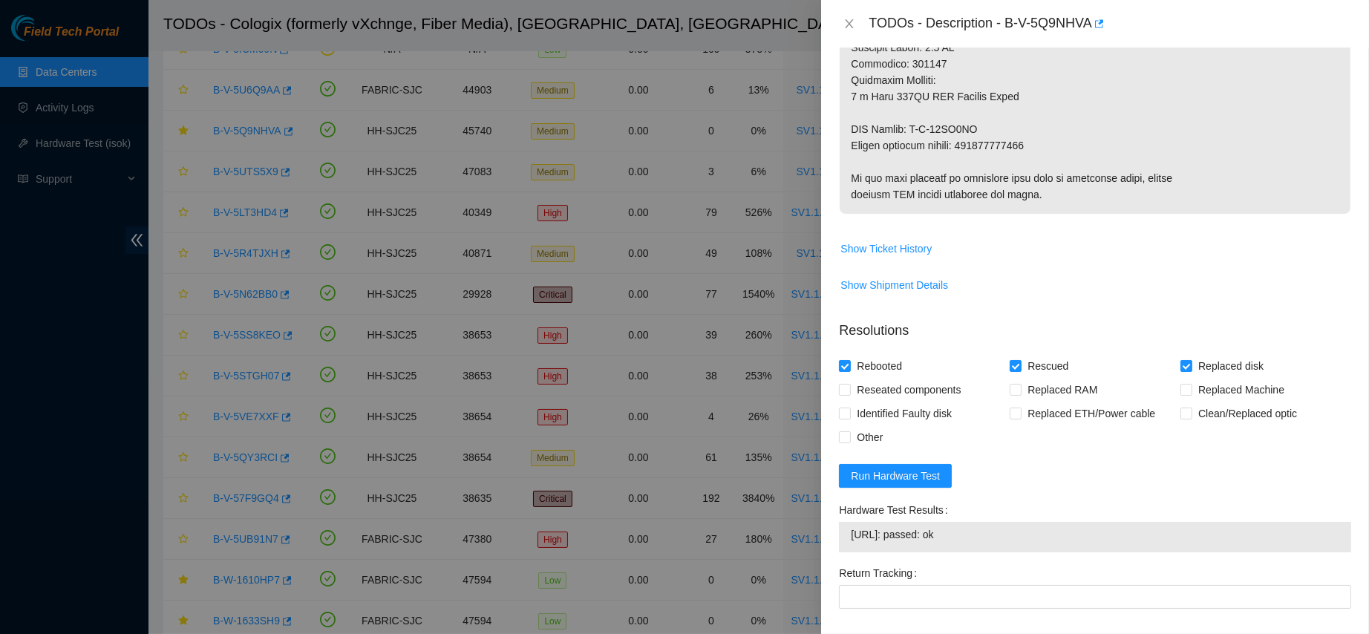
scroll to position [965, 0]
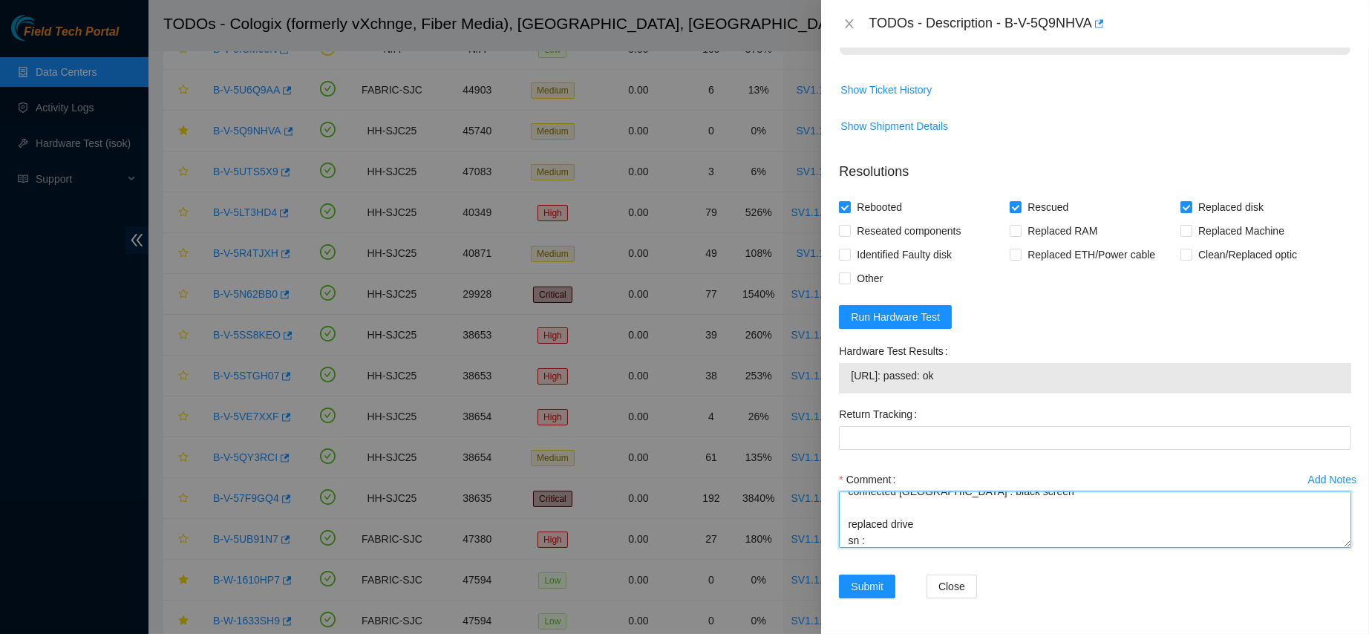
click at [886, 547] on textarea "contacted nocc to confirm that ticket was safe verified sn on machine connected…" at bounding box center [1095, 520] width 512 height 56
paste textarea "A00F5635"
paste textarea "A01FA6E6"
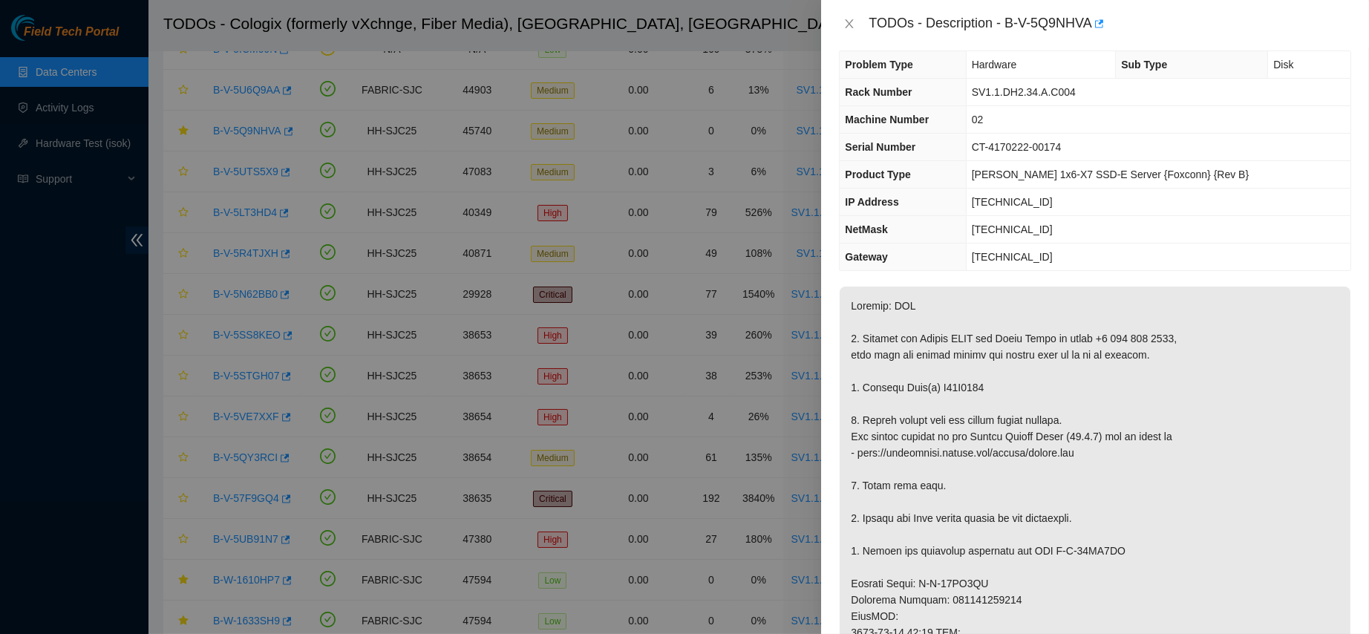
scroll to position [0, 0]
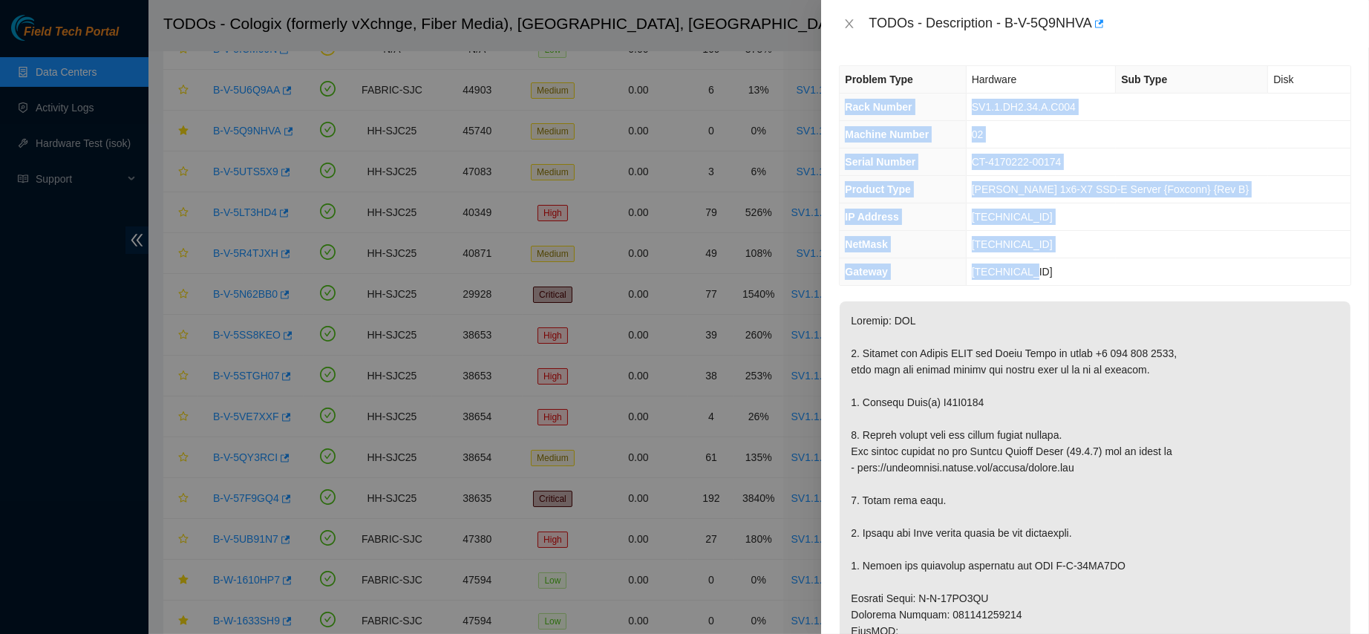
drag, startPoint x: 844, startPoint y: 114, endPoint x: 1105, endPoint y: 270, distance: 303.7
click at [1105, 270] on tbody "Problem Type Hardware Sub Type Disk Rack Number SV1.1.DH2.34.A.C004 Machine Num…" at bounding box center [1095, 175] width 511 height 219
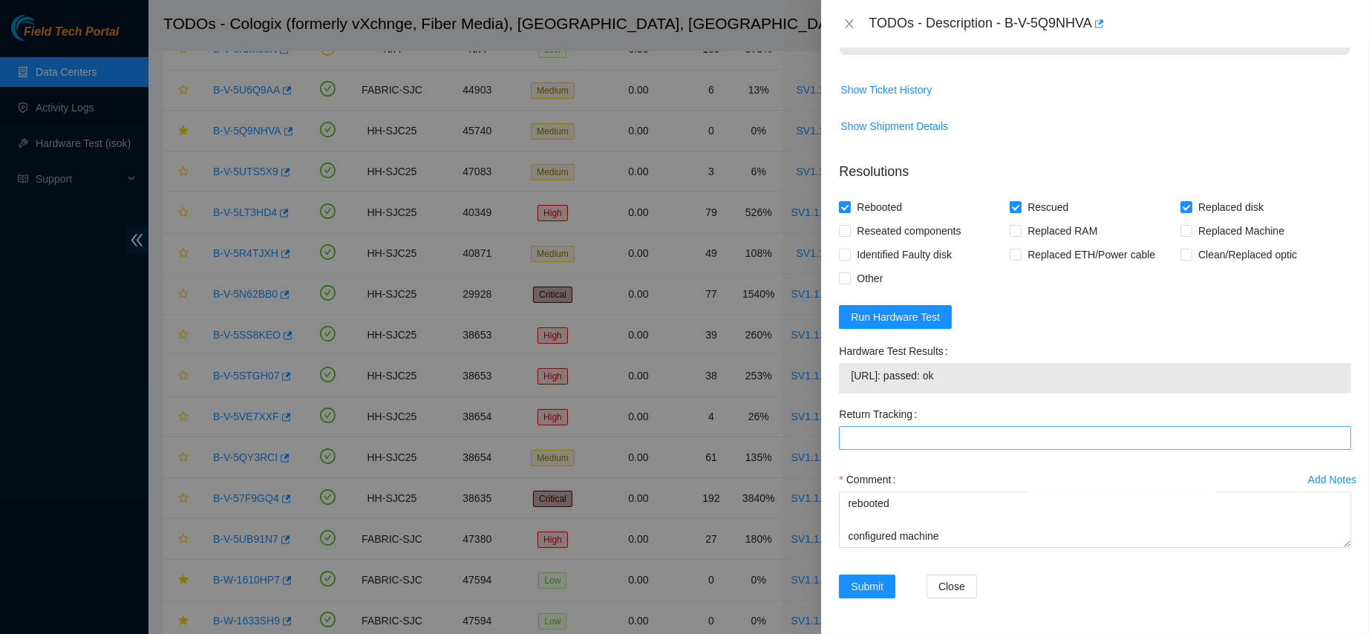
scroll to position [963, 0]
click at [917, 535] on textarea "contacted nocc to confirm that ticket was safe verified sn on machine connected…" at bounding box center [1095, 520] width 512 height 56
paste textarea "Rack Number SV1.1.DH2.34.A.C004 Machine Number 02 Serial Number CT-4170222-0017…"
click at [903, 384] on span "[URL]: passed: ok" at bounding box center [1095, 376] width 489 height 16
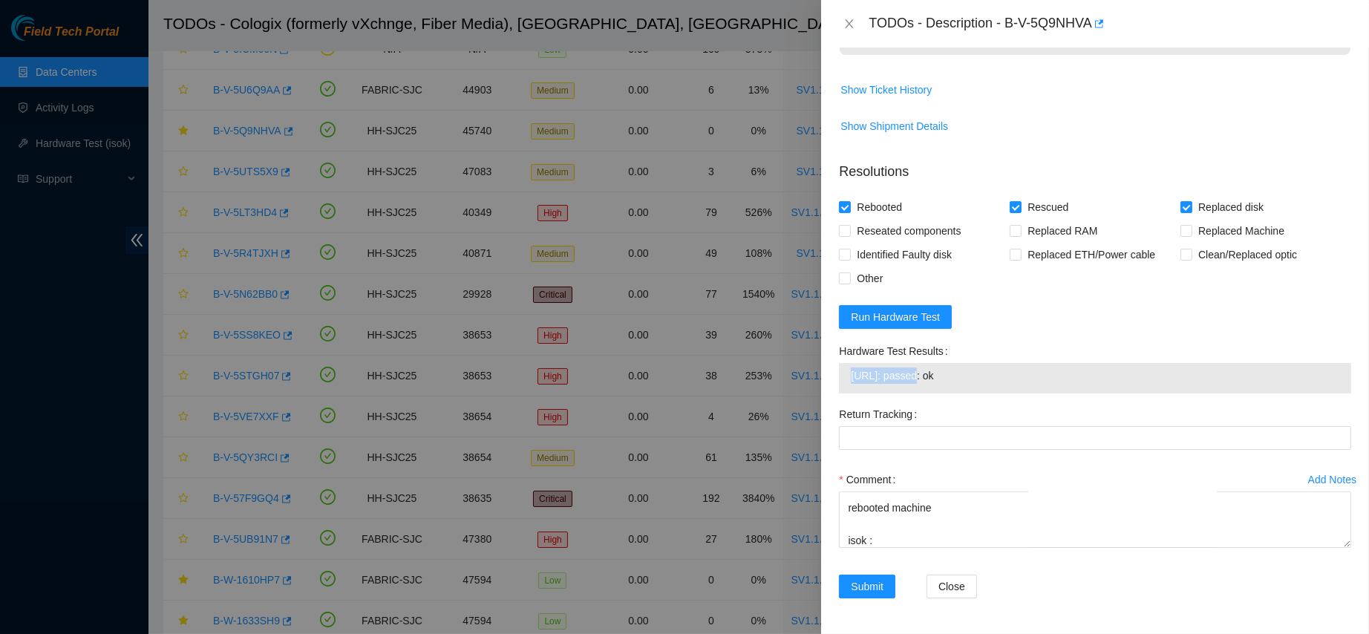
click at [903, 384] on span "[URL]: passed: ok" at bounding box center [1095, 376] width 489 height 16
click at [902, 541] on textarea "contacted nocc to confirm that ticket was safe verified sn on machine connected…" at bounding box center [1095, 520] width 512 height 56
paste textarea "[URL]: passed: ok"
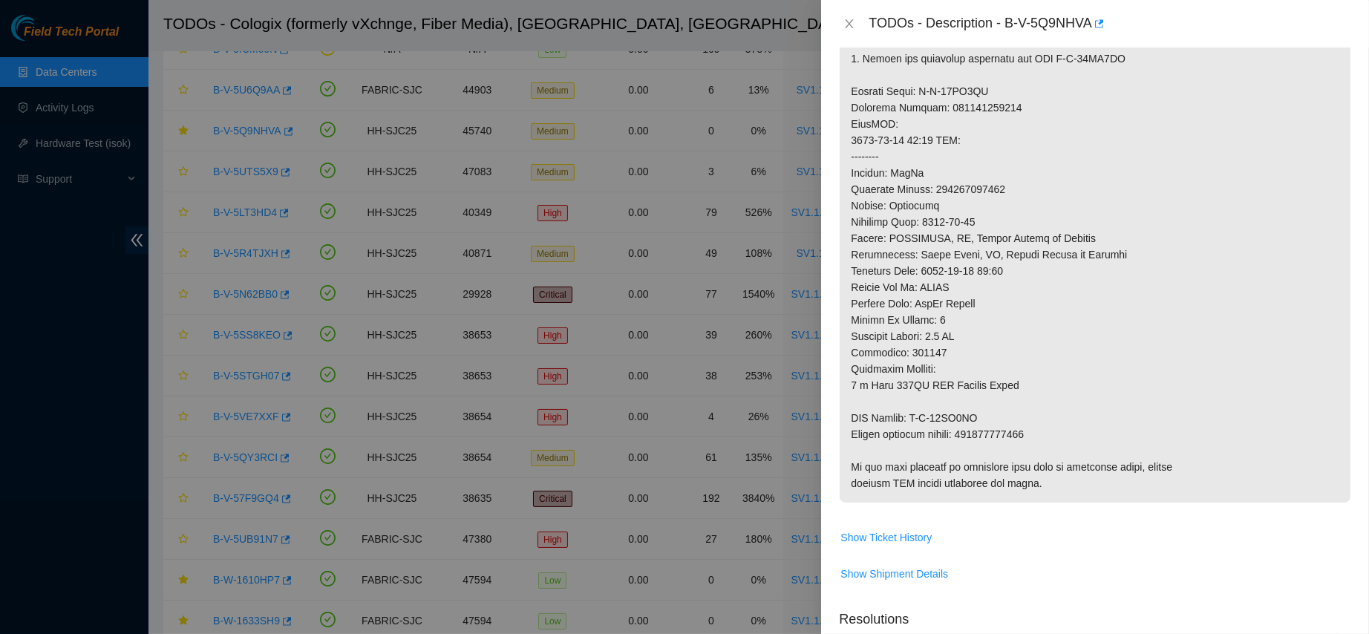
scroll to position [500, 0]
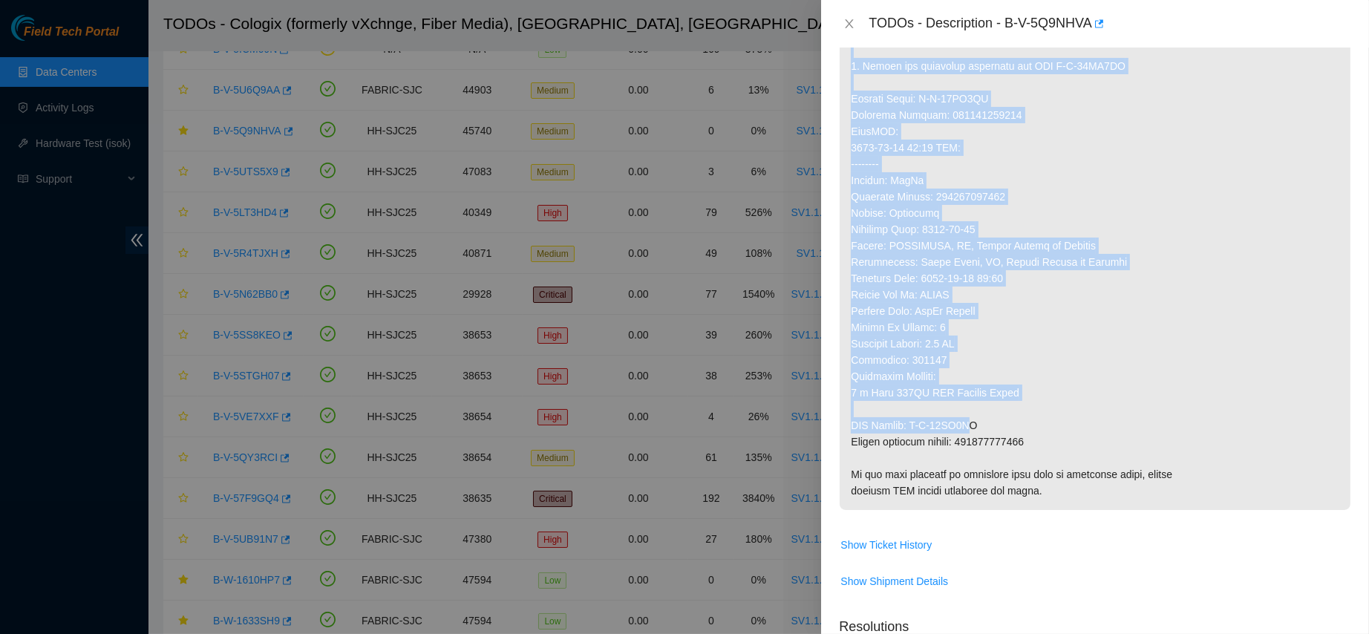
drag, startPoint x: 968, startPoint y: 425, endPoint x: 837, endPoint y: 432, distance: 130.9
click at [837, 432] on div "Problem Type Hardware Sub Type Disk Rack Number SV1.1.DH2.34.A.C004 Machine Num…" at bounding box center [1095, 341] width 548 height 587
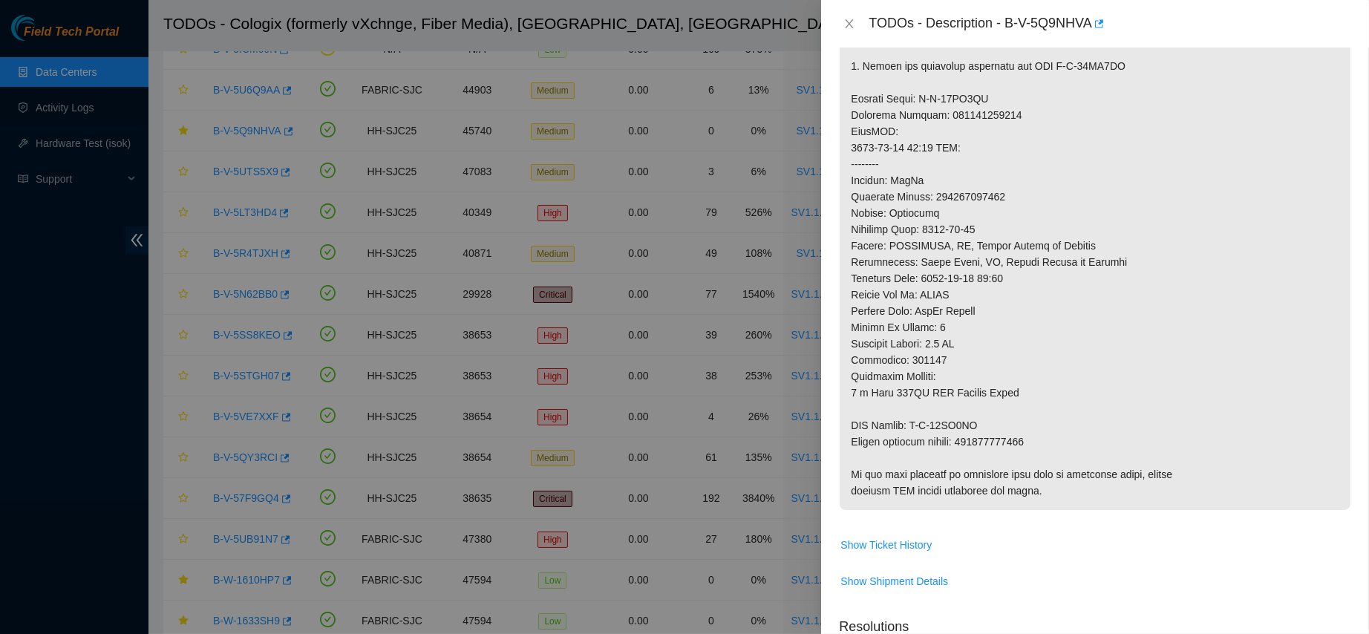
click at [984, 417] on p at bounding box center [1095, 156] width 511 height 708
drag, startPoint x: 973, startPoint y: 419, endPoint x: 839, endPoint y: 423, distance: 134.5
click at [840, 423] on p at bounding box center [1095, 156] width 511 height 708
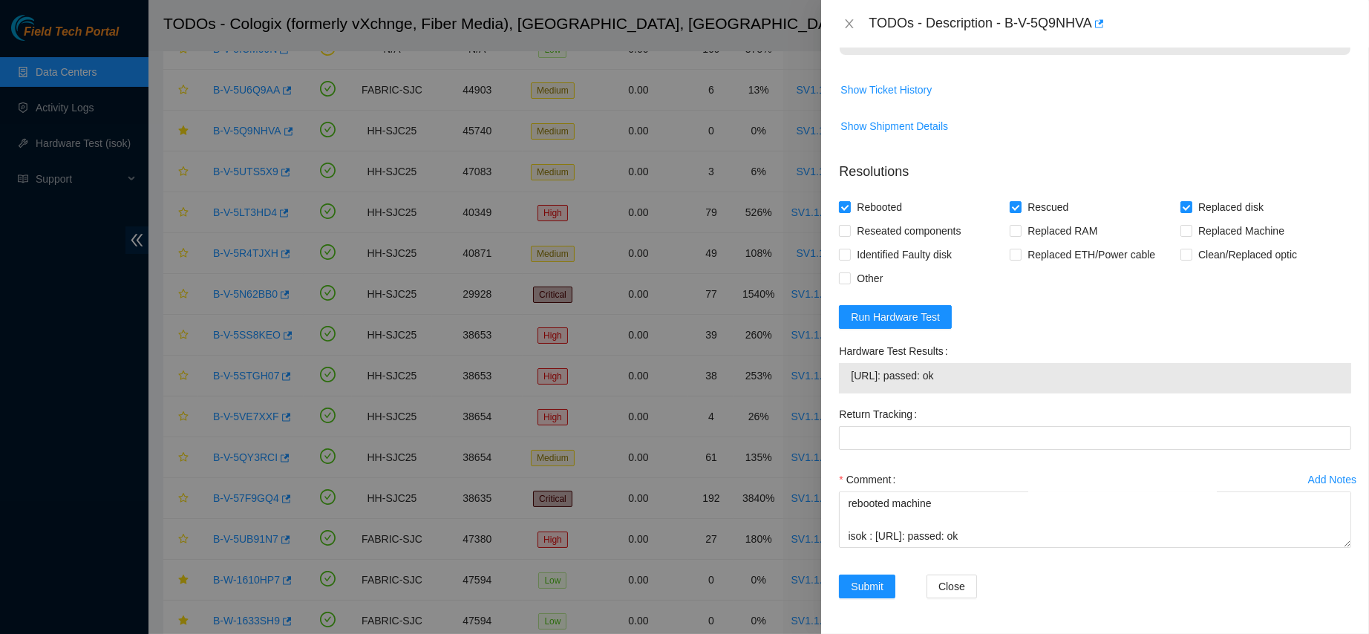
scroll to position [965, 0]
click at [887, 542] on textarea "contacted nocc to confirm that ticket was safe verified sn on machine connected…" at bounding box center [1095, 520] width 512 height 56
paste textarea "RMA Return: B-W-15LI9AY"
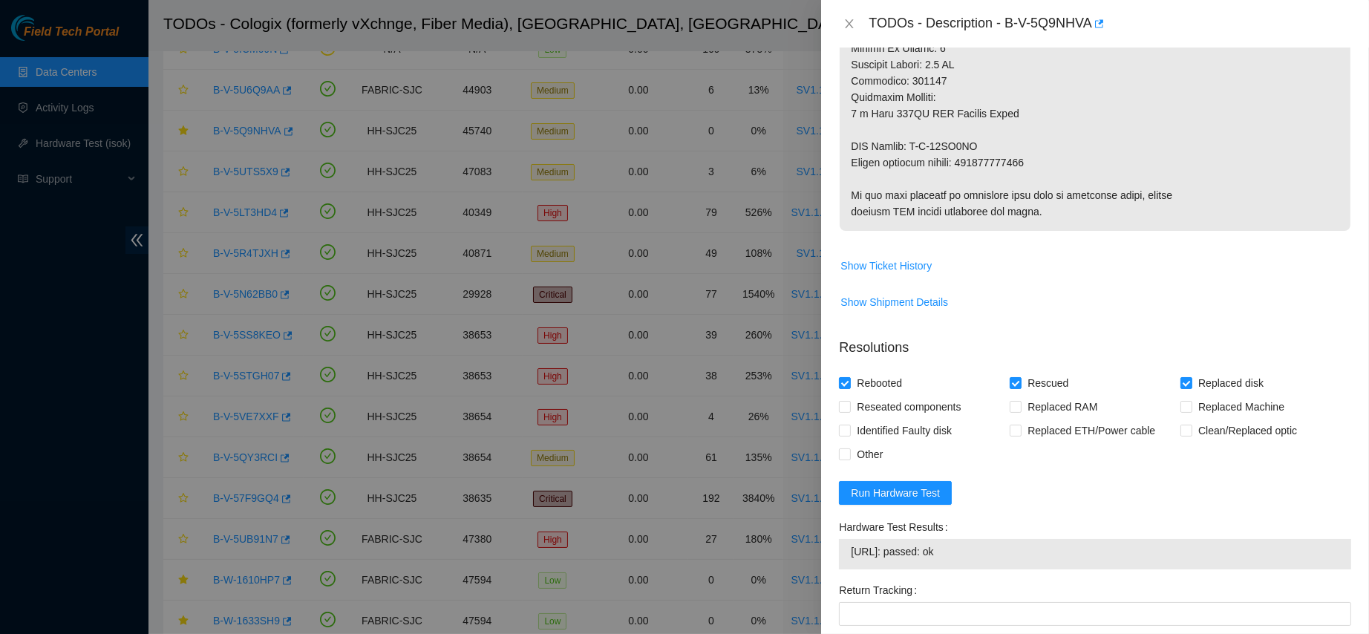
scroll to position [725, 0]
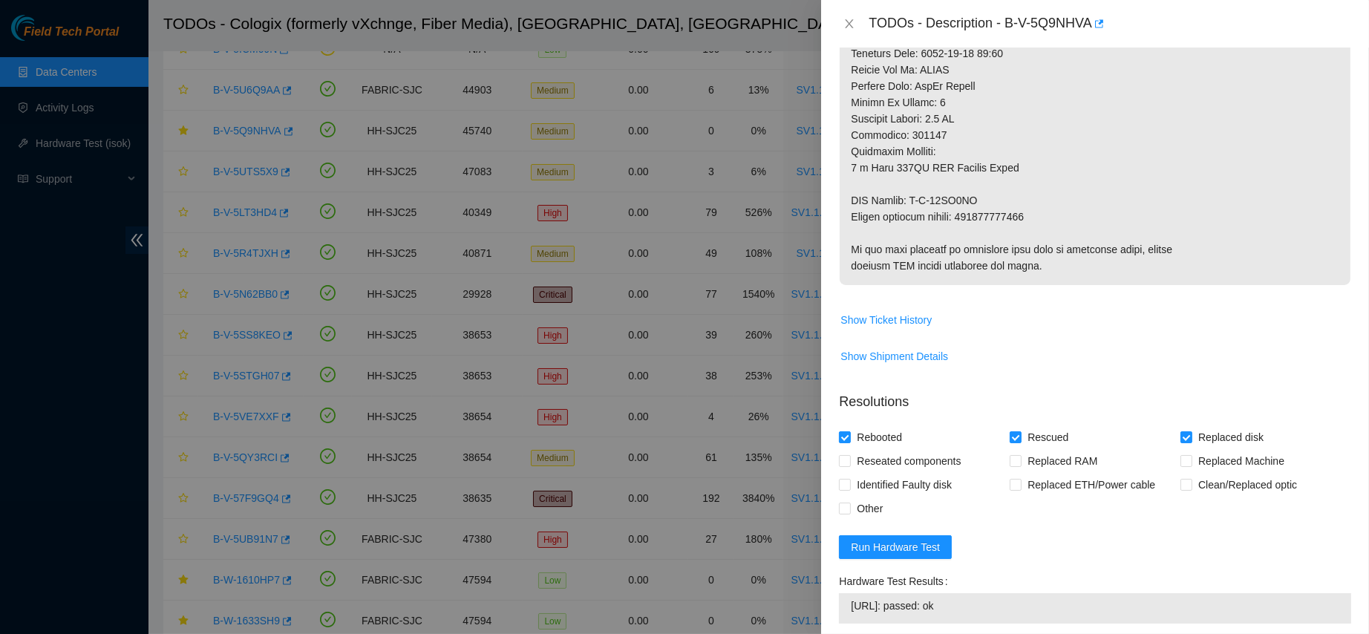
type textarea "contacted nocc to confirm that ticket was safe verified sn on machine connected…"
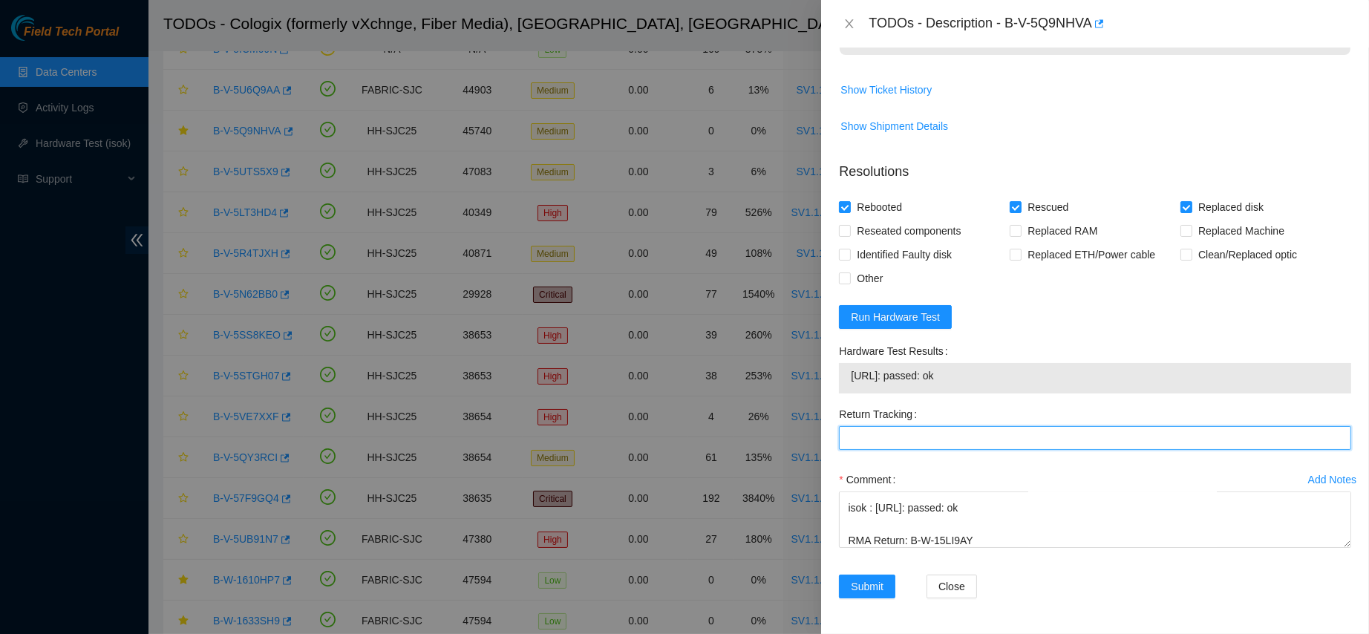
click at [926, 445] on Tracking "Return Tracking" at bounding box center [1095, 438] width 512 height 24
paste Tracking "463470050637"
type Tracking "463470050637"
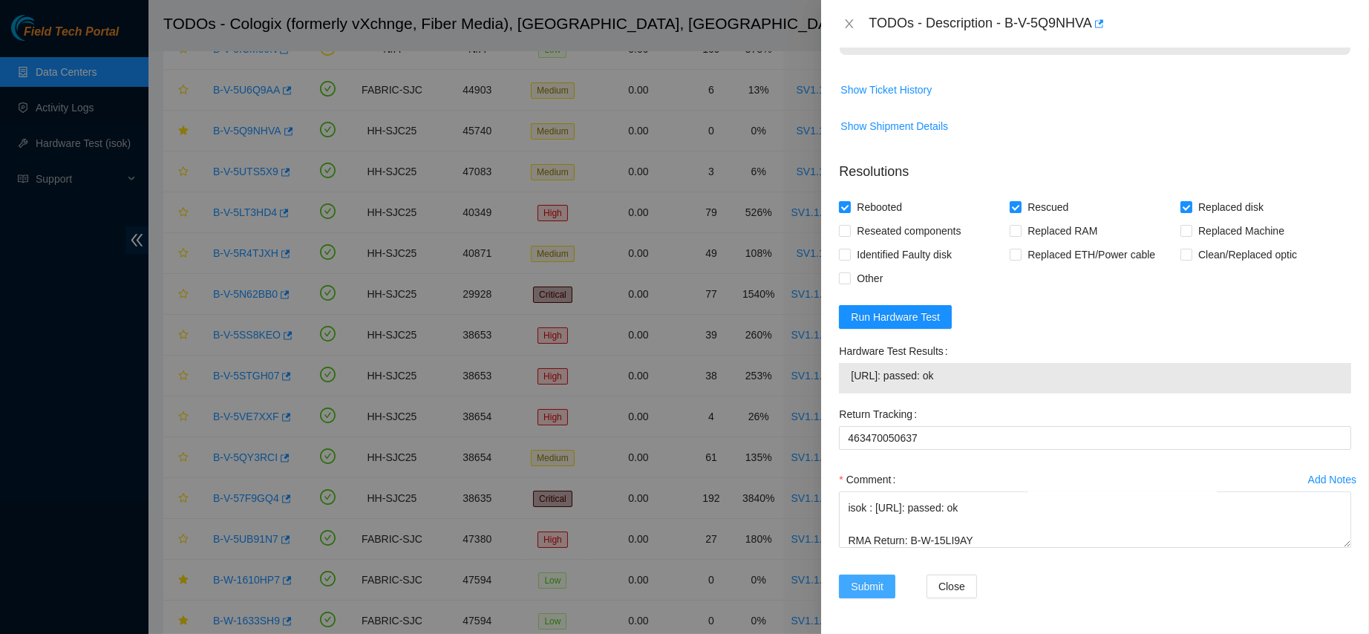
click at [847, 585] on button "Submit" at bounding box center [867, 587] width 56 height 24
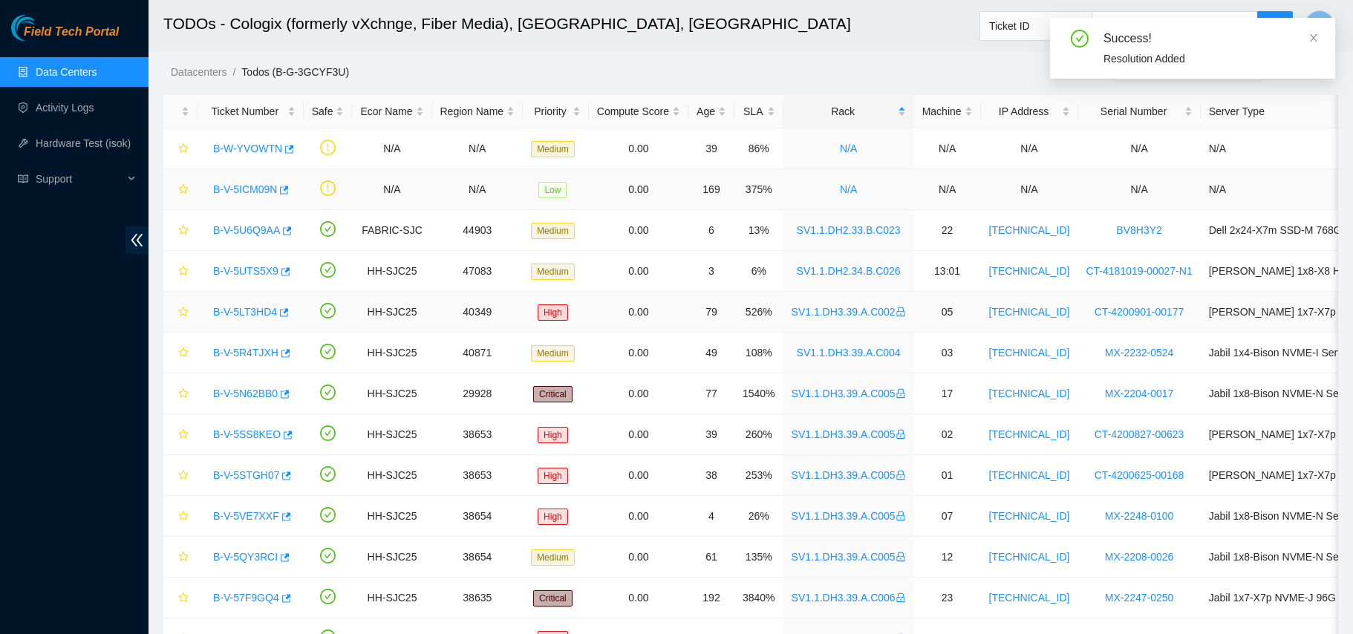
scroll to position [0, 0]
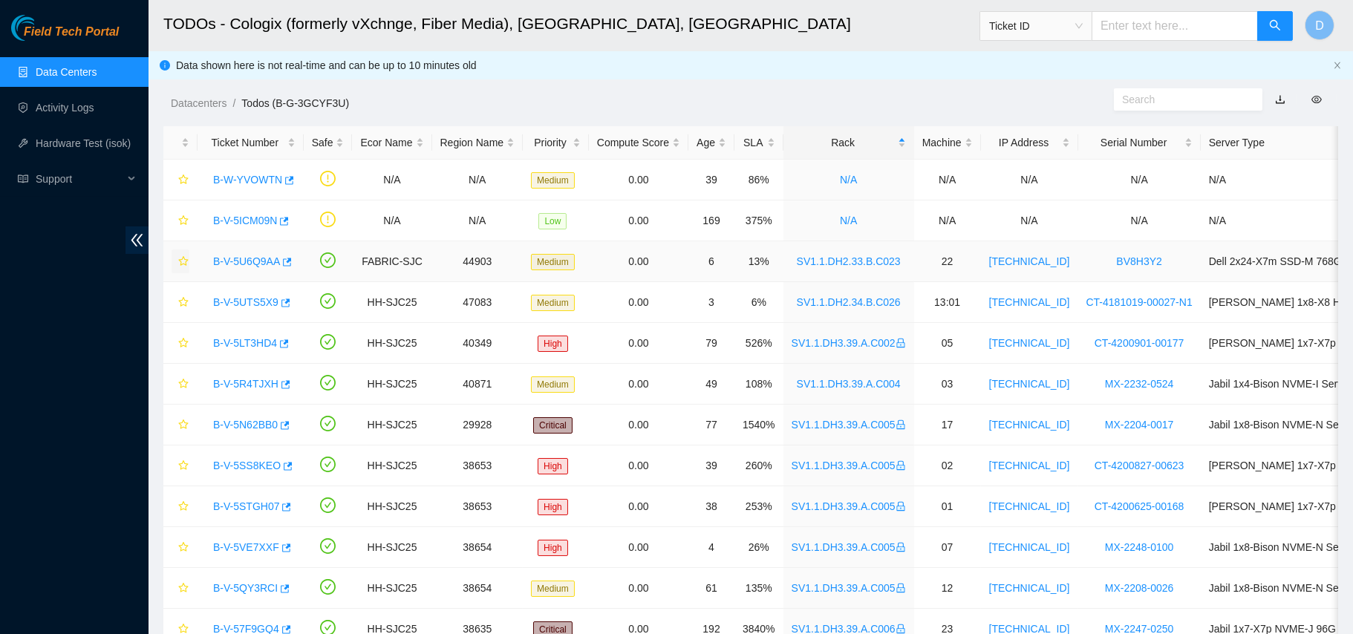
click at [180, 266] on icon "star" at bounding box center [183, 261] width 10 height 10
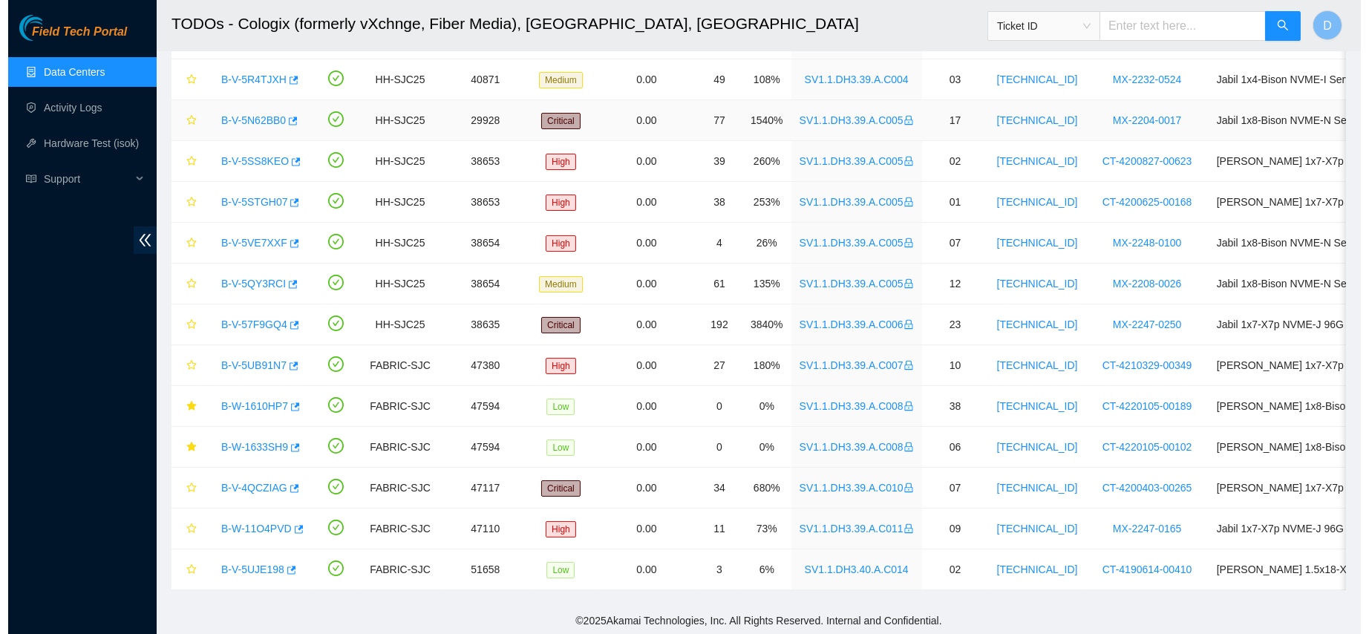
scroll to position [322, 0]
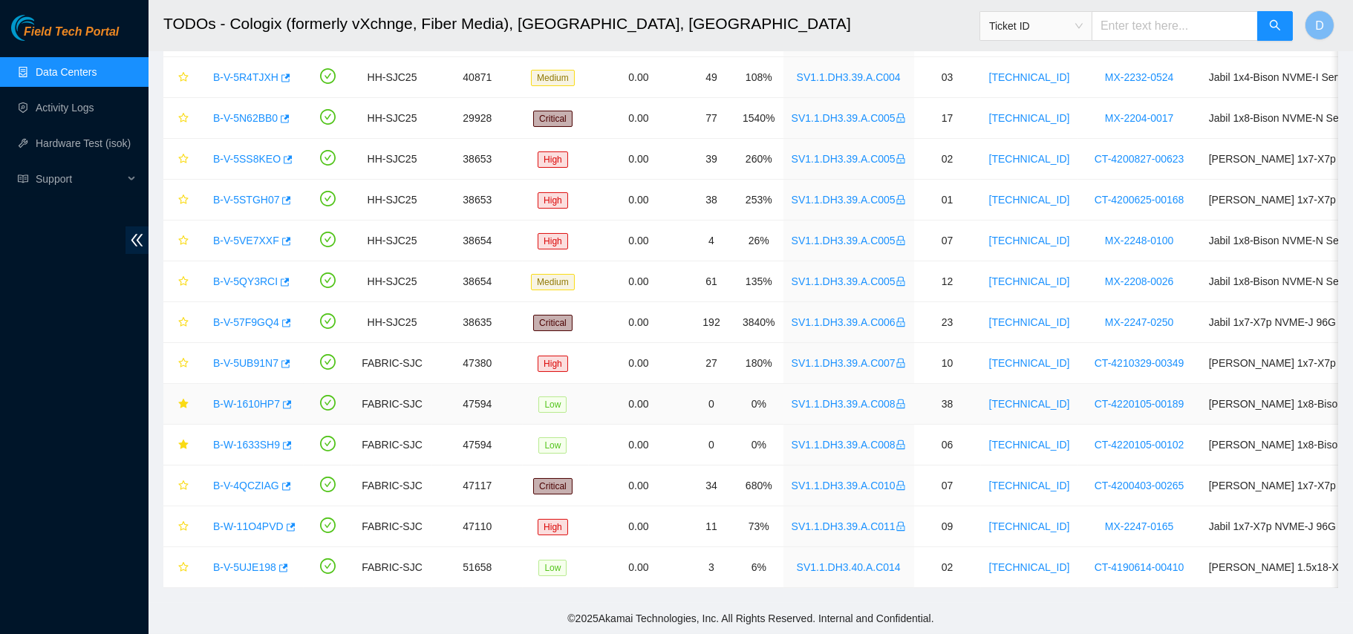
click at [247, 398] on link "B-W-1610HP7" at bounding box center [246, 404] width 67 height 12
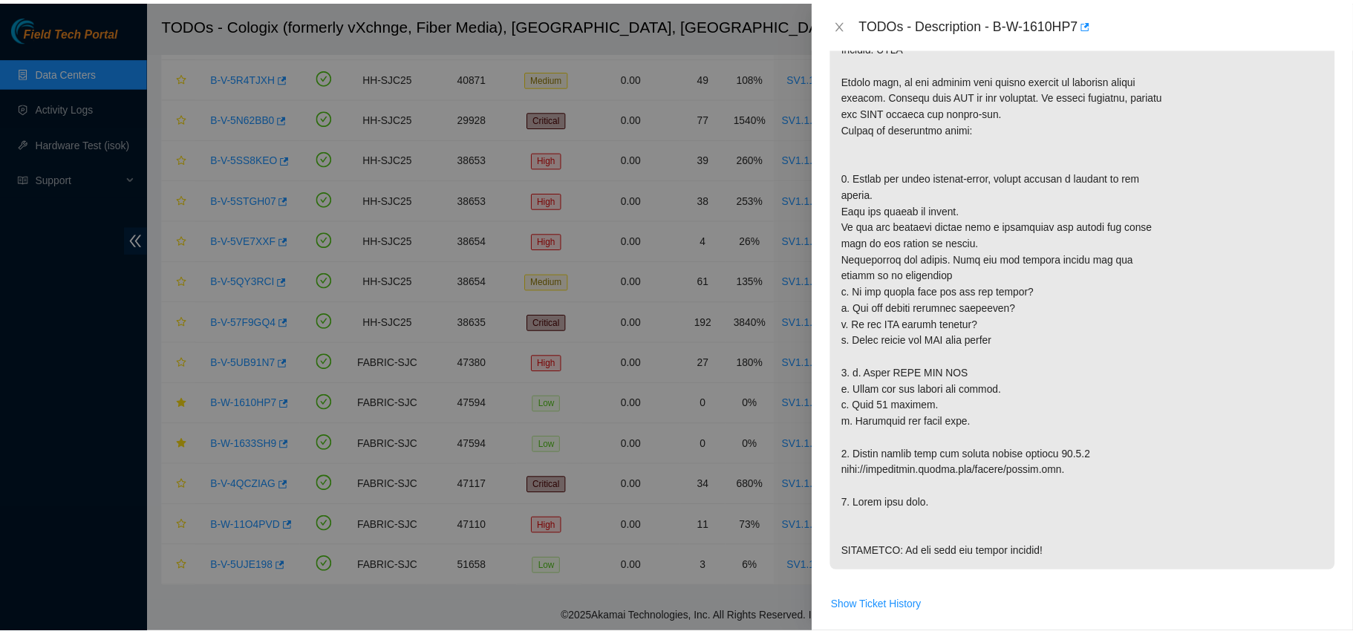
scroll to position [286, 0]
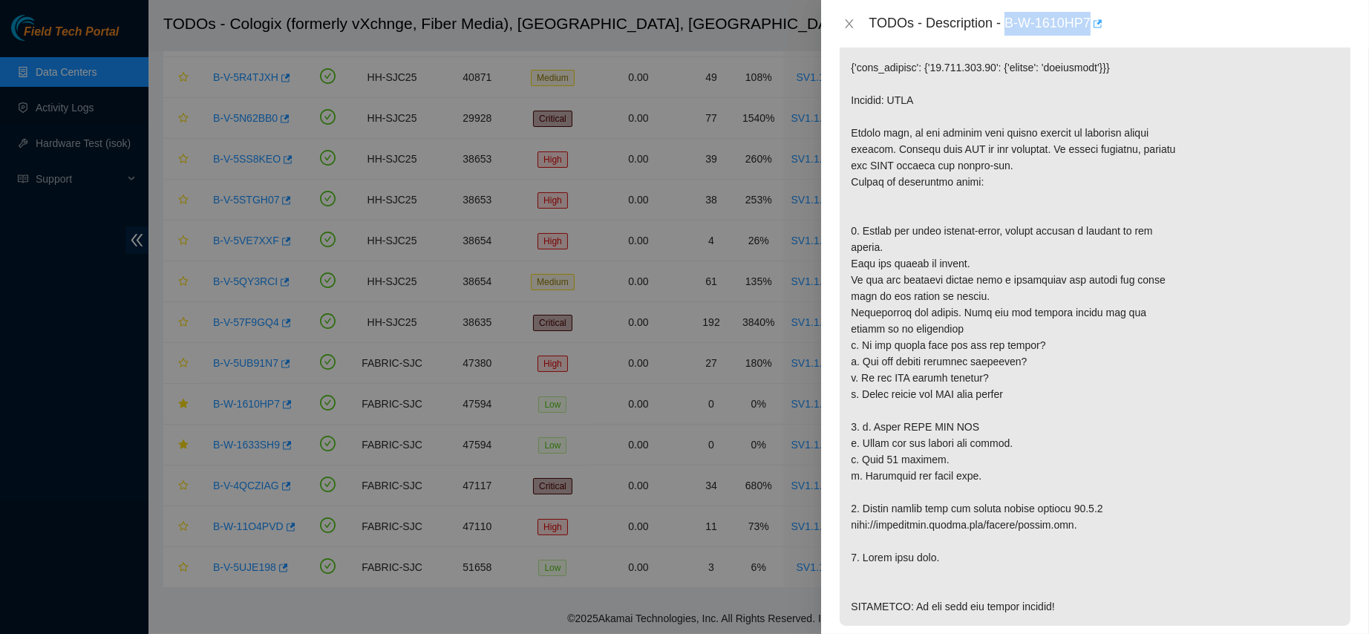
drag, startPoint x: 1051, startPoint y: 25, endPoint x: 1167, endPoint y: 32, distance: 115.3
click at [1167, 32] on div "TODOs - Description - B-W-1610HP7" at bounding box center [1110, 24] width 483 height 24
click at [847, 19] on icon "close" at bounding box center [850, 24] width 12 height 12
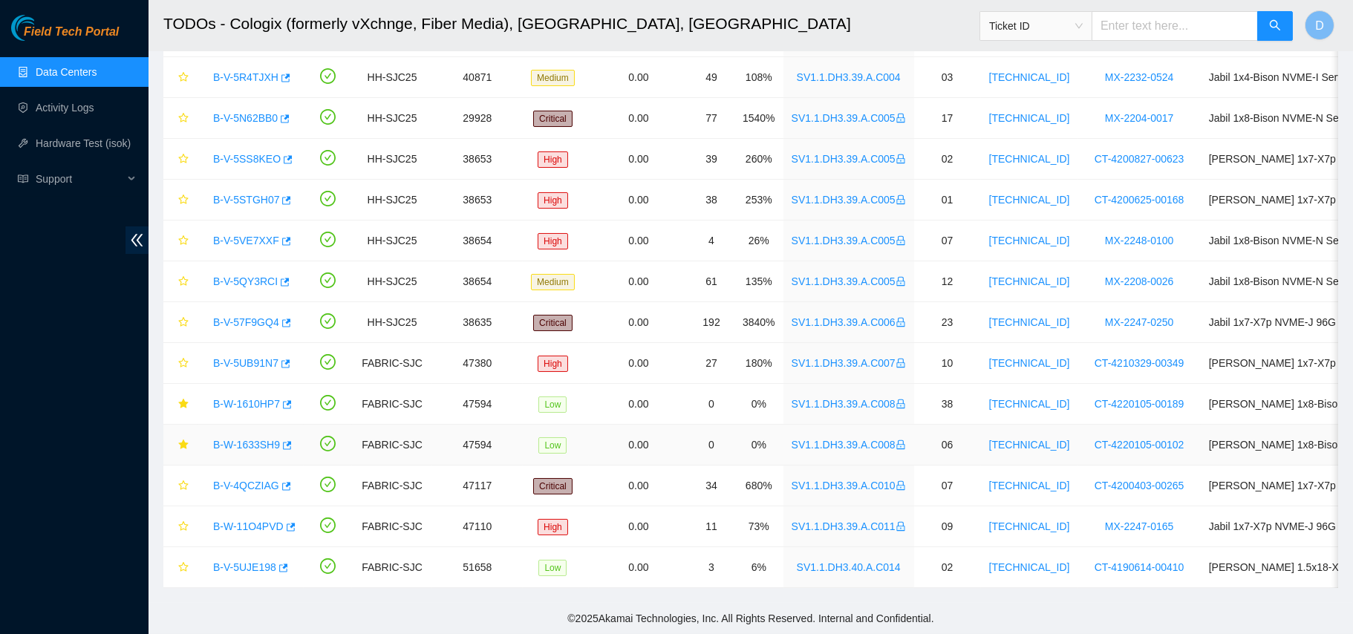
click at [250, 439] on link "B-W-1633SH9" at bounding box center [246, 445] width 67 height 12
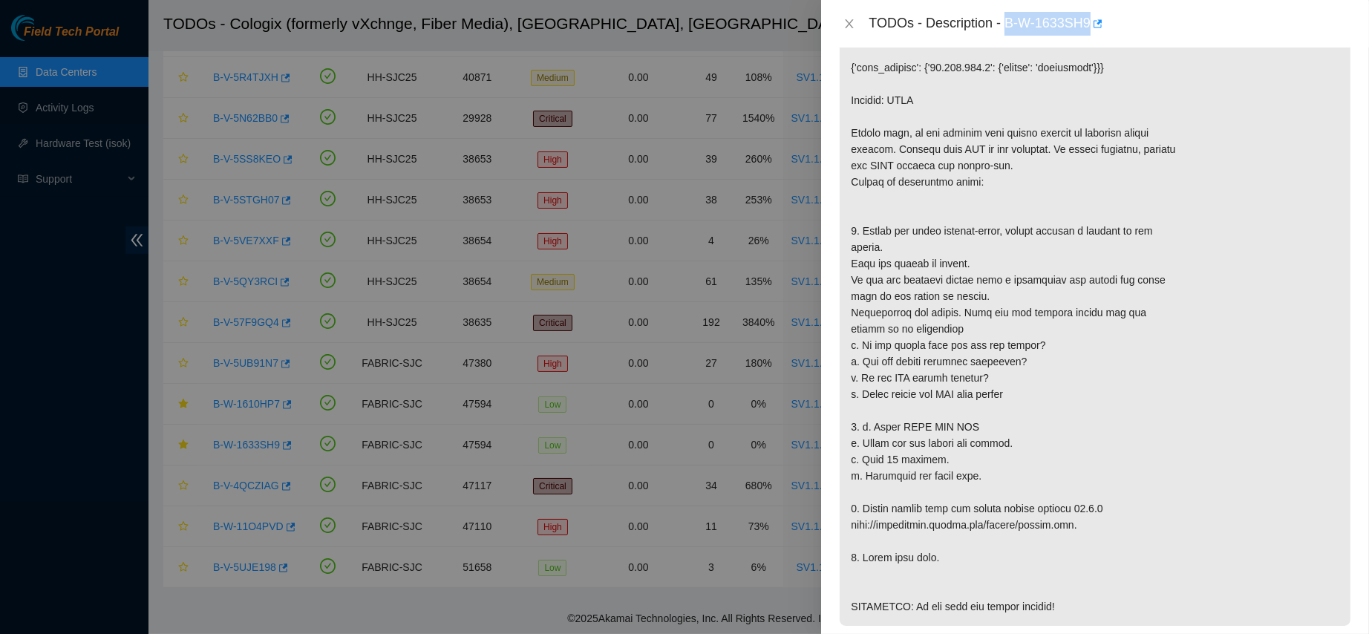
drag, startPoint x: 1051, startPoint y: 16, endPoint x: 1161, endPoint y: 33, distance: 111.2
click at [1161, 33] on div "TODOs - Description - B-W-1633SH9" at bounding box center [1110, 24] width 483 height 24
click at [1306, 569] on p at bounding box center [1095, 321] width 511 height 610
